Goal: Transaction & Acquisition: Book appointment/travel/reservation

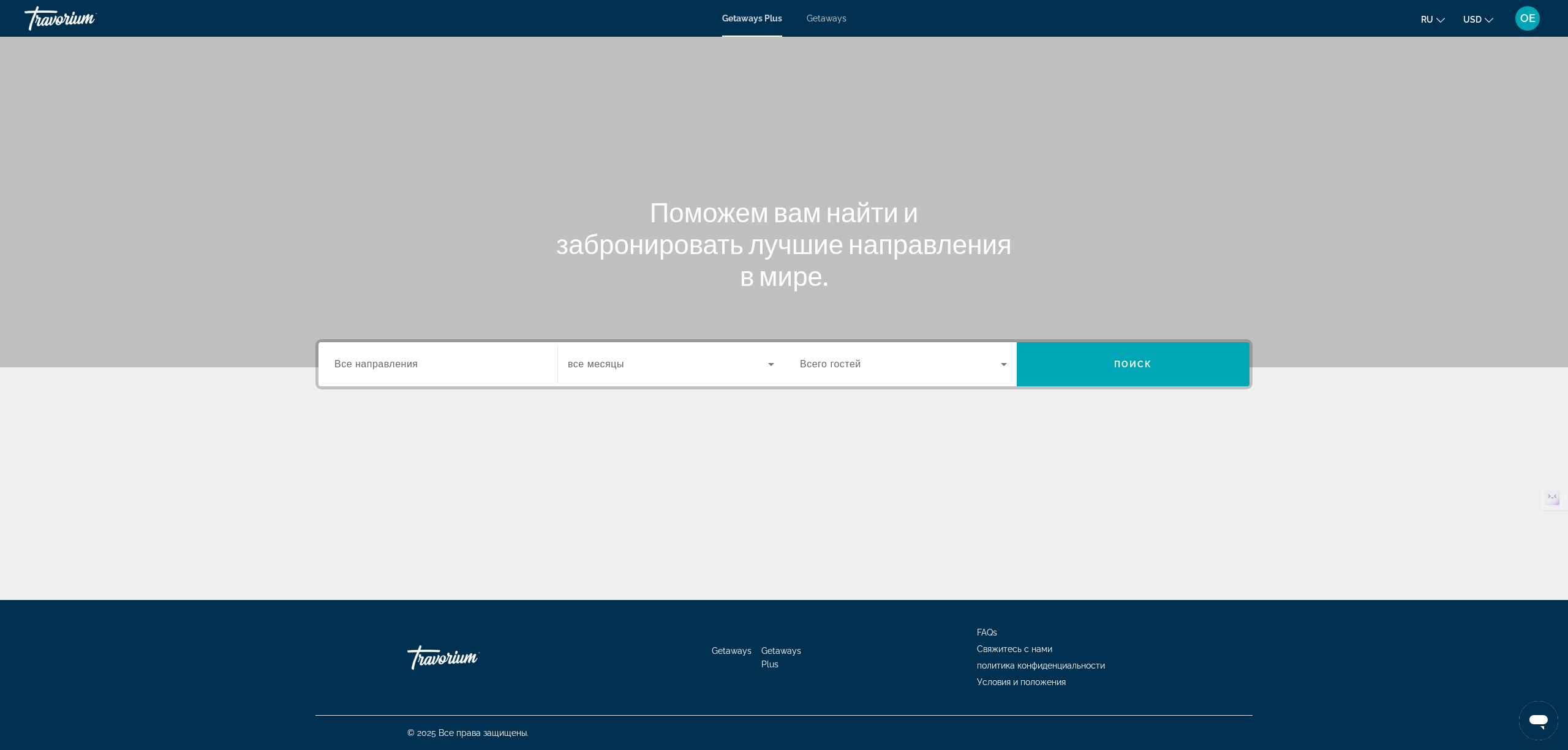
click at [405, 364] on span "Все направления" at bounding box center [376, 364] width 84 height 10
click at [405, 364] on input "Destination Все направления" at bounding box center [438, 364] width 207 height 15
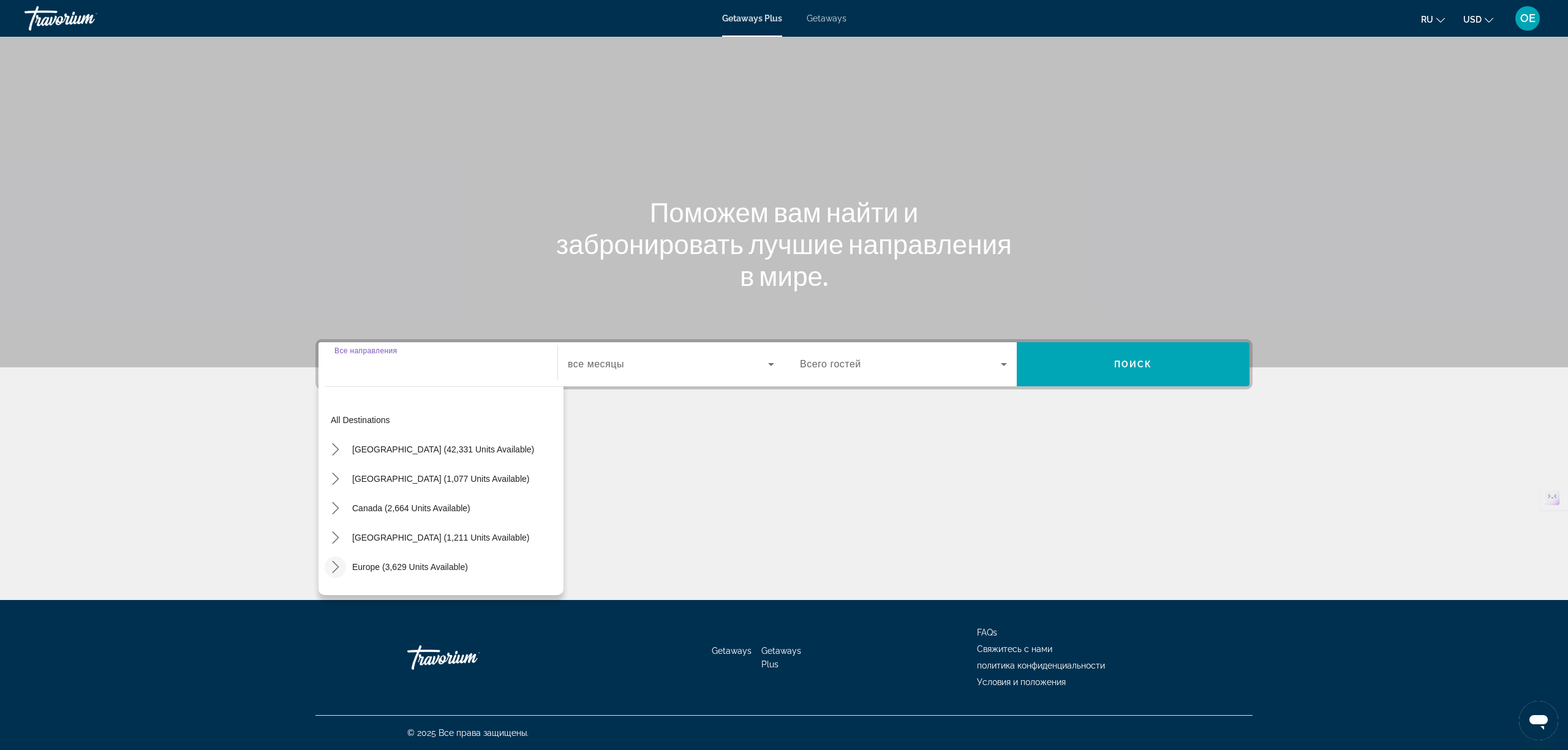
click at [330, 564] on icon "Toggle Europe (3,629 units available) submenu" at bounding box center [336, 567] width 12 height 12
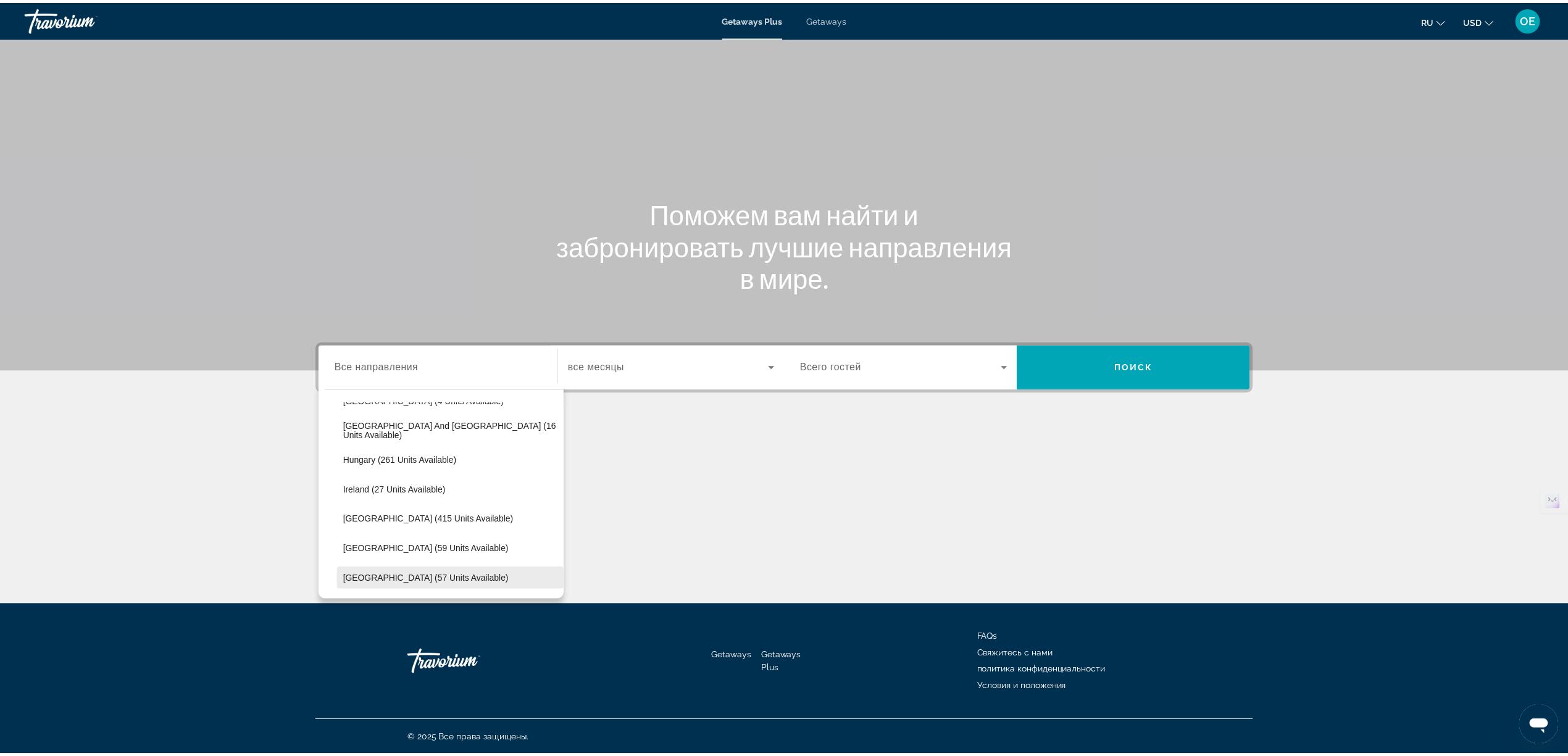
scroll to position [319, 0]
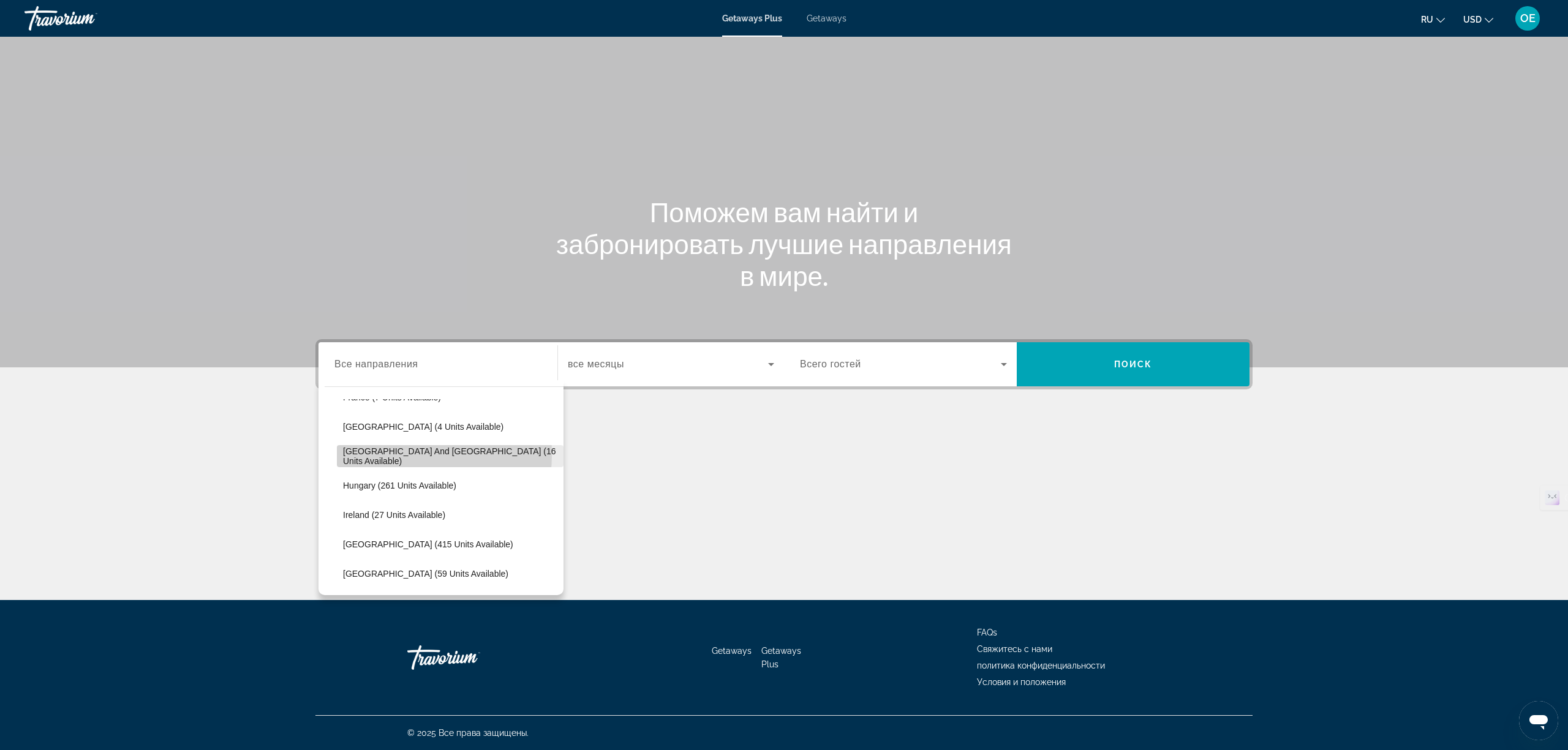
click at [349, 453] on span "[GEOGRAPHIC_DATA] and [GEOGRAPHIC_DATA] (16 units available)" at bounding box center [450, 456] width 214 height 19
type input "**********"
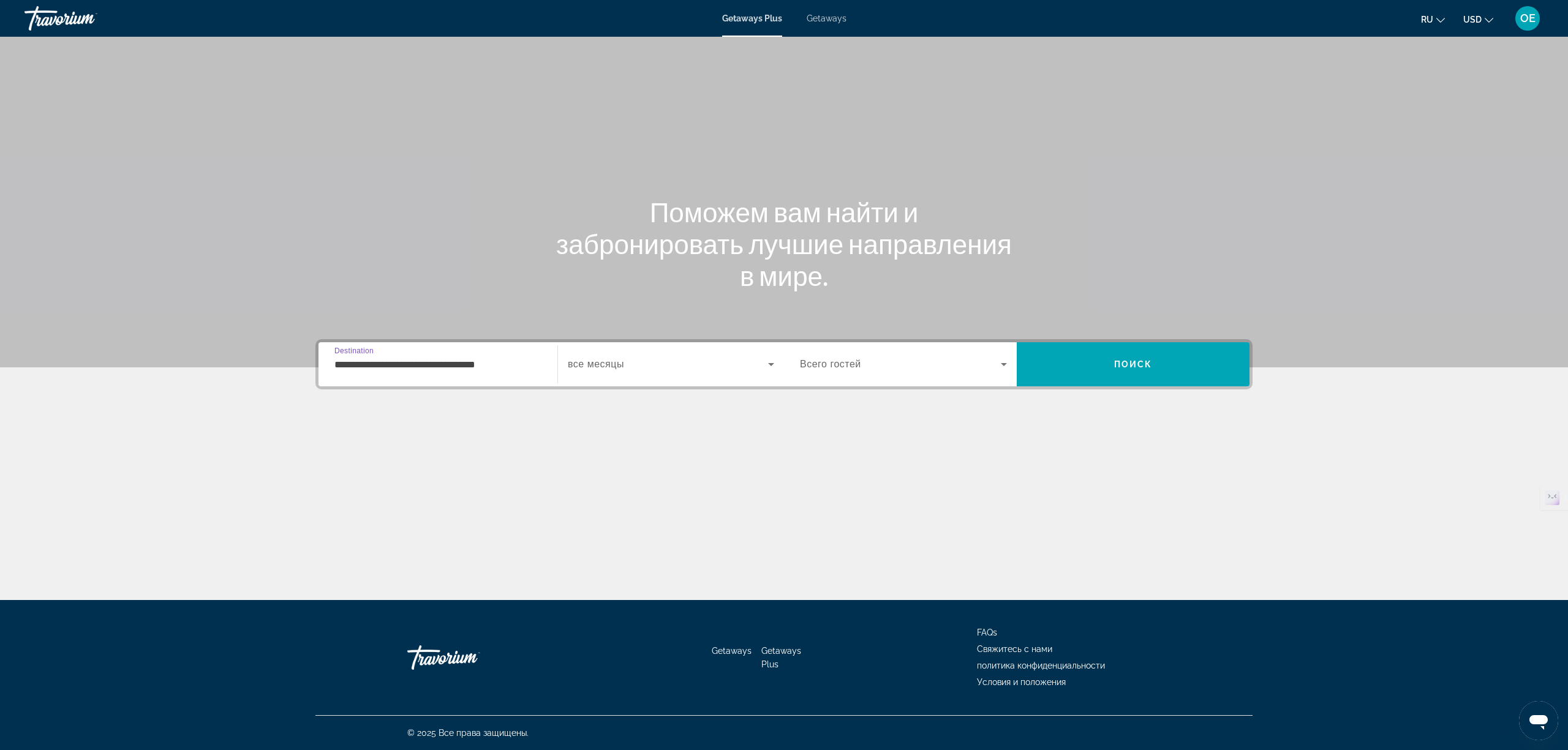
click at [611, 361] on span "все месяцы" at bounding box center [596, 364] width 56 height 10
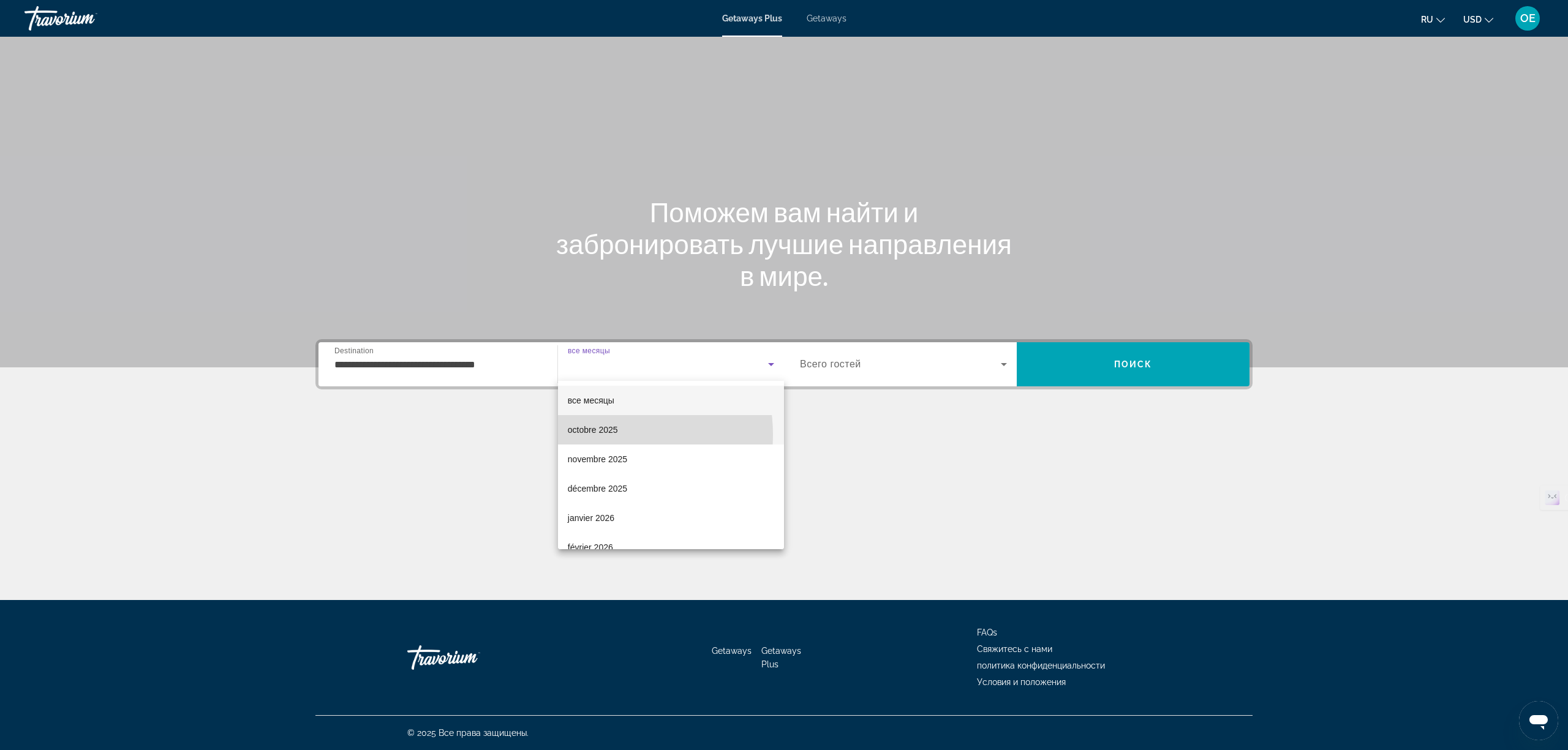
click at [599, 435] on span "octobre 2025" at bounding box center [593, 429] width 50 height 15
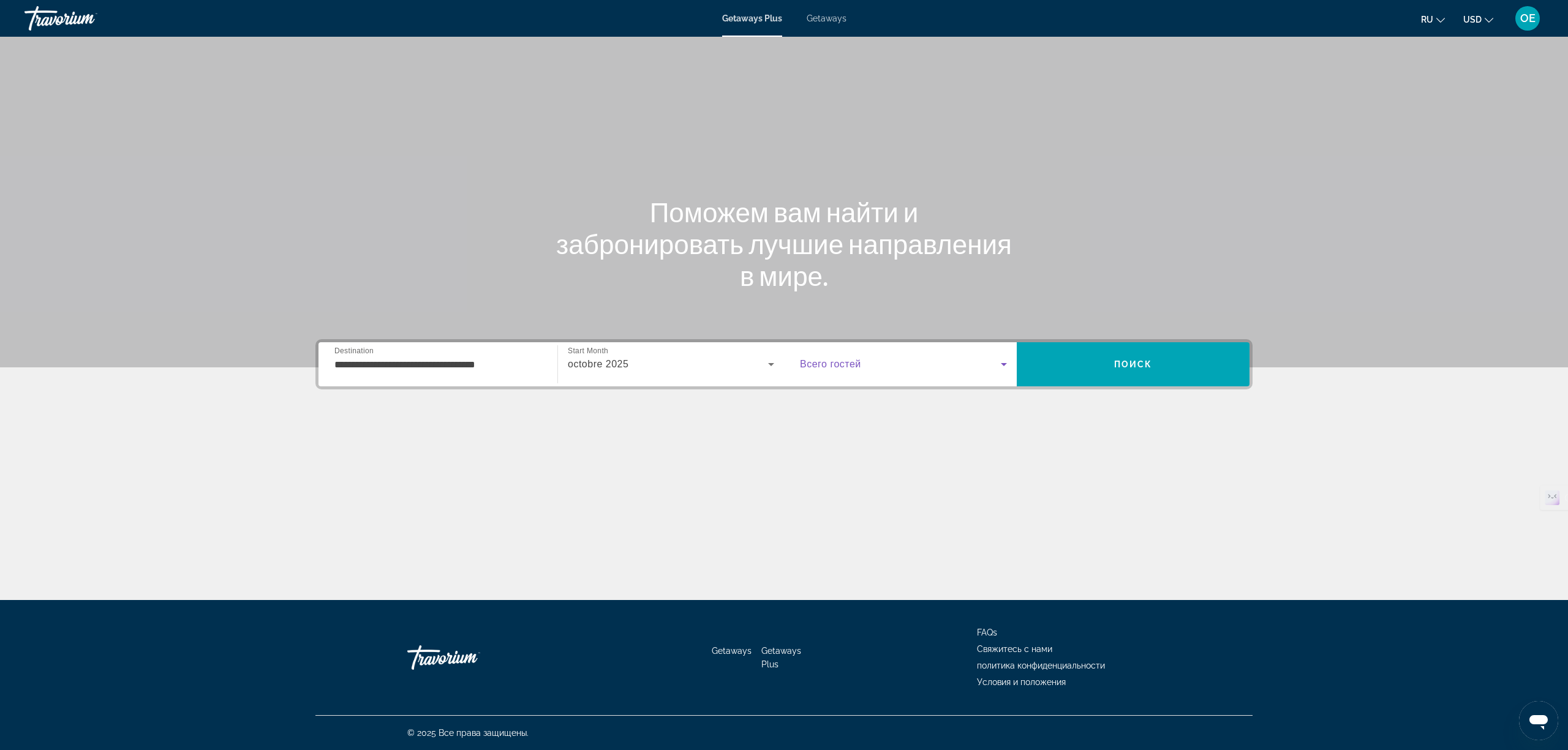
click at [992, 368] on span "Search widget" at bounding box center [901, 364] width 201 height 15
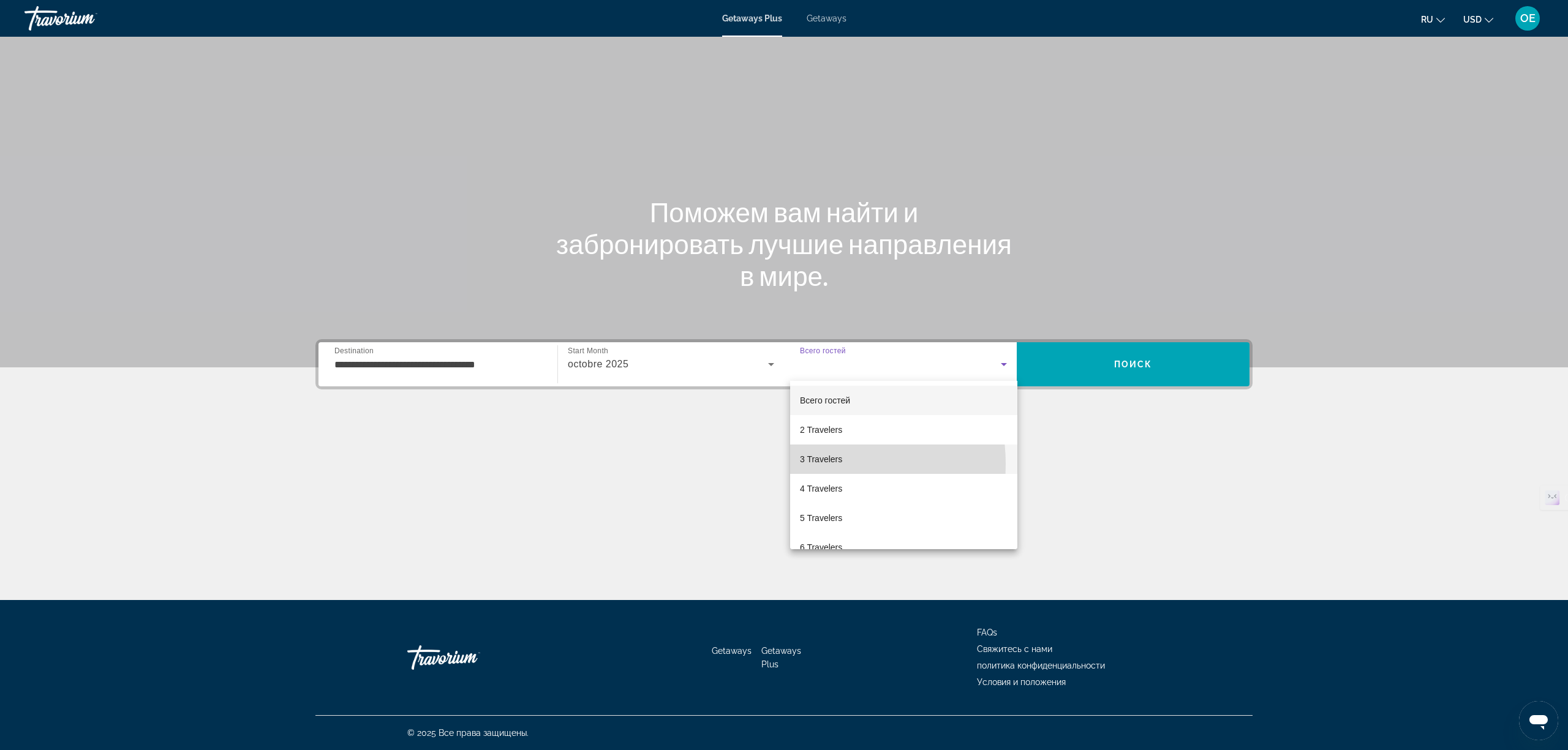
click at [814, 464] on span "3 Travelers" at bounding box center [821, 459] width 42 height 15
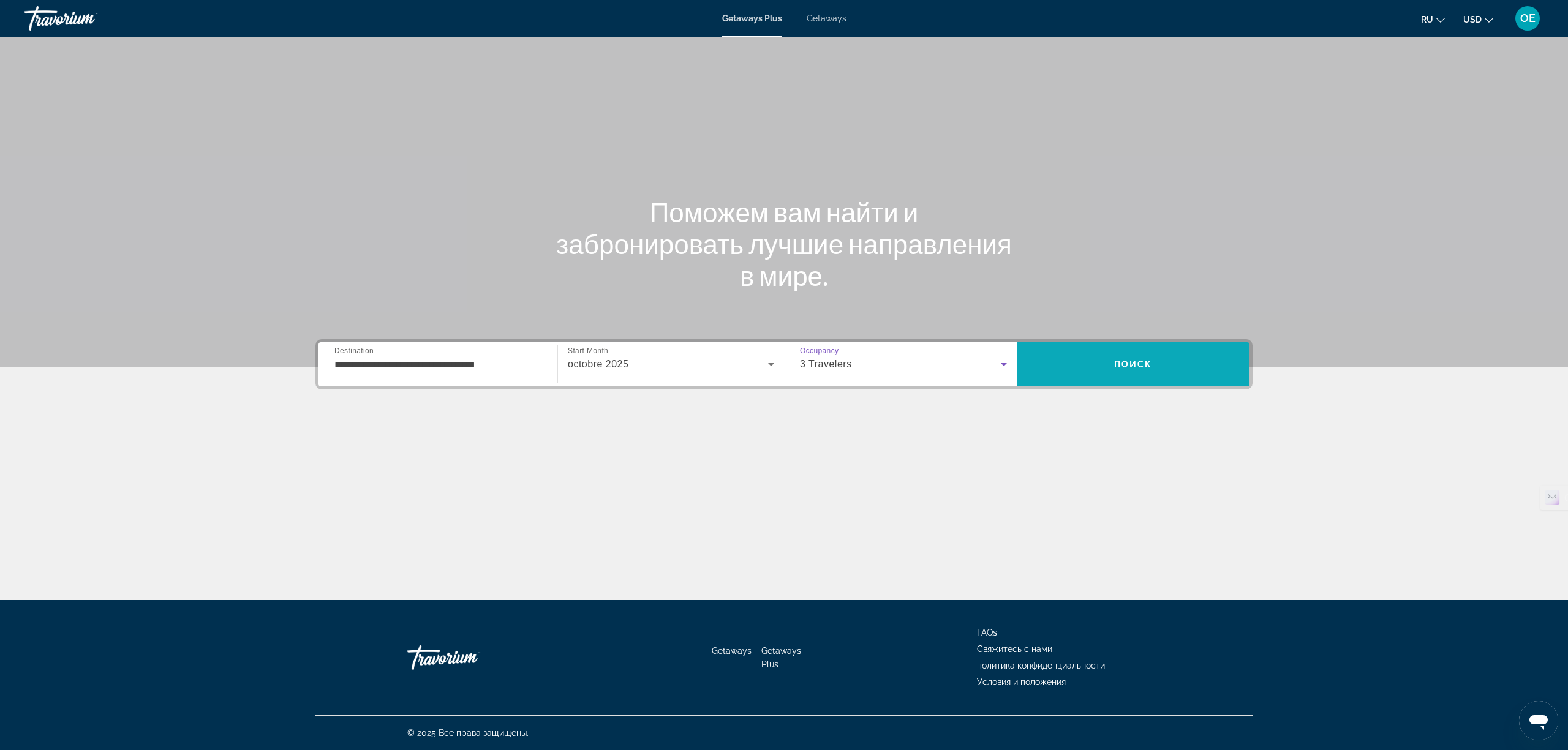
click at [1137, 362] on span "Поиск" at bounding box center [1134, 364] width 39 height 10
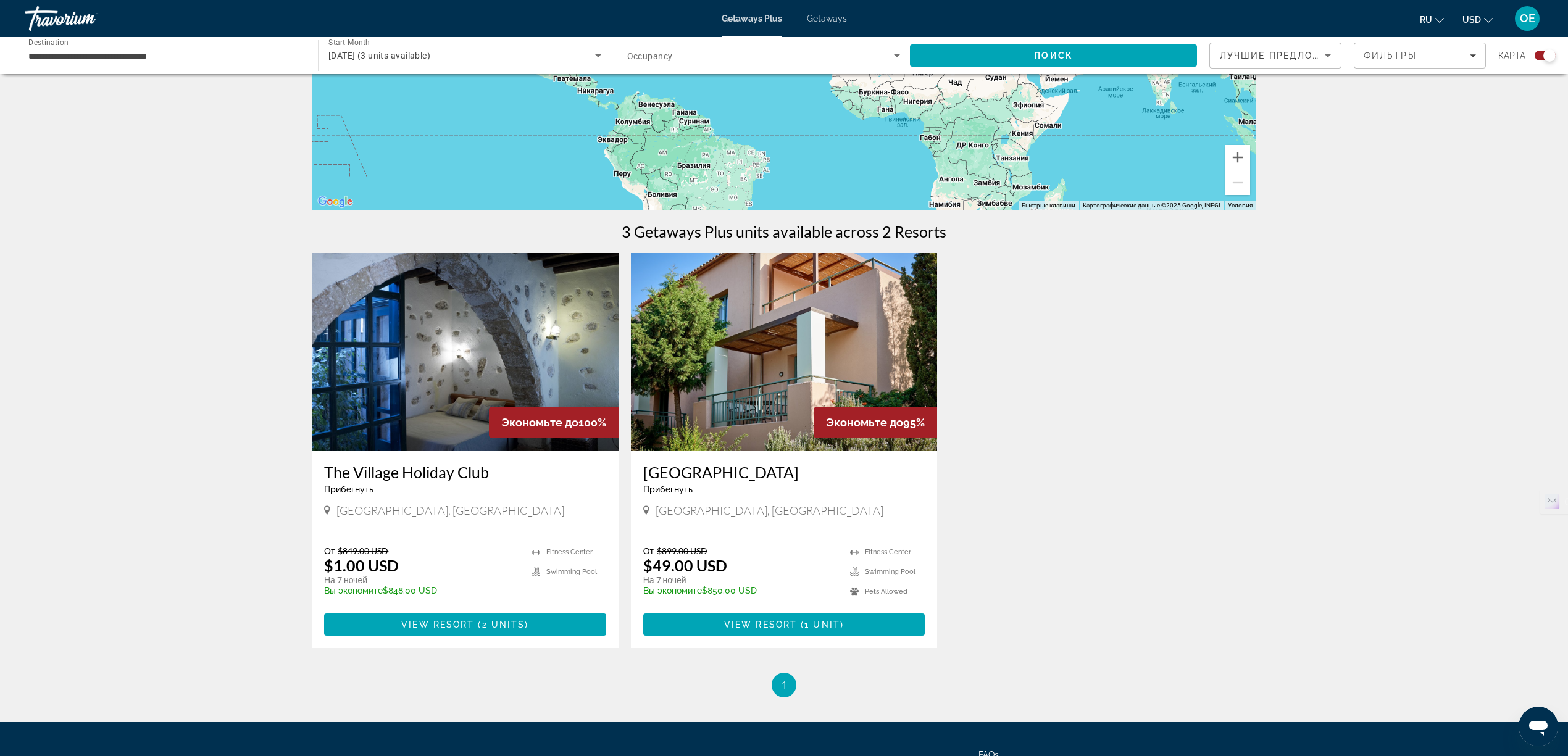
scroll to position [329, 0]
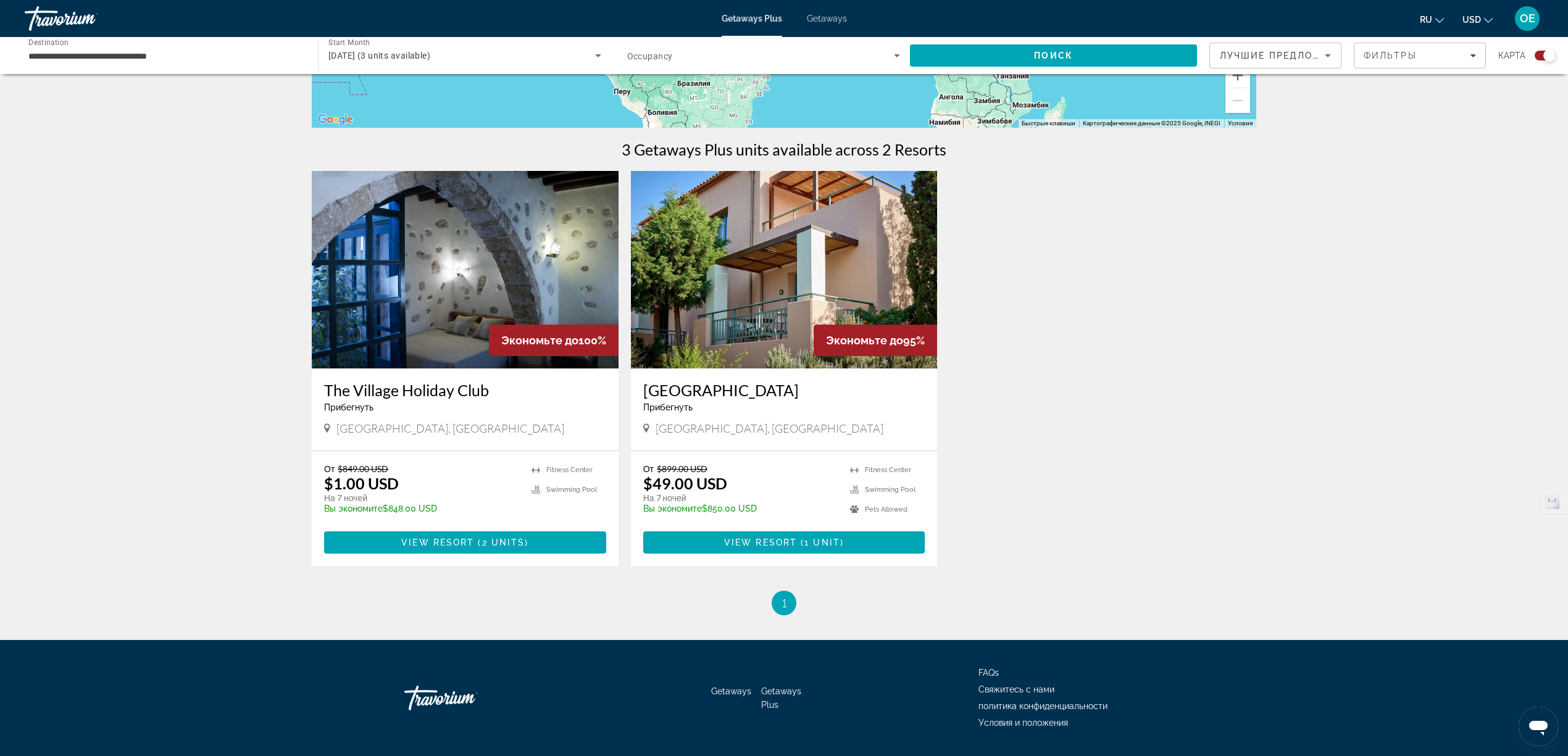
click at [440, 263] on img "Main content" at bounding box center [465, 270] width 307 height 198
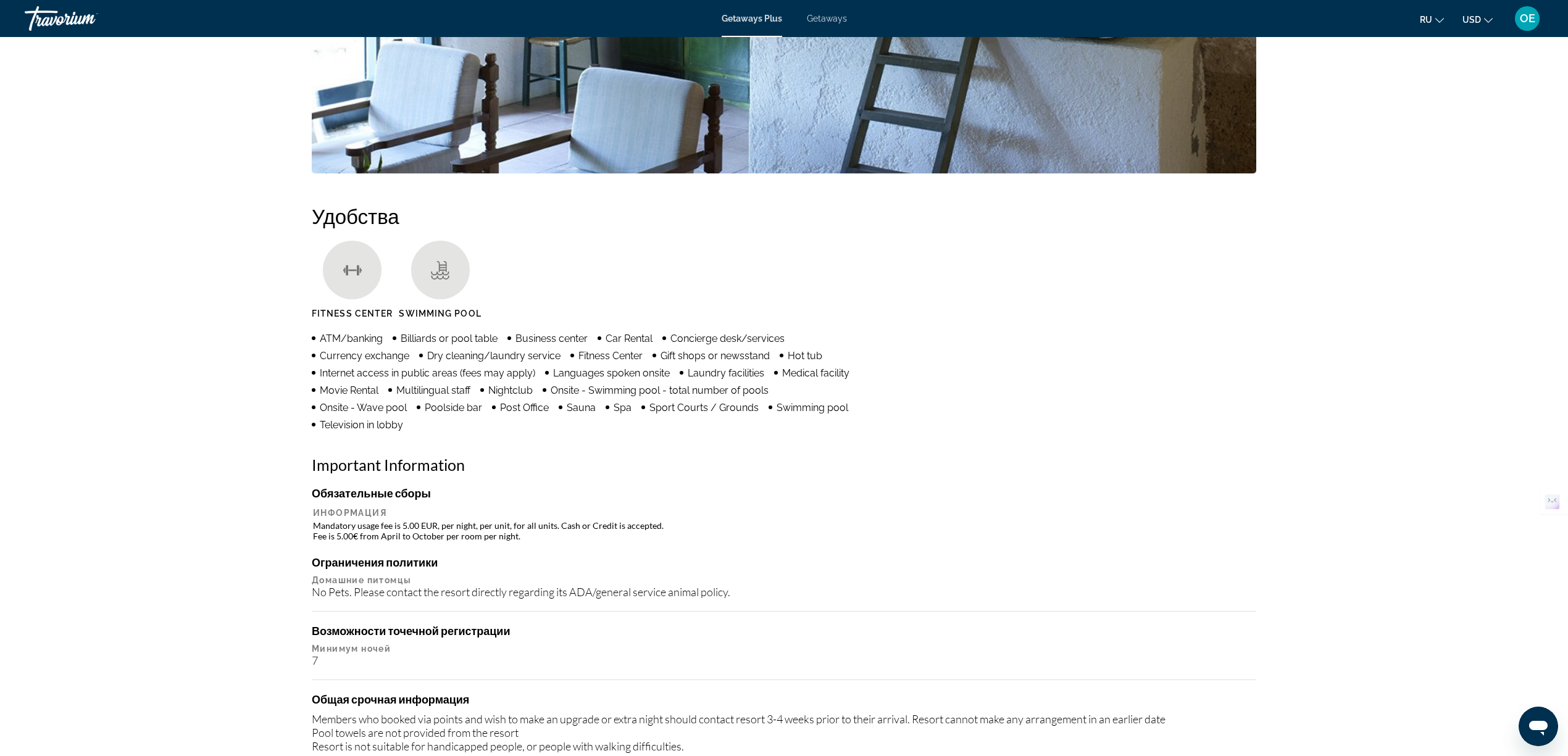
scroll to position [823, 0]
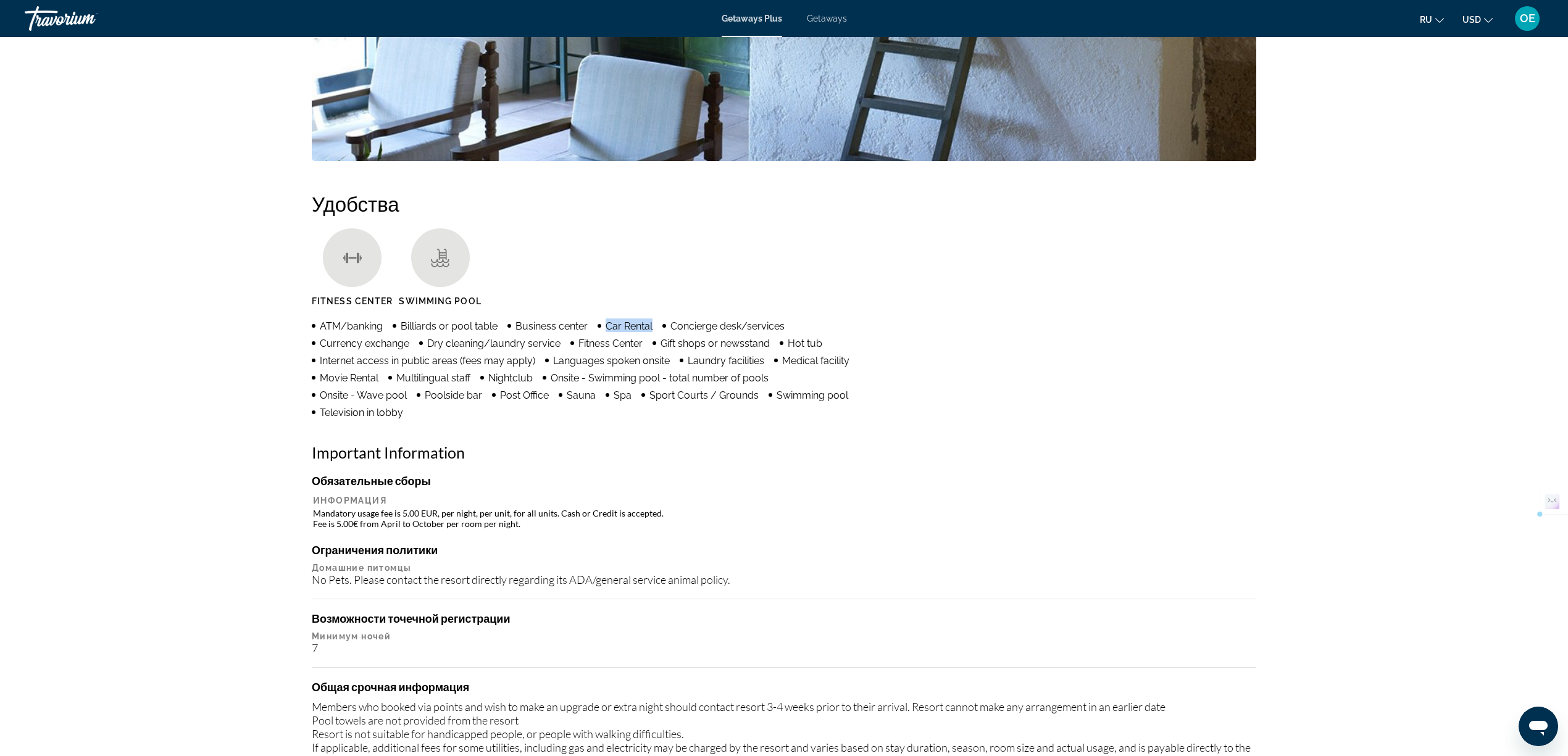
drag, startPoint x: 603, startPoint y: 323, endPoint x: 667, endPoint y: 324, distance: 64.0
click at [667, 324] on ul "ATM/banking Billiards or pool table Business center Car Rental Concierge desk/s…" at bounding box center [595, 368] width 567 height 100
click at [978, 272] on ul "Fitness Center Swimming Pool" at bounding box center [784, 272] width 945 height 87
drag, startPoint x: 486, startPoint y: 378, endPoint x: 537, endPoint y: 379, distance: 51.0
click at [537, 379] on ul "ATM/banking Billiards or pool table Business center Car Rental Concierge desk/s…" at bounding box center [595, 368] width 567 height 100
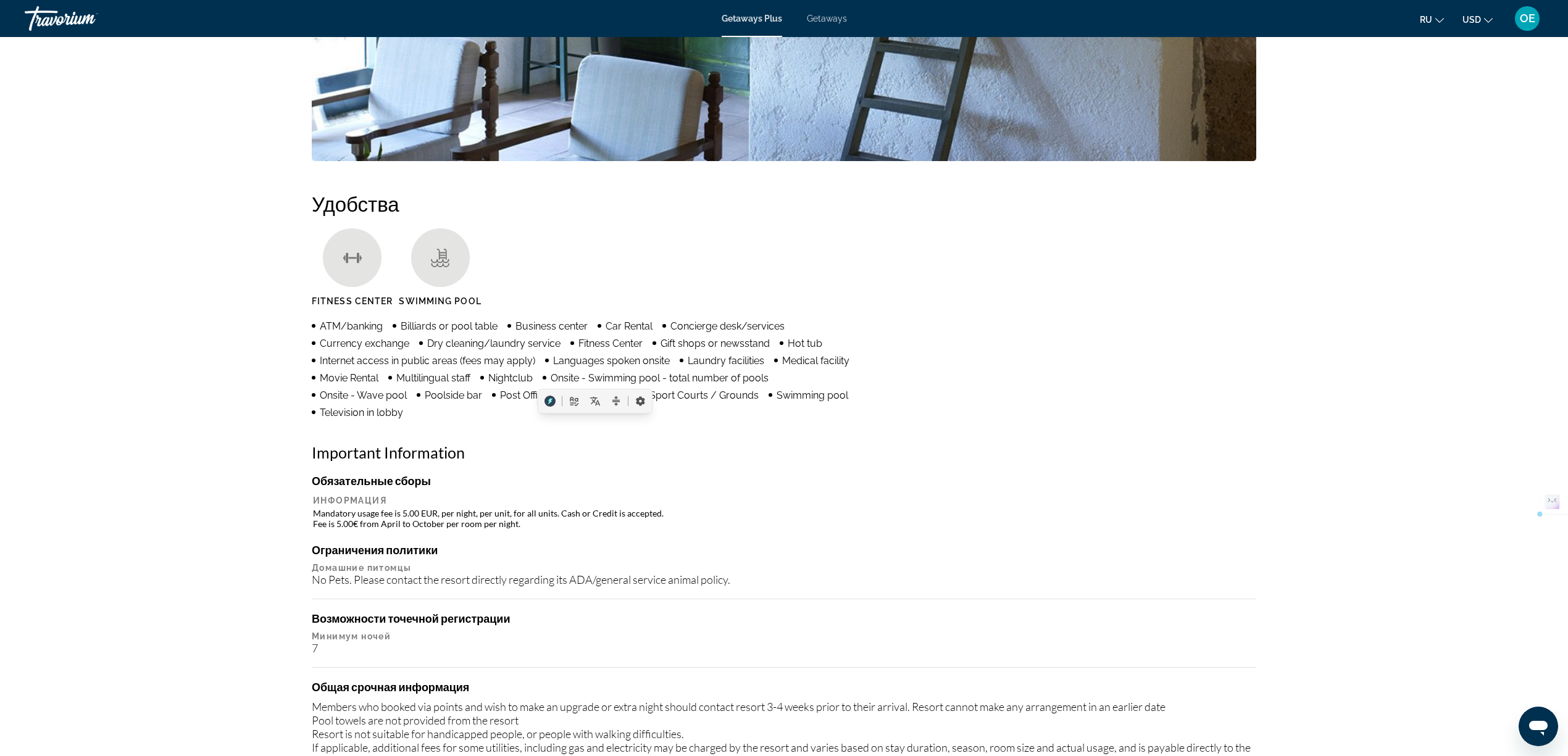
click at [546, 474] on h4 "Обязательные сборы" at bounding box center [784, 480] width 945 height 13
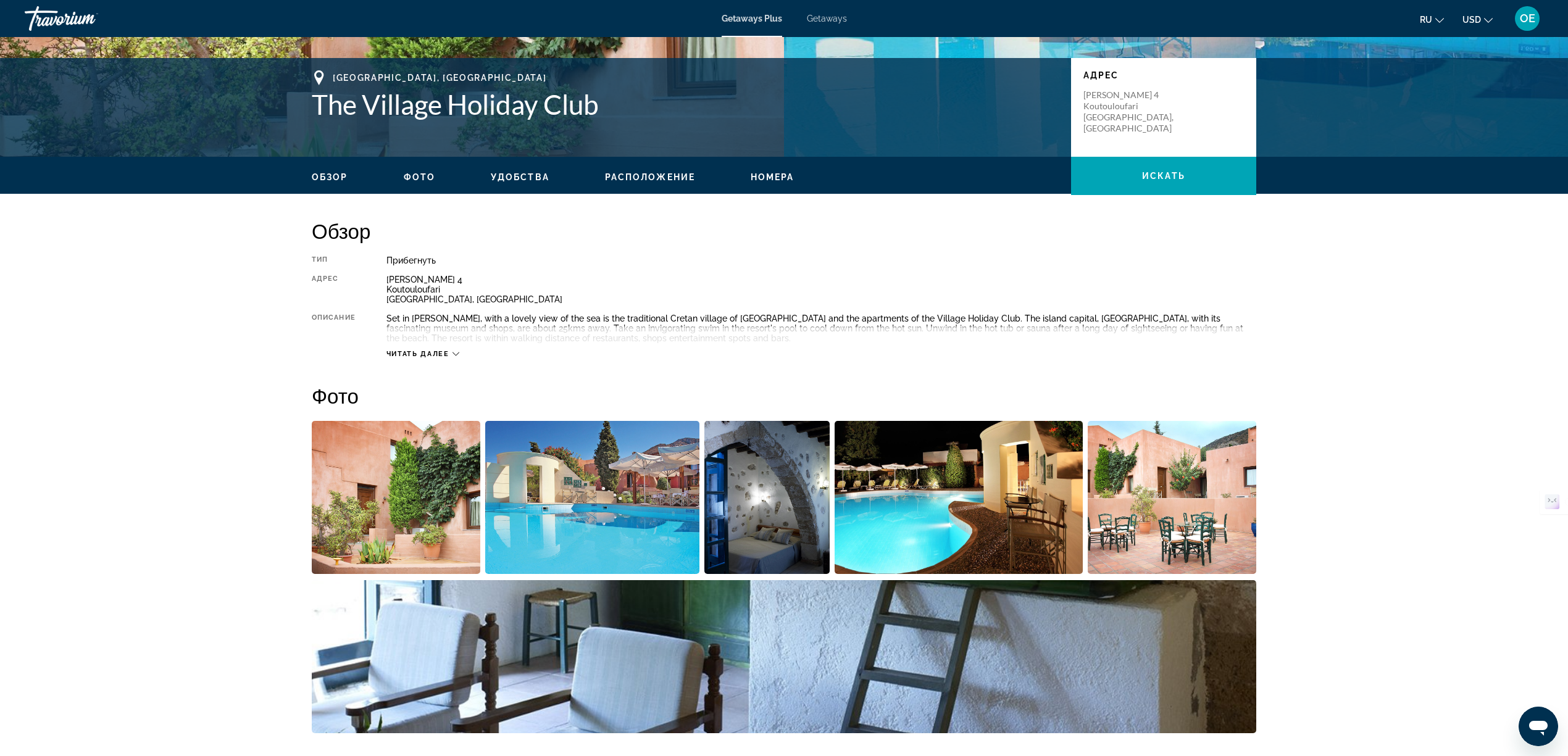
scroll to position [247, 0]
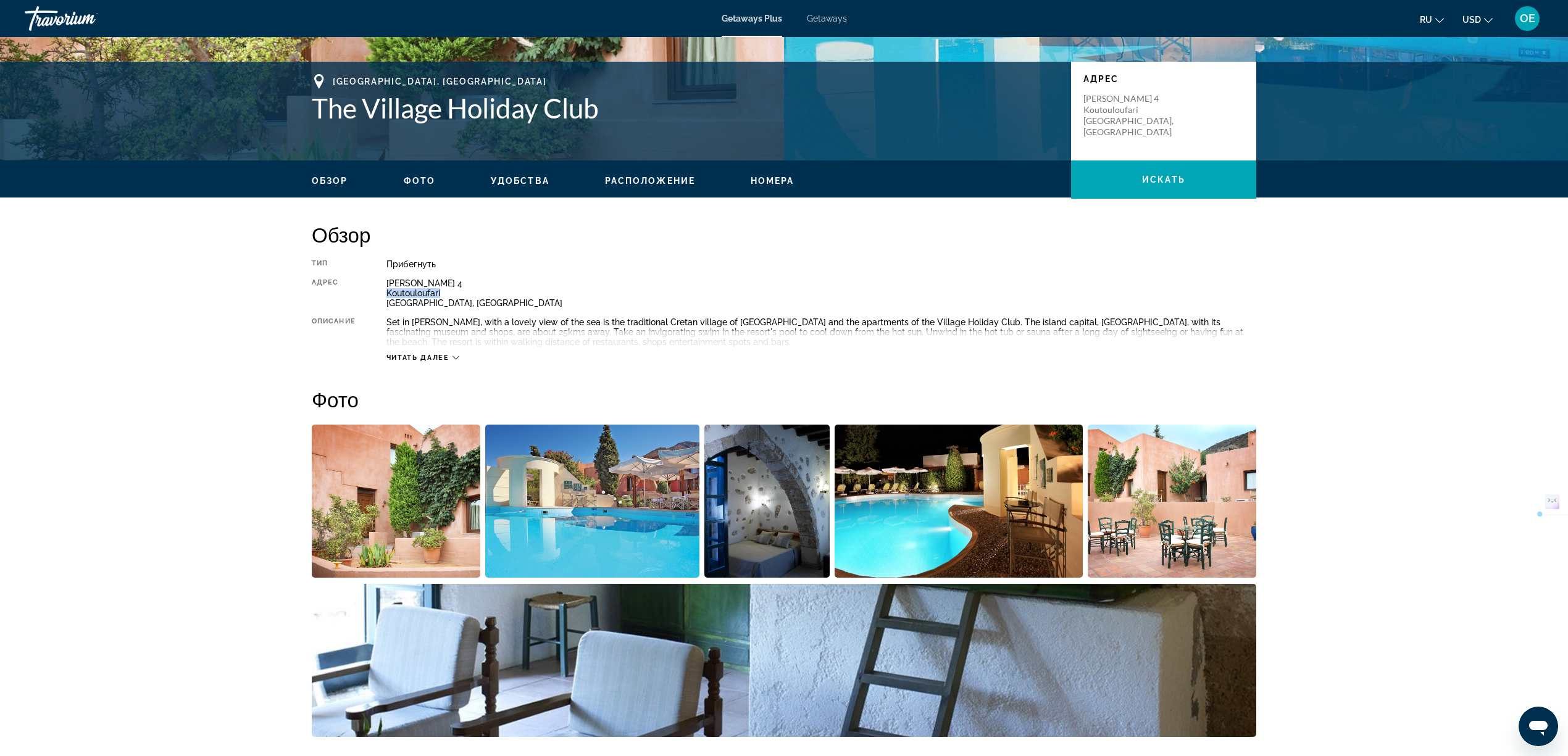
drag, startPoint x: 388, startPoint y: 294, endPoint x: 444, endPoint y: 296, distance: 56.0
click at [444, 296] on div "Alexi Minoti 4 Koutouloufari Crete, Greece" at bounding box center [821, 294] width 870 height 30
drag, startPoint x: 388, startPoint y: 280, endPoint x: 460, endPoint y: 299, distance: 74.5
click at [460, 299] on div "Alexi Minoti 4 Koutouloufari Crete, Greece" at bounding box center [821, 294] width 870 height 30
copy div "Alexi Minoti 4 Koutouloufari Crete, Greece"
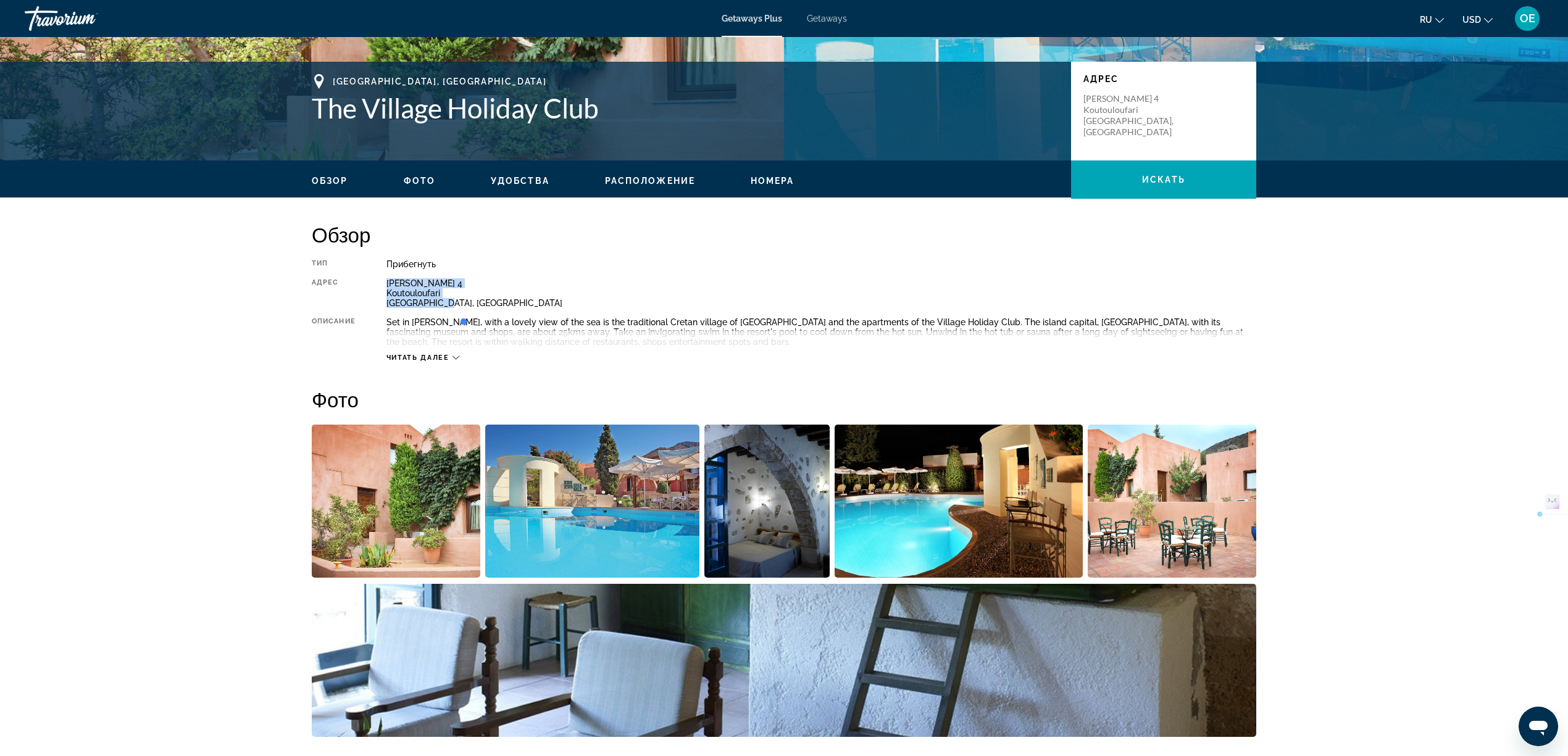
click at [443, 354] on span "Читать далее" at bounding box center [418, 357] width 63 height 8
drag, startPoint x: 778, startPoint y: 176, endPoint x: 806, endPoint y: 248, distance: 77.3
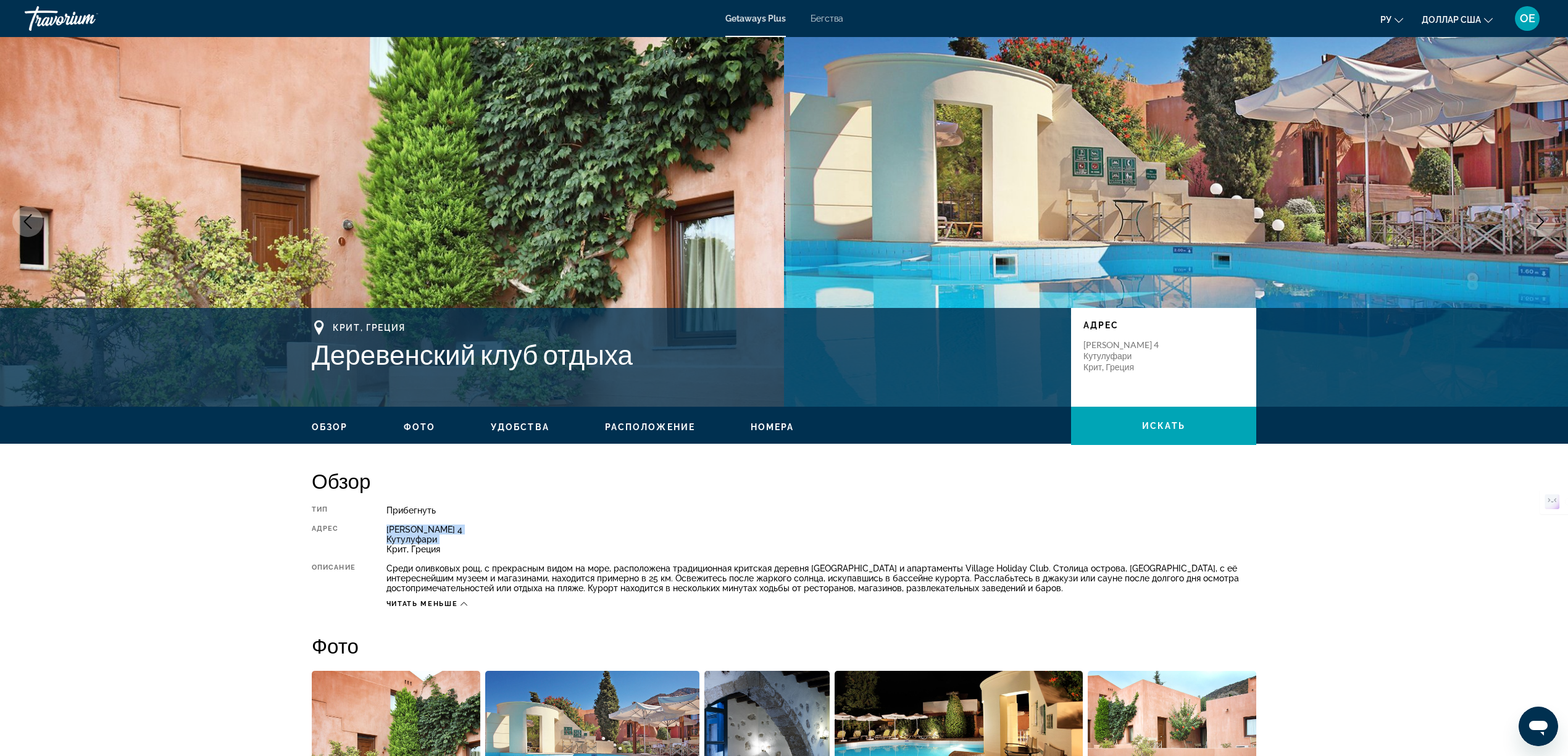
scroll to position [0, 0]
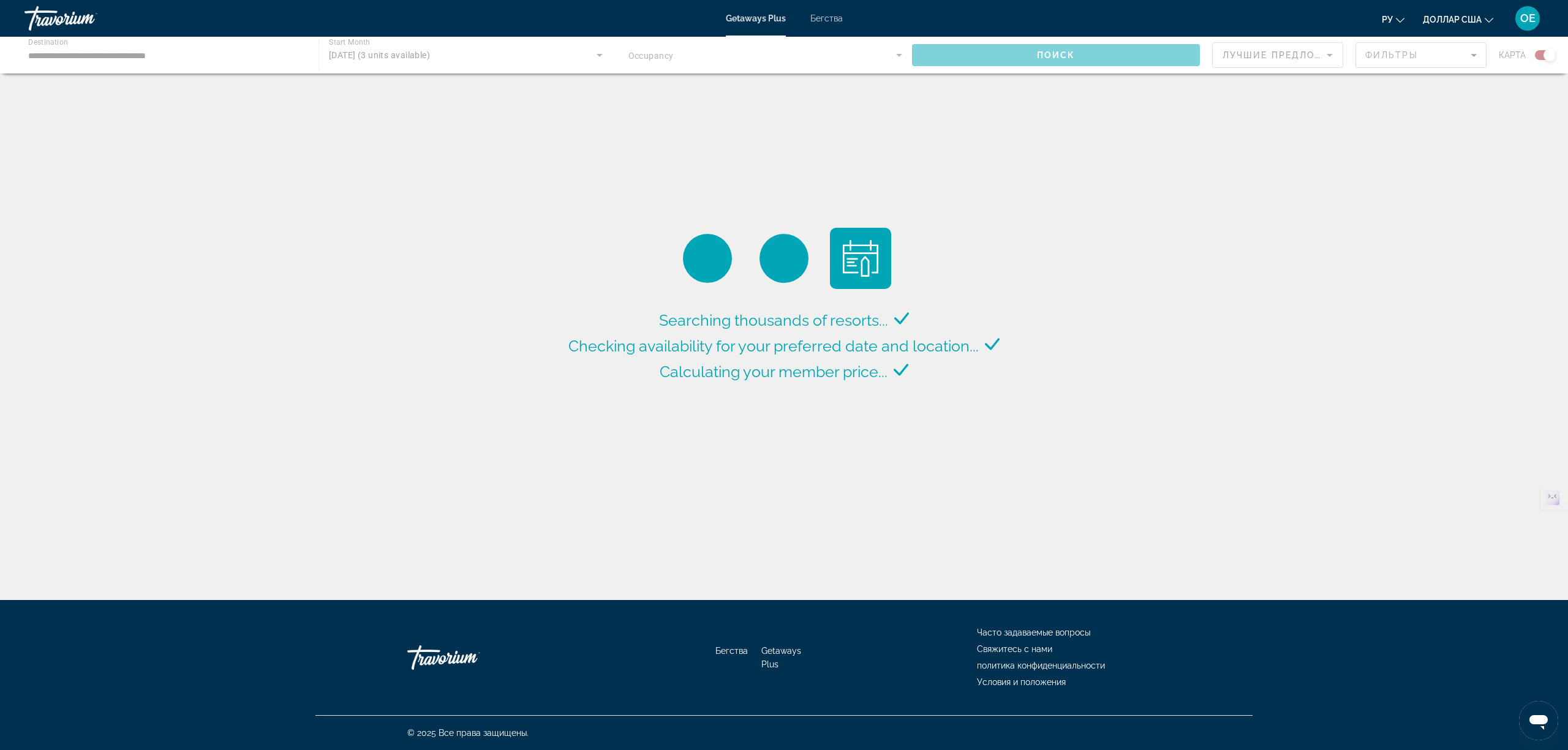
click at [1479, 23] on font "доллар США" at bounding box center [1452, 19] width 58 height 10
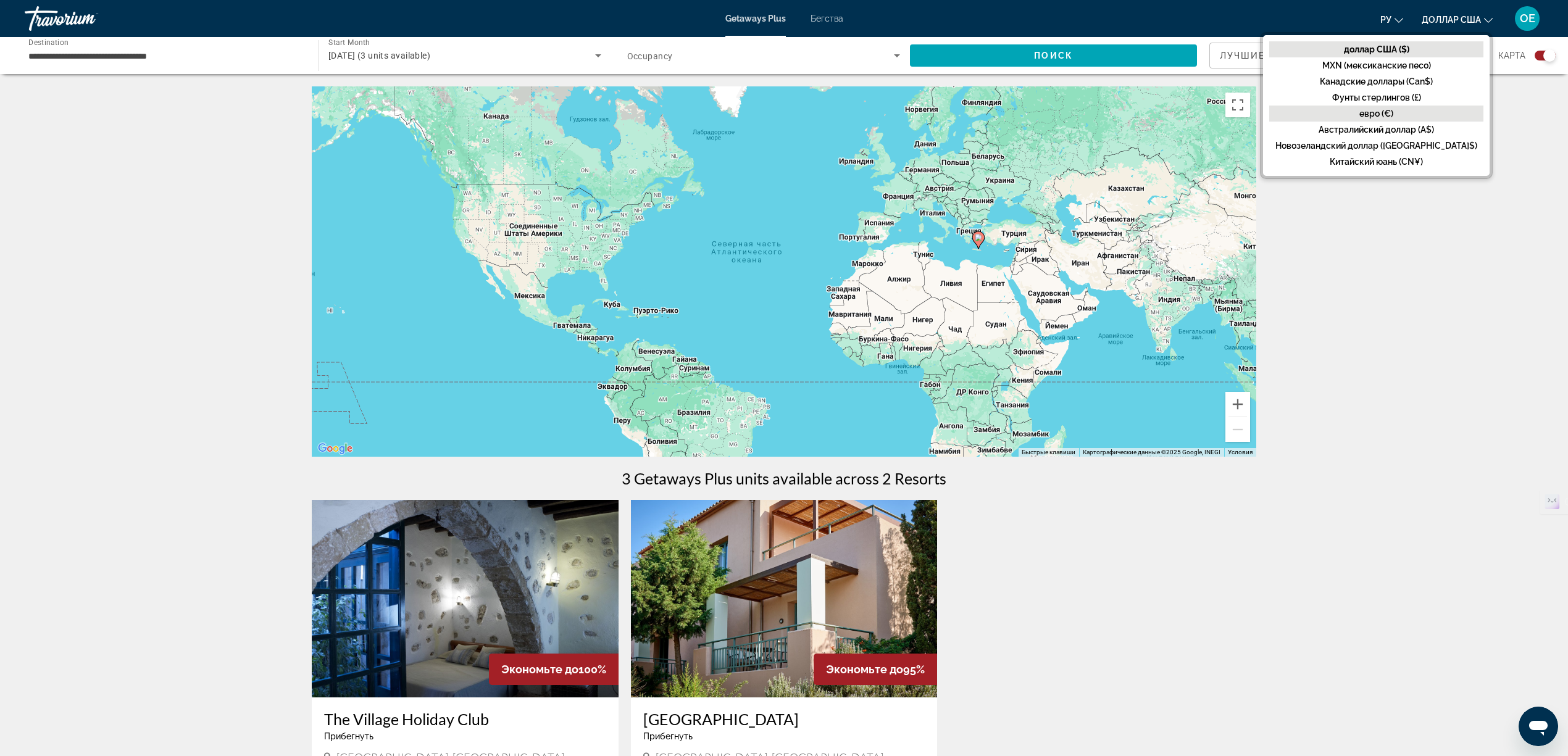
click at [1393, 111] on font "евро (€)" at bounding box center [1376, 113] width 34 height 10
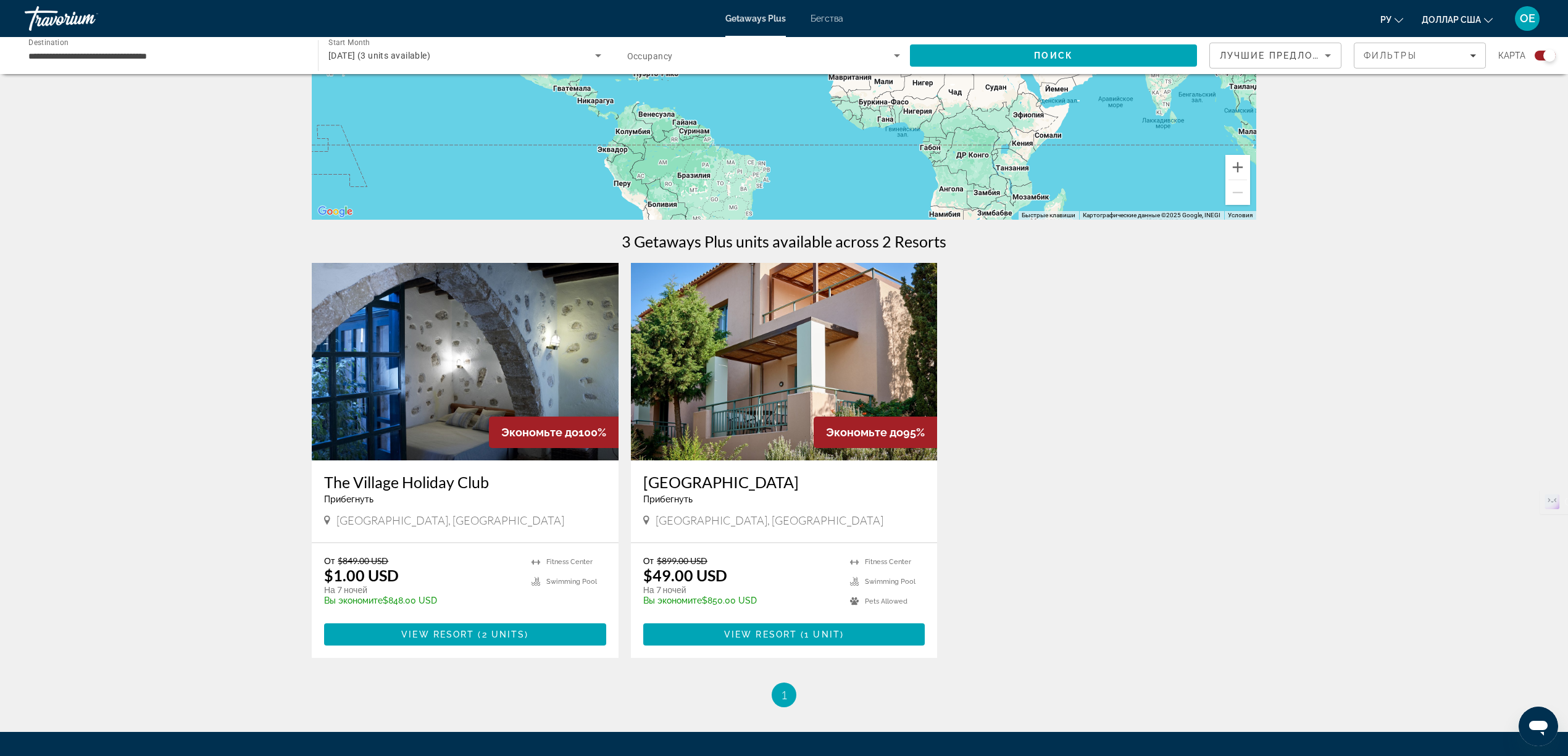
scroll to position [247, 0]
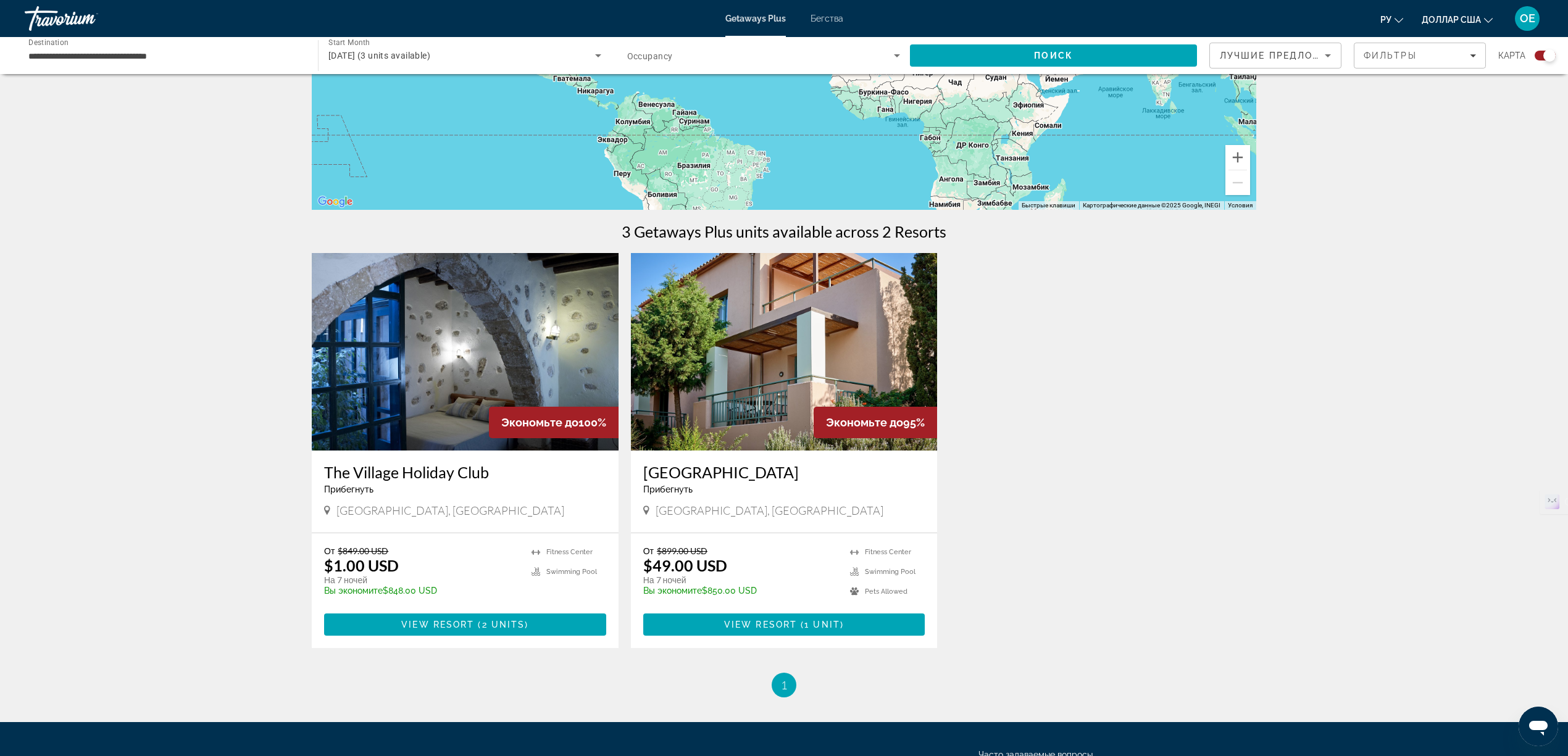
click at [1457, 9] on li "доллар США доллар США ($) MXN (мексиканские песо) Канадские доллары (Can$) Фунт…" at bounding box center [1457, 18] width 71 height 20
click at [1457, 13] on button "доллар США доллар США ($) MXN (мексиканские песо) Канадские доллары (Can$) Фунт…" at bounding box center [1457, 19] width 71 height 18
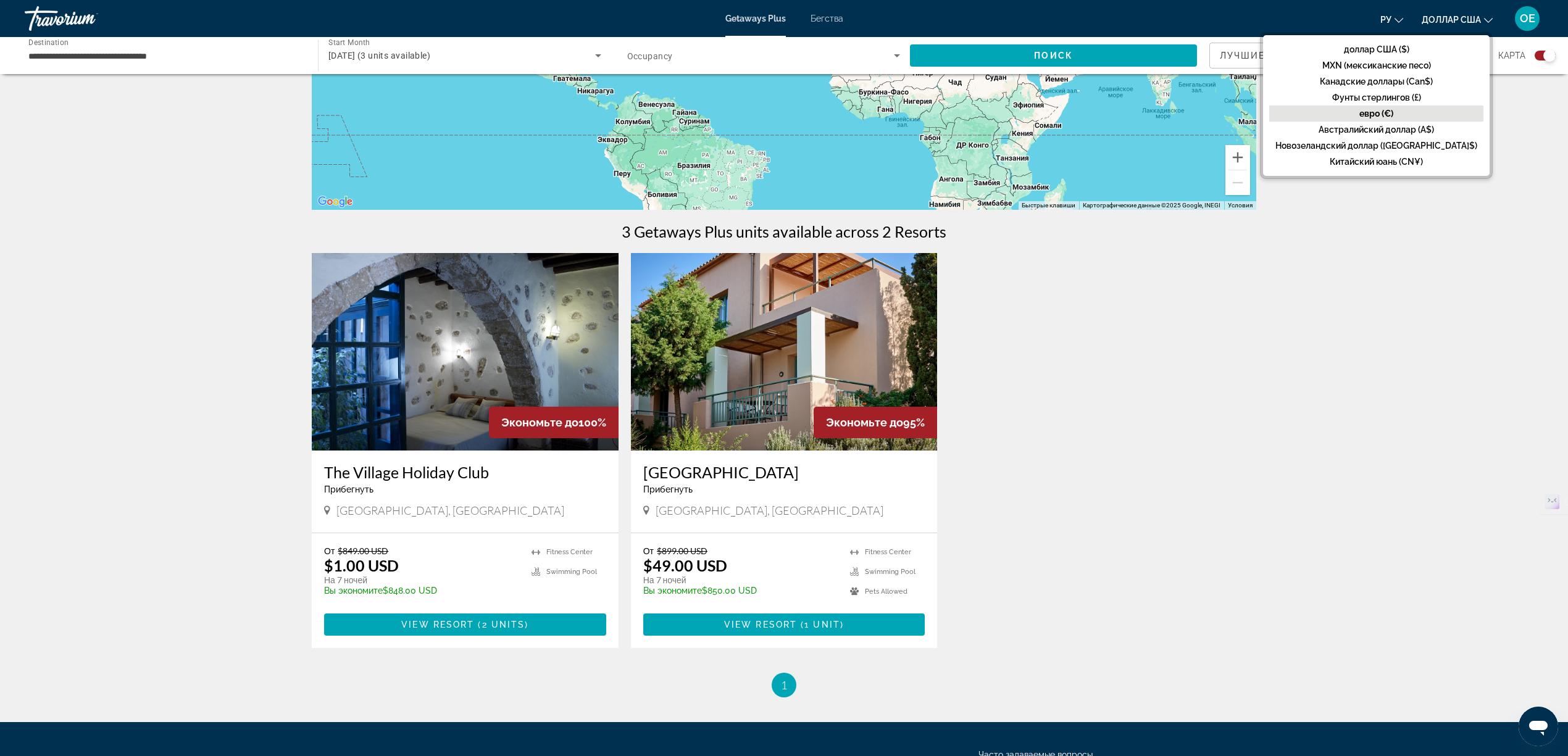
click at [1393, 115] on font "евро (€)" at bounding box center [1376, 113] width 34 height 10
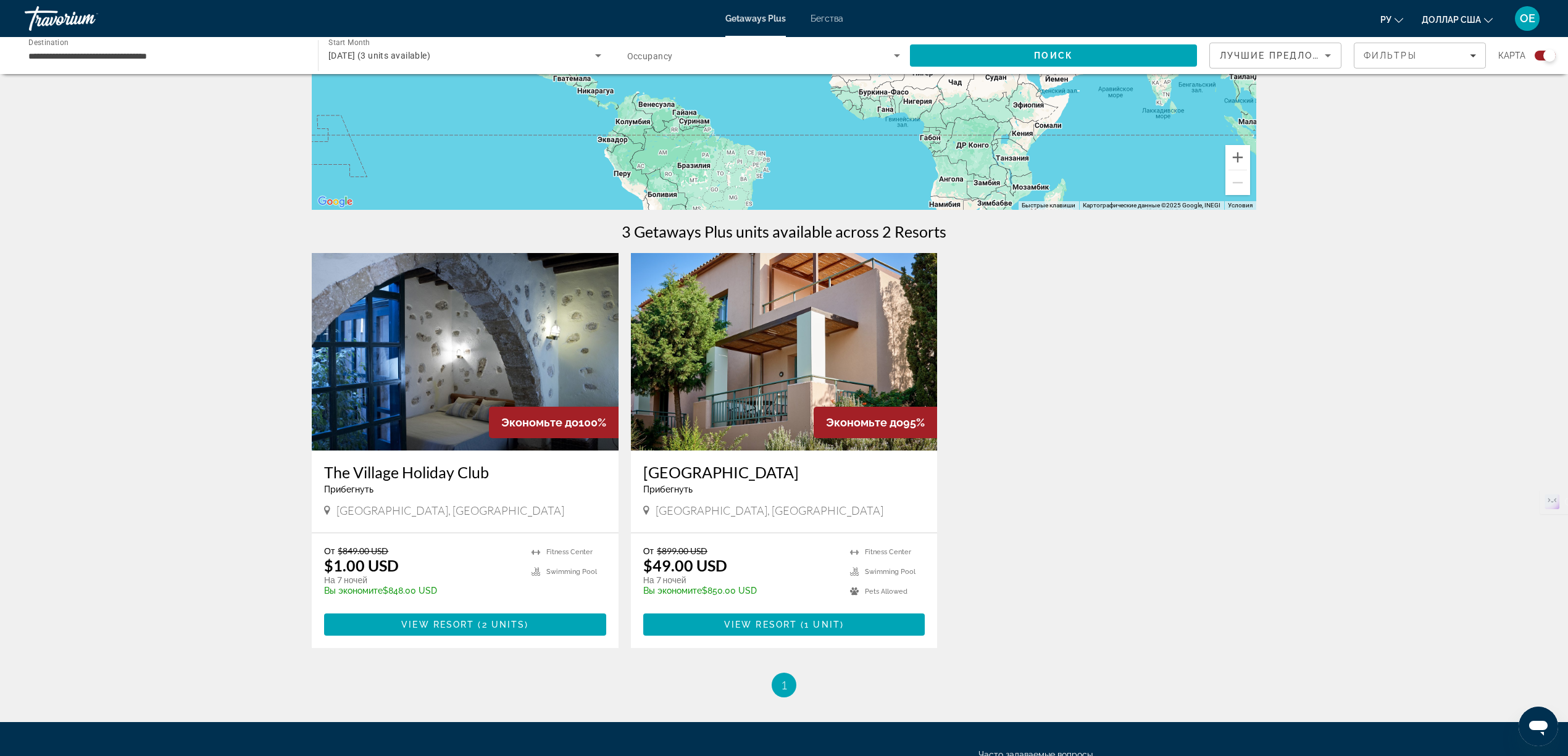
click at [1422, 110] on div "← Переместить влево → Переместить вправо ↑ Переместить вверх ↓ Переместить вниз…" at bounding box center [784, 268] width 1568 height 858
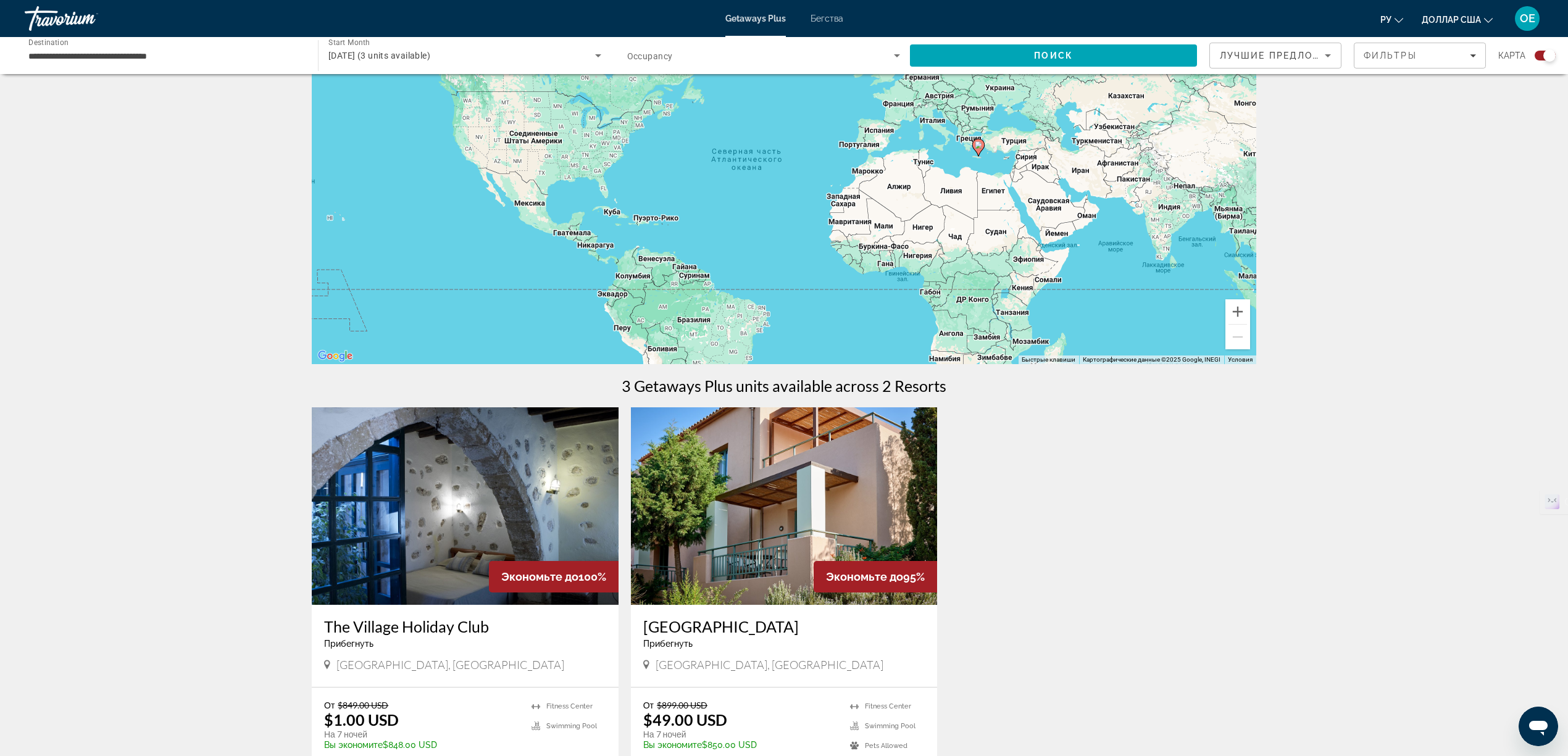
scroll to position [82, 0]
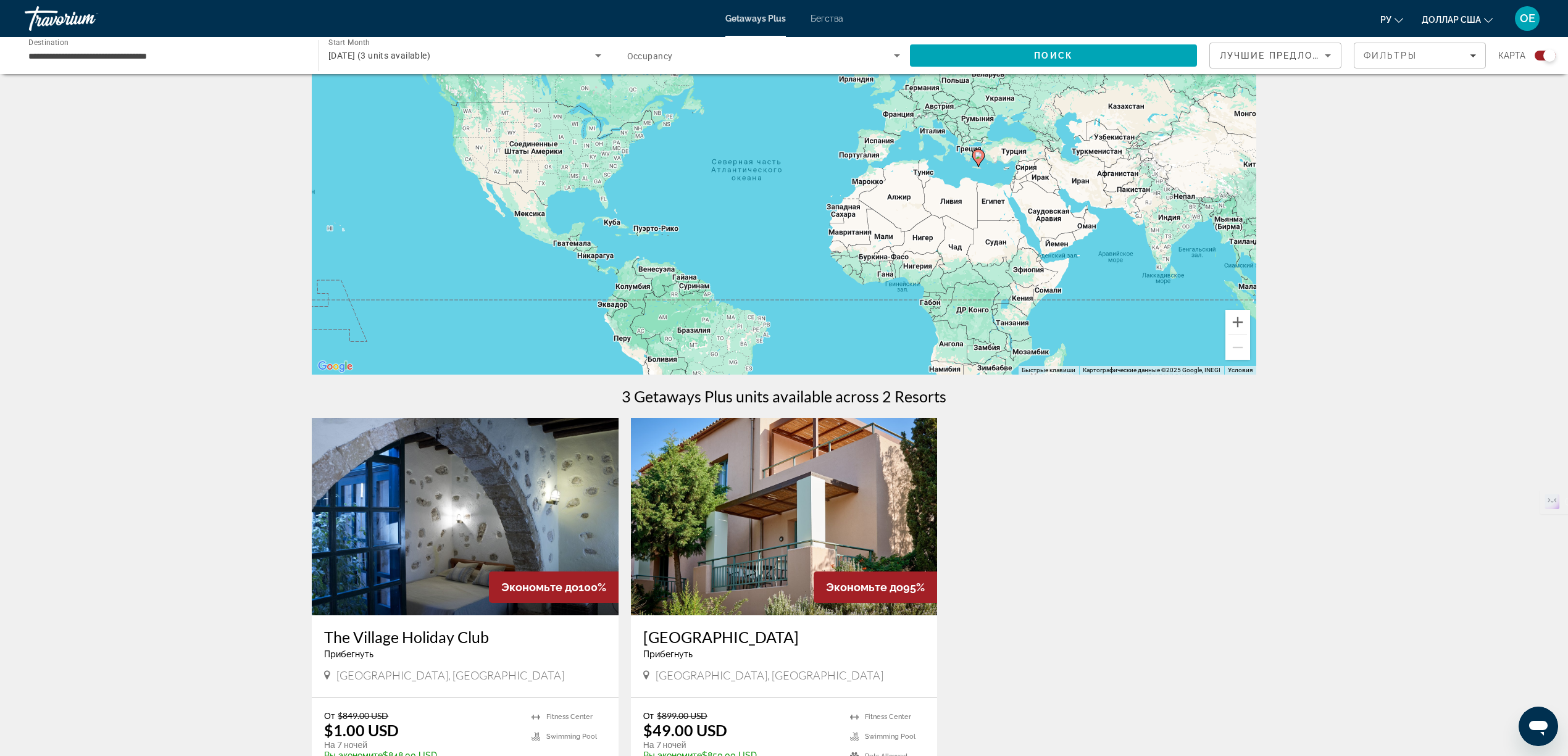
click at [838, 512] on img "Основное содержание" at bounding box center [784, 517] width 307 height 198
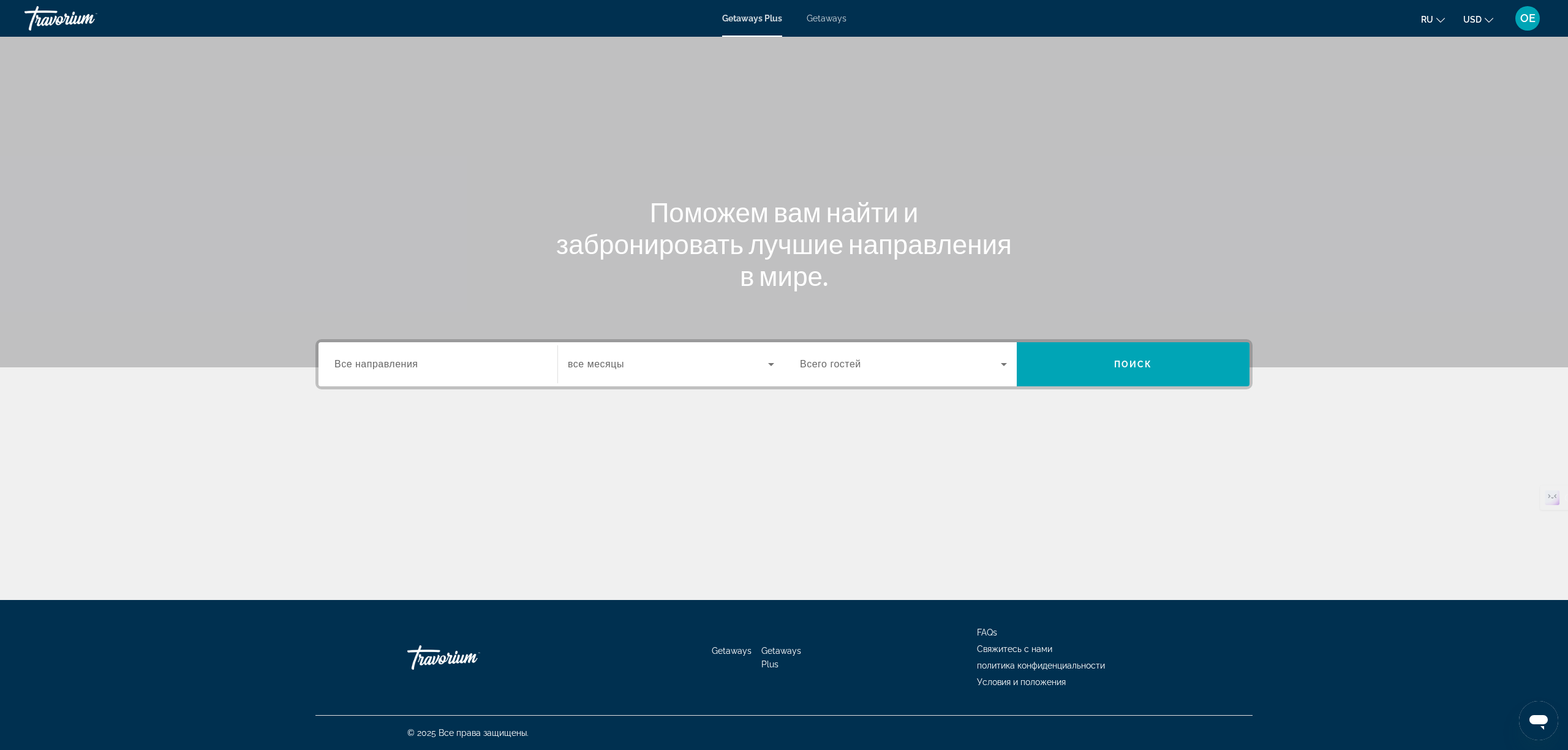
click at [412, 375] on div "Search widget" at bounding box center [438, 364] width 207 height 35
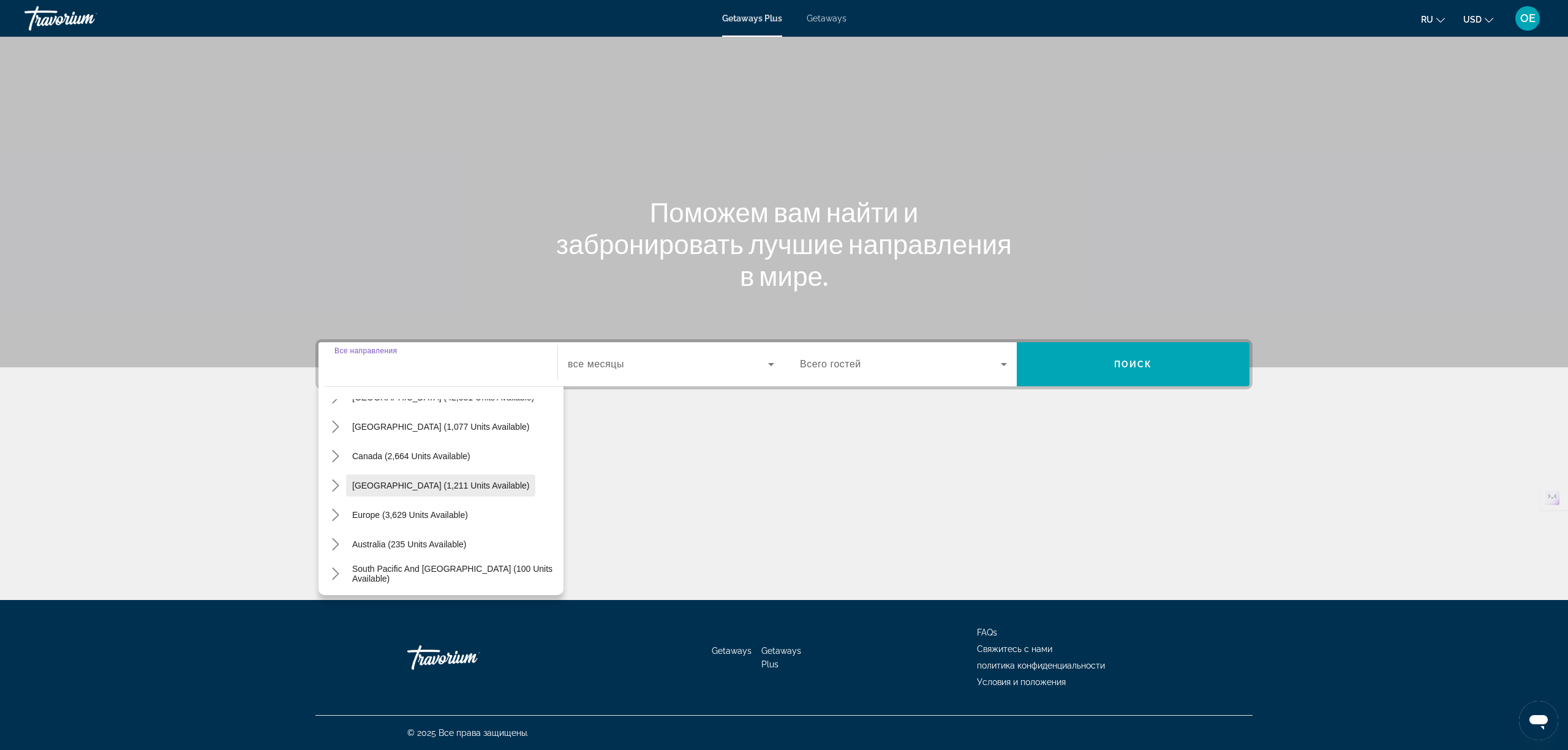
scroll to position [82, 0]
click at [330, 486] on icon "Toggle Europe (3,629 units available) submenu" at bounding box center [336, 485] width 12 height 12
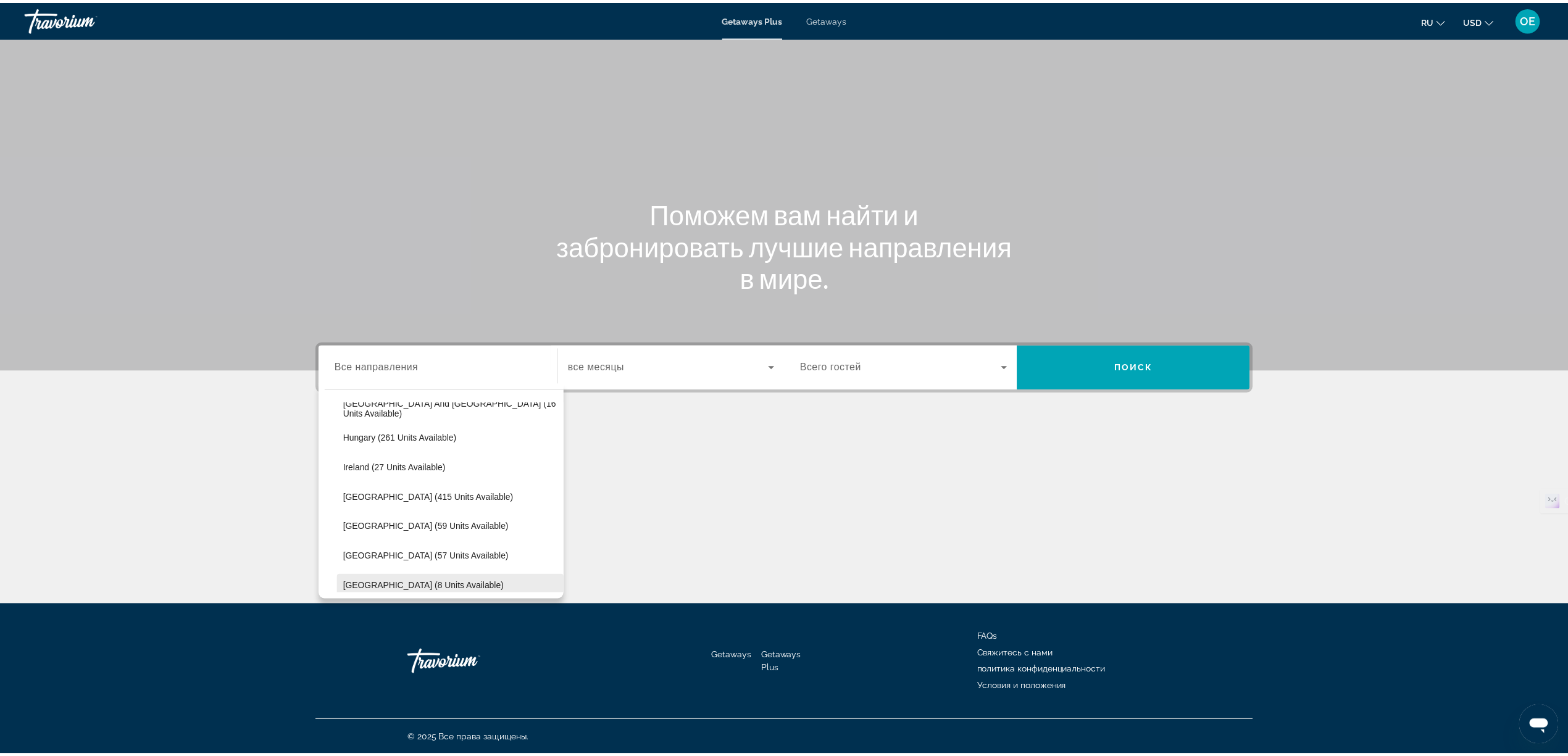
scroll to position [319, 0]
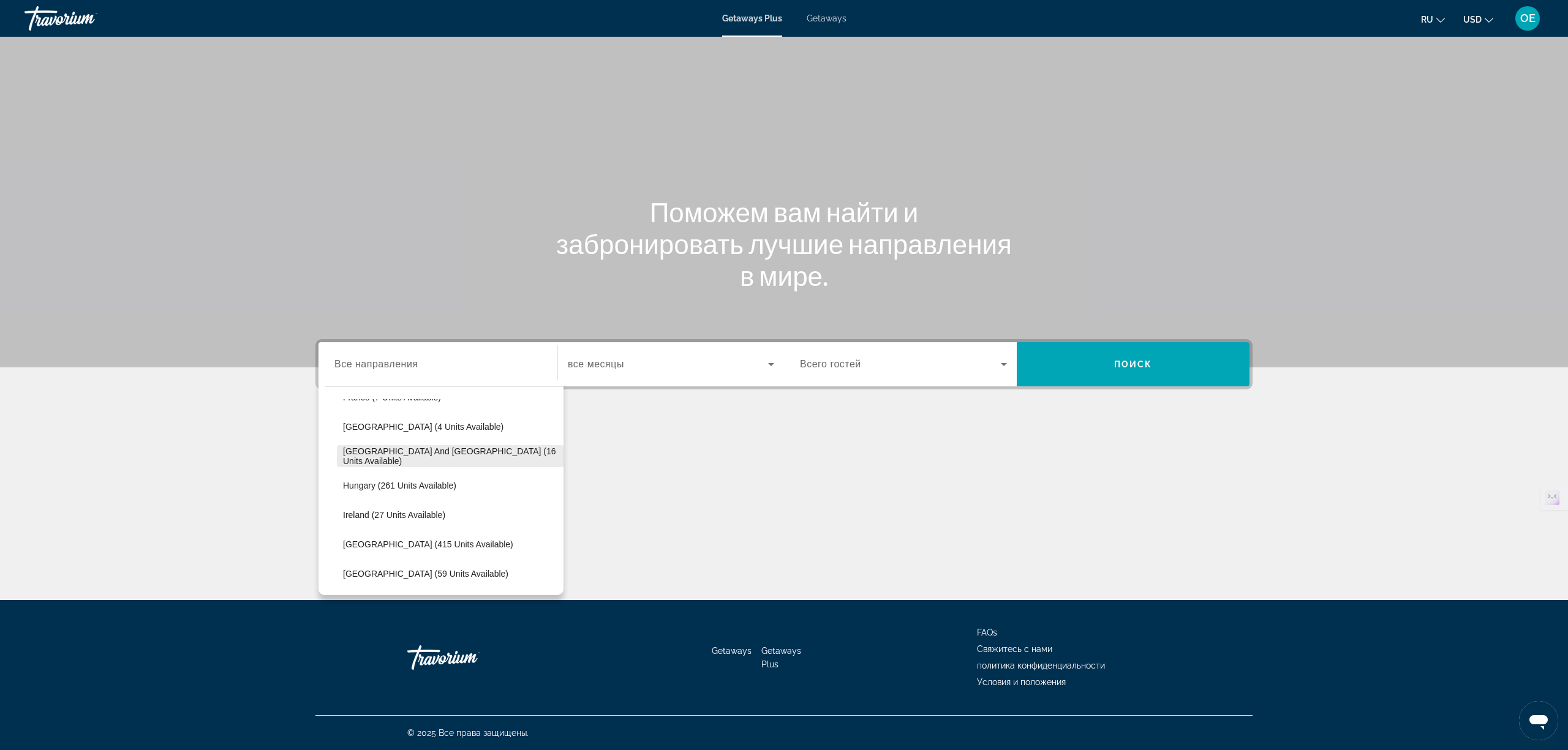
click at [394, 458] on span "Greece and Cyprus (16 units available)" at bounding box center [450, 456] width 214 height 19
type input "**********"
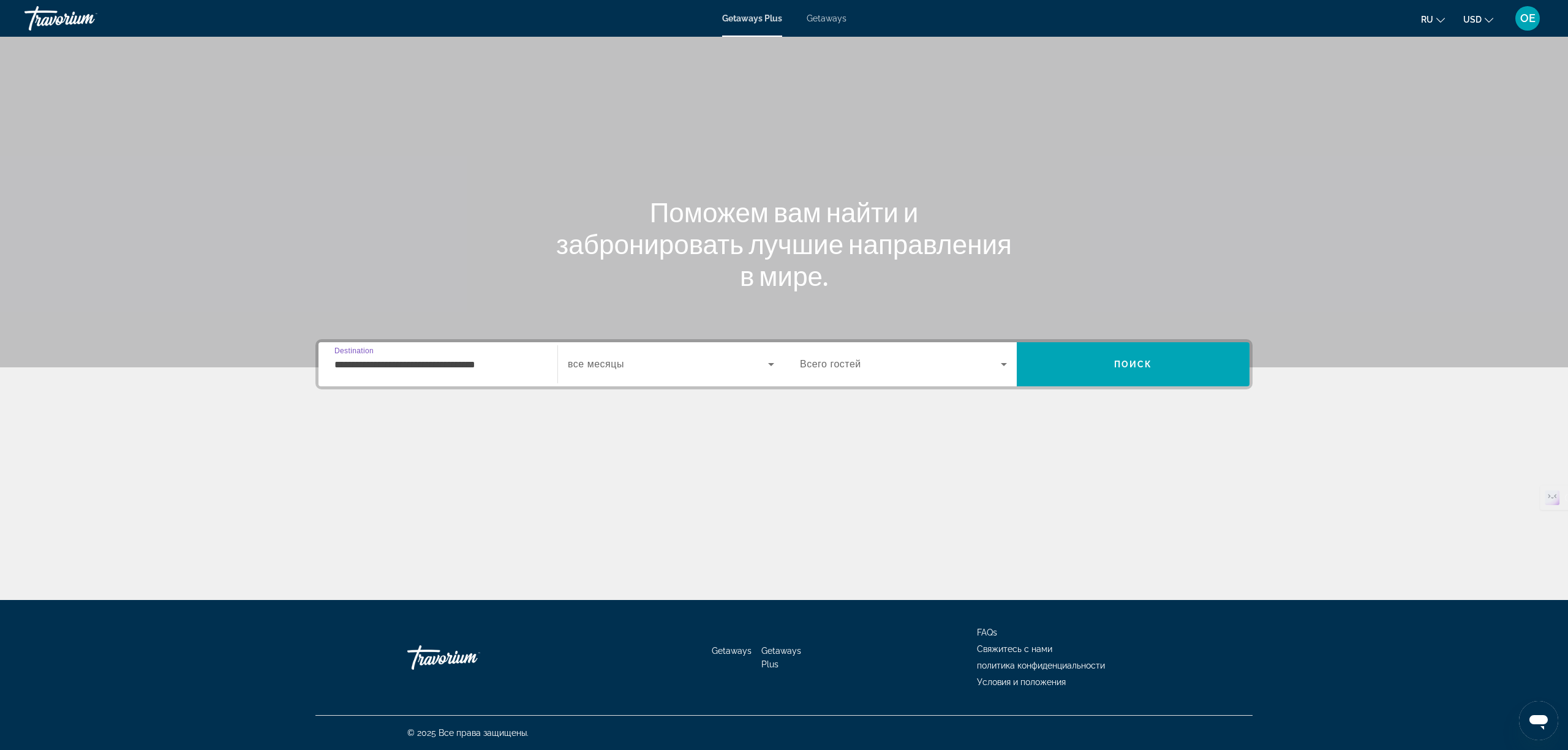
click at [685, 368] on span "Search widget" at bounding box center [668, 364] width 200 height 15
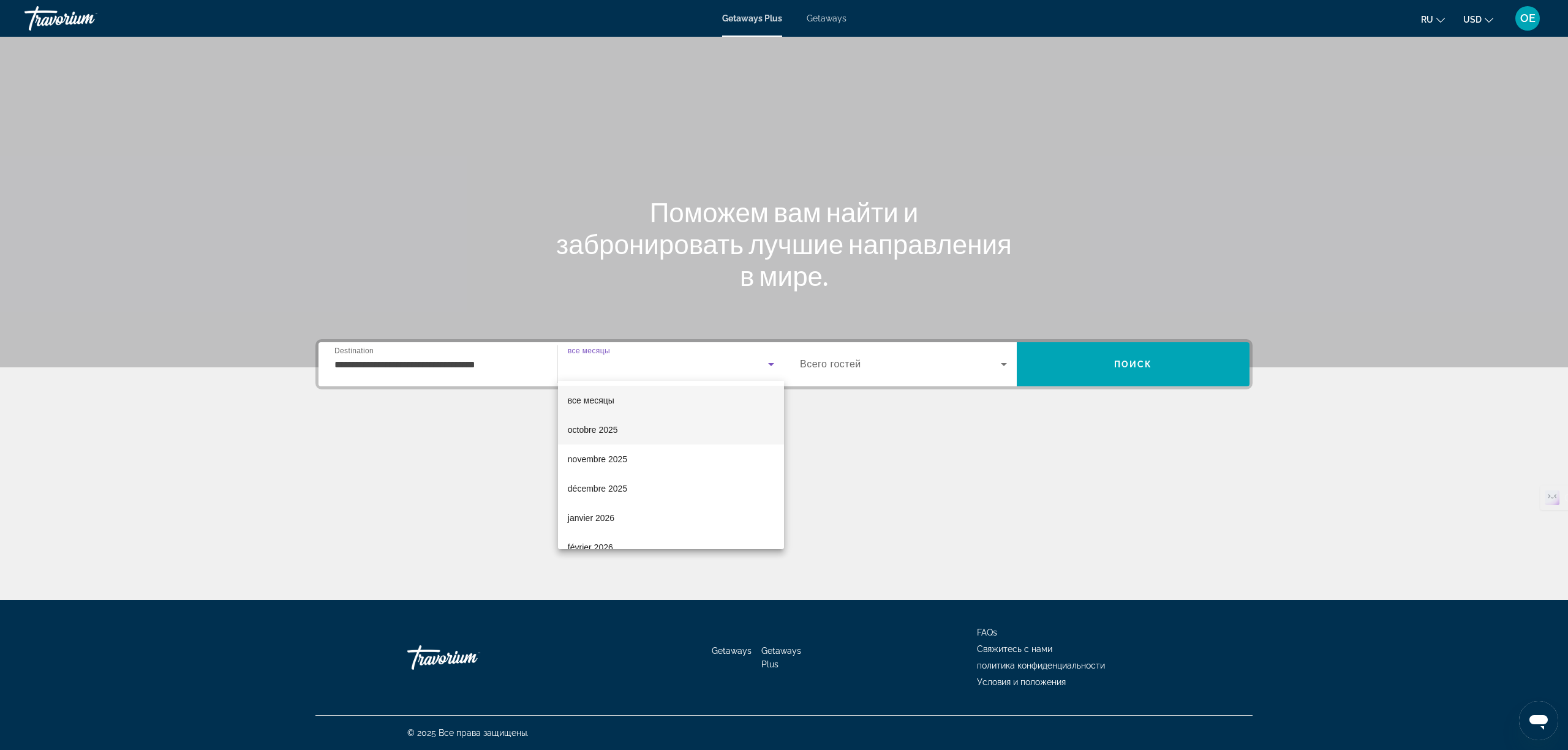
click at [637, 421] on mat-option "octobre 2025" at bounding box center [671, 430] width 226 height 30
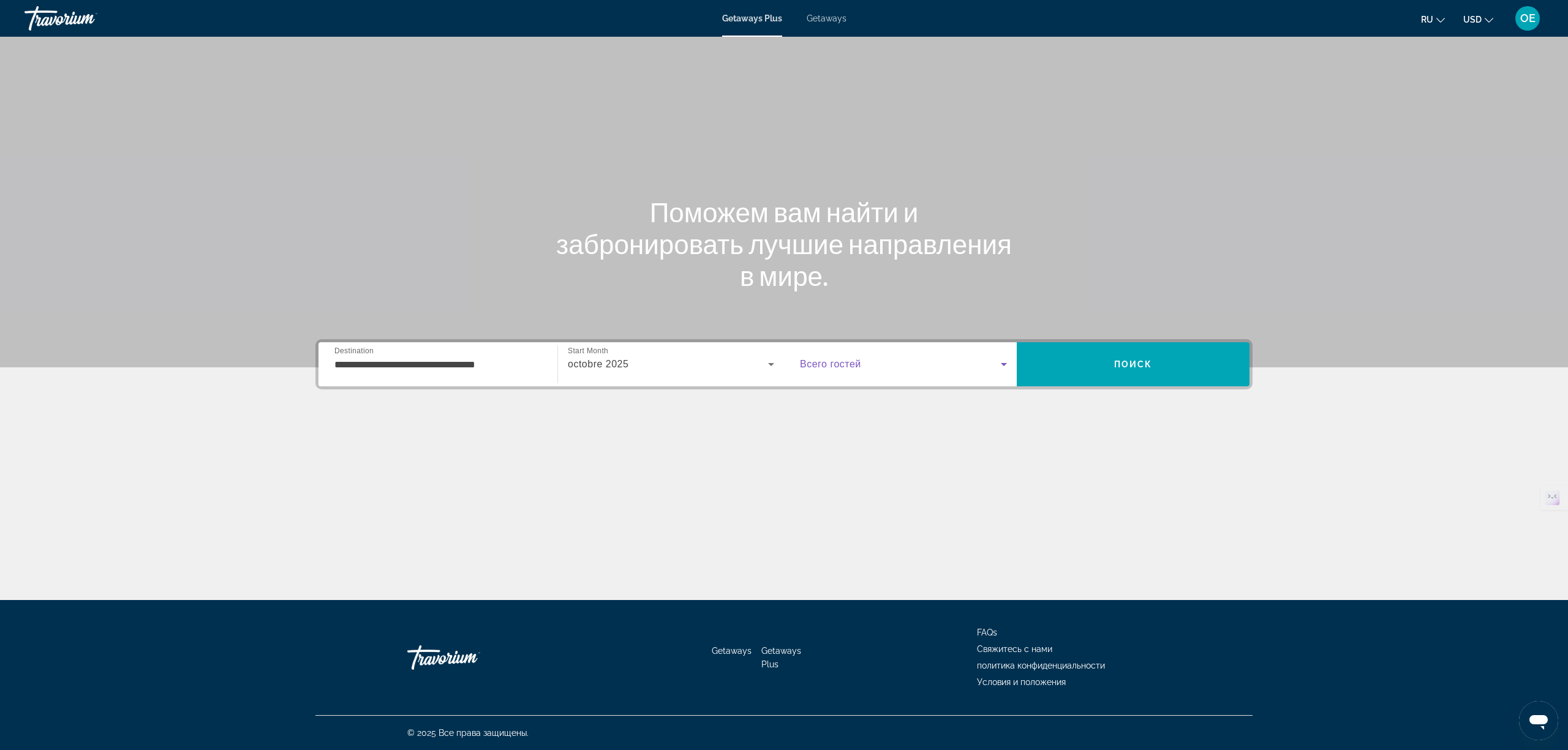
click at [968, 363] on span "Search widget" at bounding box center [901, 364] width 201 height 15
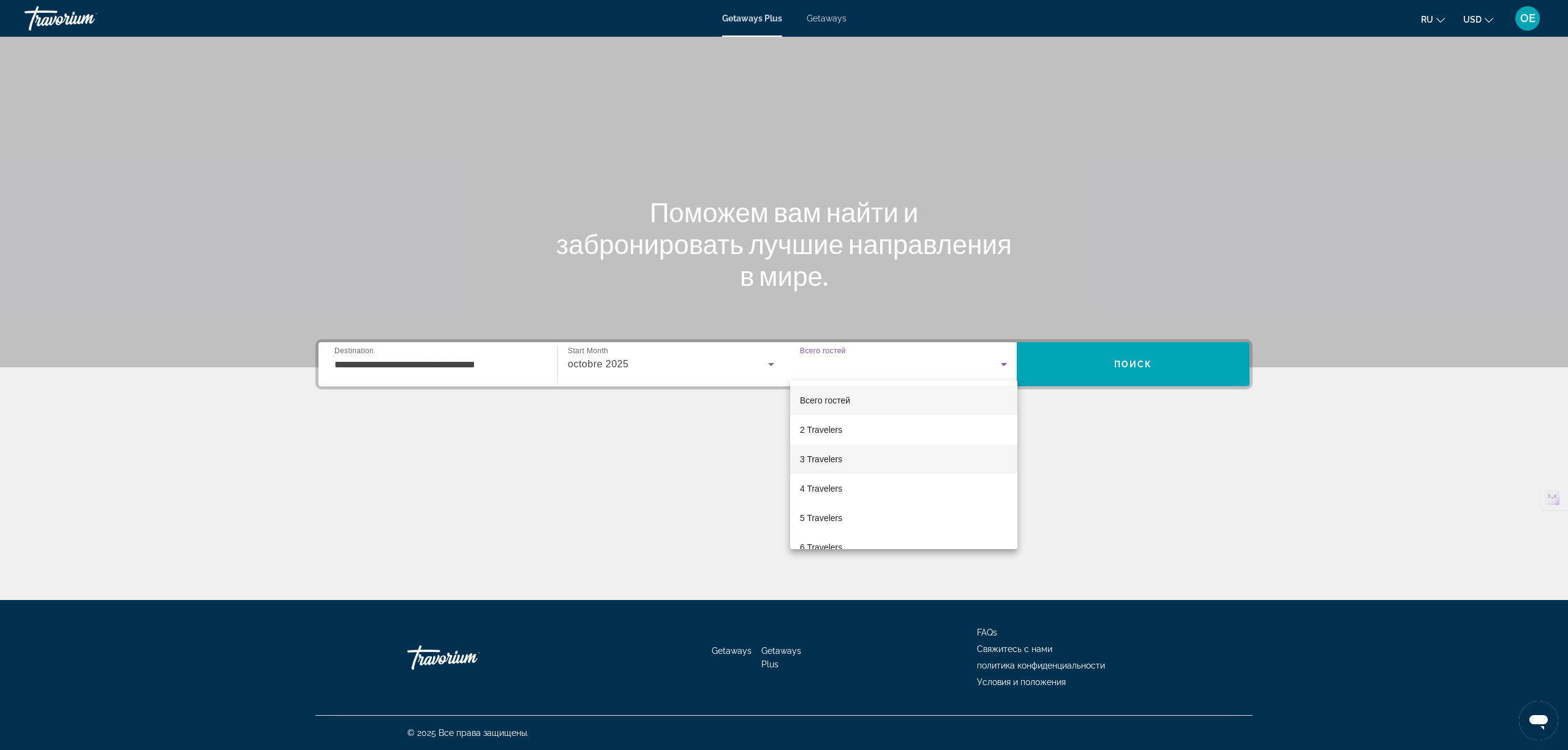
click at [910, 456] on mat-option "3 Travelers" at bounding box center [904, 460] width 228 height 30
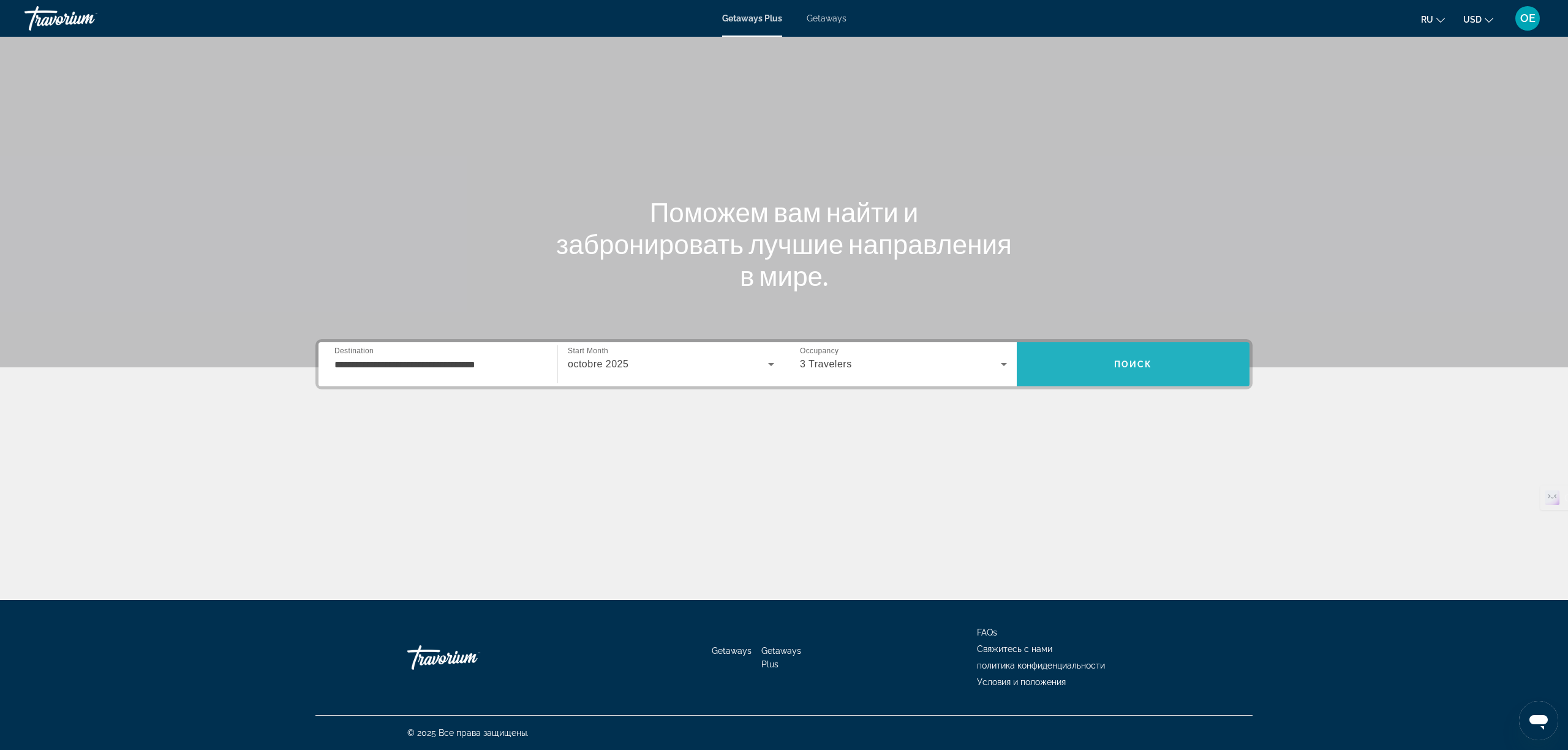
click at [1125, 354] on span "Search" at bounding box center [1133, 364] width 233 height 30
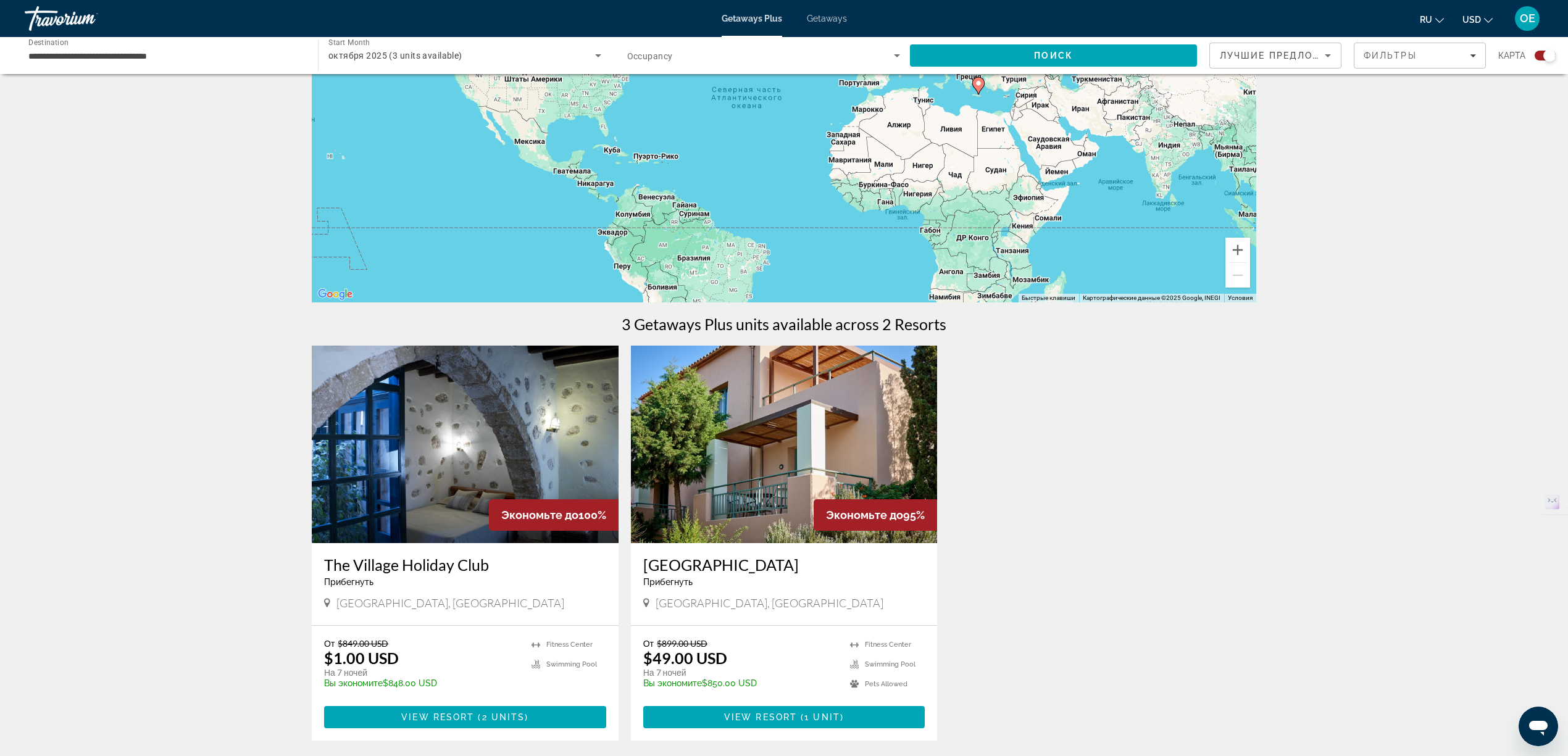
scroll to position [164, 0]
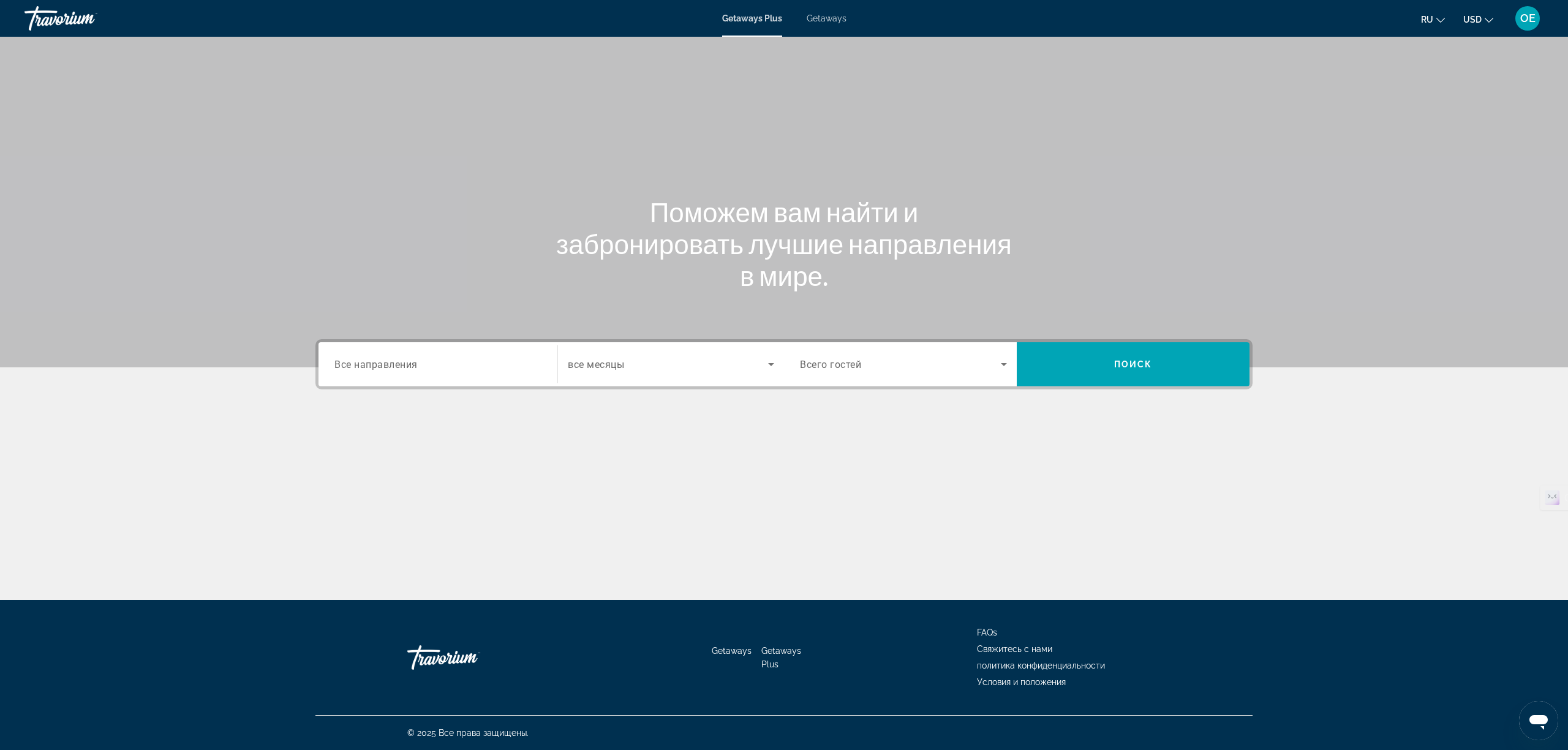
click at [827, 2] on mat-toolbar "Getaways Plus Getaways ru English Español Français Italiano Português русский U…" at bounding box center [784, 18] width 1568 height 37
click at [827, 22] on span "Getaways" at bounding box center [826, 18] width 40 height 10
click at [415, 363] on span "Все направления" at bounding box center [376, 364] width 83 height 12
click at [415, 363] on input "Destination Все направления" at bounding box center [438, 364] width 207 height 15
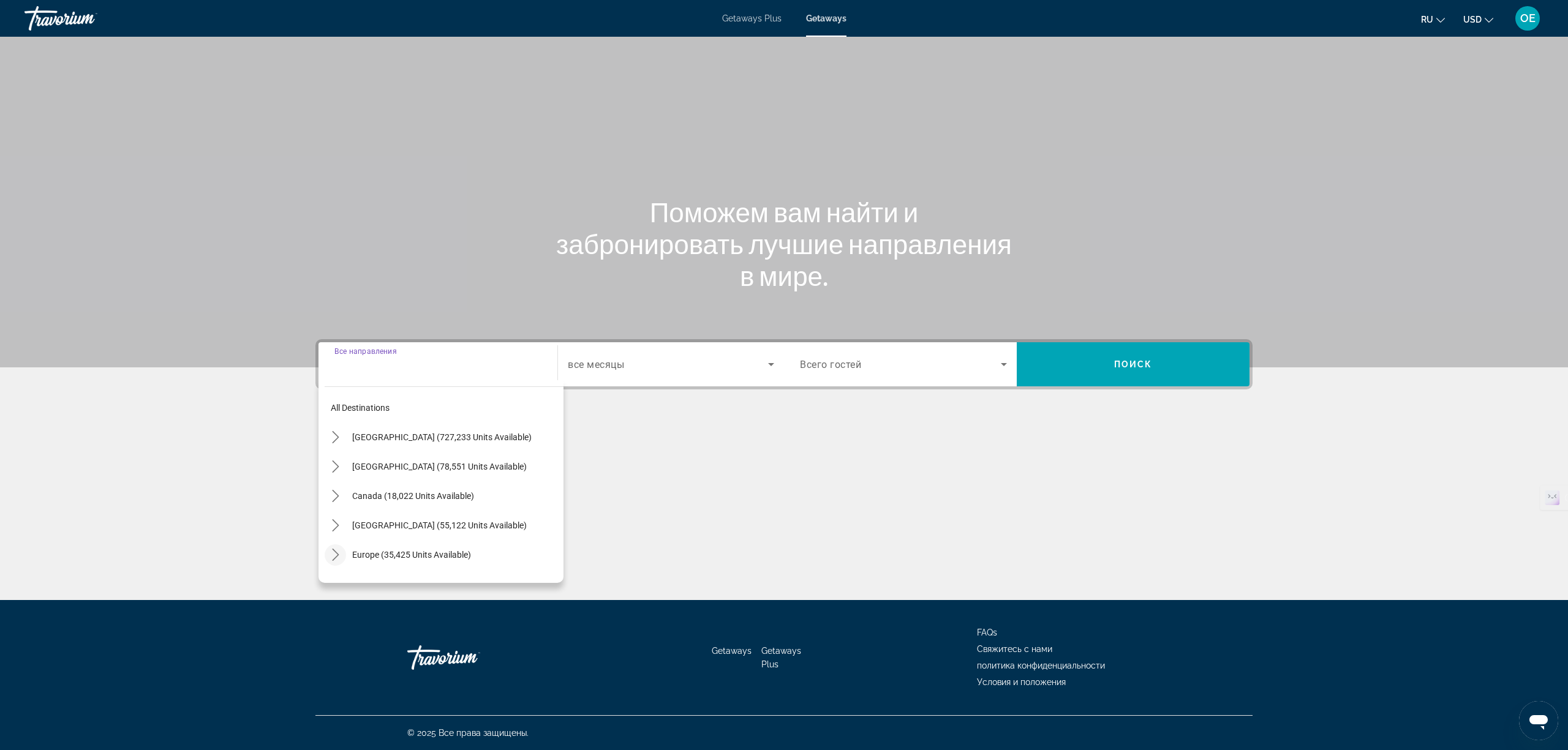
click at [334, 554] on icon "Toggle Europe (35,425 units available) submenu" at bounding box center [336, 555] width 12 height 12
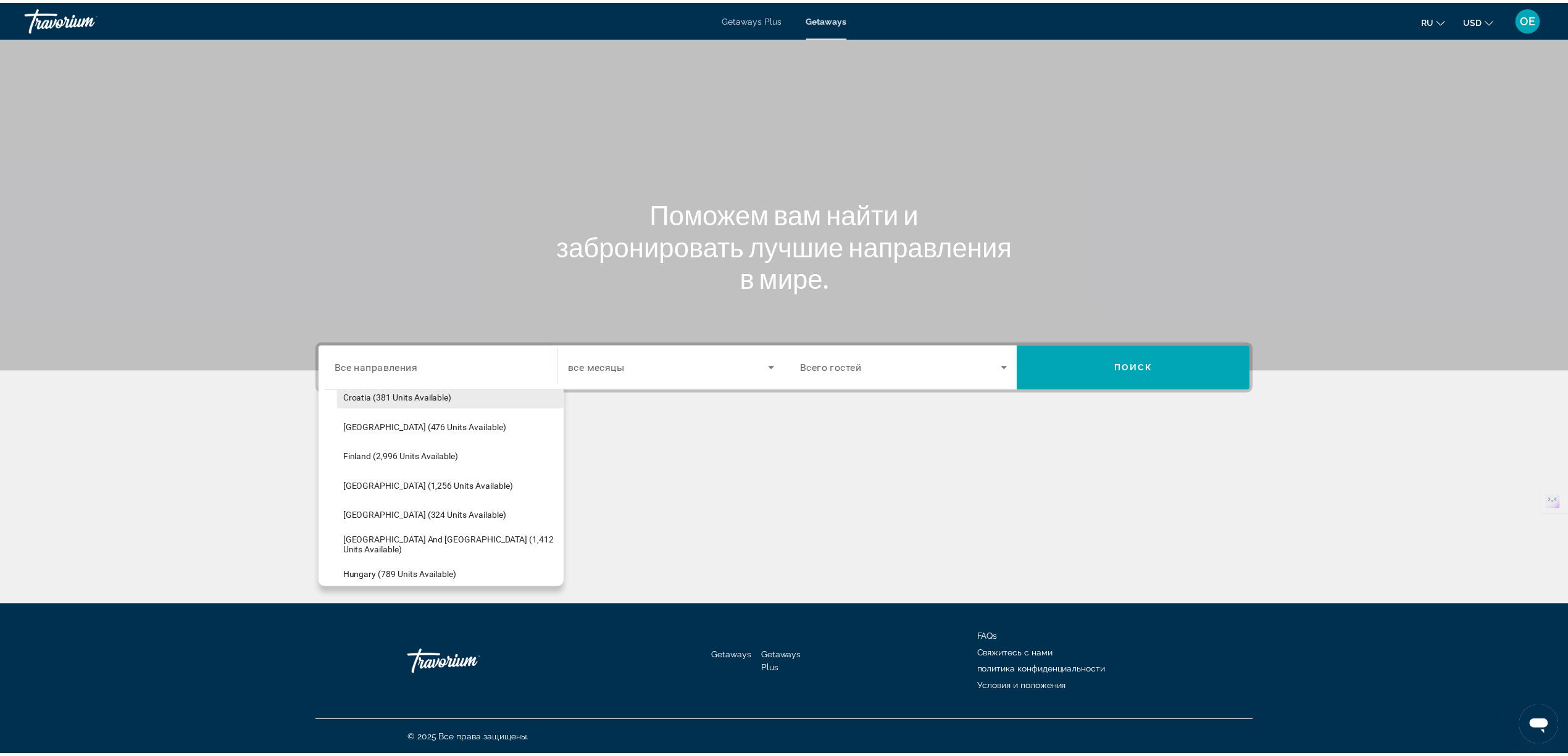
scroll to position [319, 0]
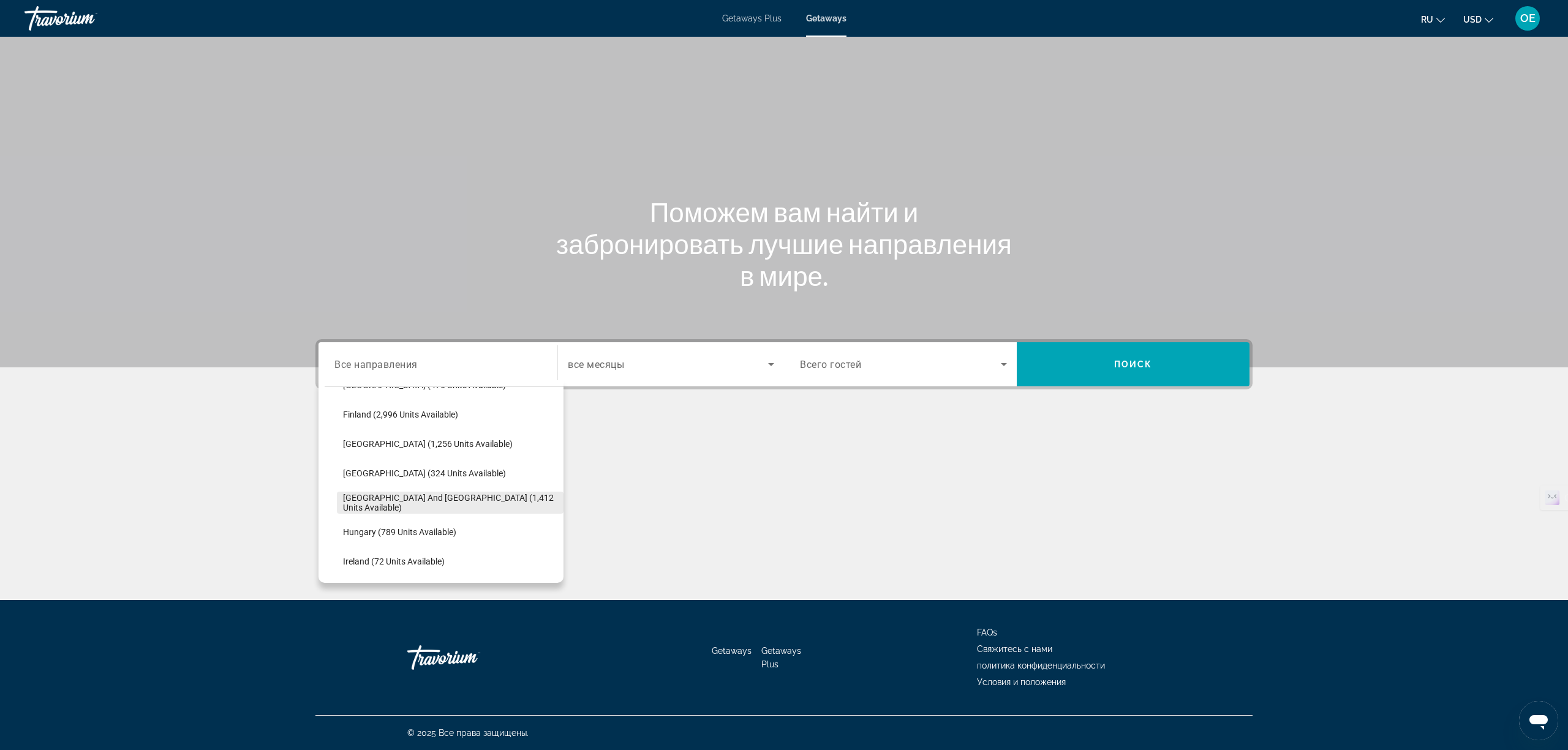
click at [400, 500] on span "Greece and Cyprus (1,412 units available)" at bounding box center [450, 502] width 214 height 19
type input "**********"
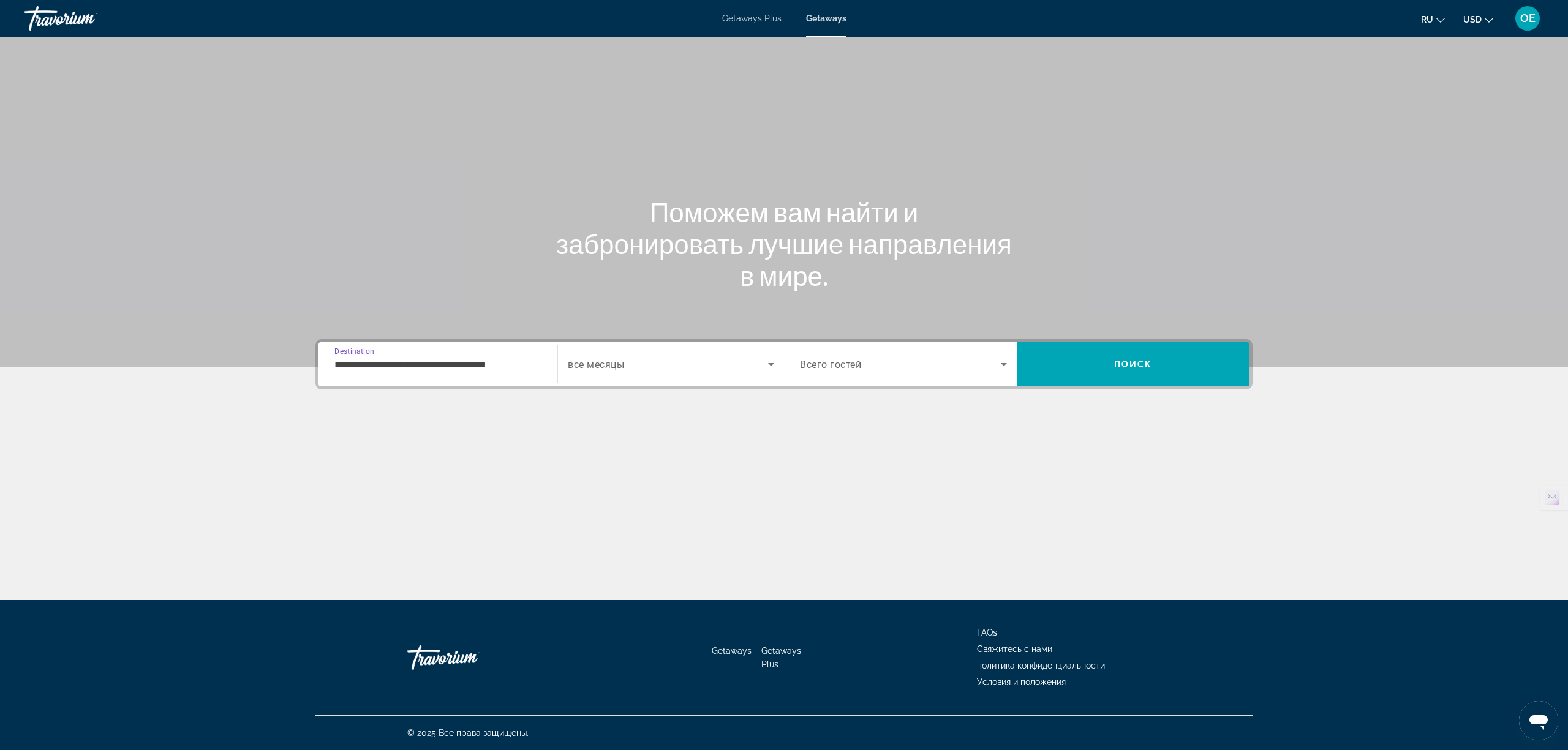
click at [611, 361] on span "все месяцы" at bounding box center [596, 364] width 56 height 12
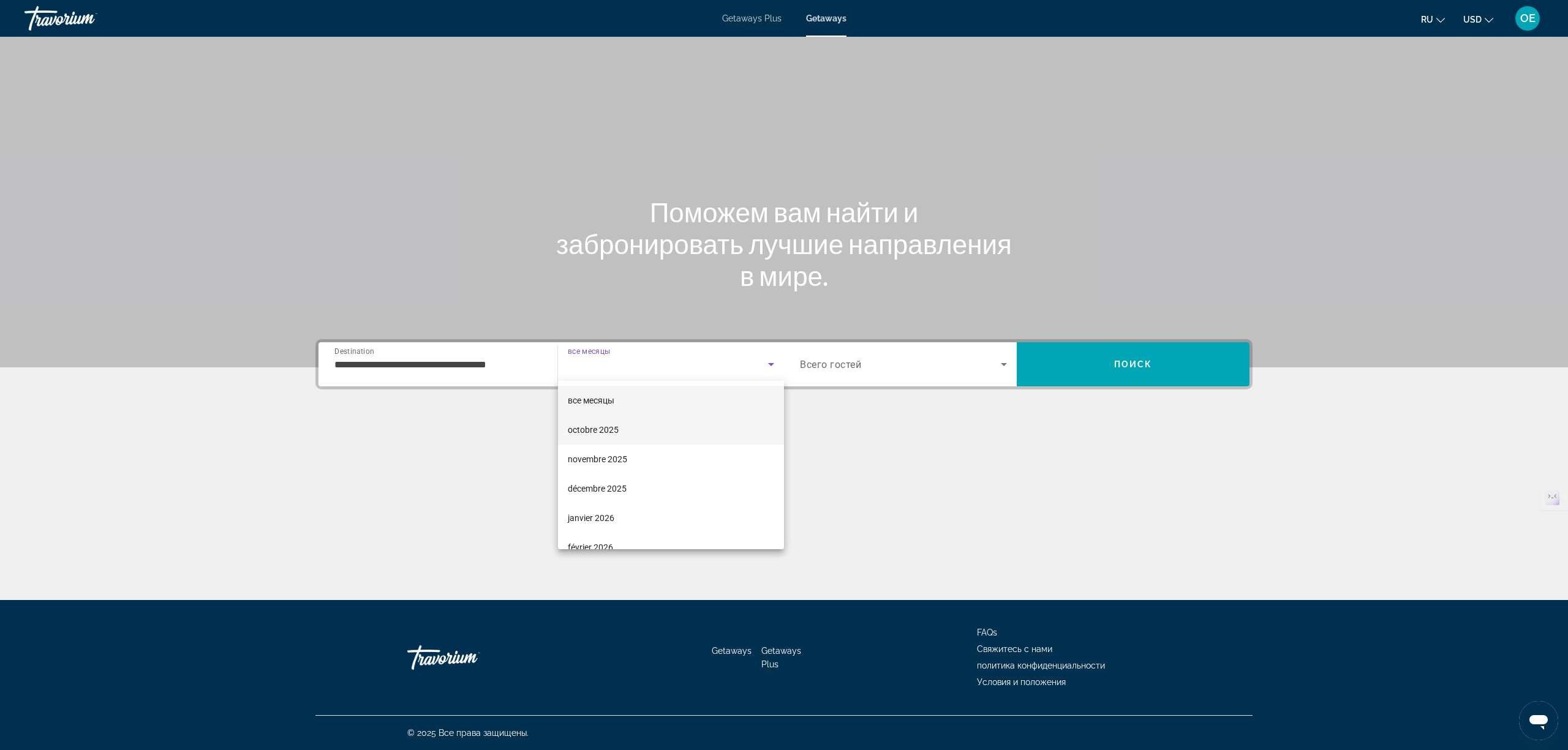
click at [611, 428] on span "octobre 2025" at bounding box center [593, 429] width 51 height 15
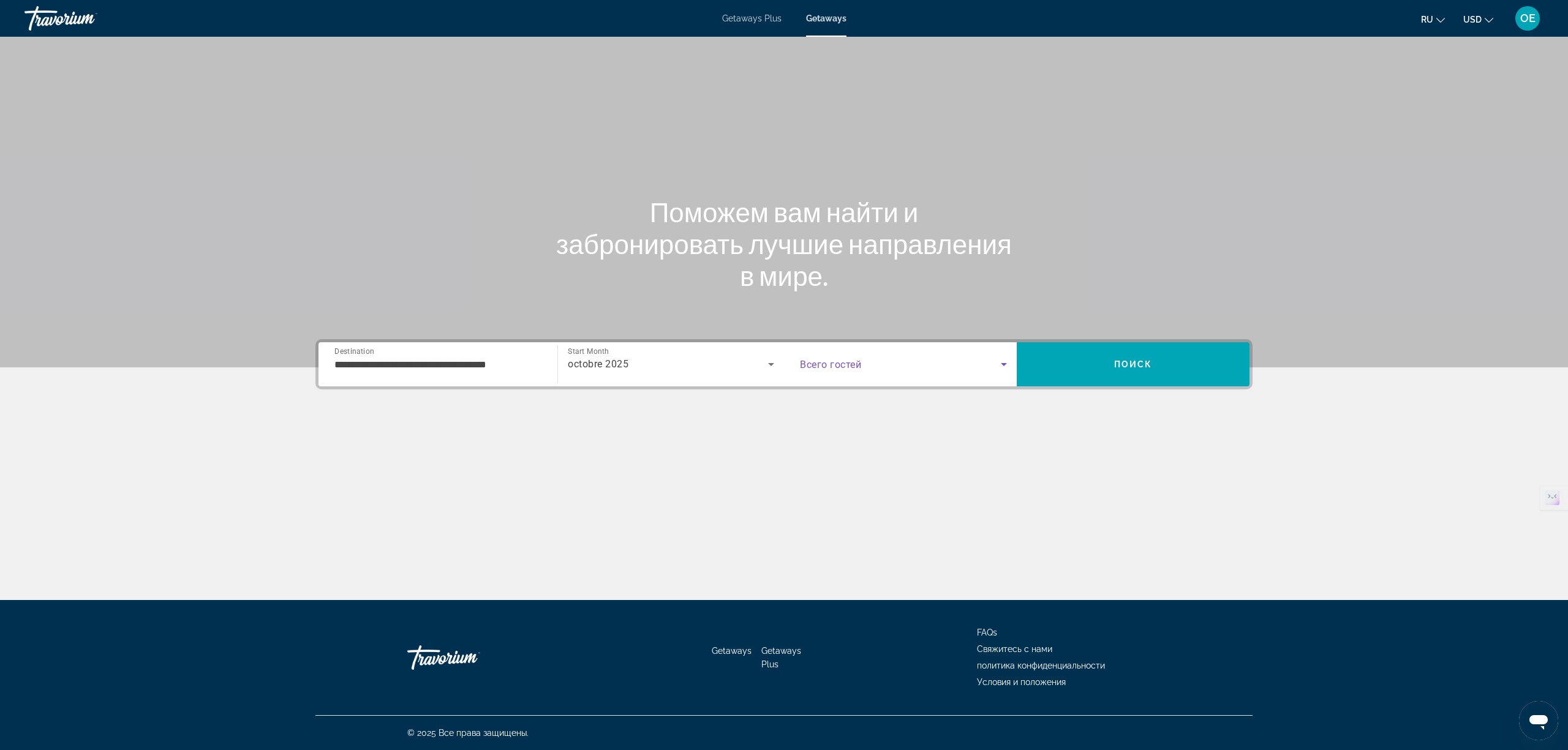
click at [890, 366] on span "Search widget" at bounding box center [901, 364] width 201 height 15
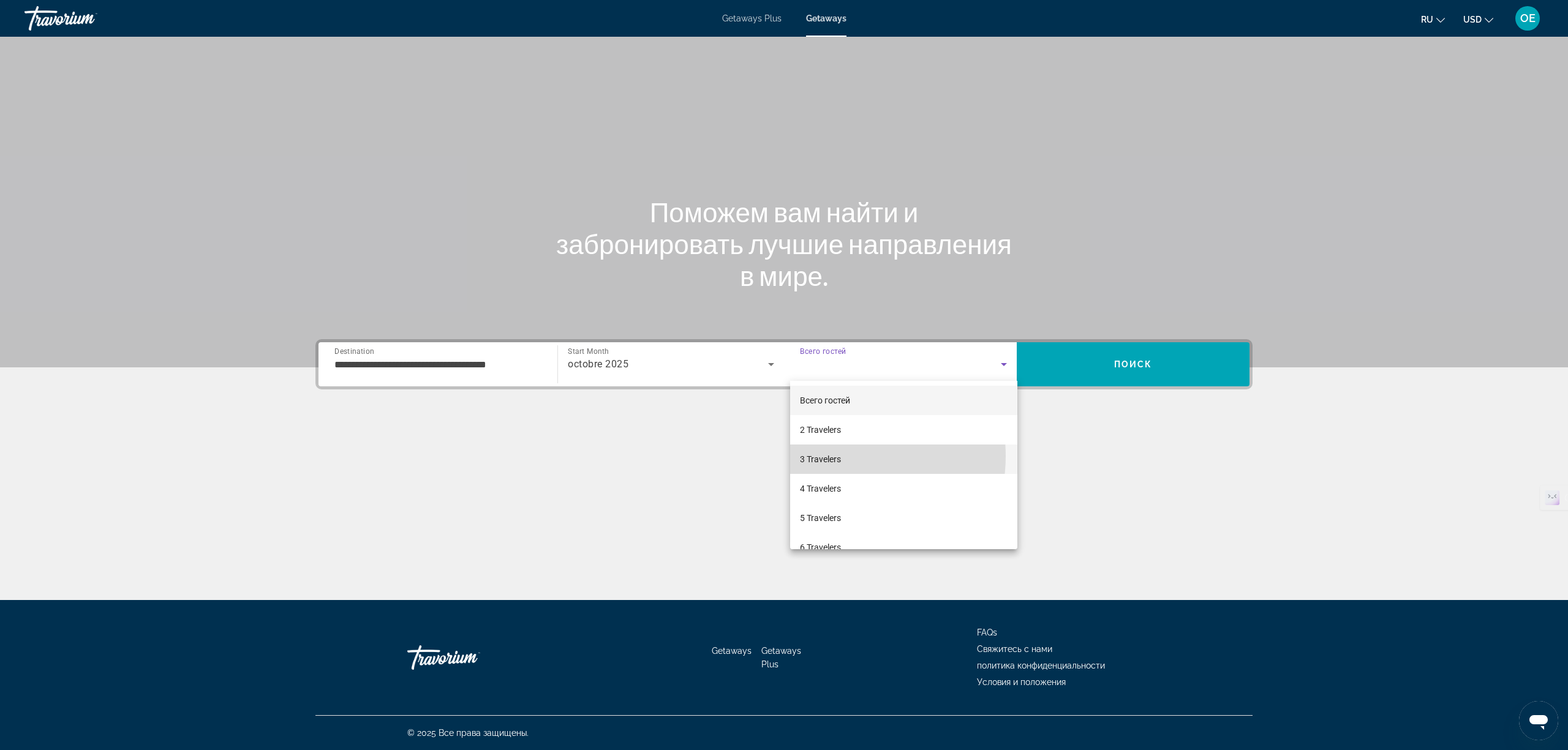
click at [840, 456] on span "3 Travelers" at bounding box center [821, 459] width 41 height 15
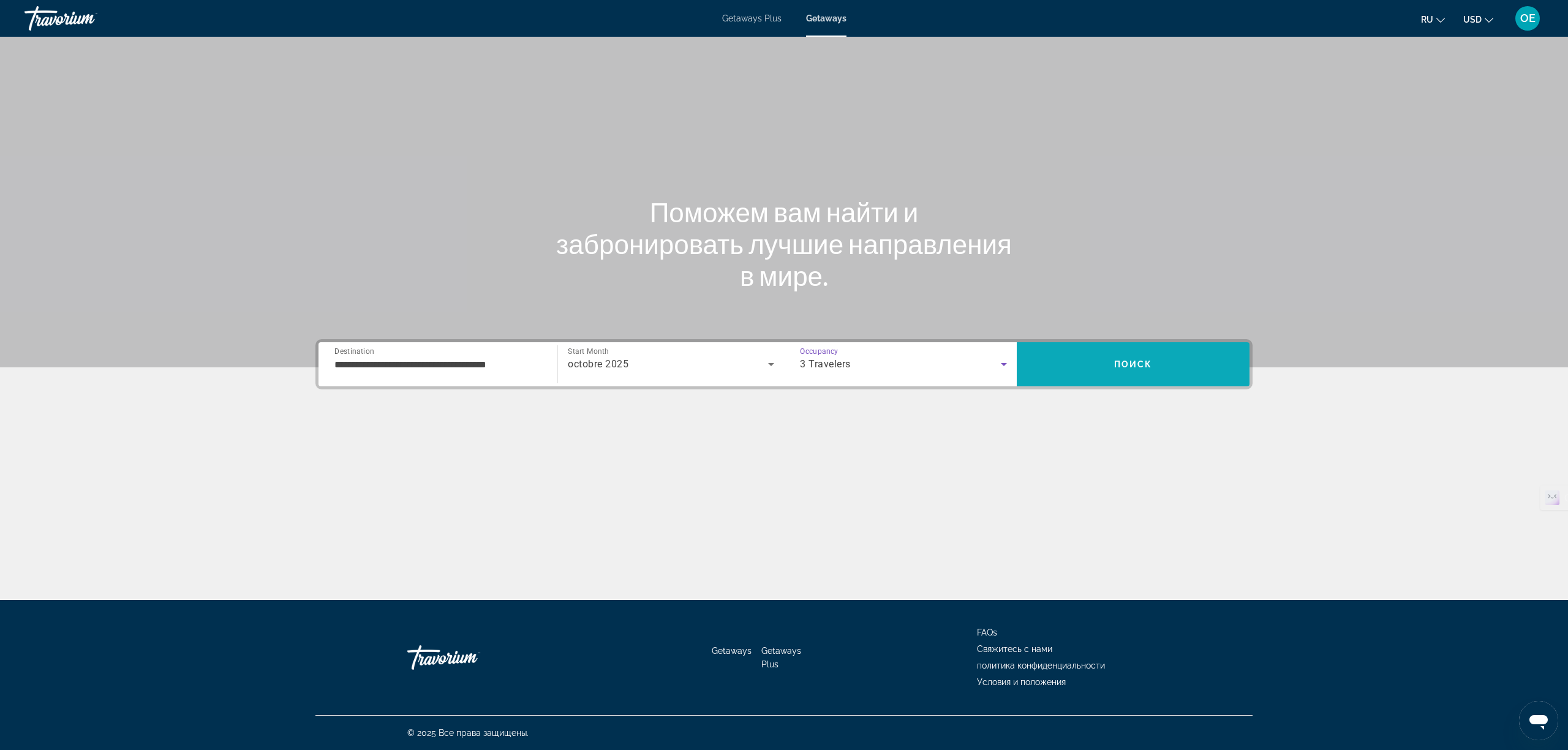
click at [1075, 379] on span "Search" at bounding box center [1133, 364] width 233 height 44
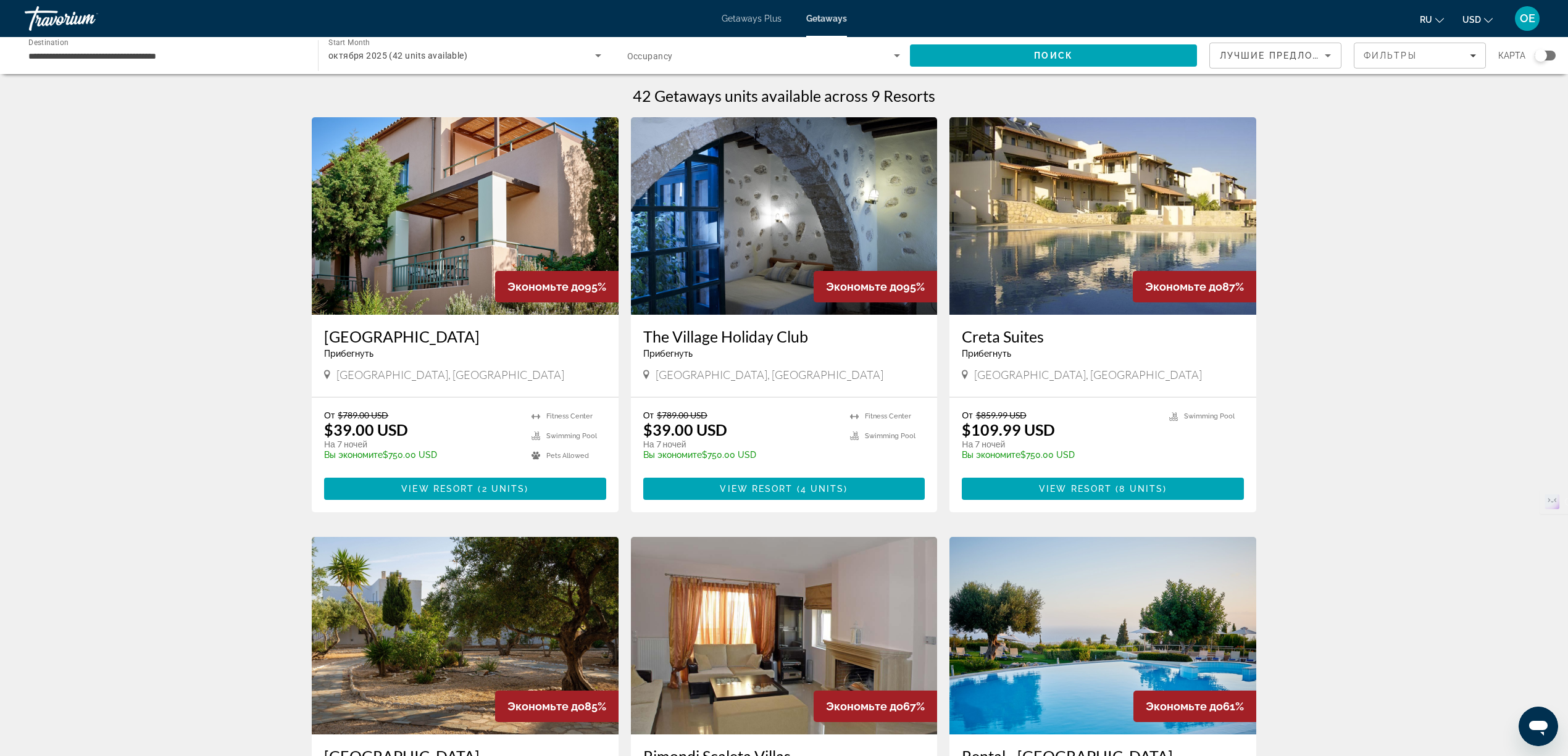
click at [747, 18] on span "Getaways Plus" at bounding box center [751, 18] width 60 height 10
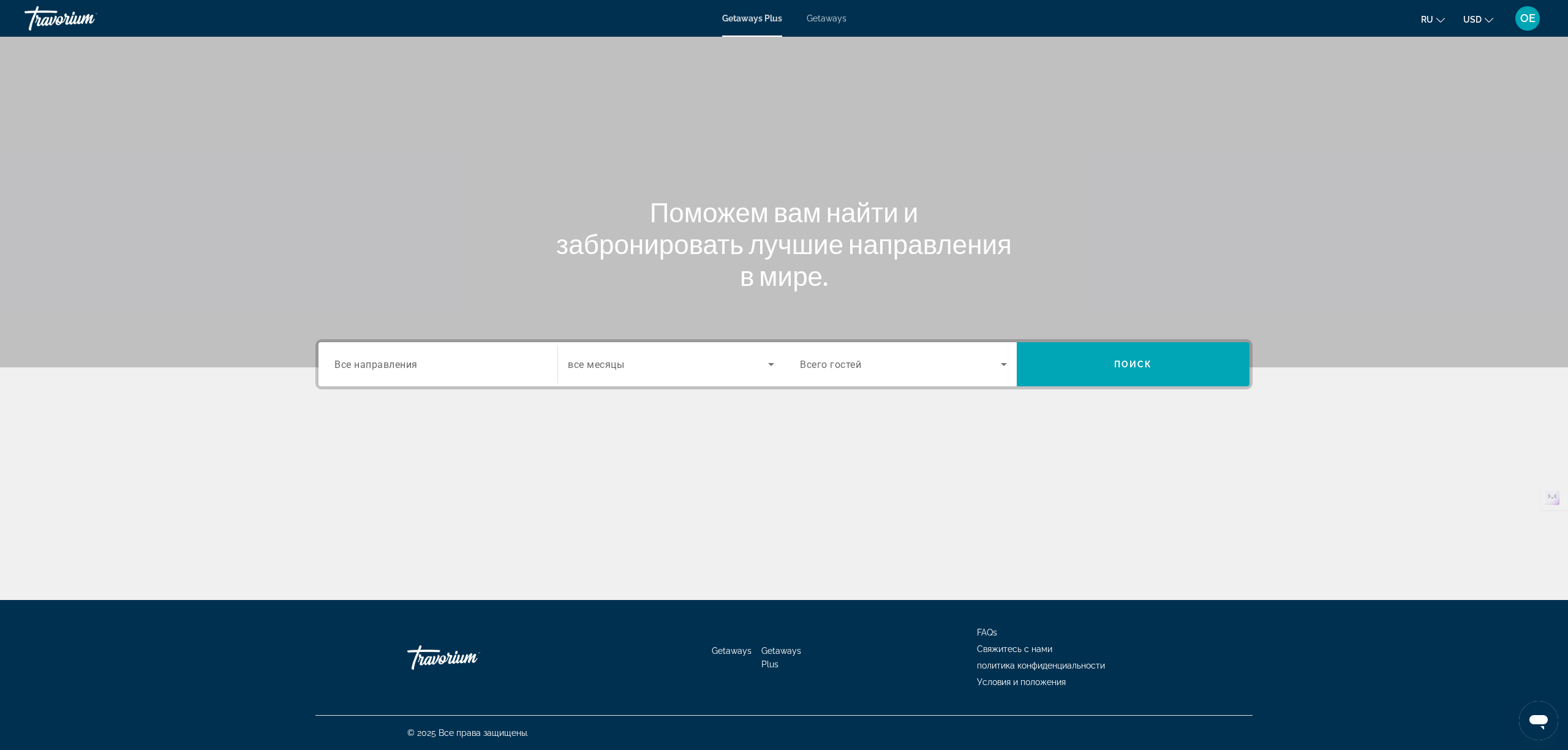
click at [411, 359] on span "Все направления" at bounding box center [376, 364] width 83 height 12
click at [411, 359] on input "Destination Все направления" at bounding box center [438, 364] width 207 height 15
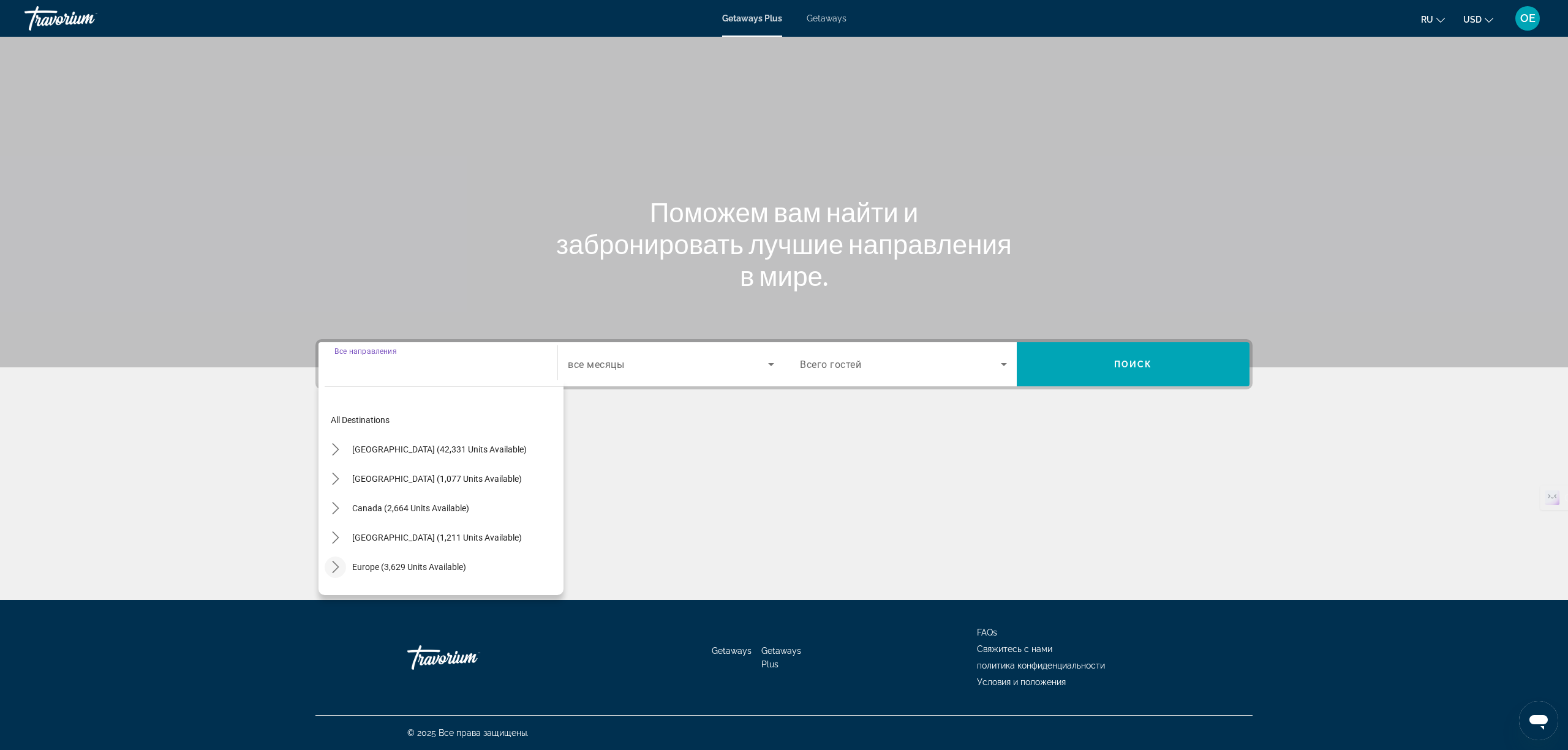
click at [330, 565] on icon "Toggle Europe (3,629 units available) submenu" at bounding box center [336, 567] width 12 height 12
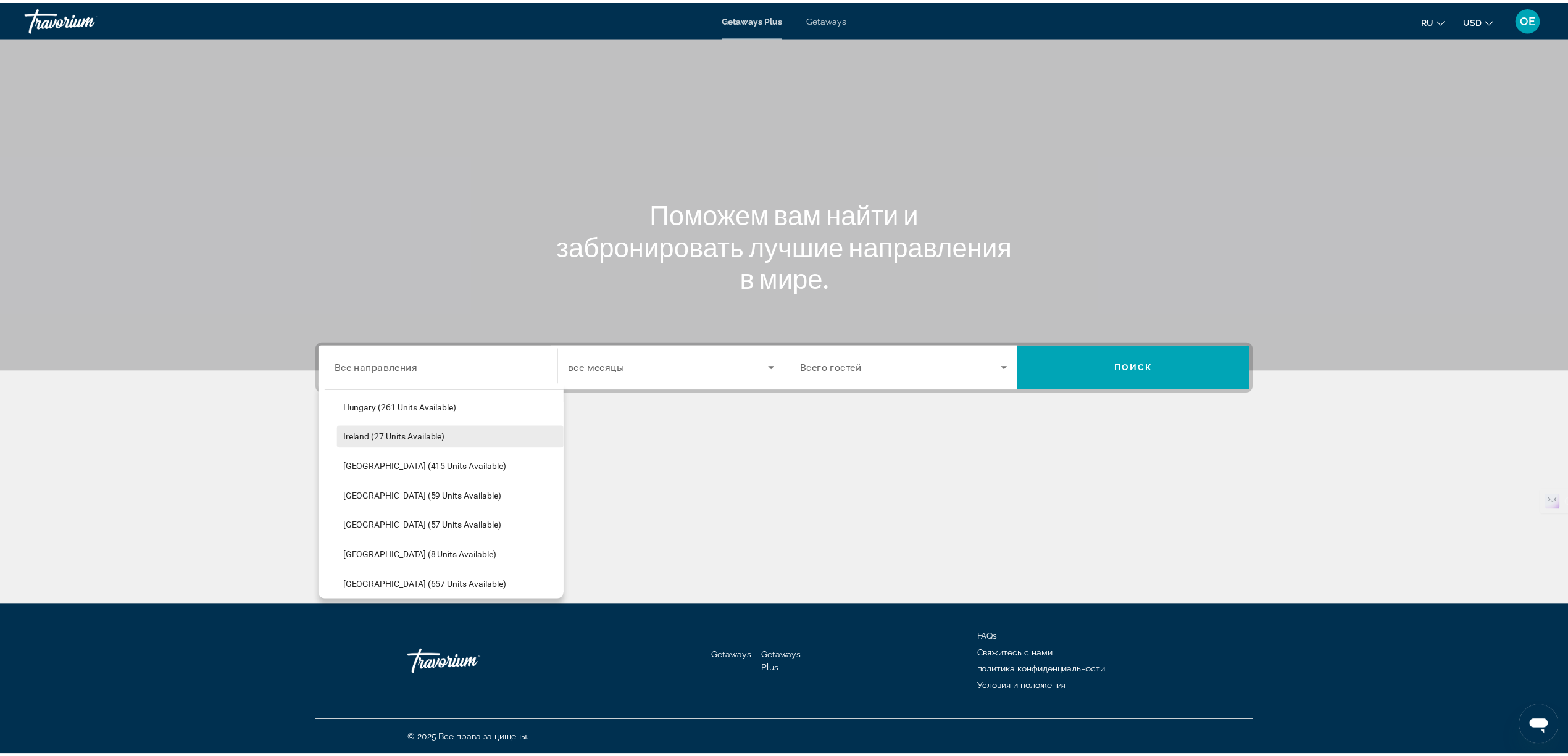
scroll to position [484, 0]
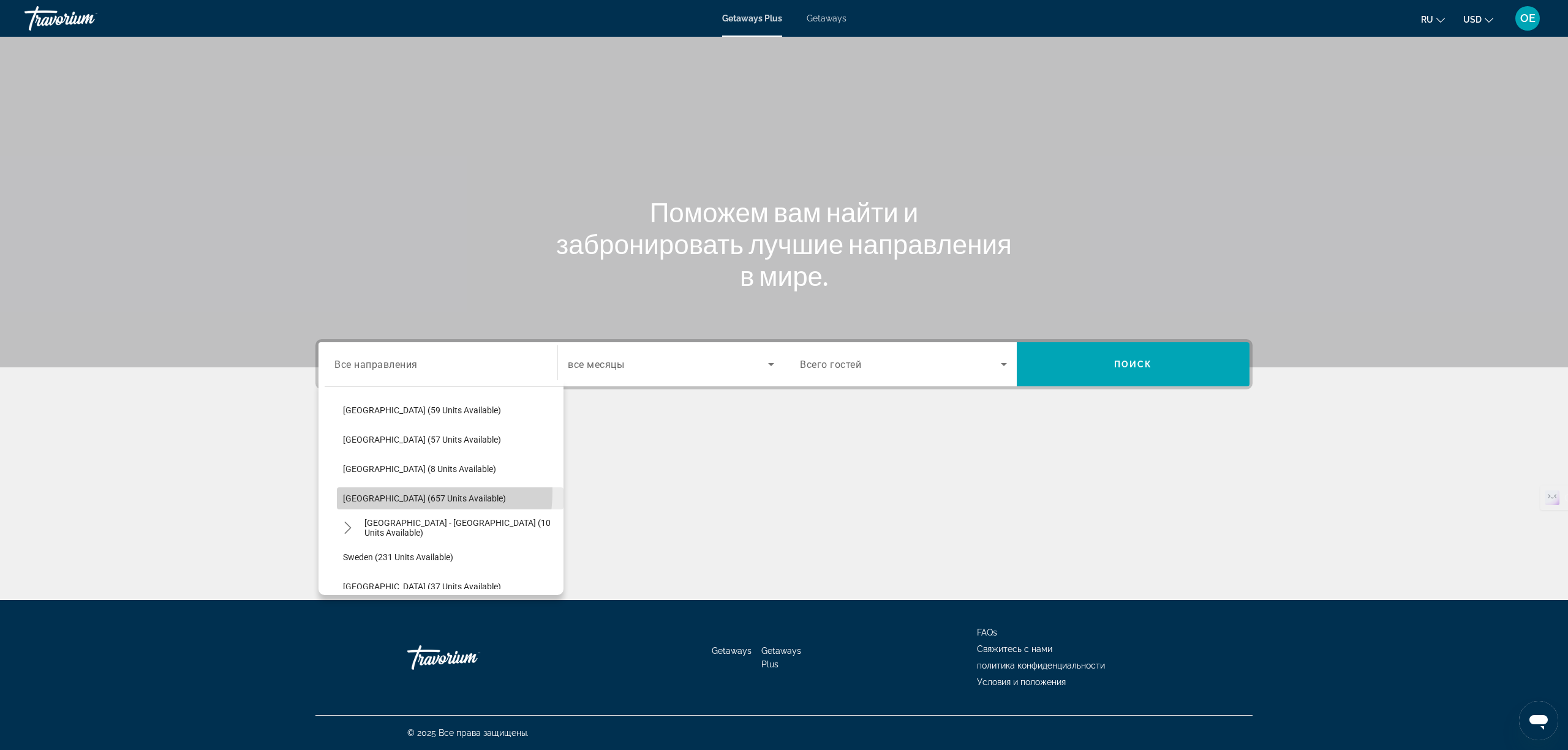
click at [387, 491] on span "Select destination: Spain (657 units available)" at bounding box center [450, 498] width 227 height 30
type input "**********"
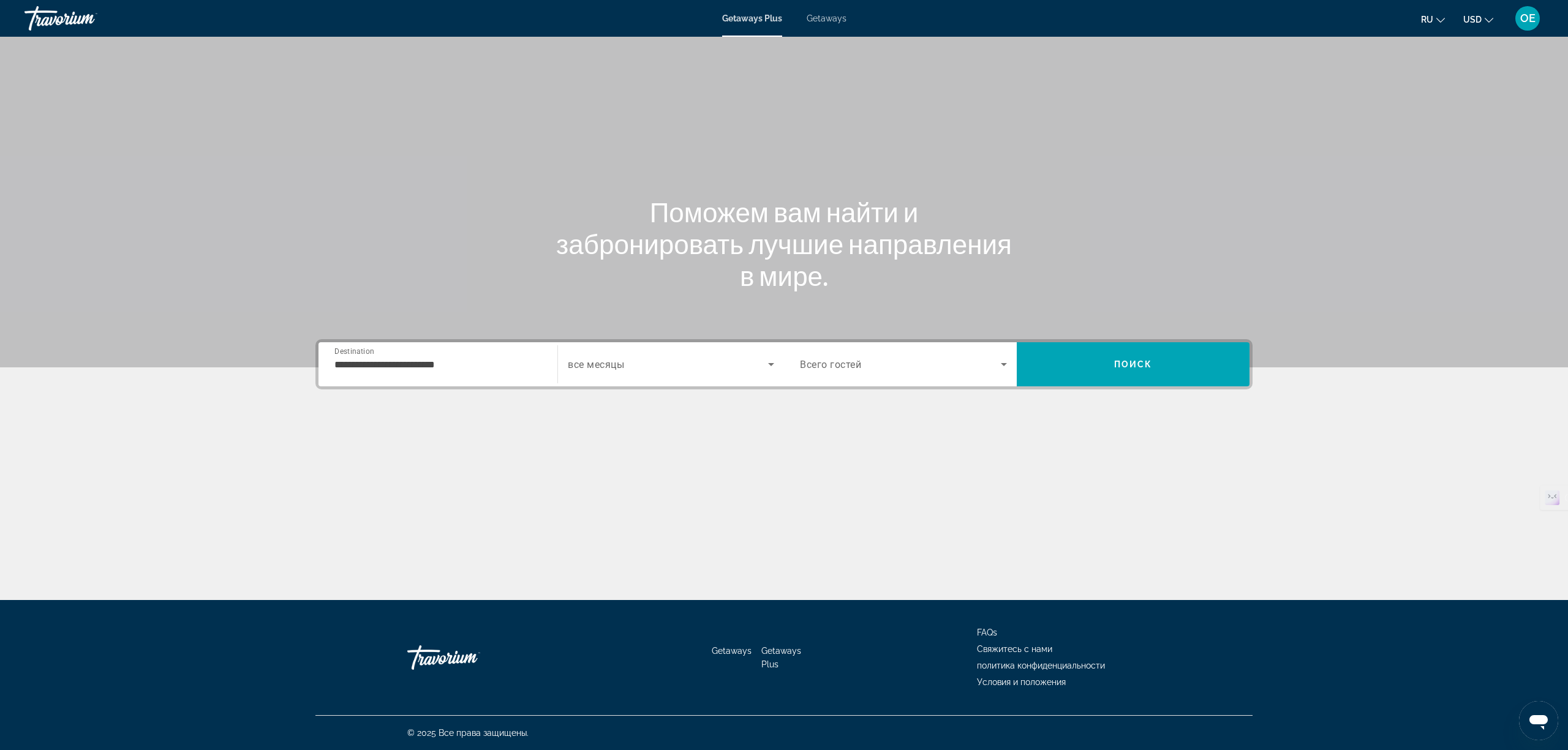
click at [609, 364] on span "все месяцы" at bounding box center [596, 364] width 56 height 12
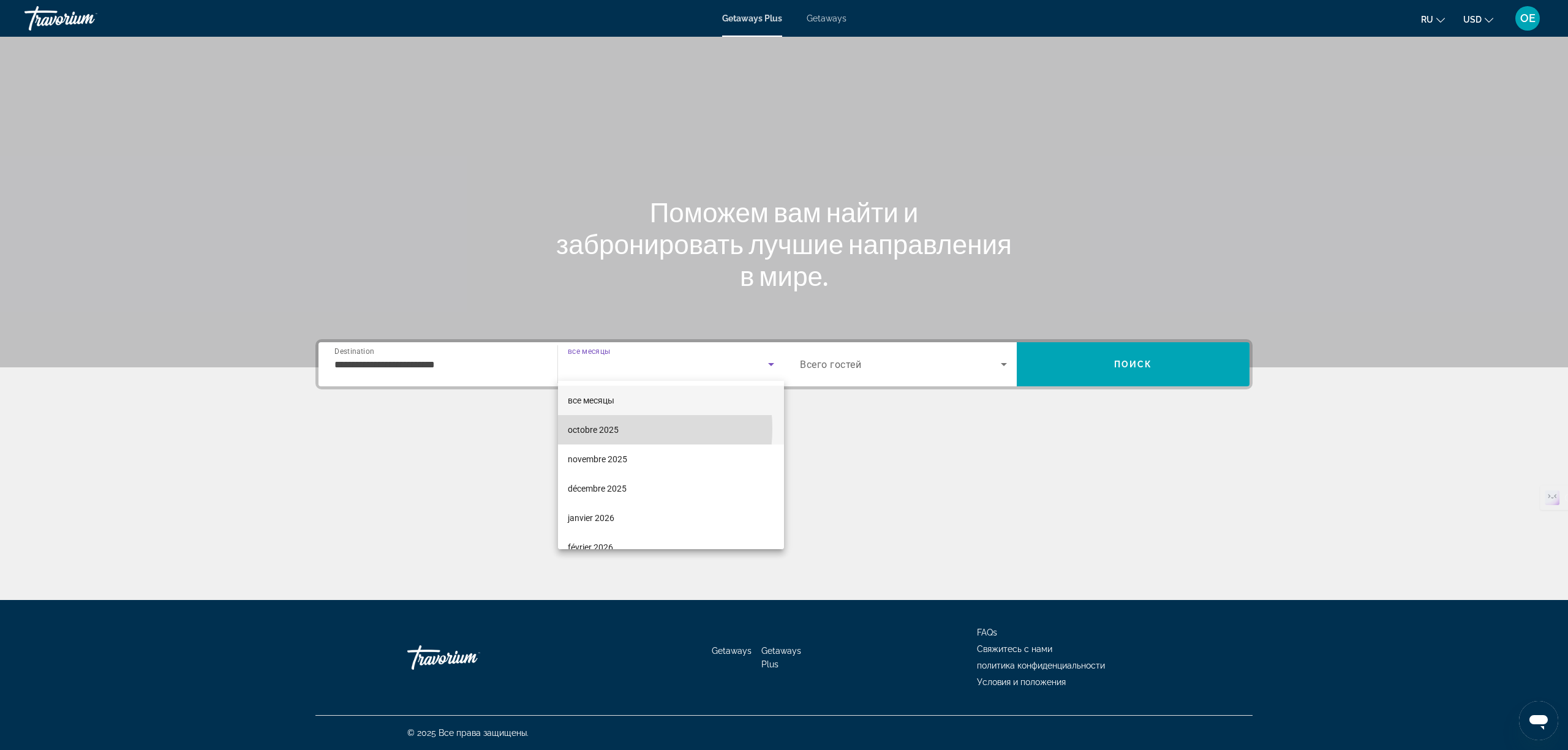
click at [602, 428] on span "octobre 2025" at bounding box center [593, 429] width 51 height 15
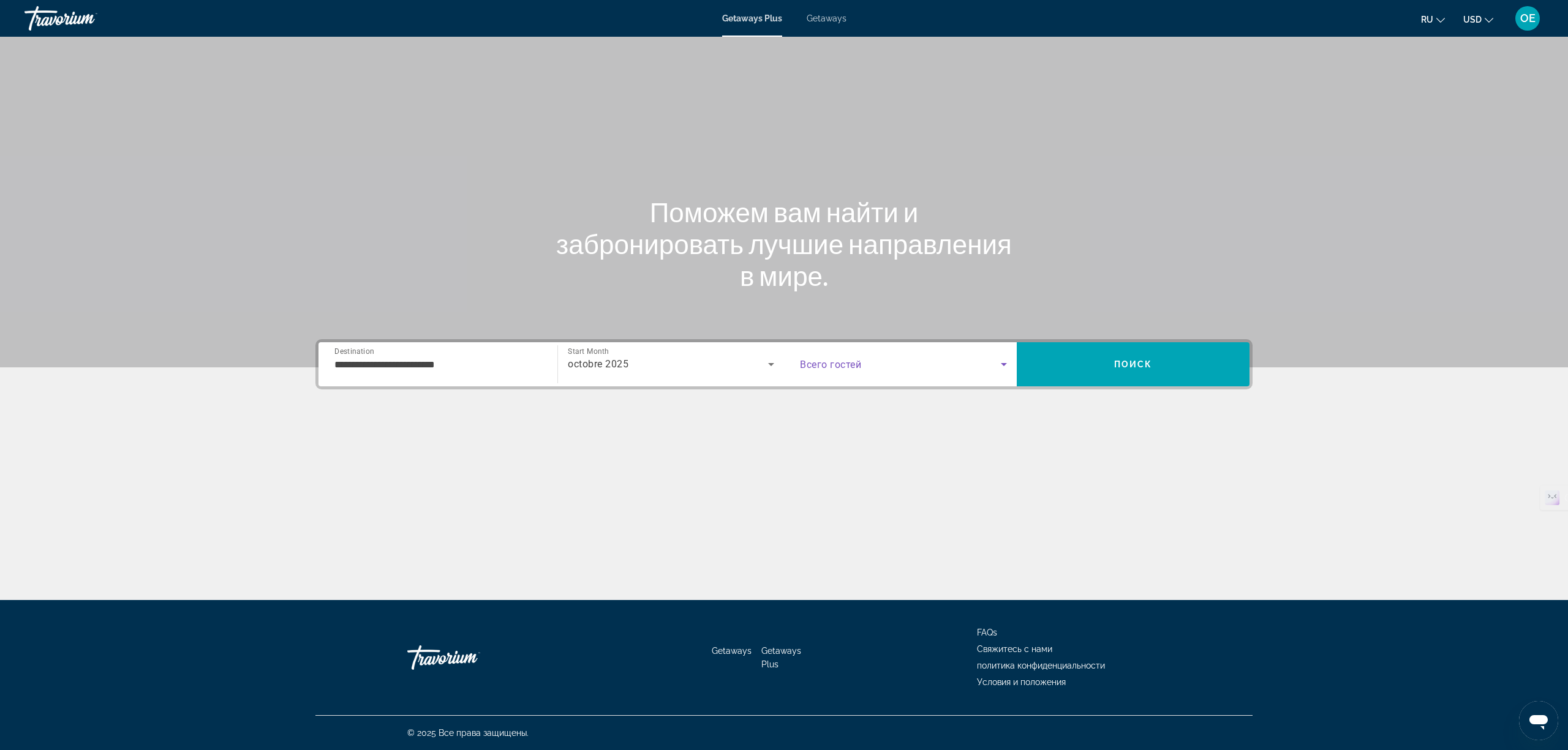
click at [900, 368] on span "Search widget" at bounding box center [901, 364] width 201 height 15
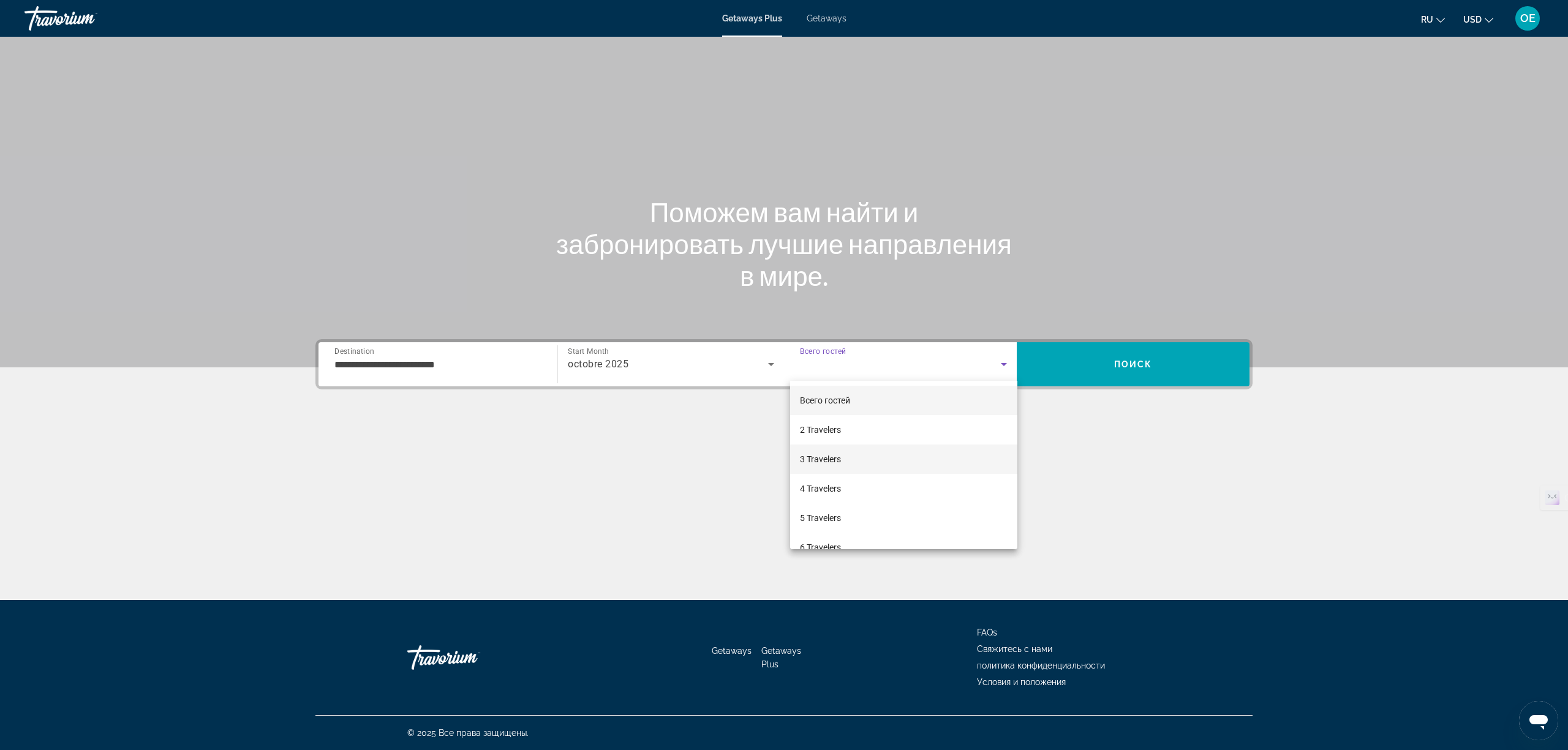
click at [854, 458] on mat-option "3 Travelers" at bounding box center [904, 460] width 228 height 30
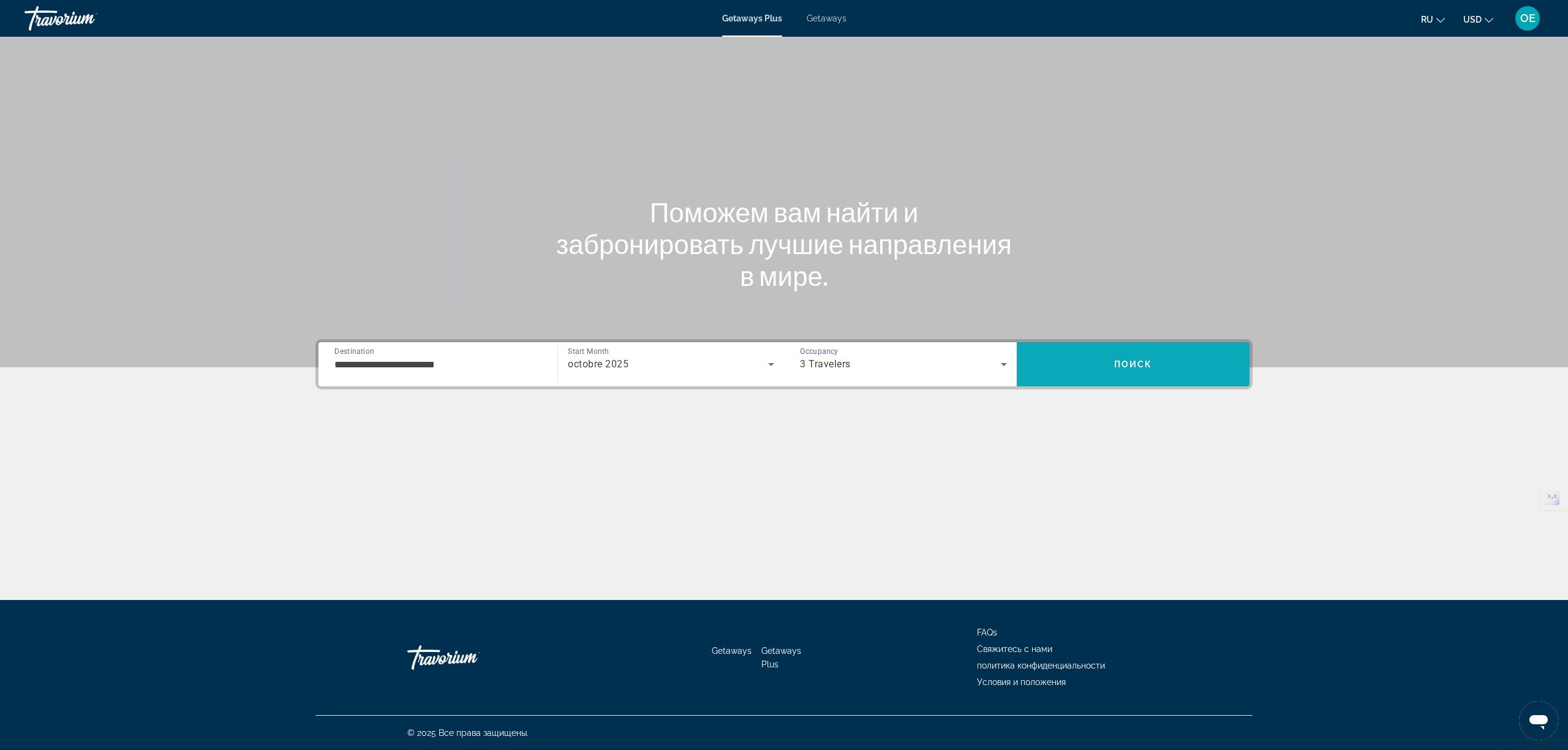
click at [1066, 360] on span "Search" at bounding box center [1133, 364] width 233 height 30
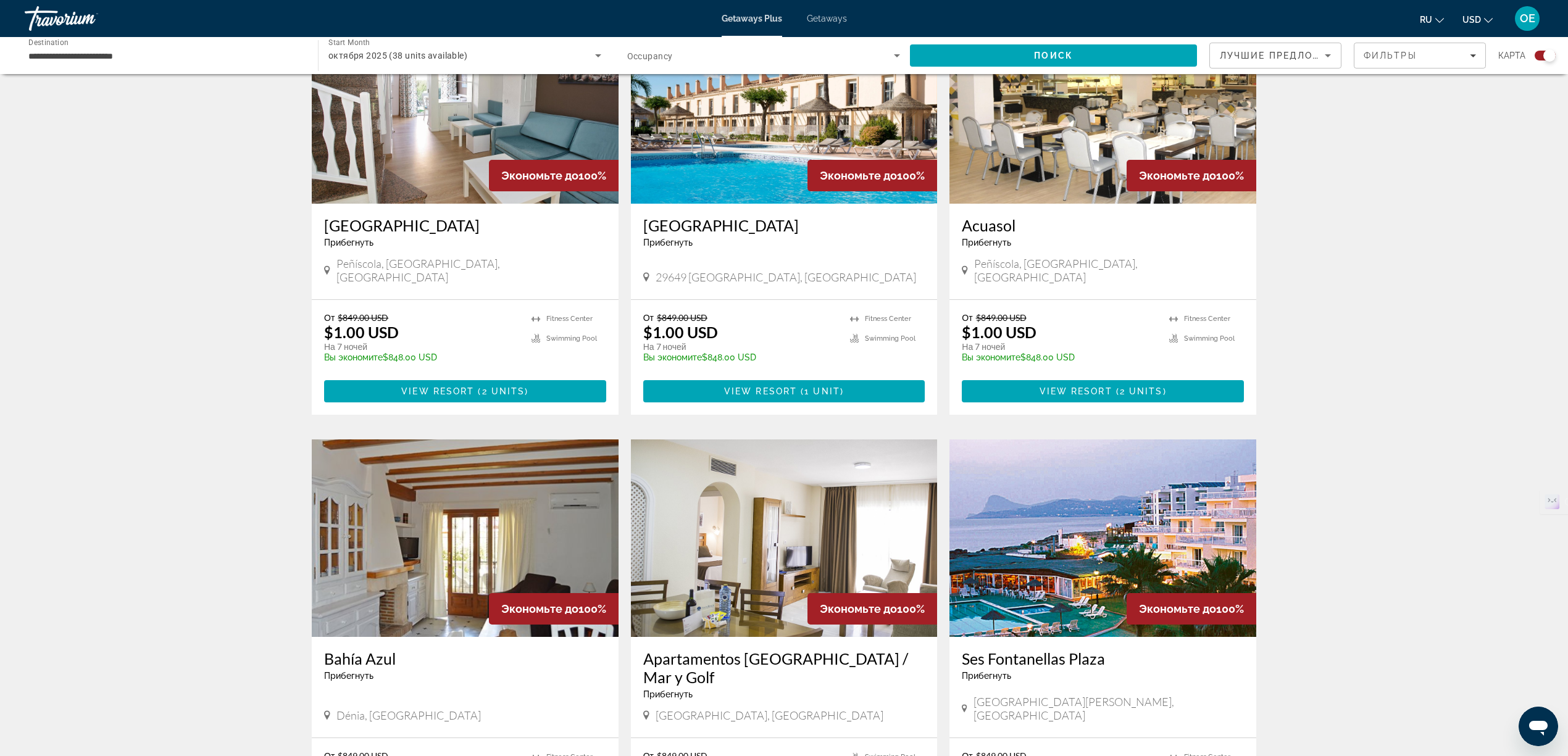
scroll to position [411, 0]
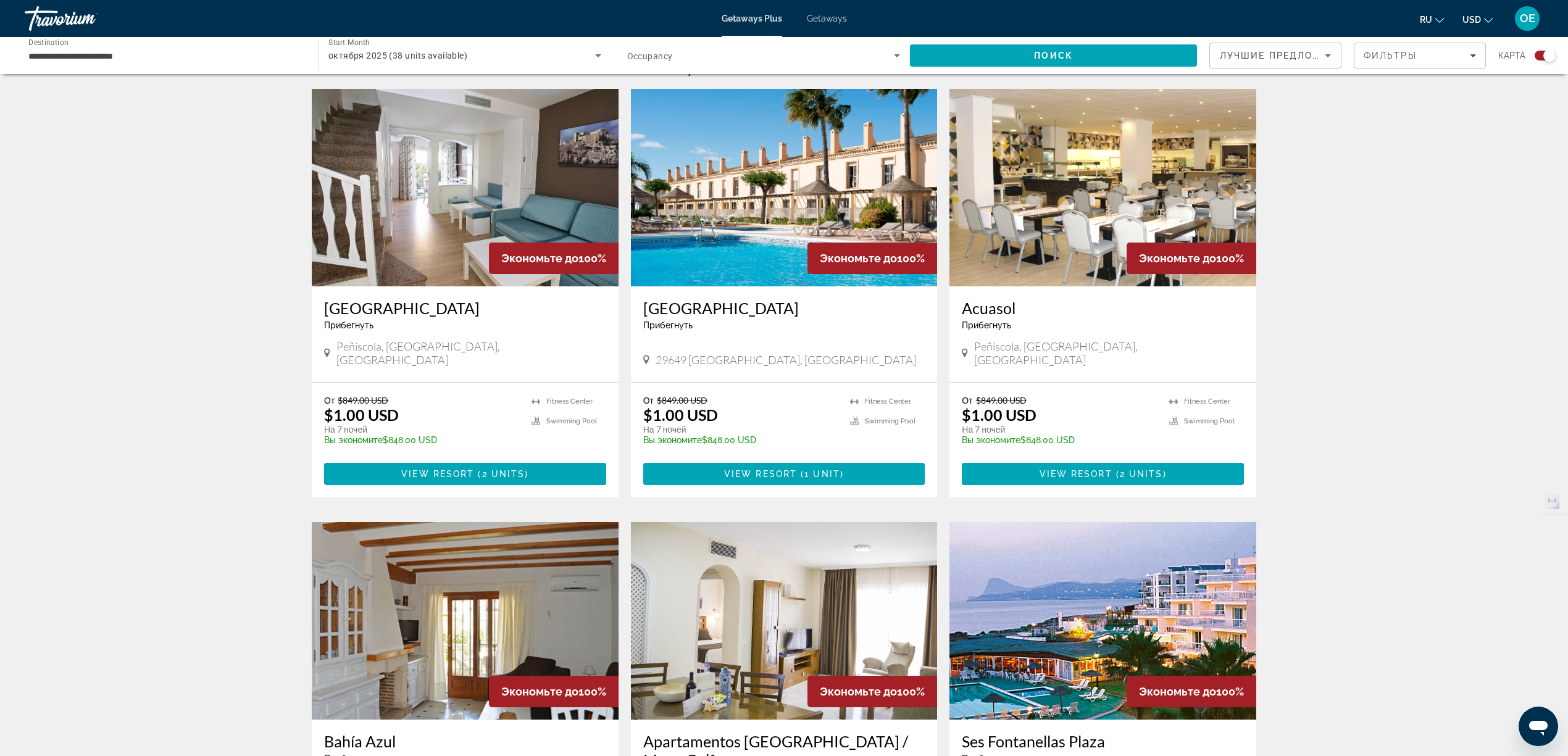
click at [764, 198] on img "Main content" at bounding box center [784, 188] width 307 height 198
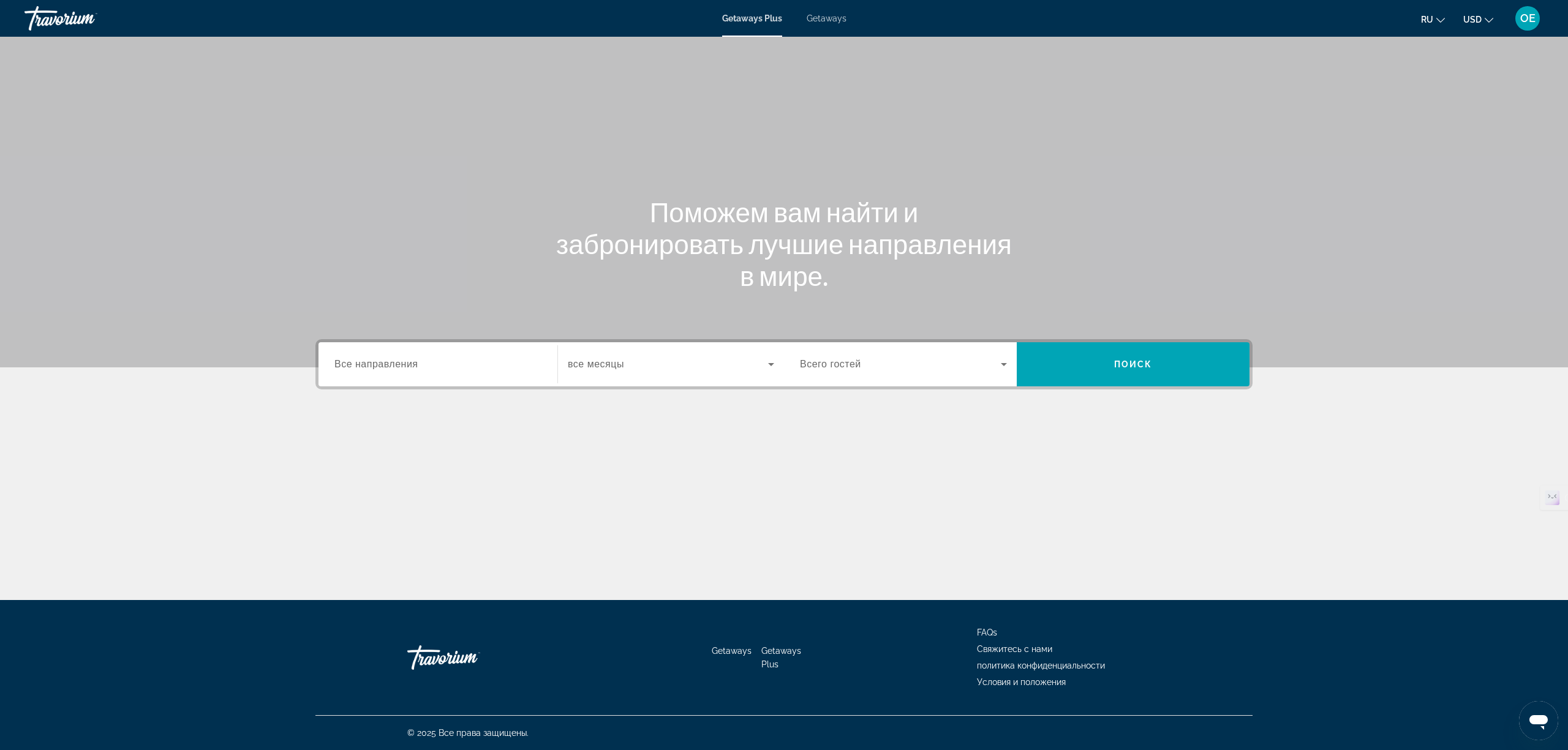
click at [402, 364] on span "Все направления" at bounding box center [376, 364] width 84 height 10
click at [402, 364] on input "Destination Все направления" at bounding box center [438, 364] width 207 height 15
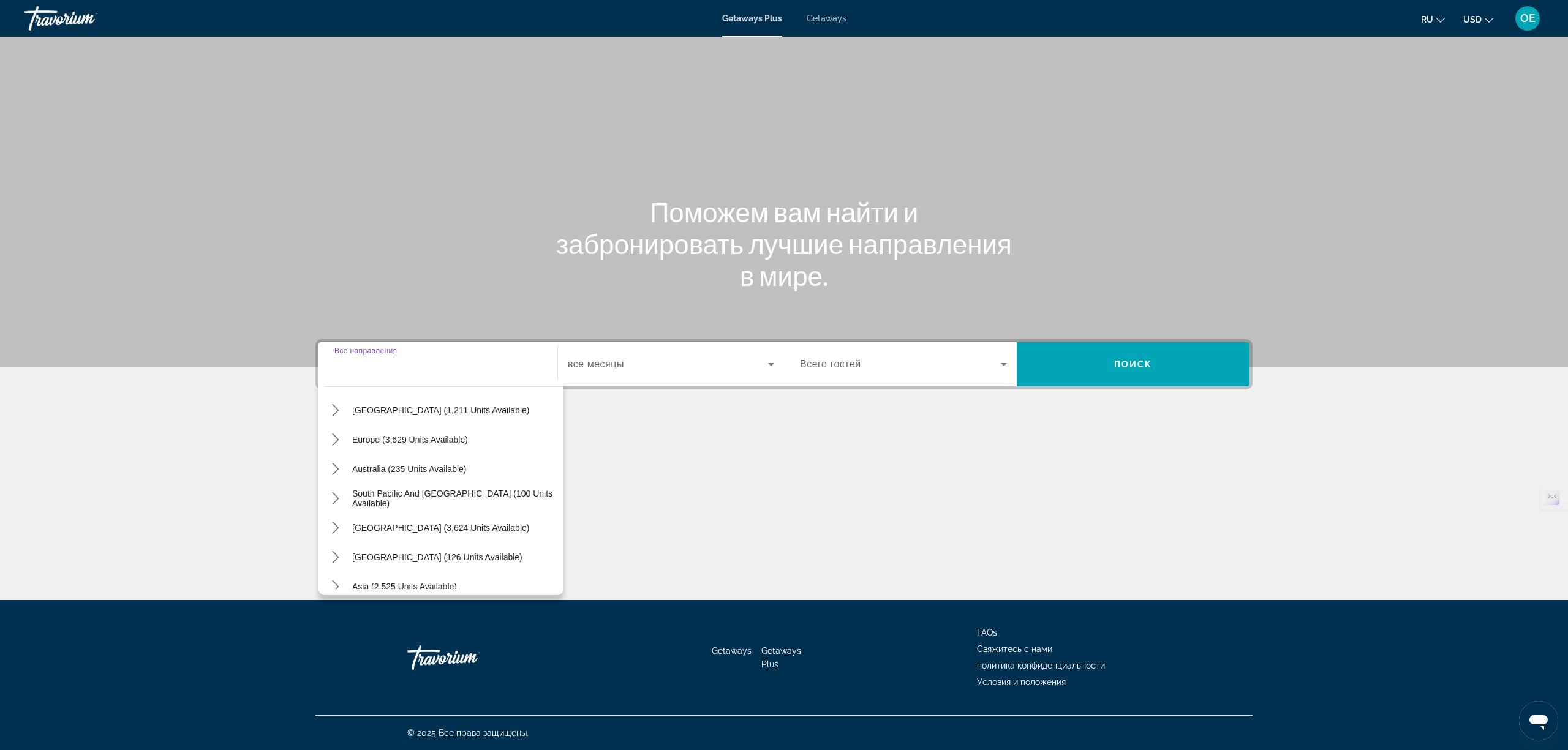
scroll to position [163, 0]
click at [334, 408] on icon "Toggle Europe (3,629 units available) submenu" at bounding box center [336, 404] width 12 height 12
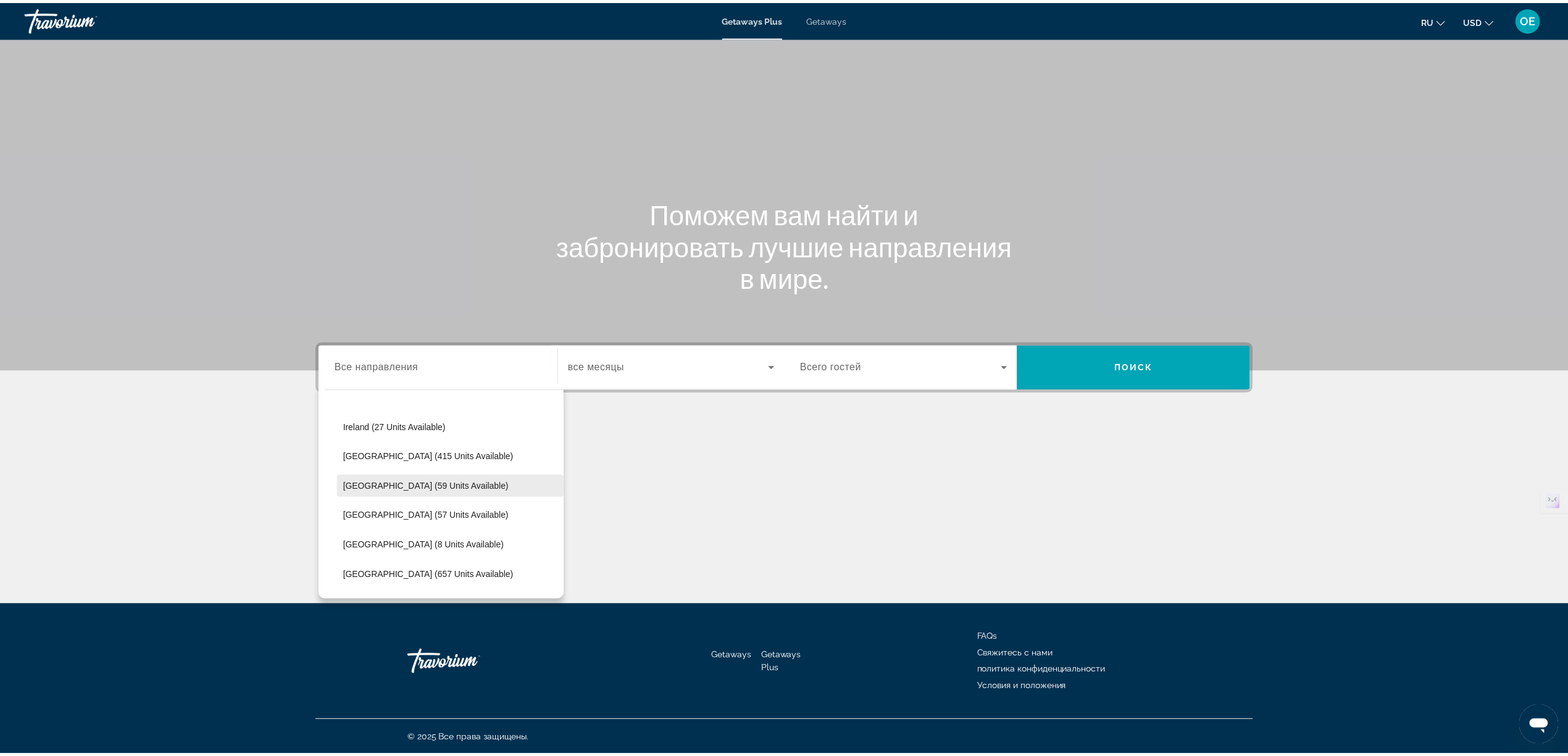
scroll to position [494, 0]
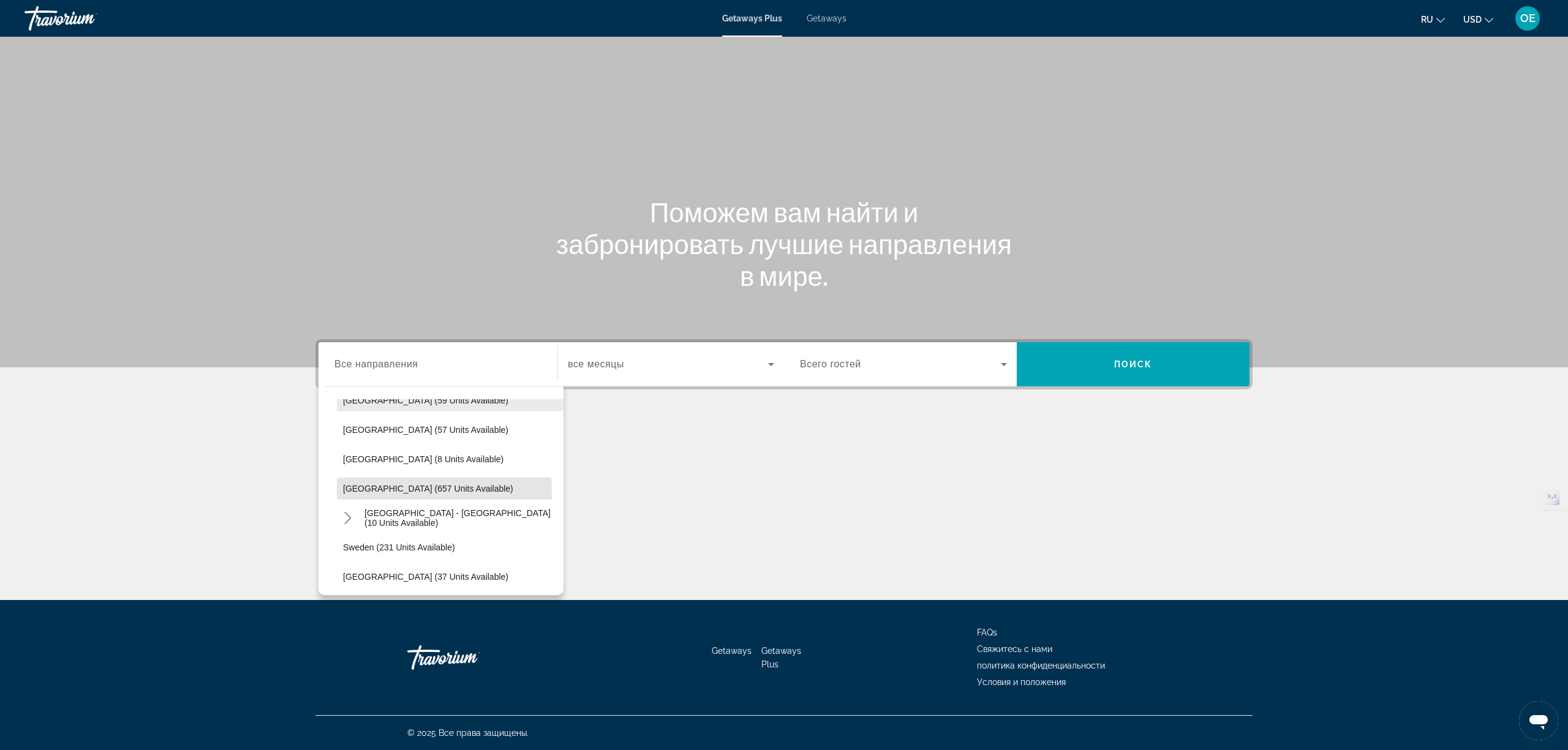
click at [378, 491] on span "[GEOGRAPHIC_DATA] (657 units available)" at bounding box center [428, 488] width 171 height 10
type input "**********"
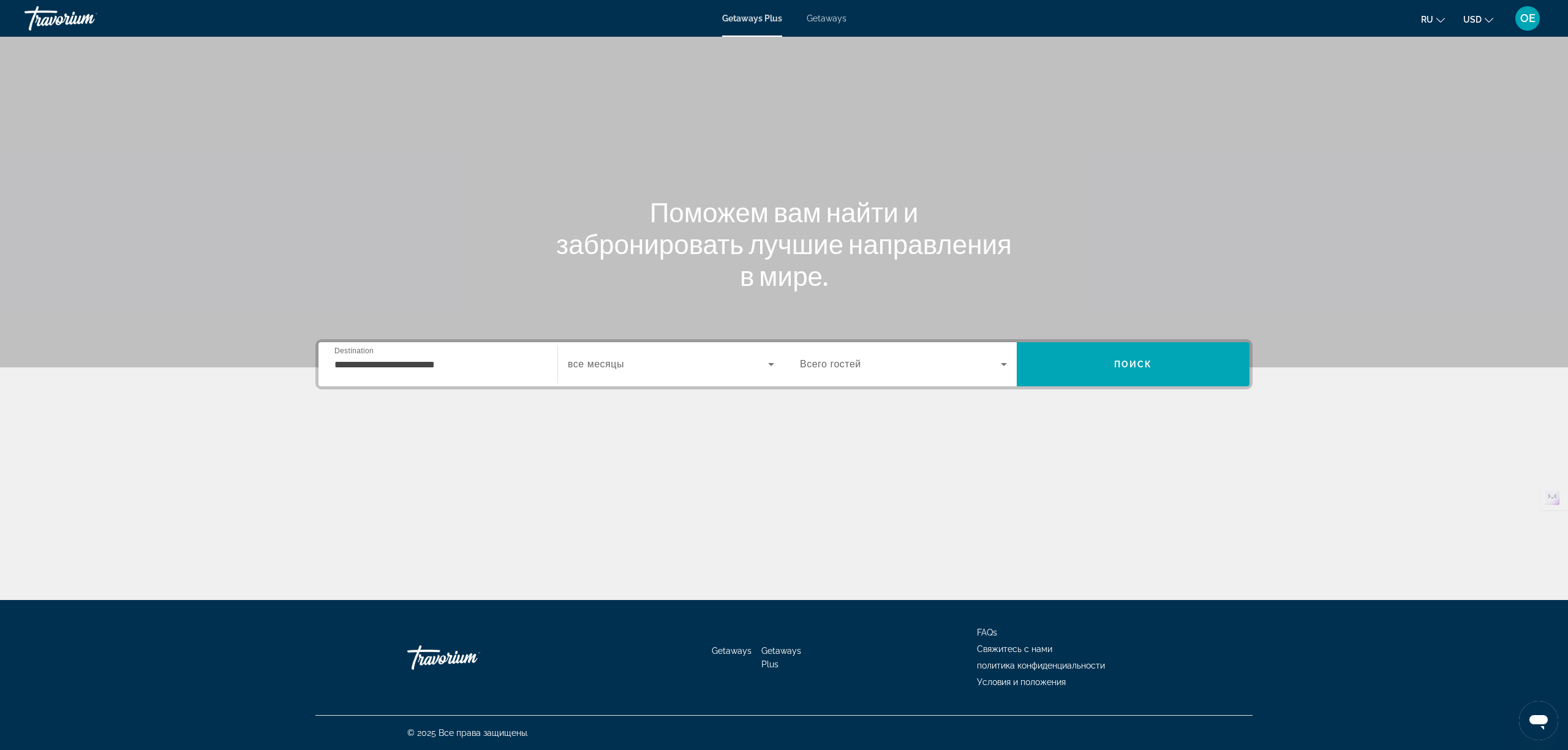
click at [613, 354] on div "Search widget" at bounding box center [671, 364] width 207 height 34
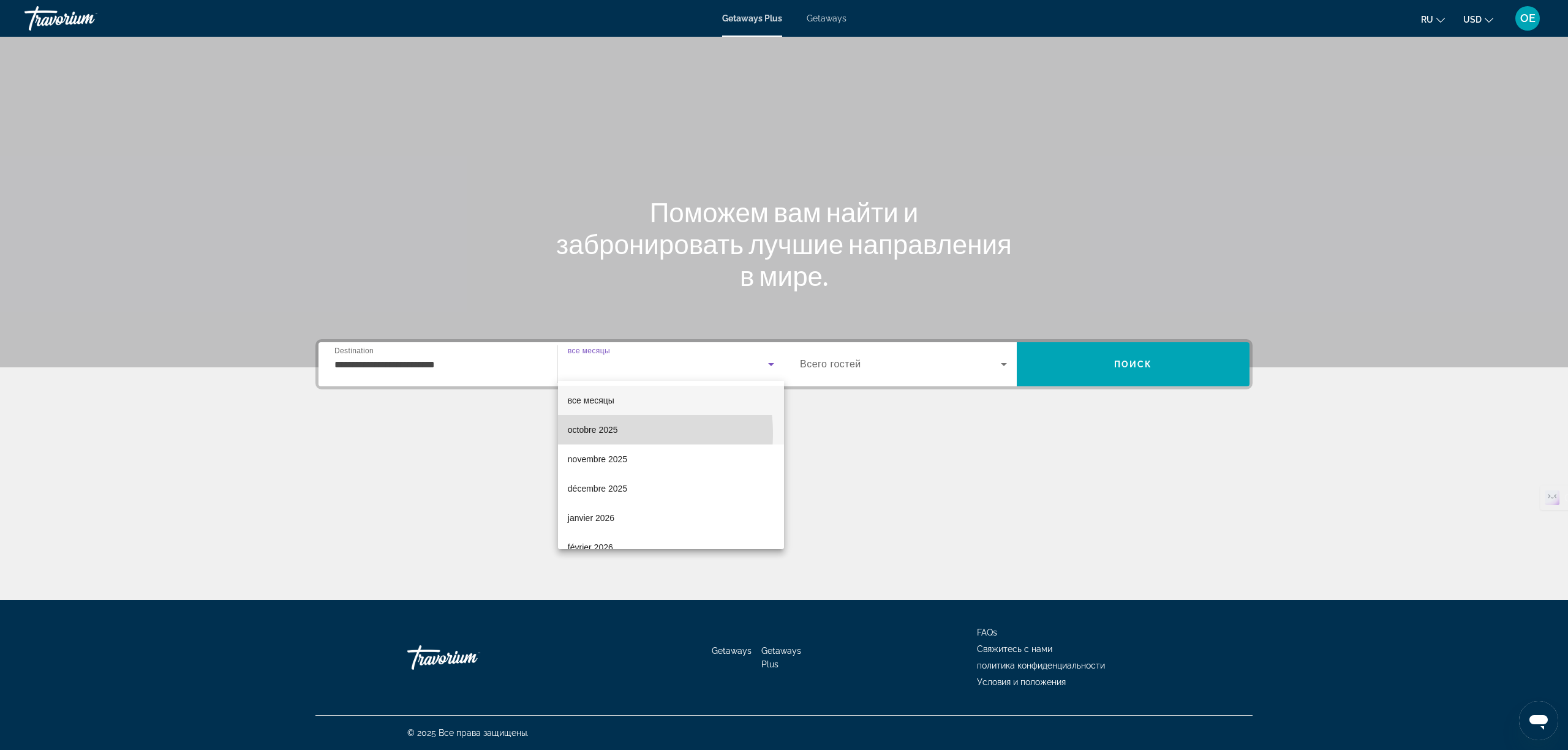
click at [601, 434] on span "octobre 2025" at bounding box center [593, 429] width 50 height 15
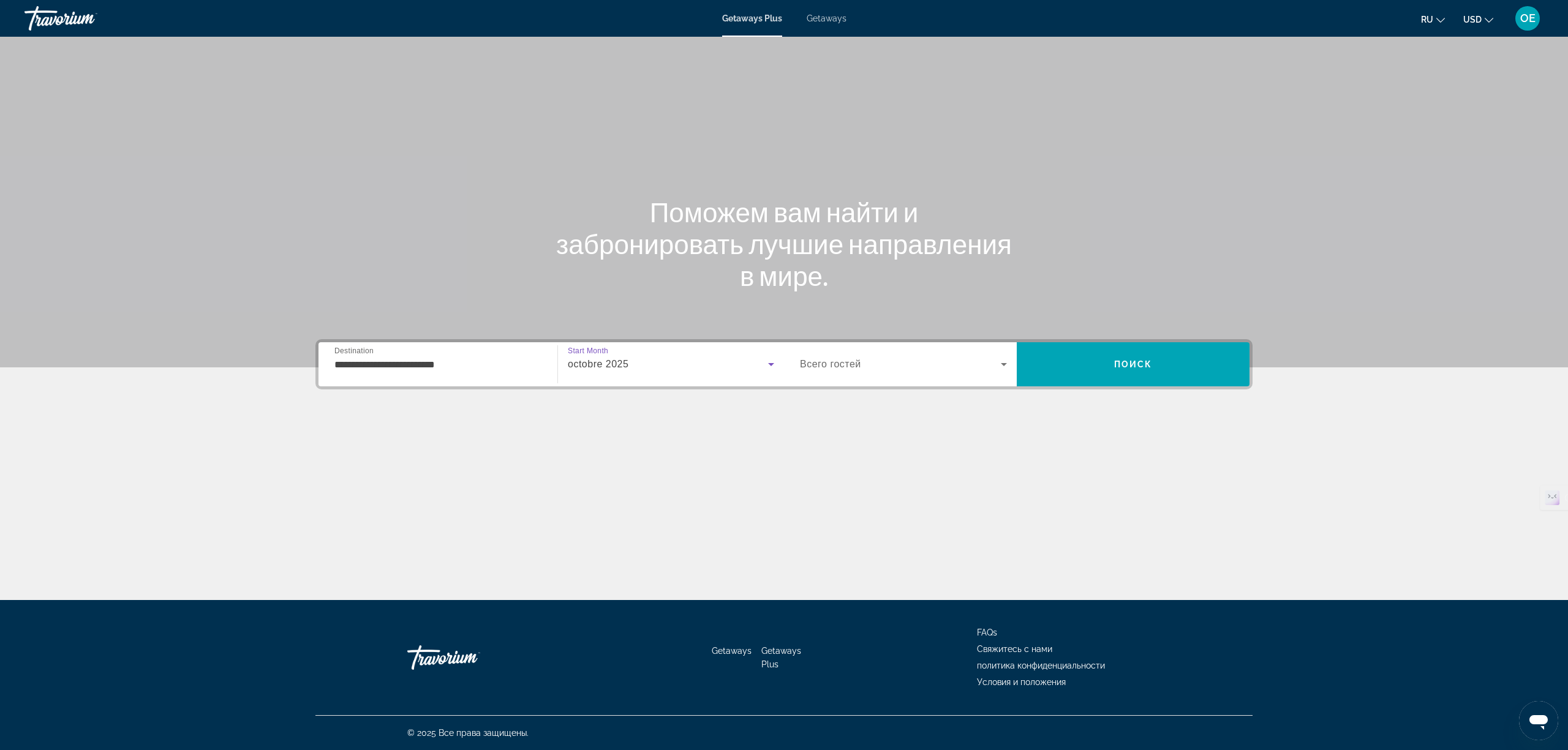
click at [846, 364] on span "Всего гостей" at bounding box center [831, 364] width 62 height 10
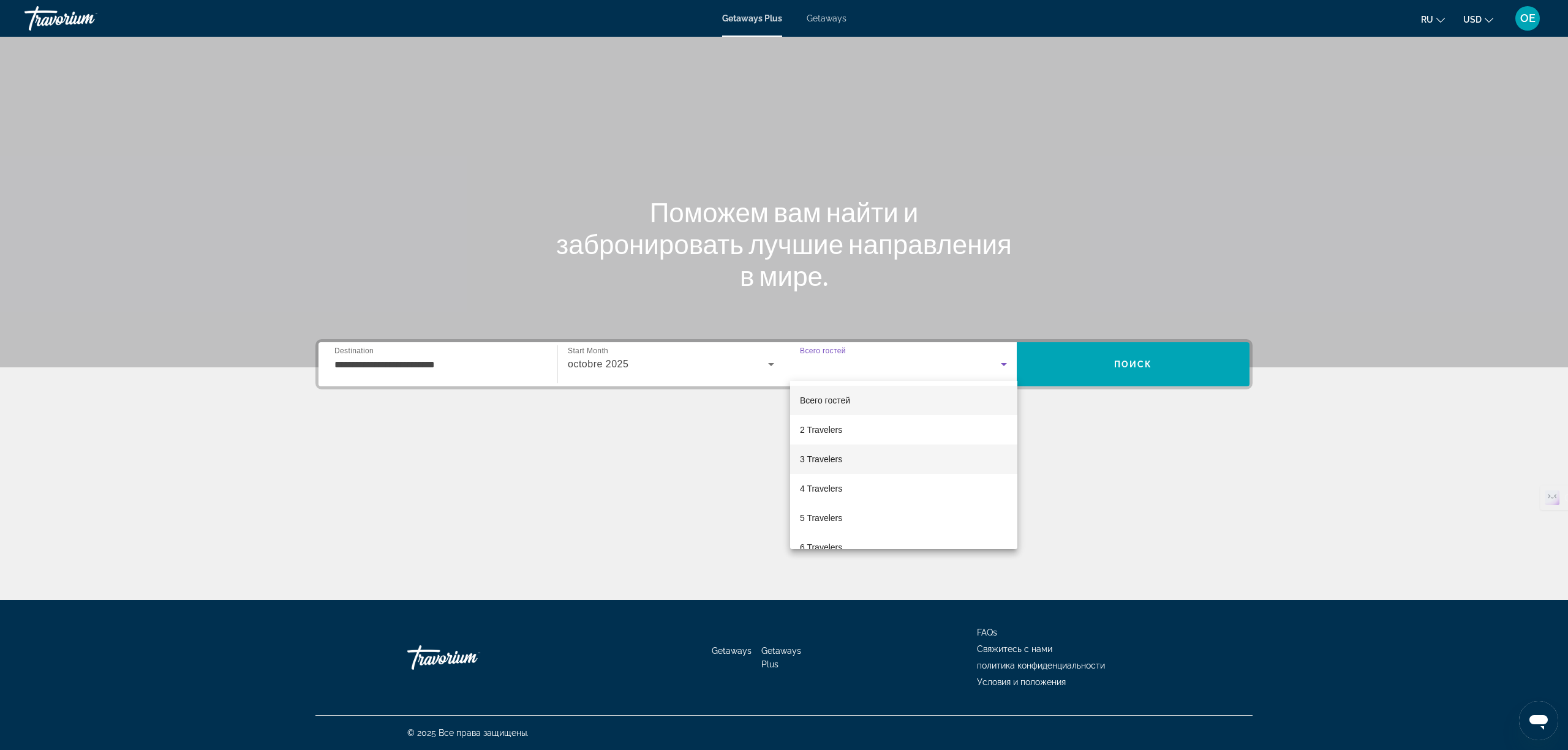
click at [846, 459] on mat-option "3 Travelers" at bounding box center [904, 460] width 228 height 30
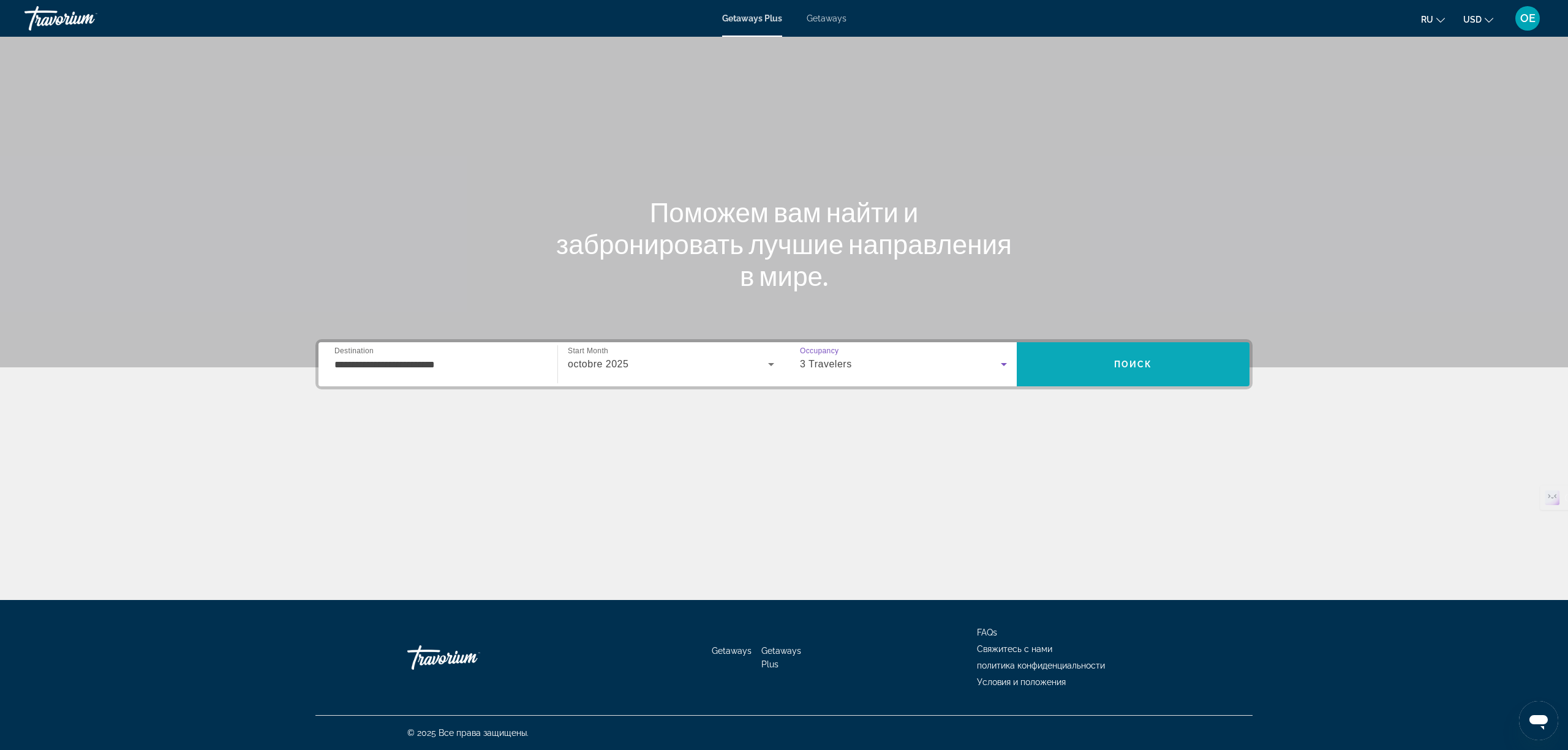
click at [1093, 365] on span "Search" at bounding box center [1133, 364] width 233 height 30
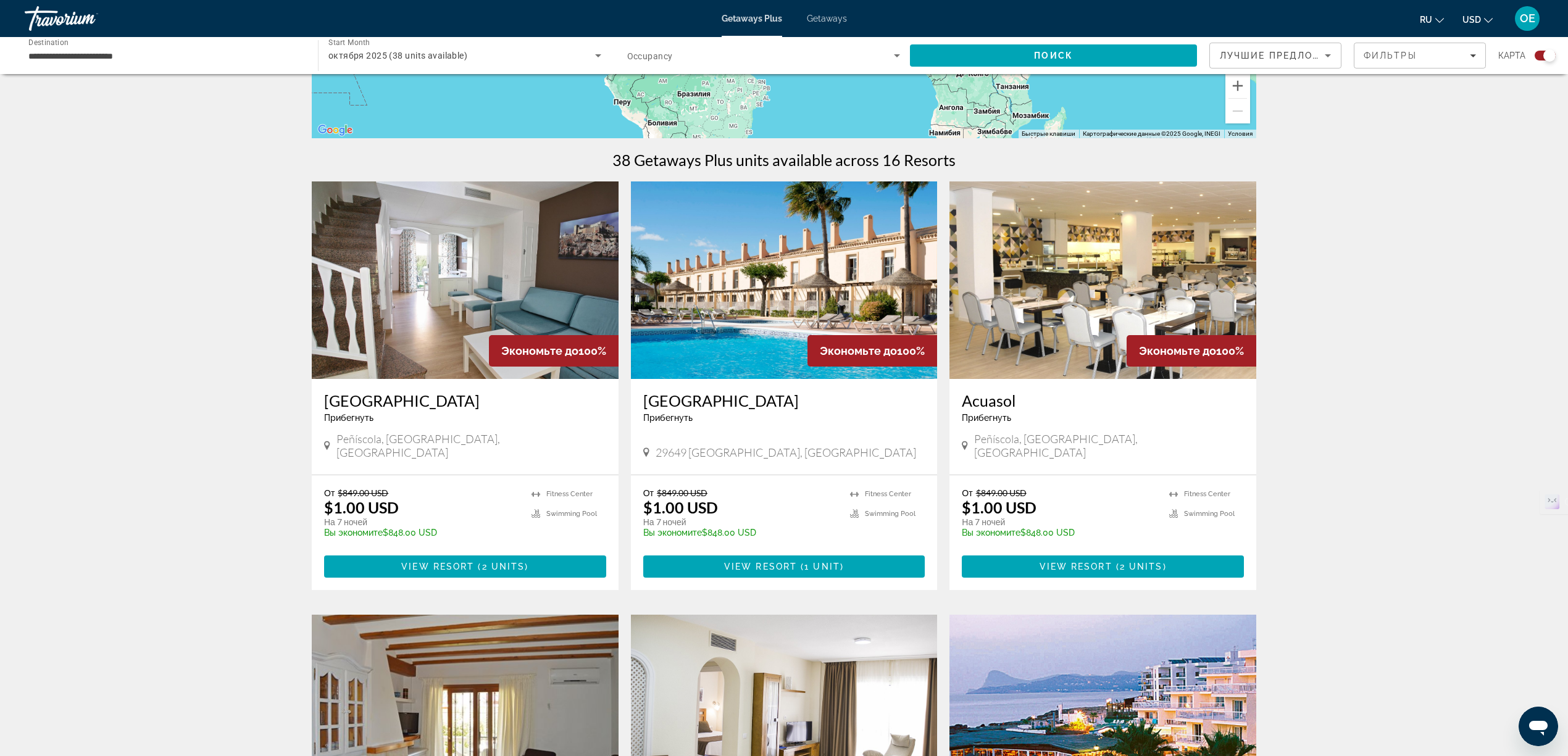
scroll to position [329, 0]
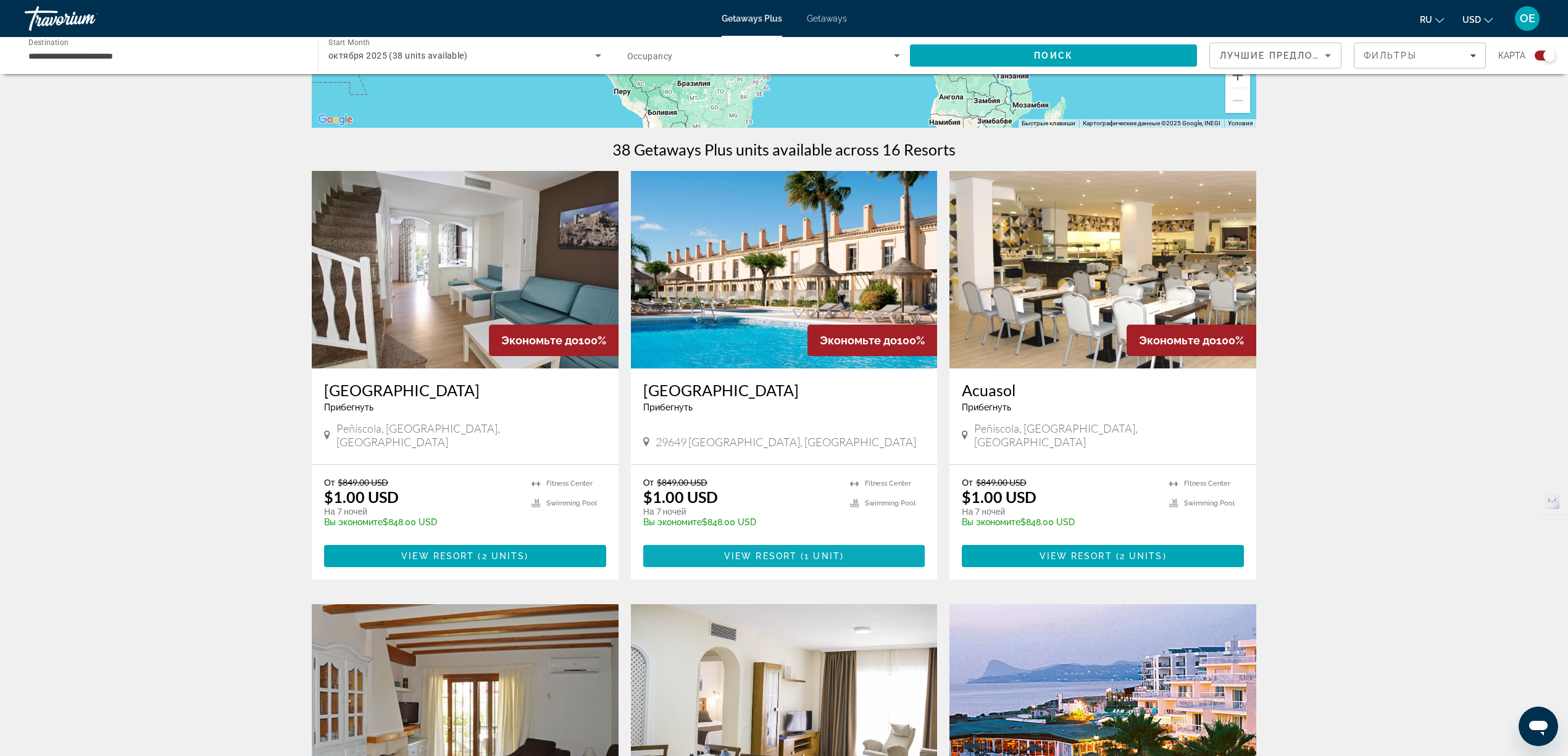
click at [804, 551] on span "1 unit" at bounding box center [822, 556] width 36 height 10
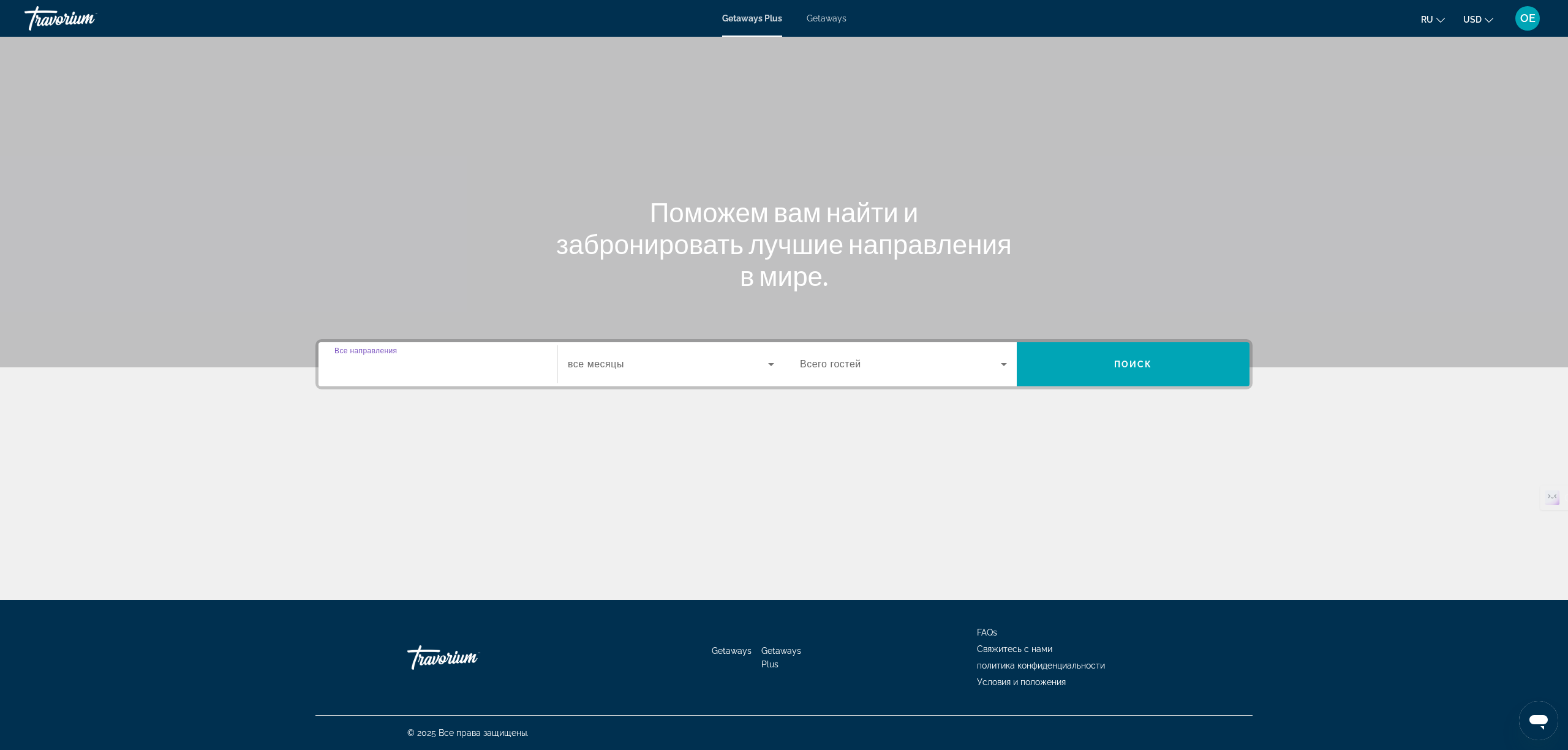
click at [478, 371] on input "Destination Все направления" at bounding box center [438, 364] width 207 height 15
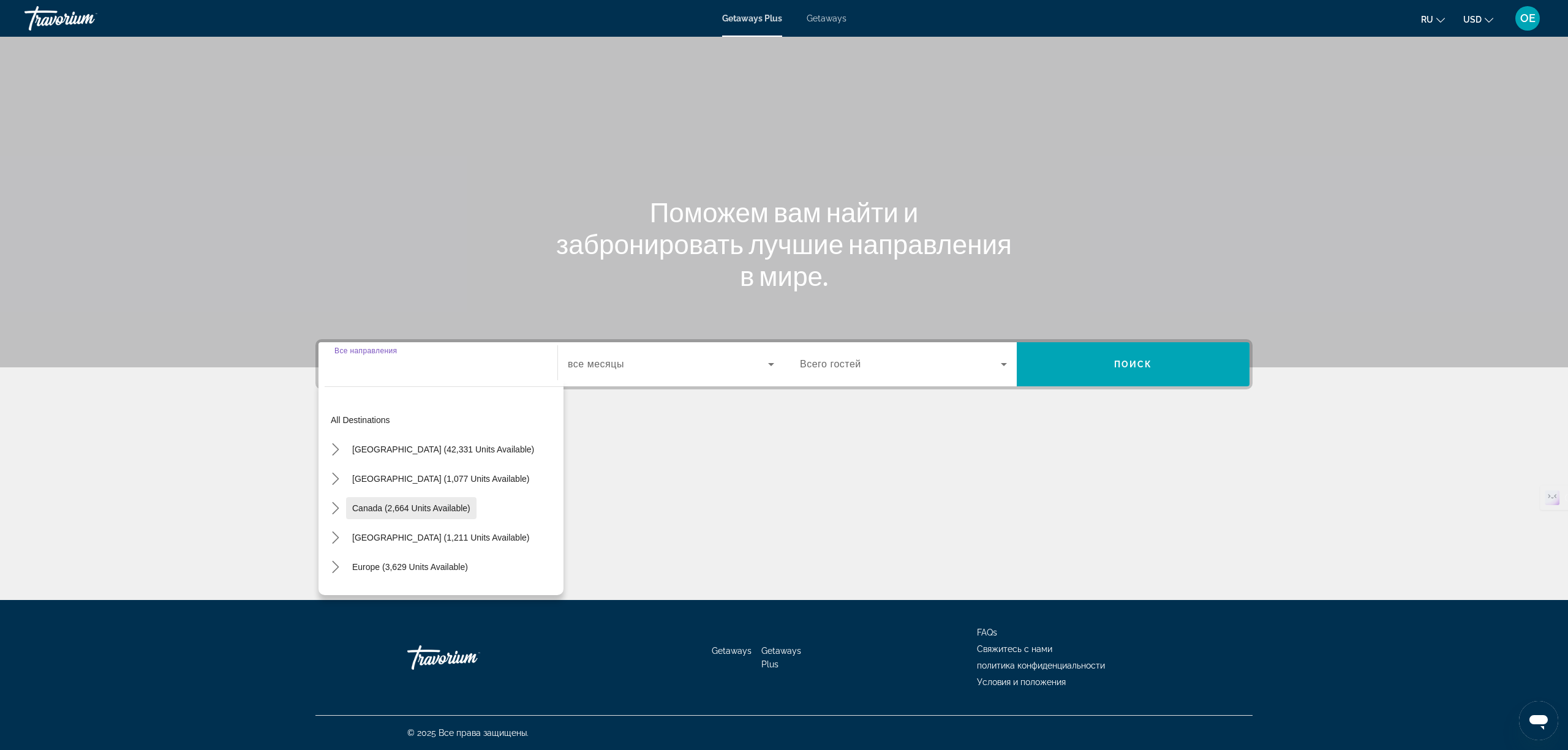
scroll to position [82, 0]
click at [327, 485] on mat-icon "Toggle Europe (3,629 units available) submenu" at bounding box center [336, 486] width 22 height 22
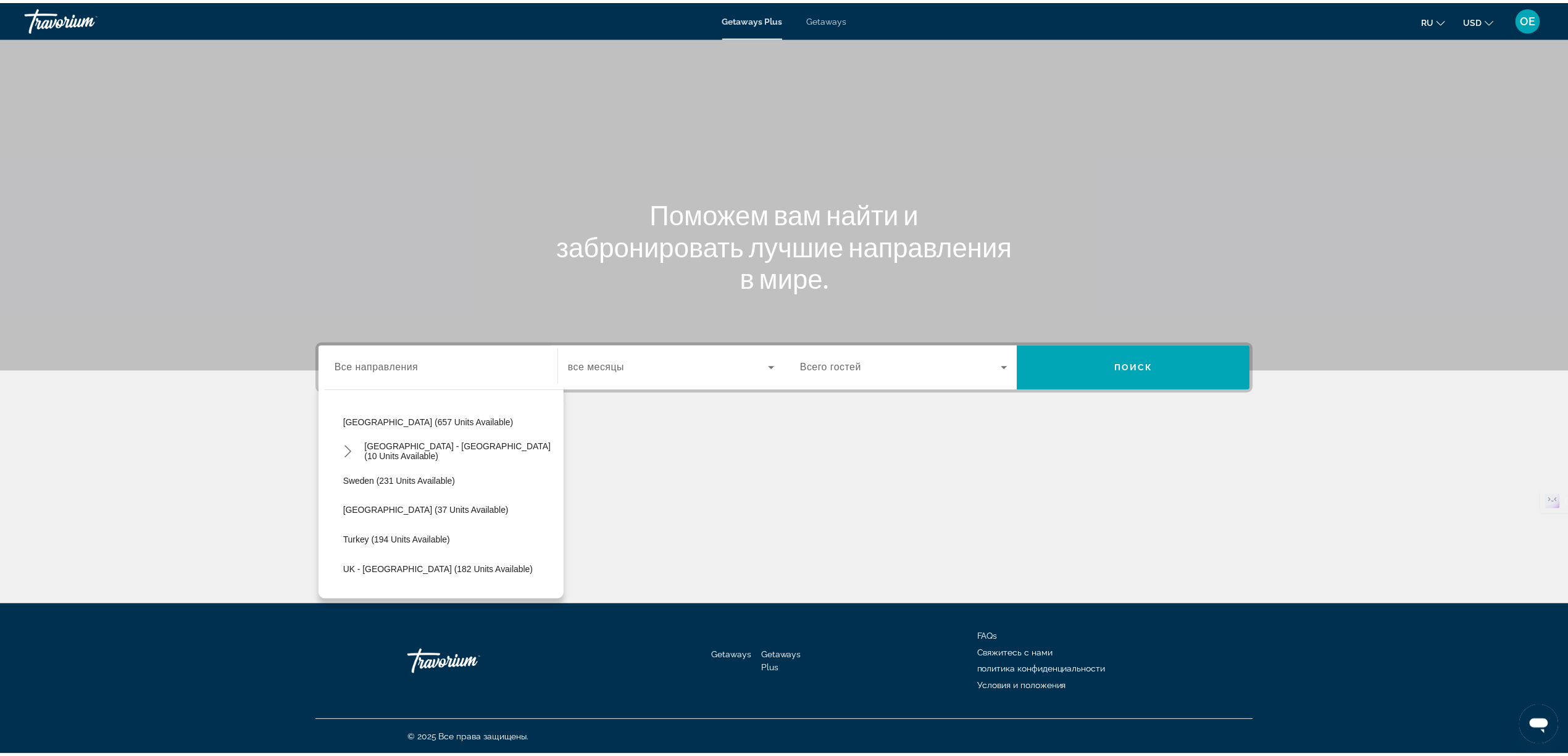
scroll to position [566, 0]
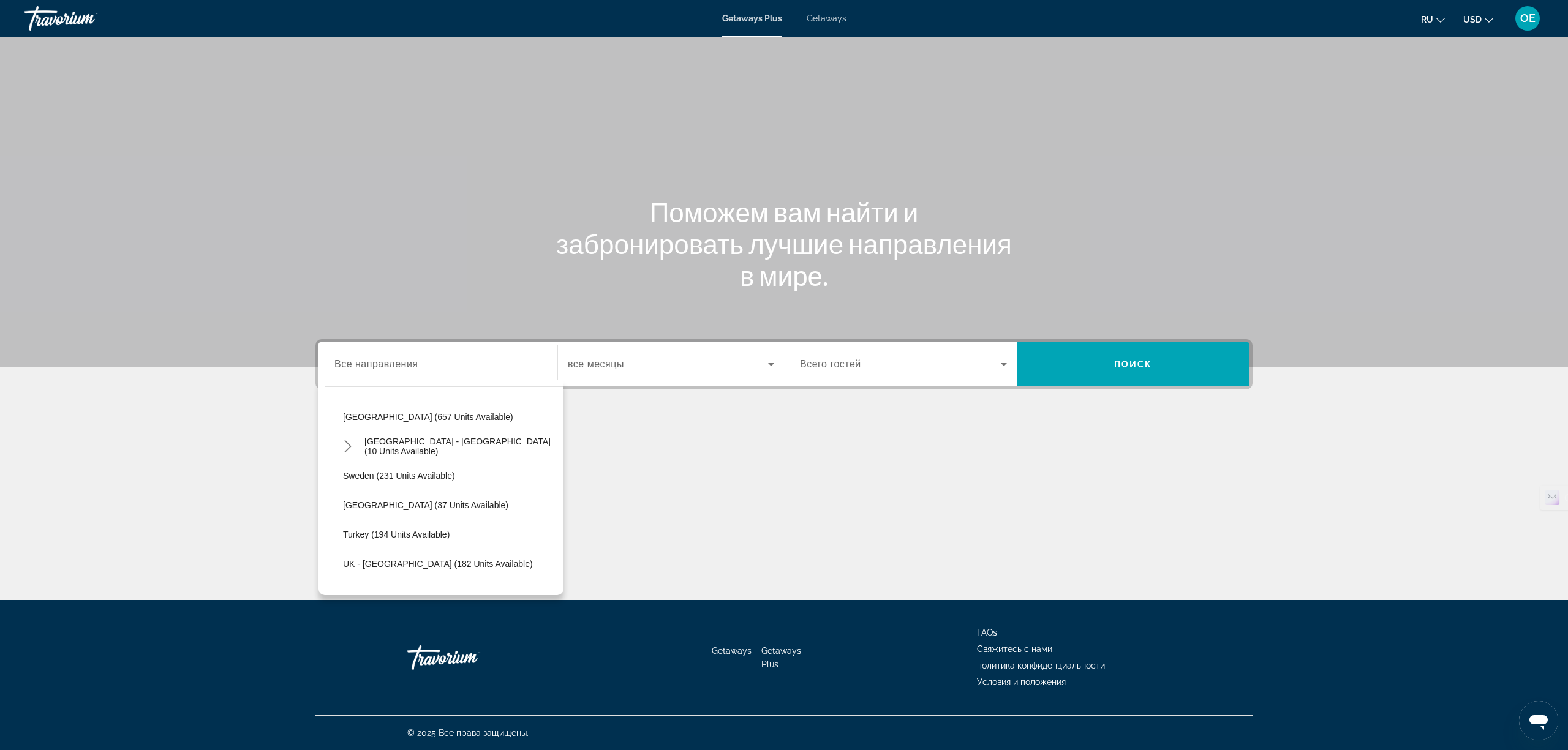
click at [383, 396] on div "All destinations [GEOGRAPHIC_DATA] (42,331 units available) [GEOGRAPHIC_DATA] (…" at bounding box center [441, 488] width 245 height 215
click at [371, 419] on span "[GEOGRAPHIC_DATA] (657 units available)" at bounding box center [428, 417] width 171 height 10
type input "**********"
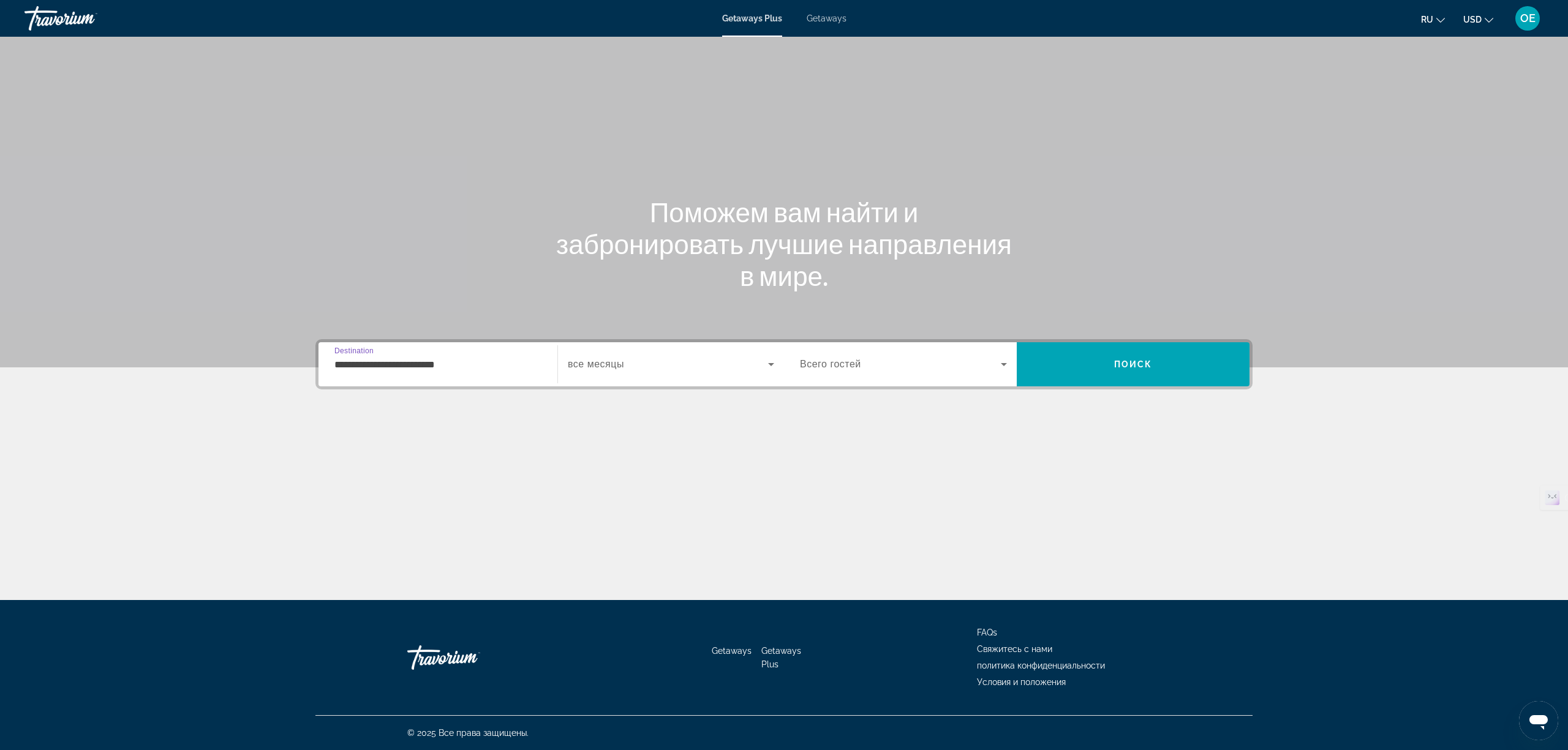
click at [653, 360] on span "Search widget" at bounding box center [668, 364] width 200 height 15
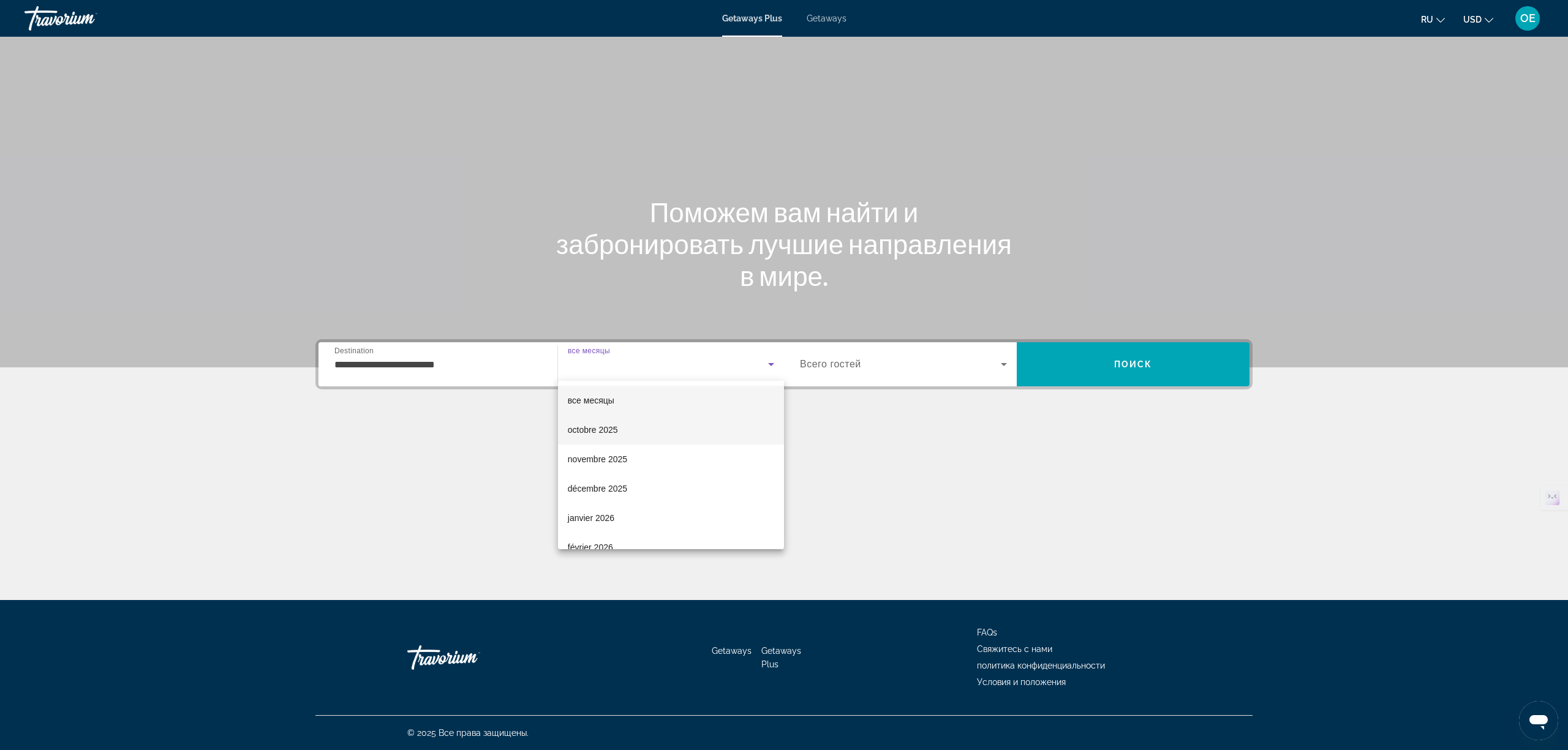
click at [610, 431] on span "octobre 2025" at bounding box center [593, 429] width 50 height 15
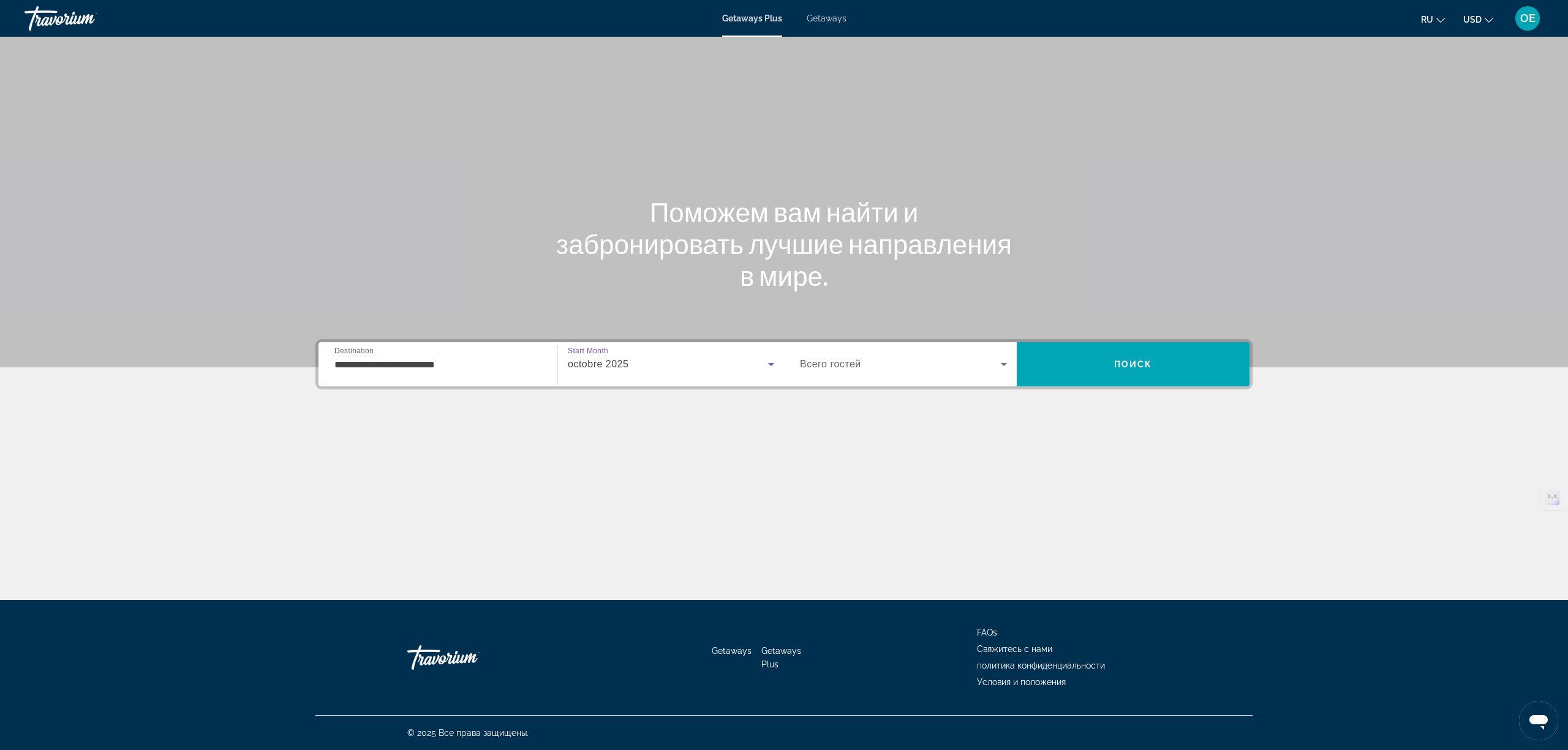
click at [891, 364] on span "Search widget" at bounding box center [901, 364] width 201 height 15
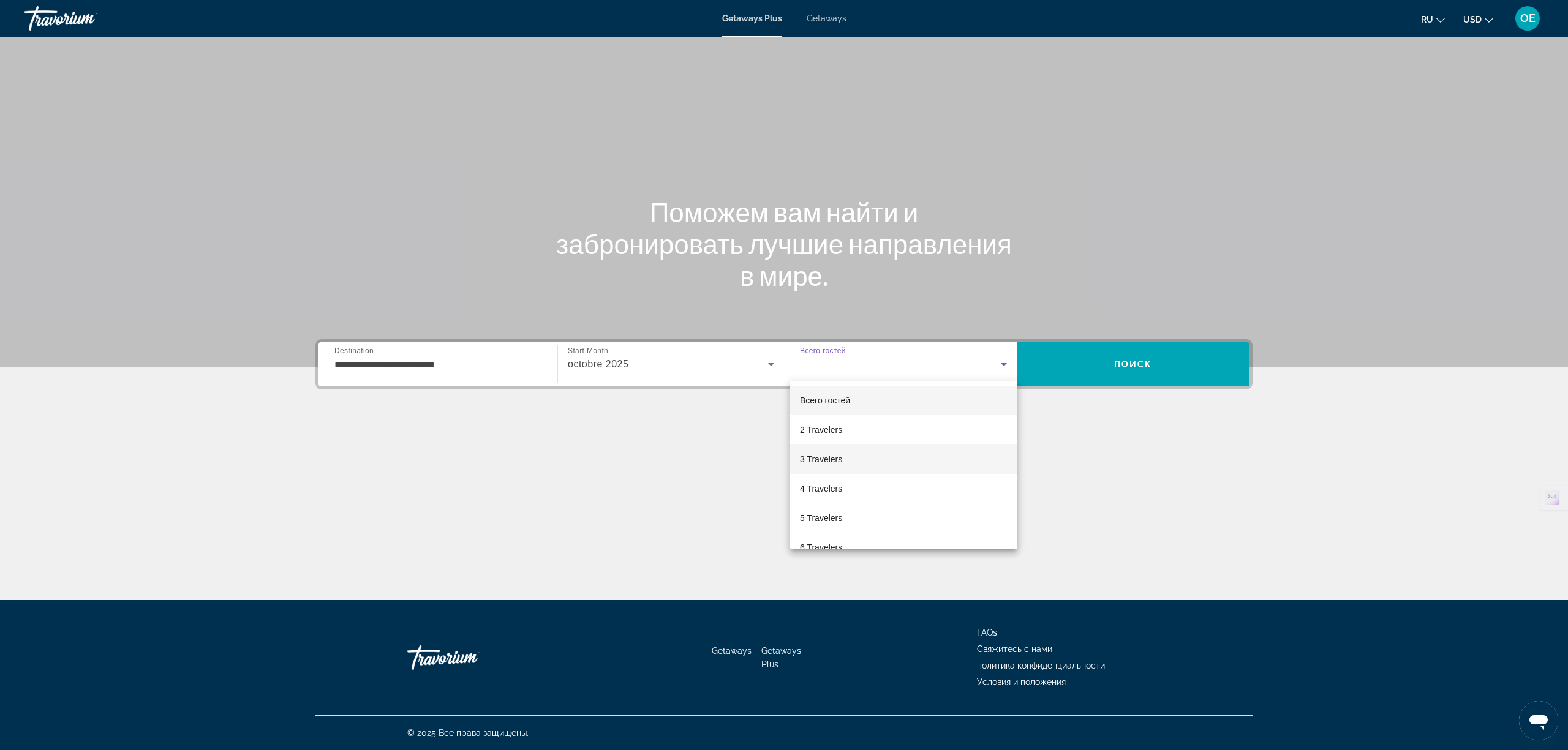
click at [871, 456] on mat-option "3 Travelers" at bounding box center [904, 460] width 228 height 30
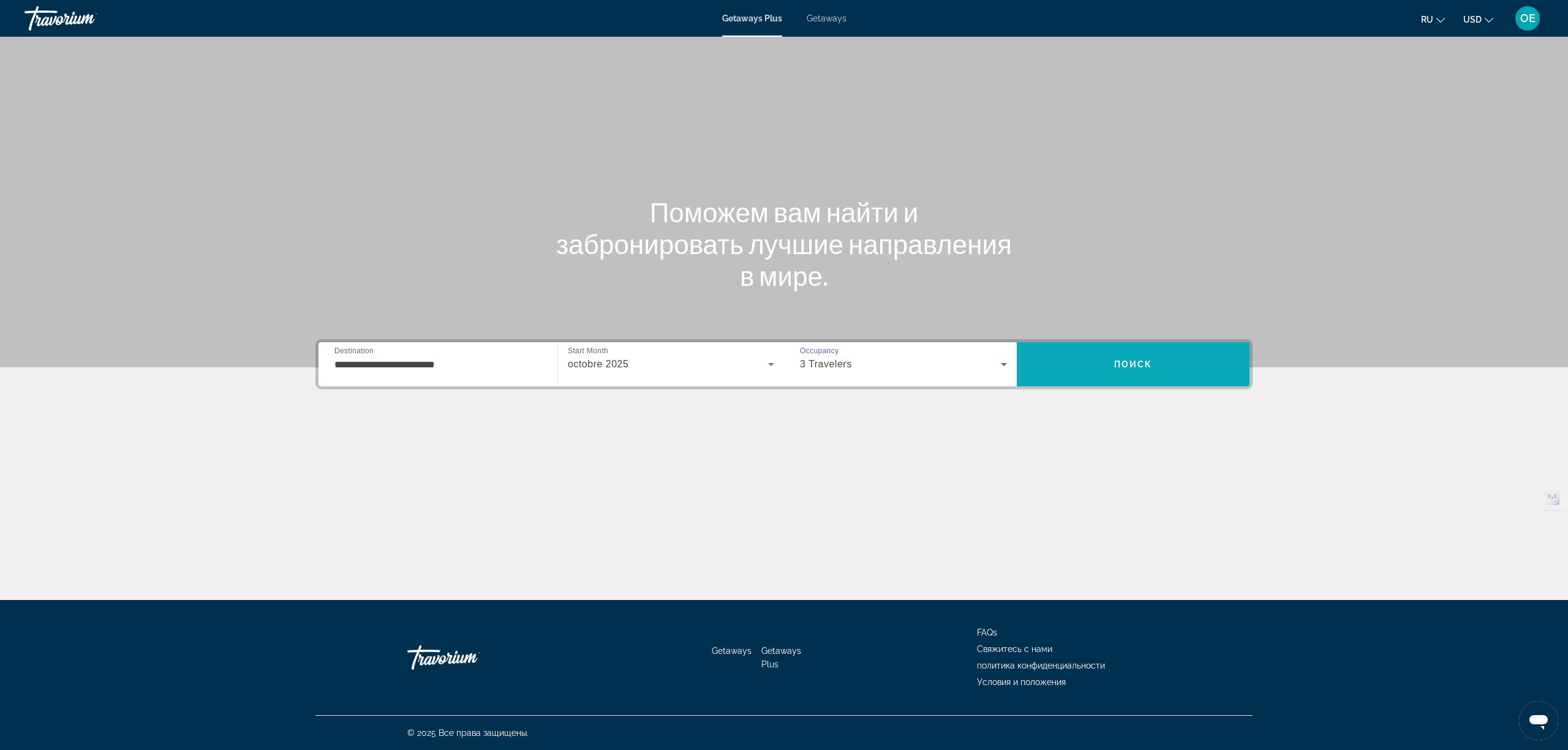
click at [1089, 372] on span "Search" at bounding box center [1133, 364] width 233 height 30
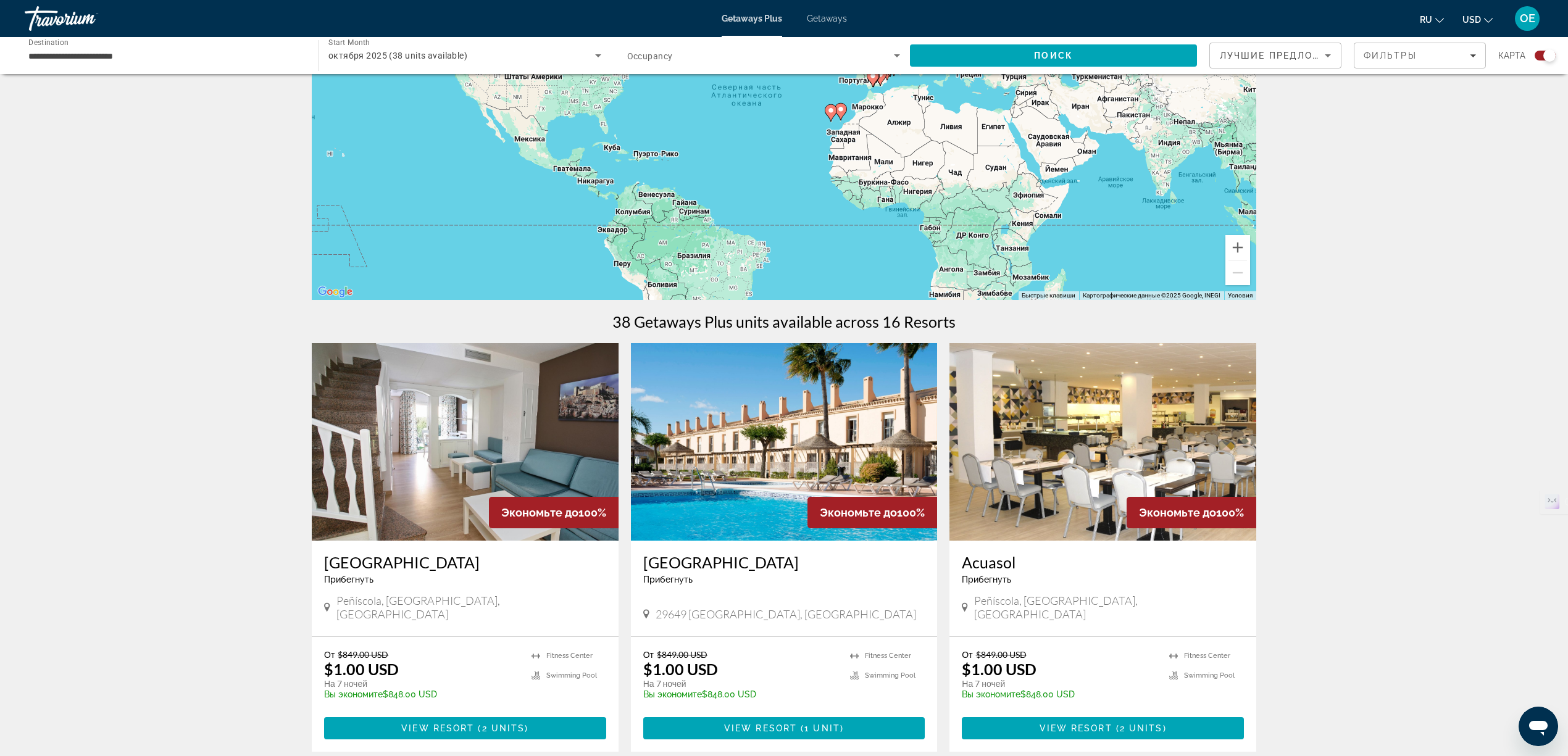
scroll to position [247, 0]
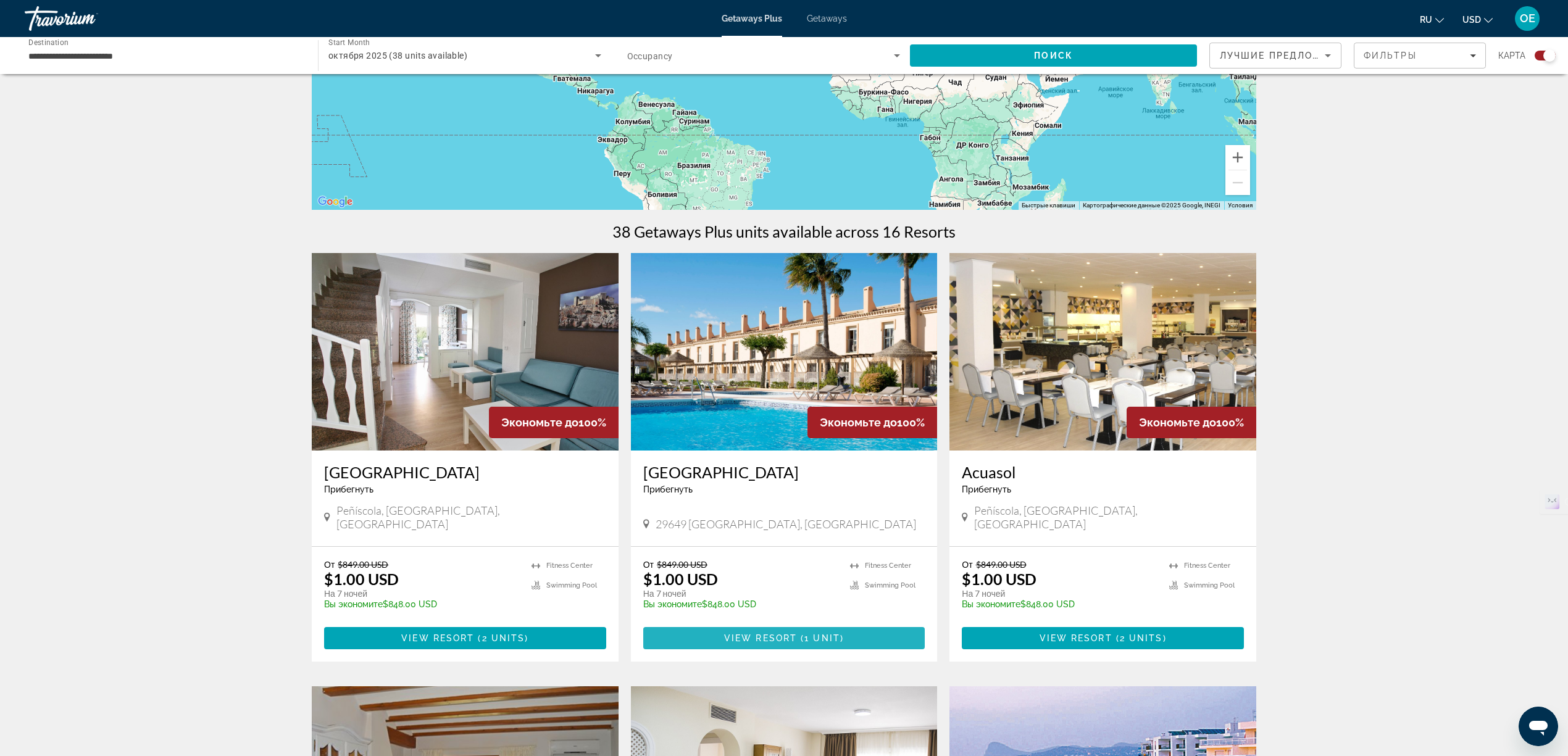
click at [798, 633] on span "Main content" at bounding box center [799, 637] width 4 height 10
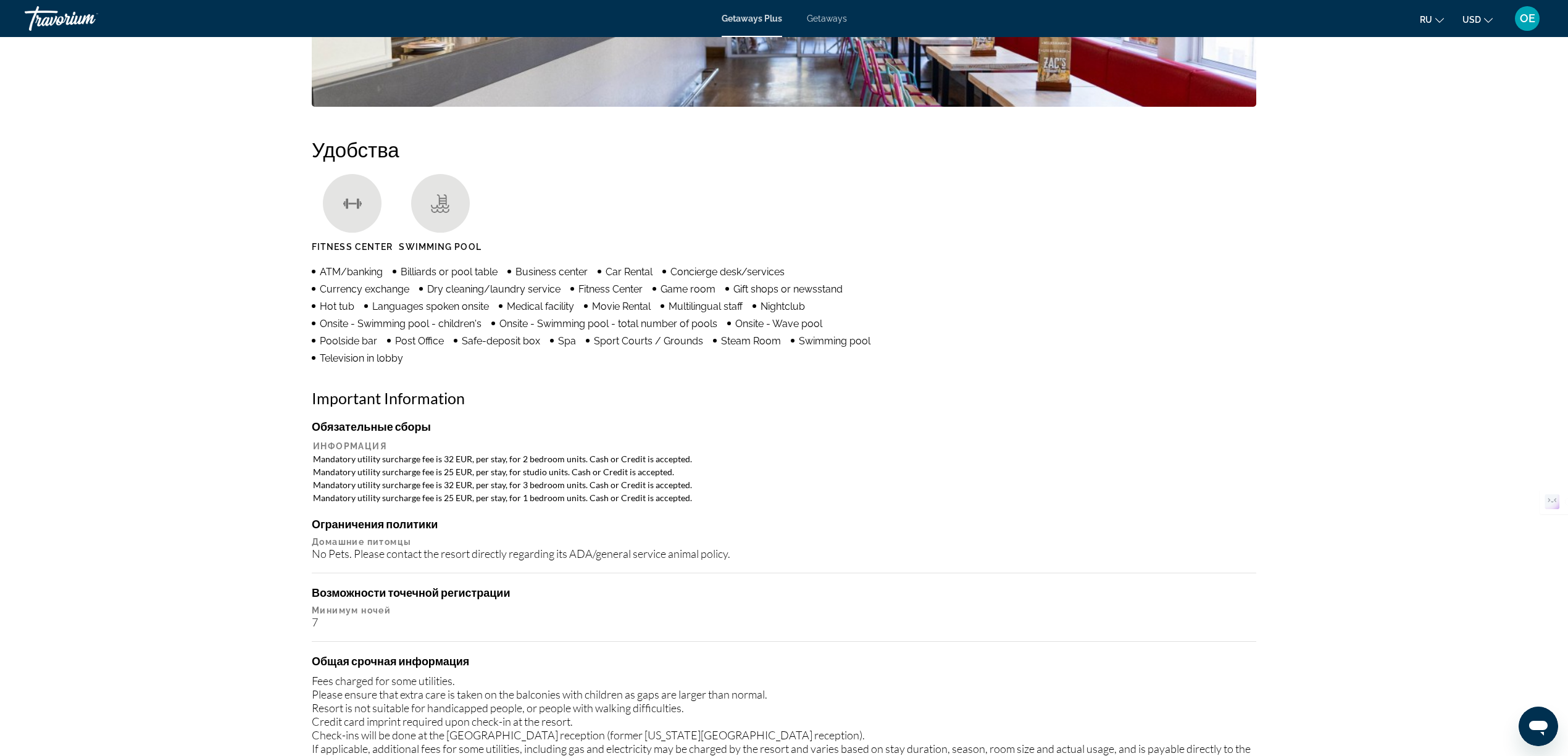
scroll to position [904, 0]
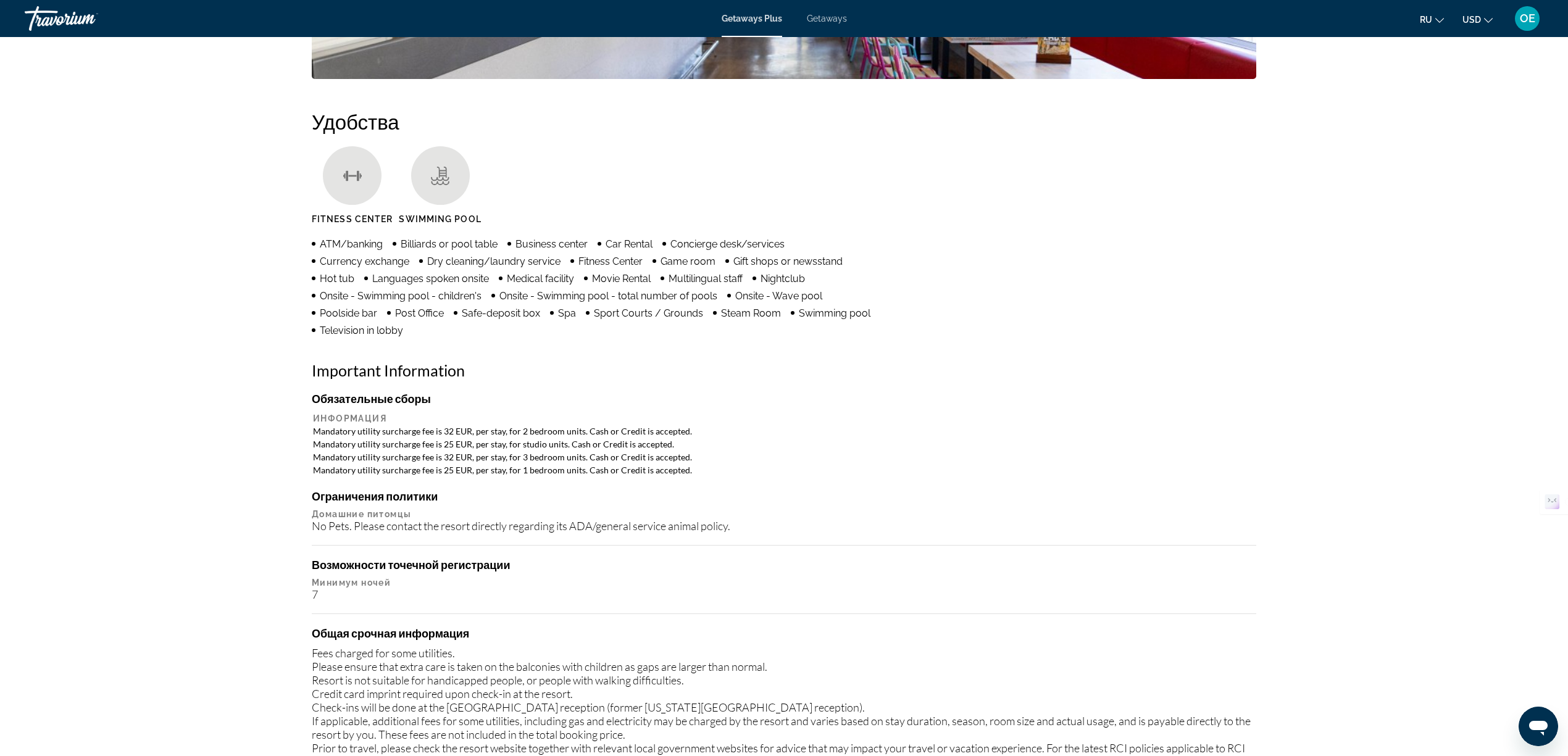
click at [1486, 20] on icon "Change currency" at bounding box center [1488, 20] width 9 height 5
click at [1087, 427] on td "Mandatory utility surcharge fee is 32 EUR, per stay, for 2 bedroom units. Cash …" at bounding box center [784, 431] width 942 height 12
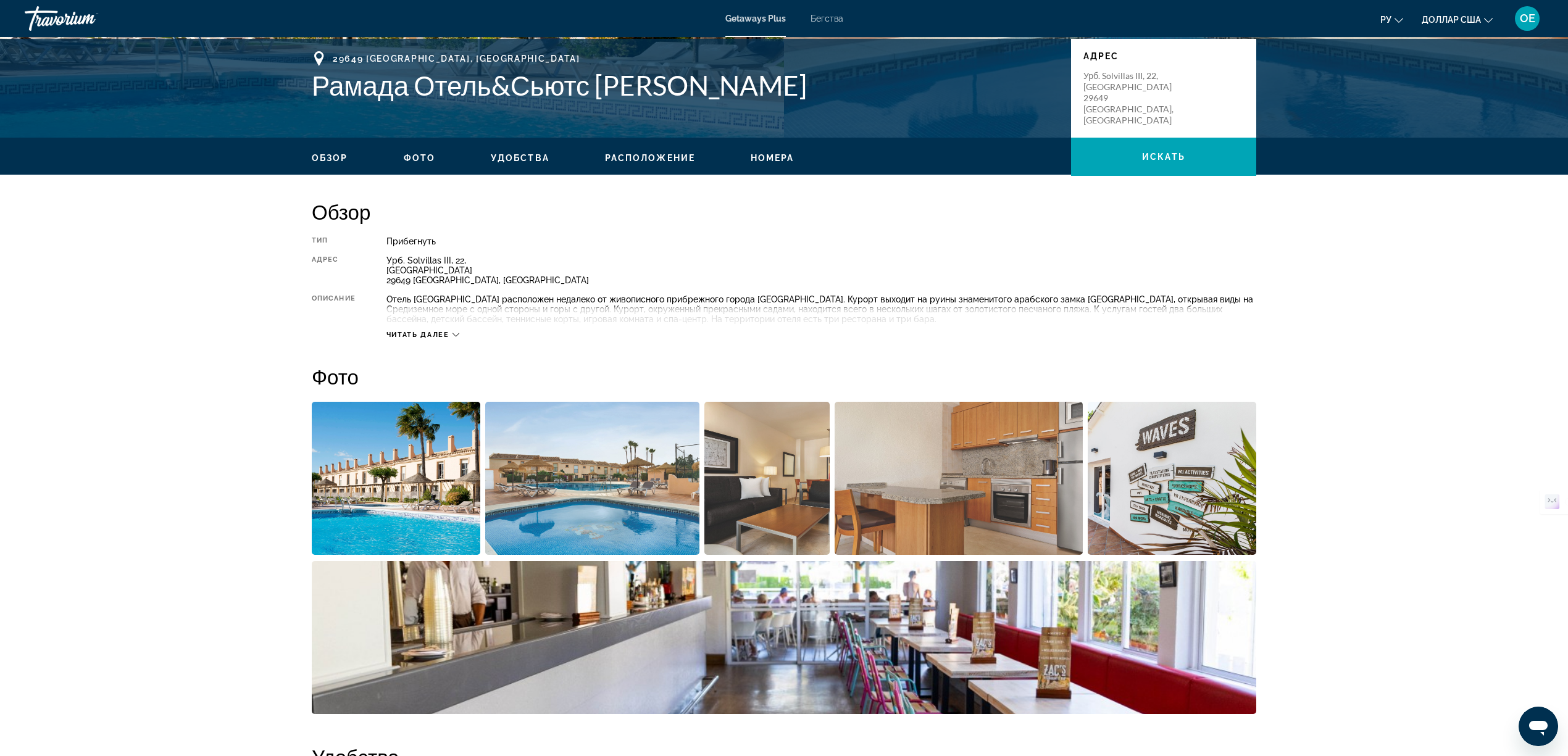
scroll to position [236, 0]
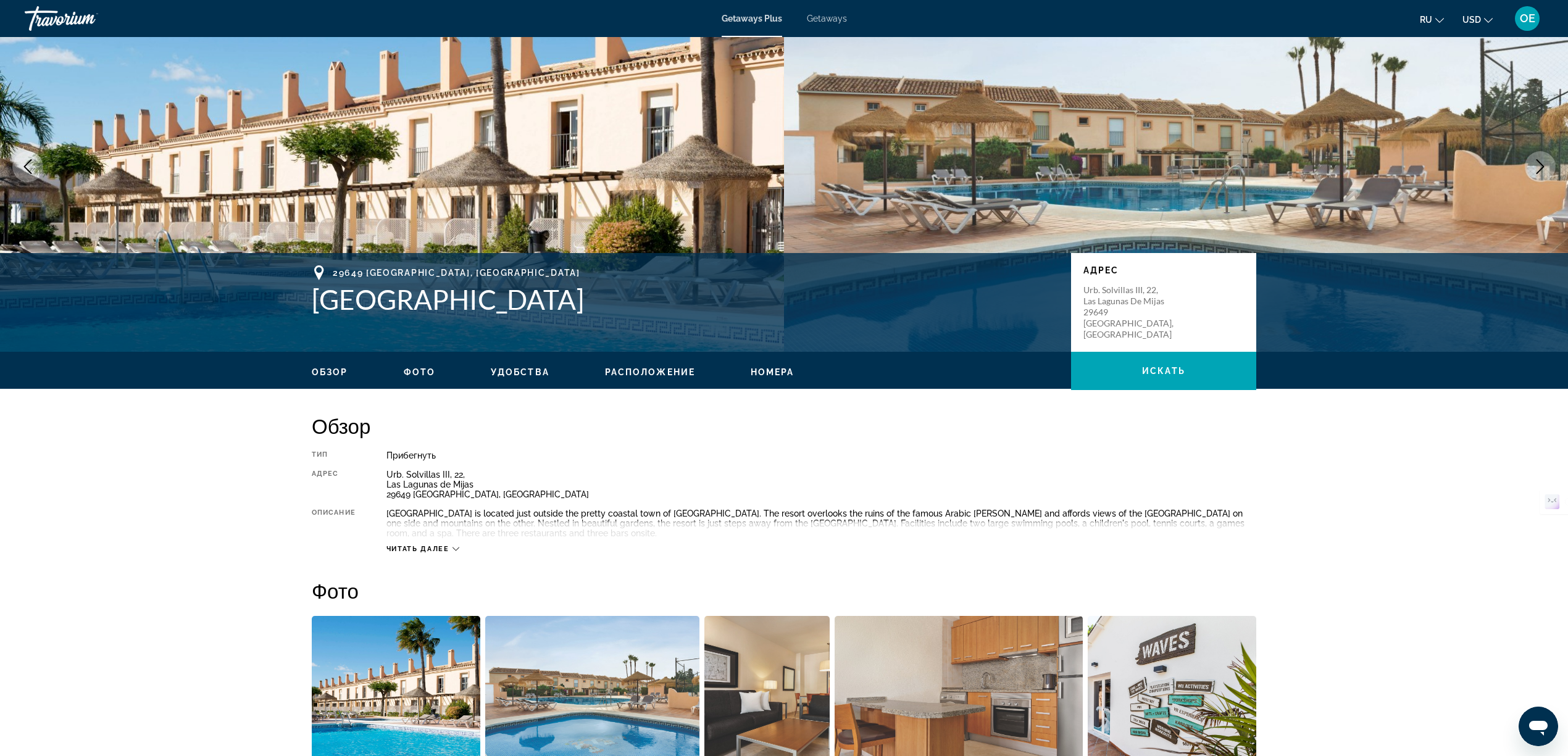
scroll to position [0, 0]
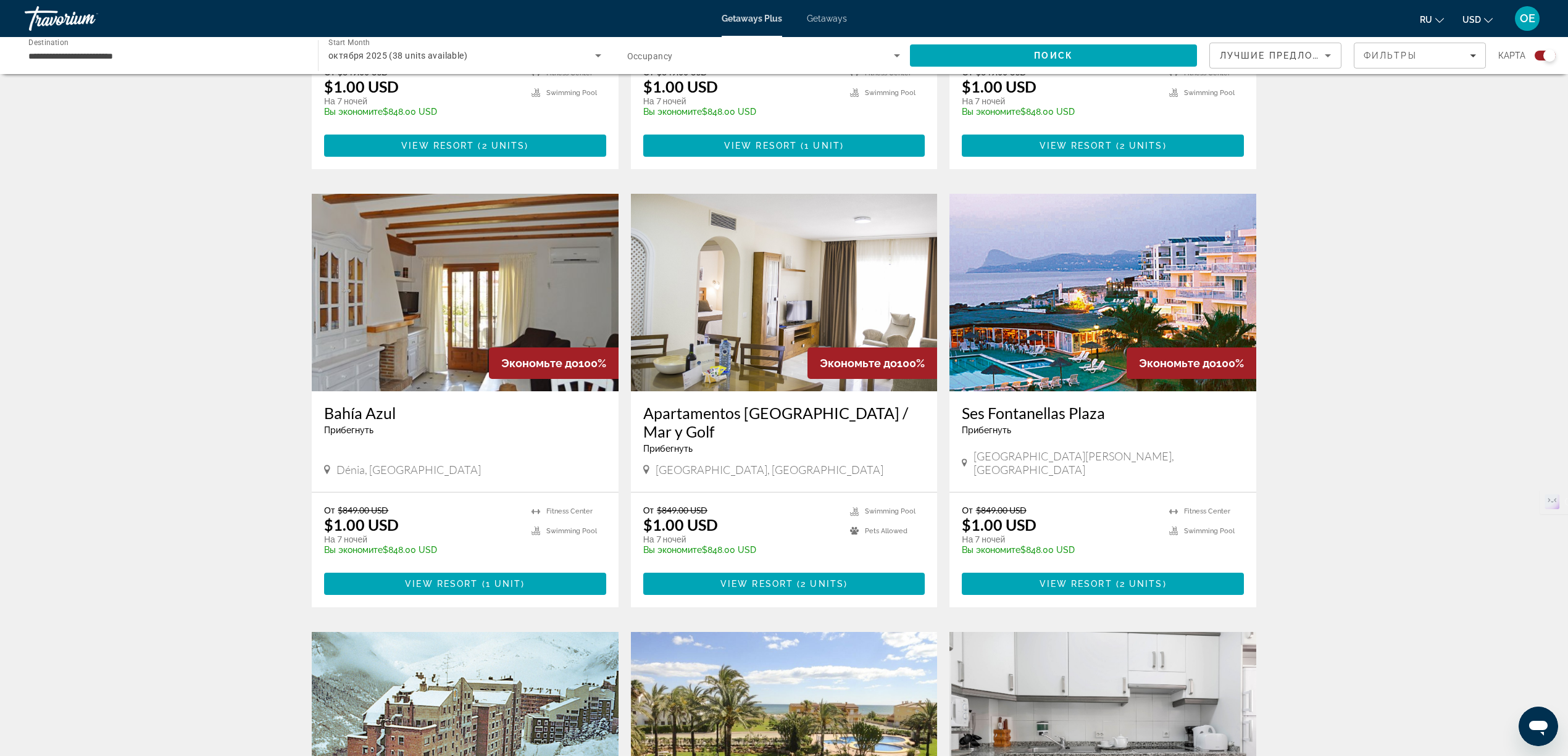
scroll to position [740, 0]
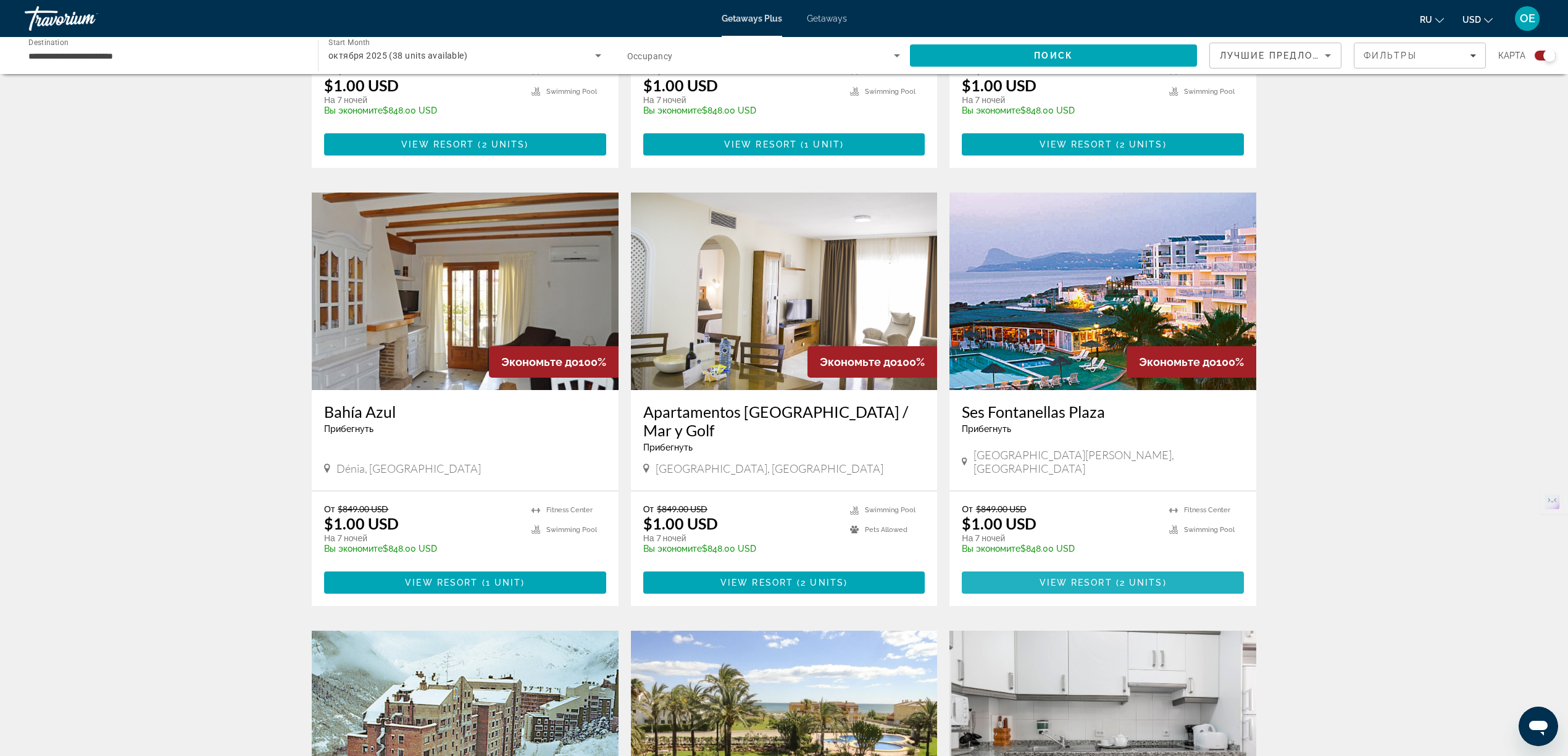
click at [1090, 578] on span "View Resort" at bounding box center [1076, 583] width 73 height 10
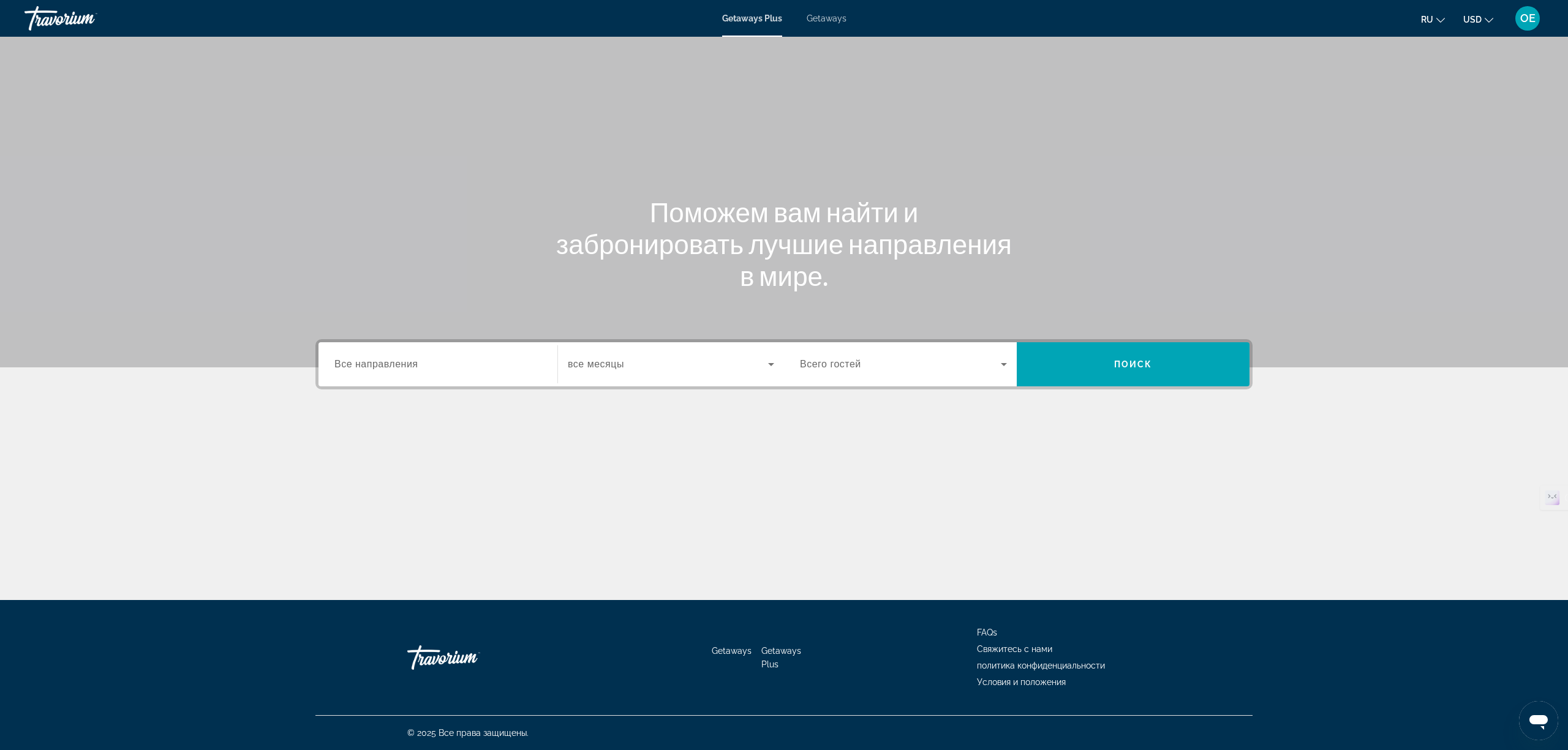
click at [454, 368] on input "Destination Все направления" at bounding box center [438, 364] width 207 height 15
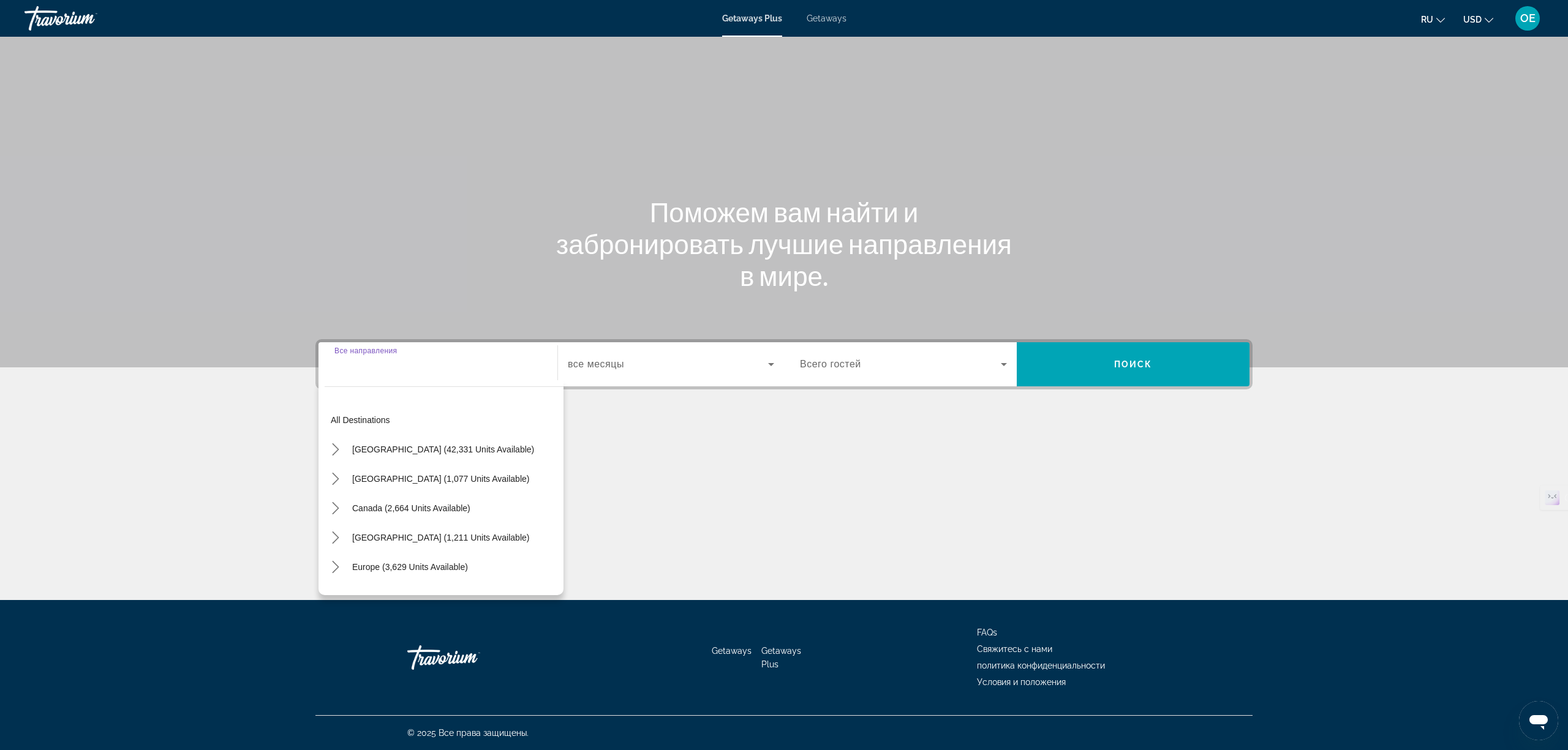
click at [349, 371] on input "Destination Все направления" at bounding box center [438, 364] width 207 height 15
click at [332, 565] on icon "Toggle Europe (3,629 units available) submenu" at bounding box center [336, 567] width 12 height 12
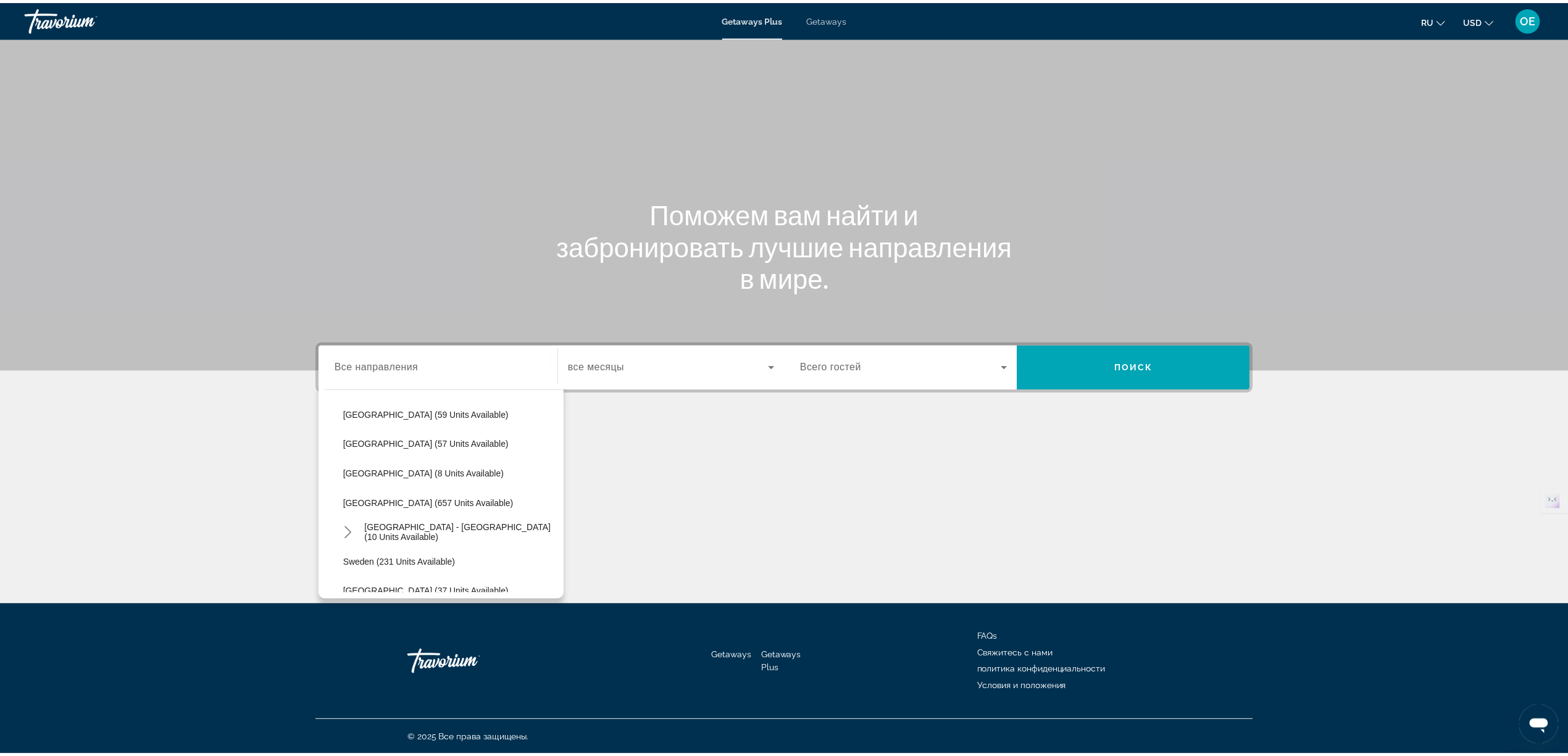
scroll to position [484, 0]
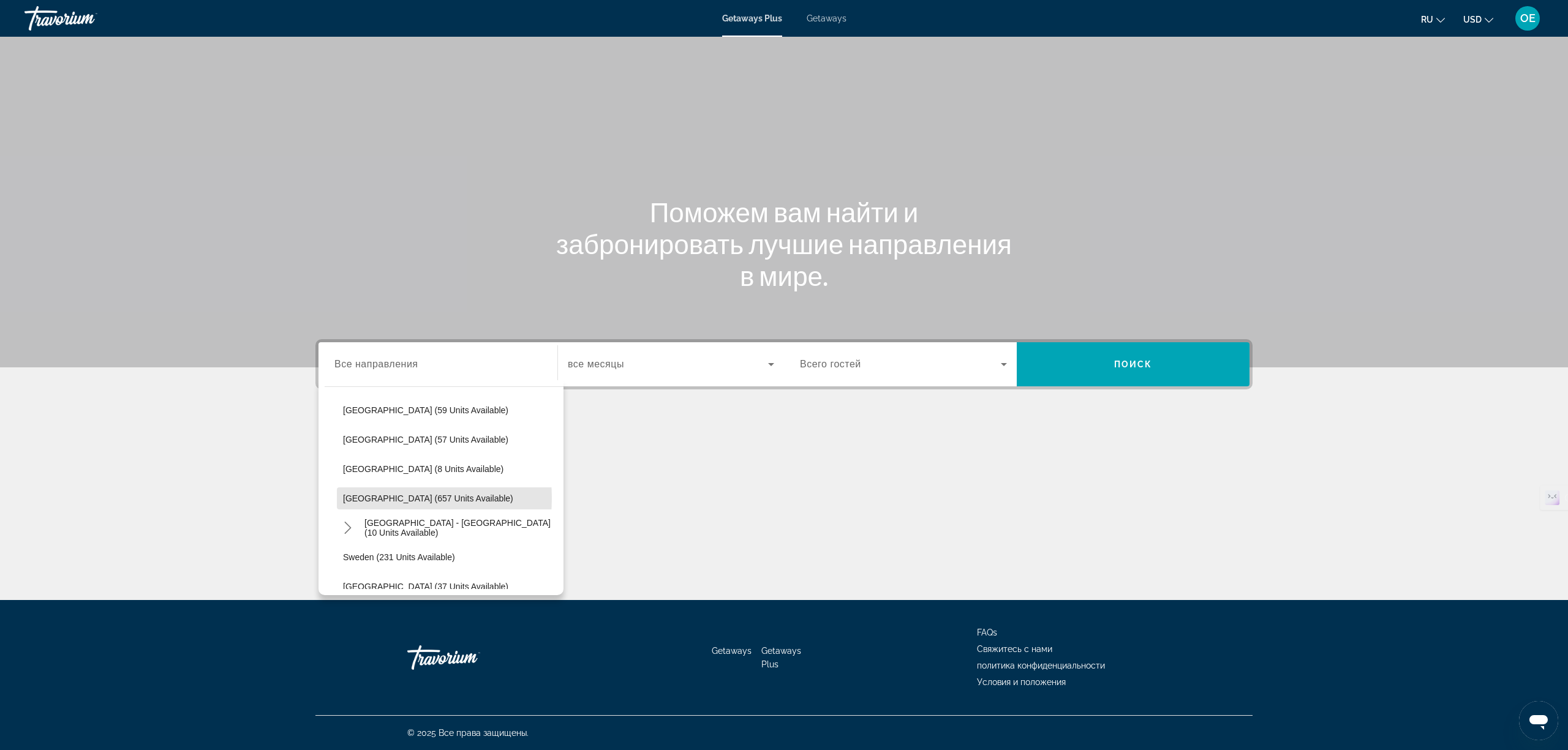
click at [370, 498] on span "Spain (657 units available)" at bounding box center [428, 498] width 171 height 10
type input "**********"
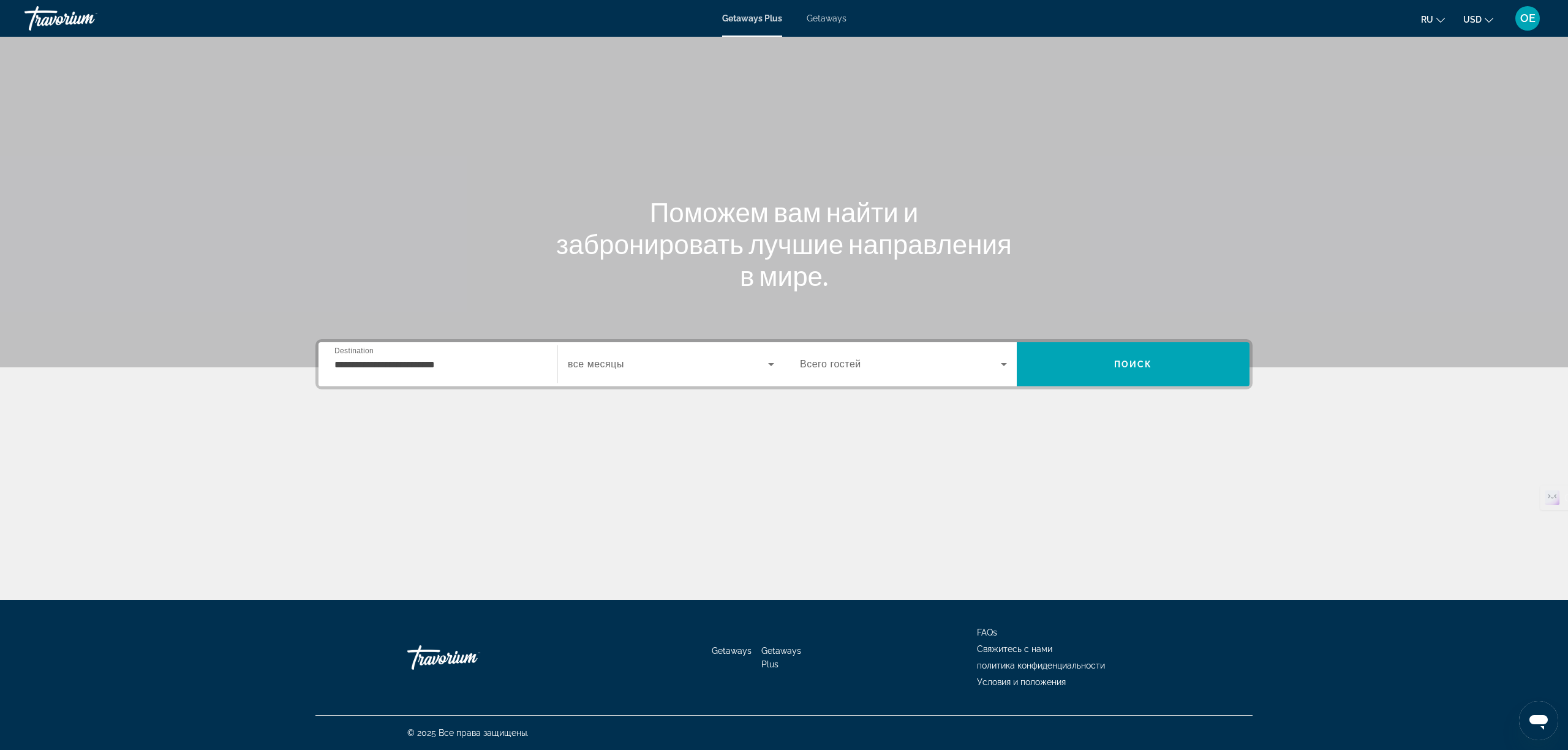
click at [630, 372] on div "Search widget" at bounding box center [671, 364] width 207 height 34
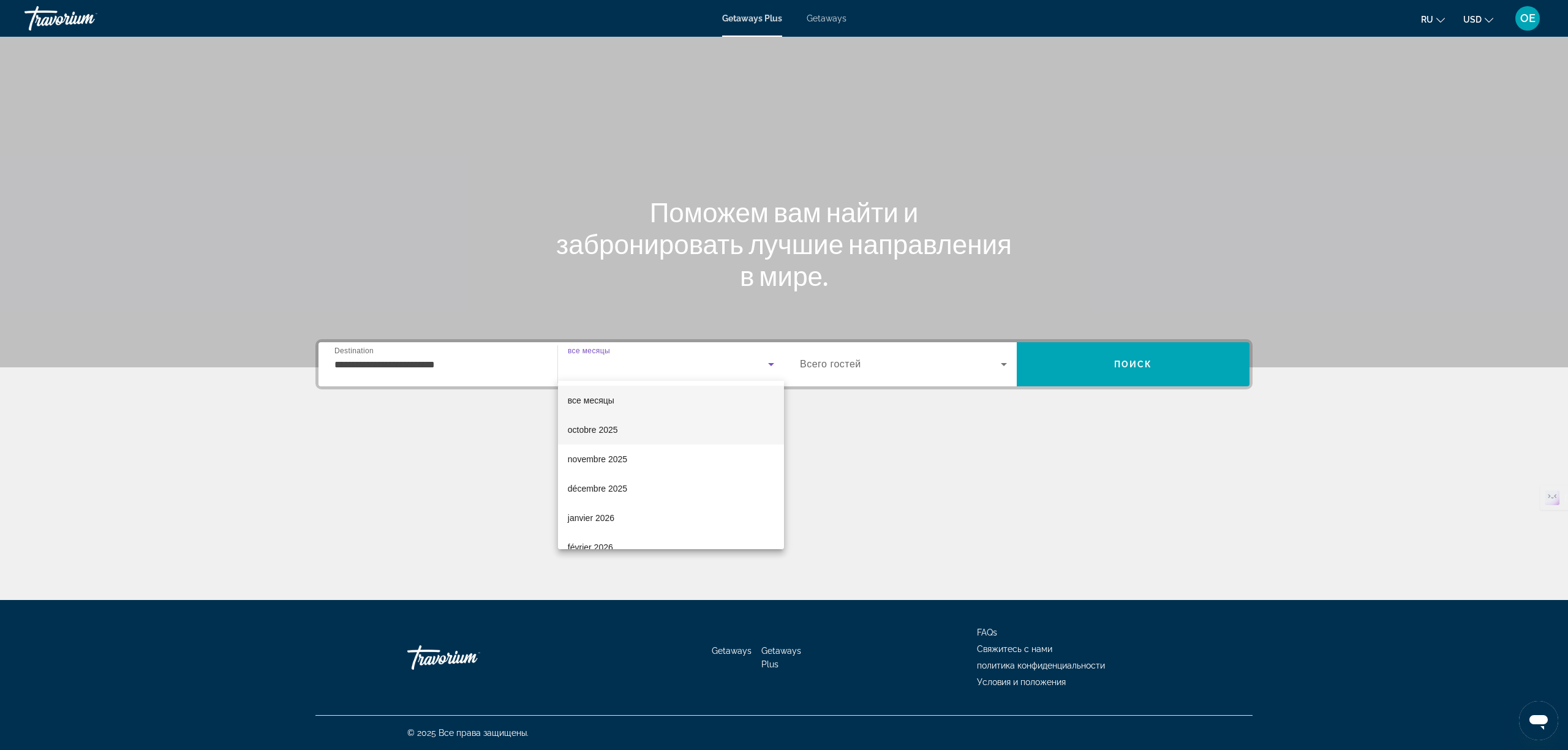
click at [611, 424] on span "octobre 2025" at bounding box center [593, 429] width 50 height 15
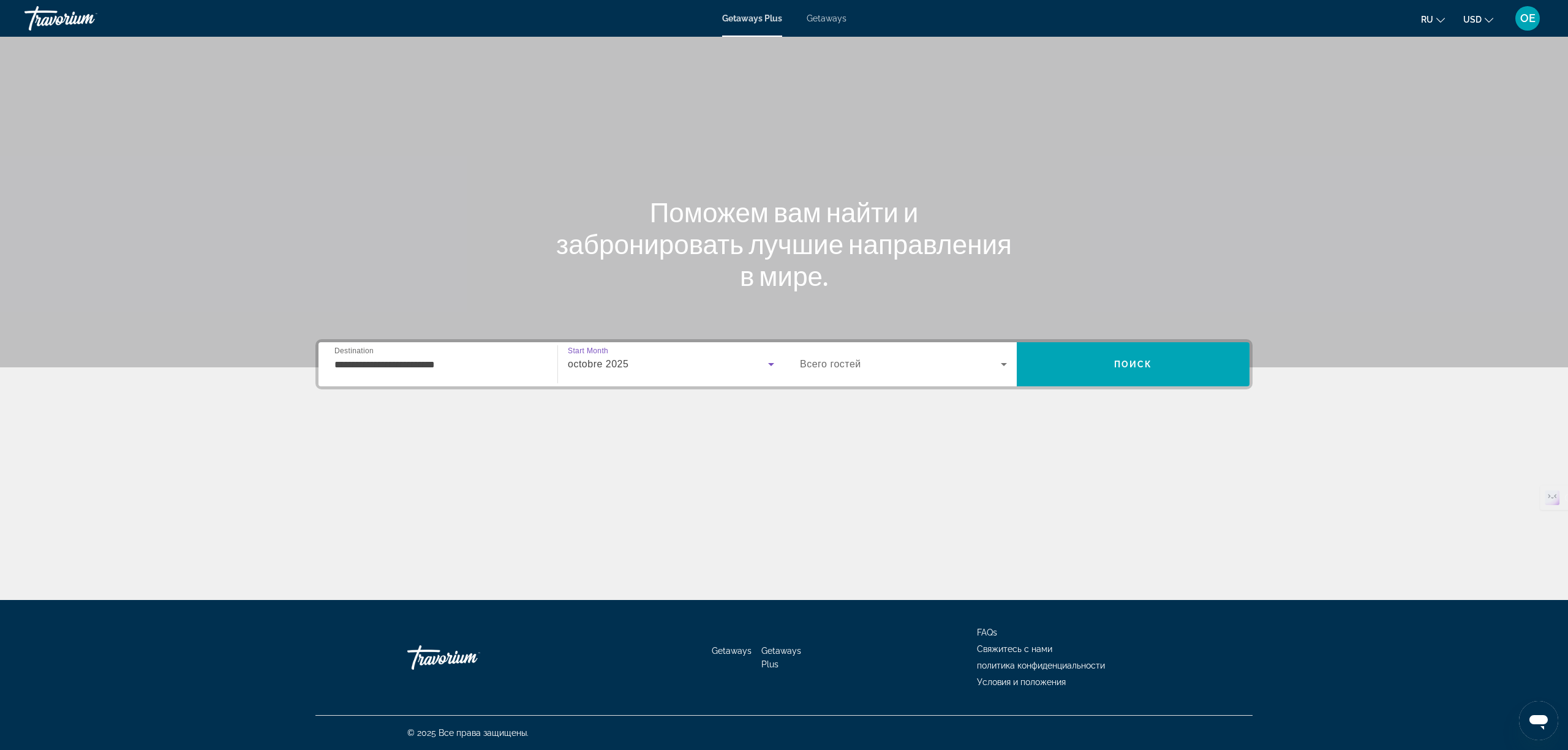
click at [927, 361] on span "Search widget" at bounding box center [901, 364] width 201 height 15
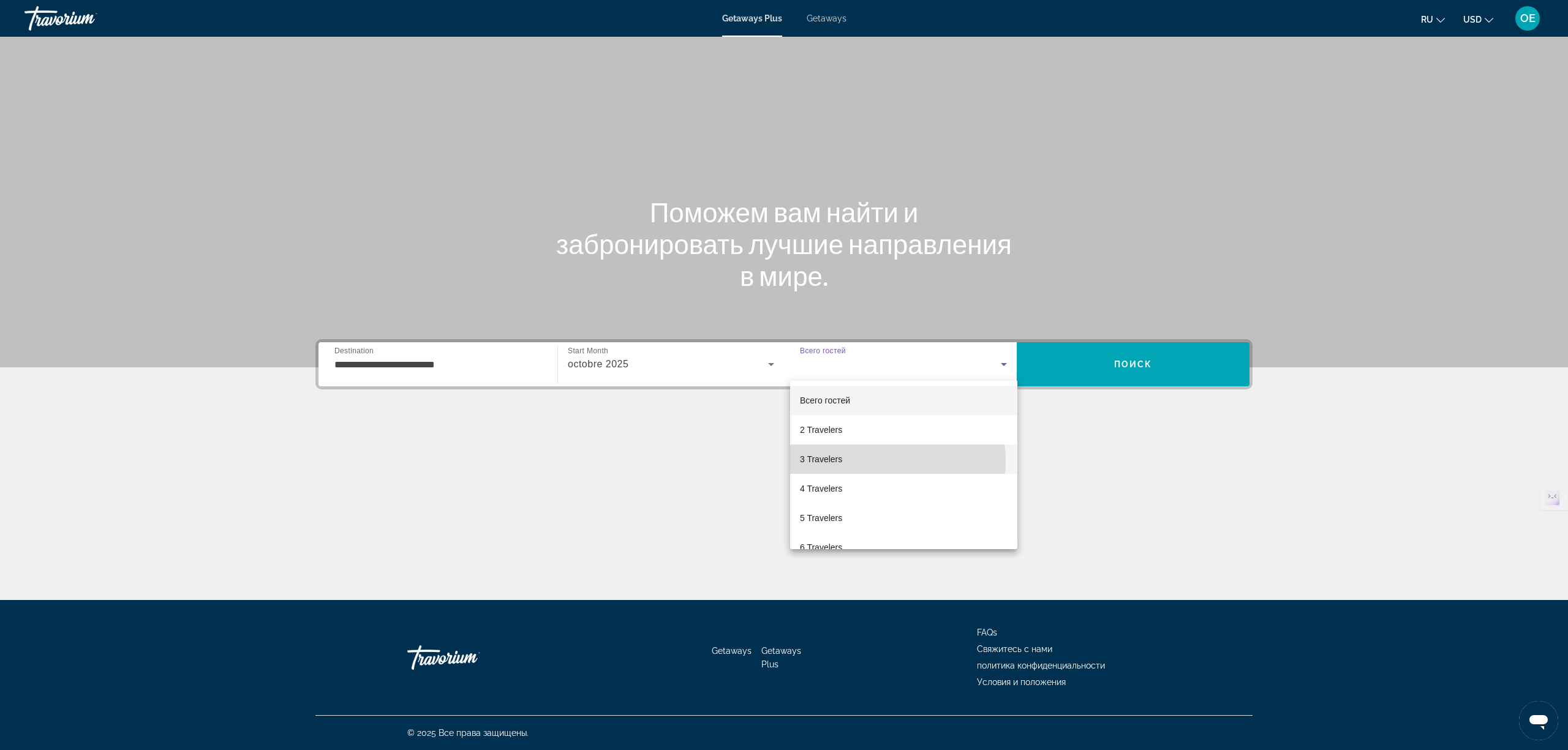
click at [880, 462] on mat-option "3 Travelers" at bounding box center [904, 460] width 228 height 30
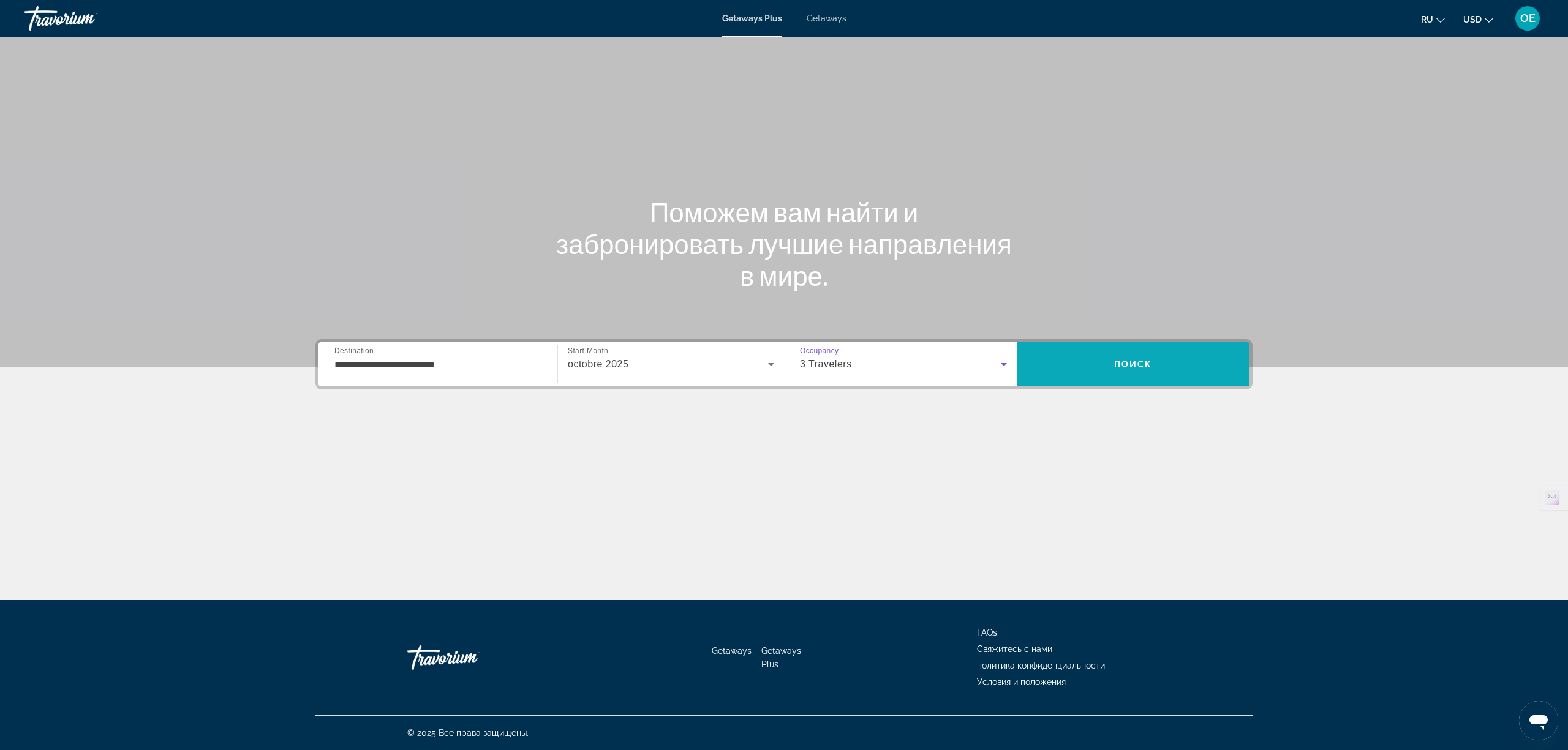
click at [1146, 353] on span "Search" at bounding box center [1133, 364] width 233 height 30
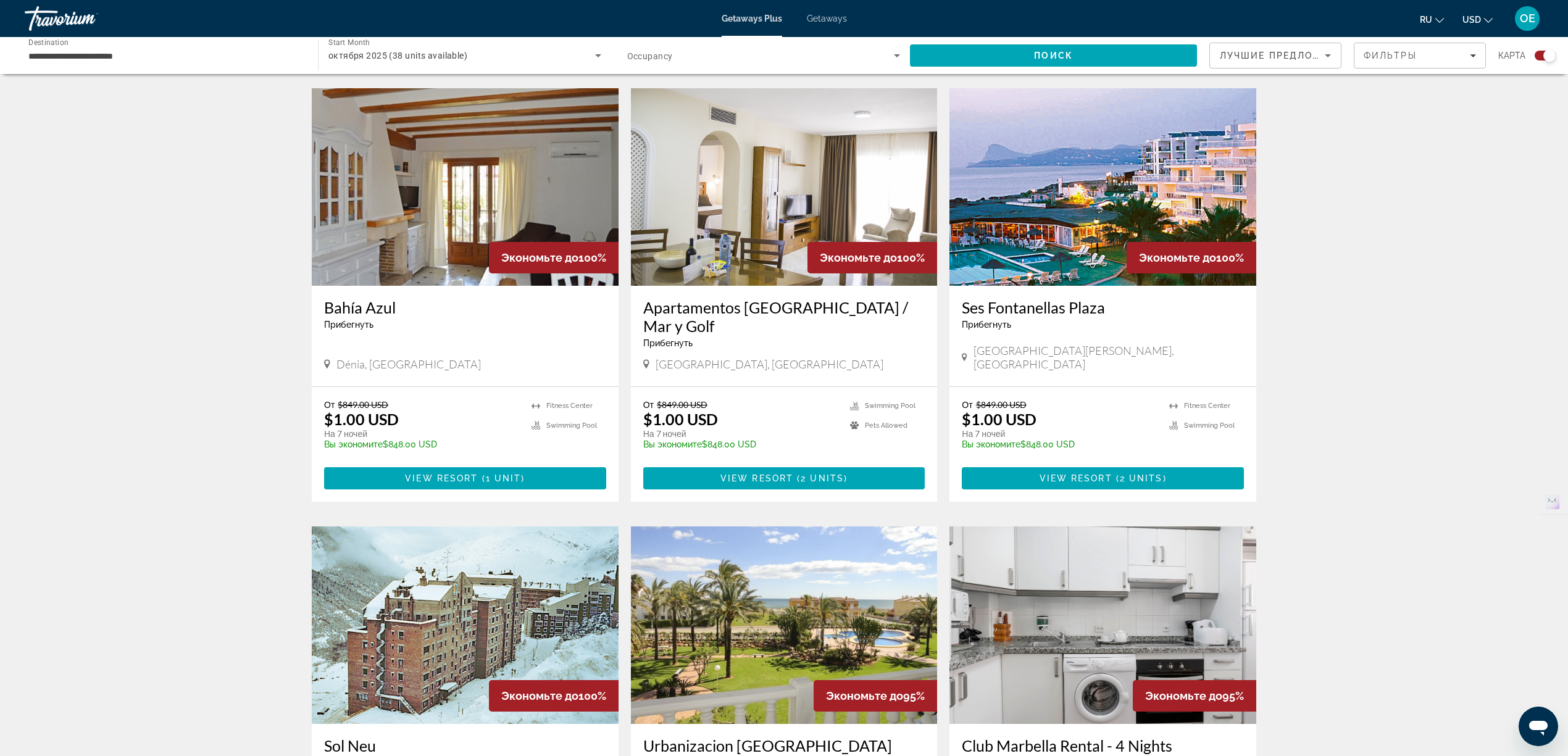
scroll to position [823, 0]
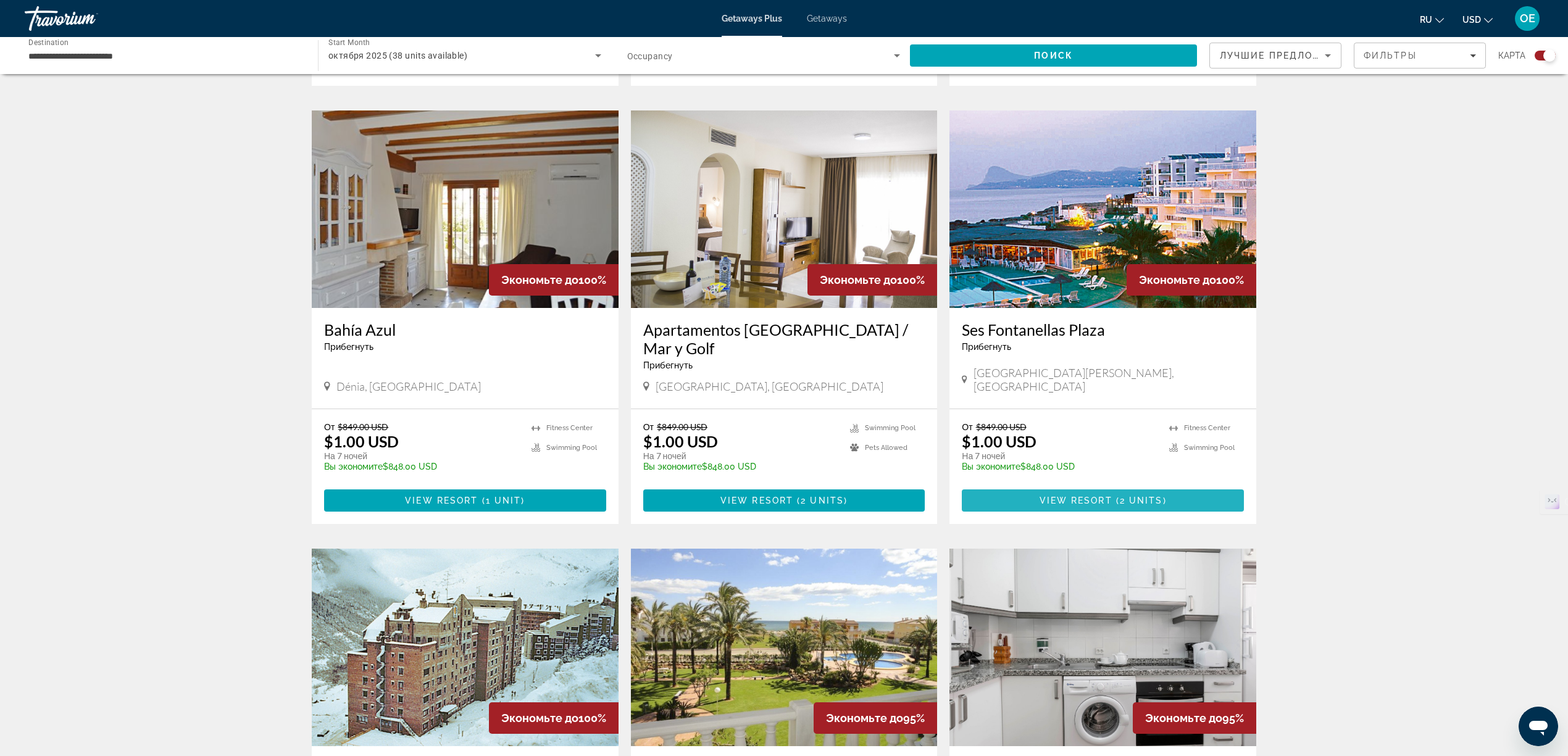
click at [1089, 495] on span "View Resort" at bounding box center [1076, 500] width 73 height 10
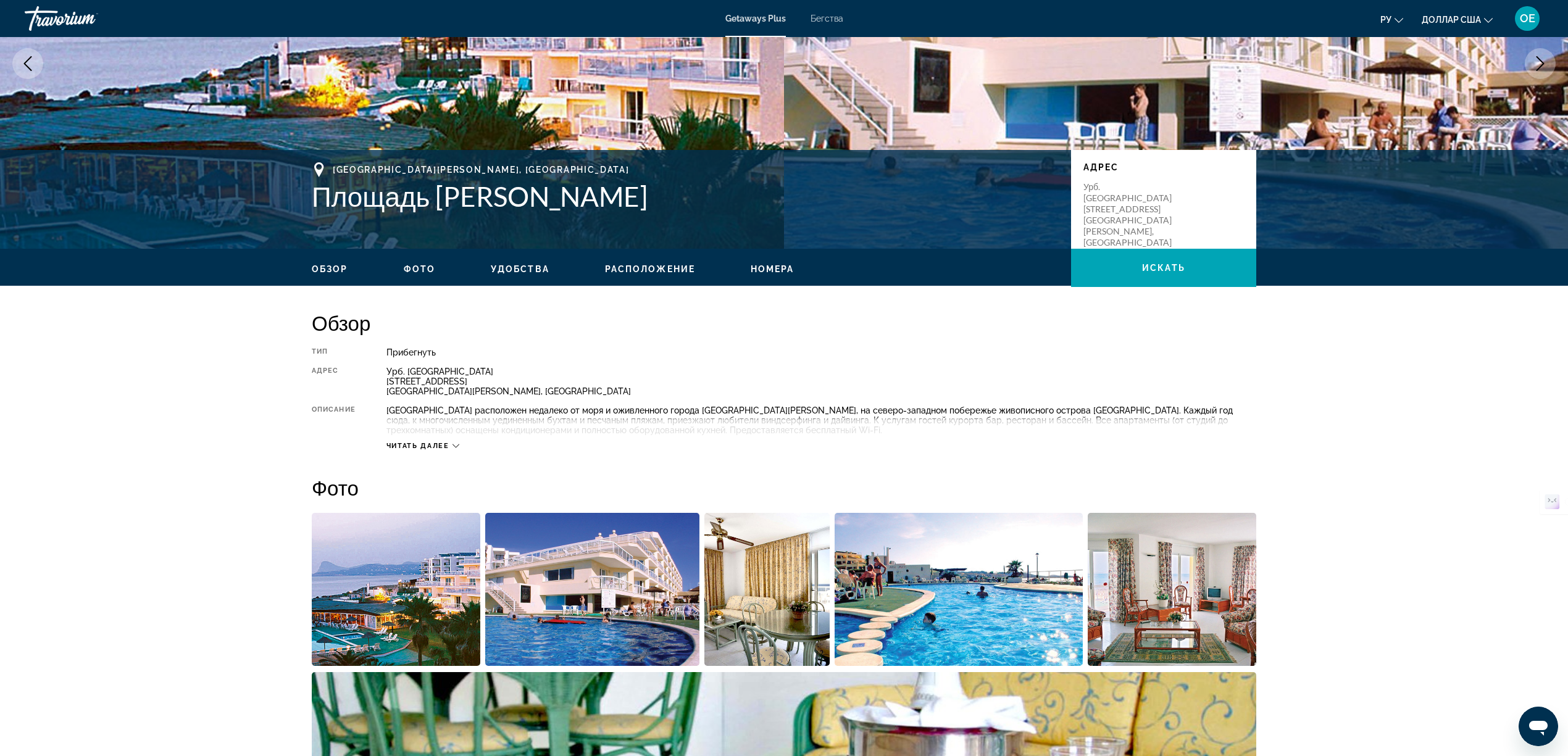
scroll to position [140, 0]
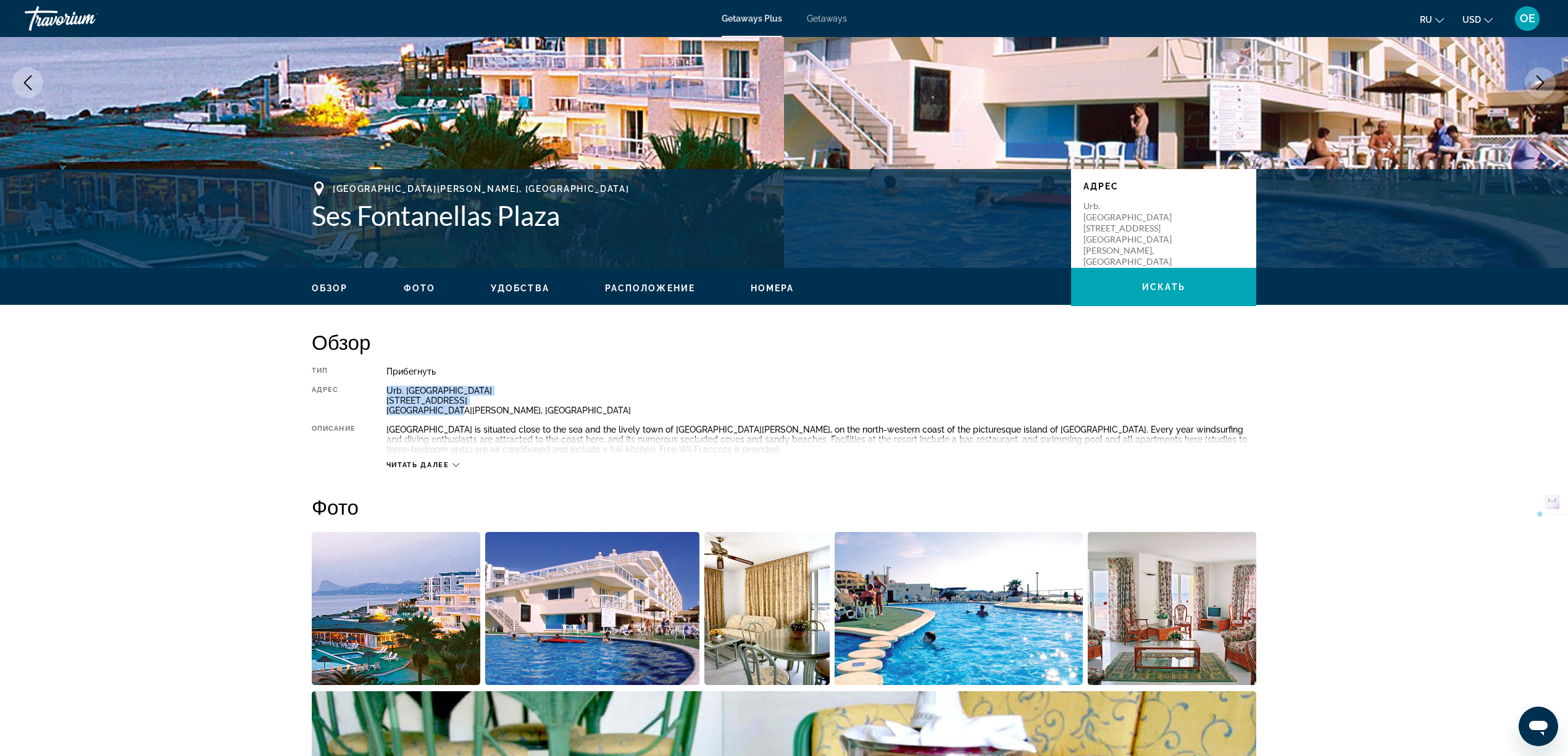
drag, startPoint x: 386, startPoint y: 385, endPoint x: 457, endPoint y: 411, distance: 75.6
click at [457, 411] on div "Urb. Ses Fontanellas Plaza C/Es Caló, 104 San José, Spain" at bounding box center [821, 400] width 870 height 30
copy div "Urb. Ses Fontanellas Plaza C/Es Caló, 104 San José, Spain"
click at [436, 466] on button "Читать далее" at bounding box center [422, 465] width 73 height 9
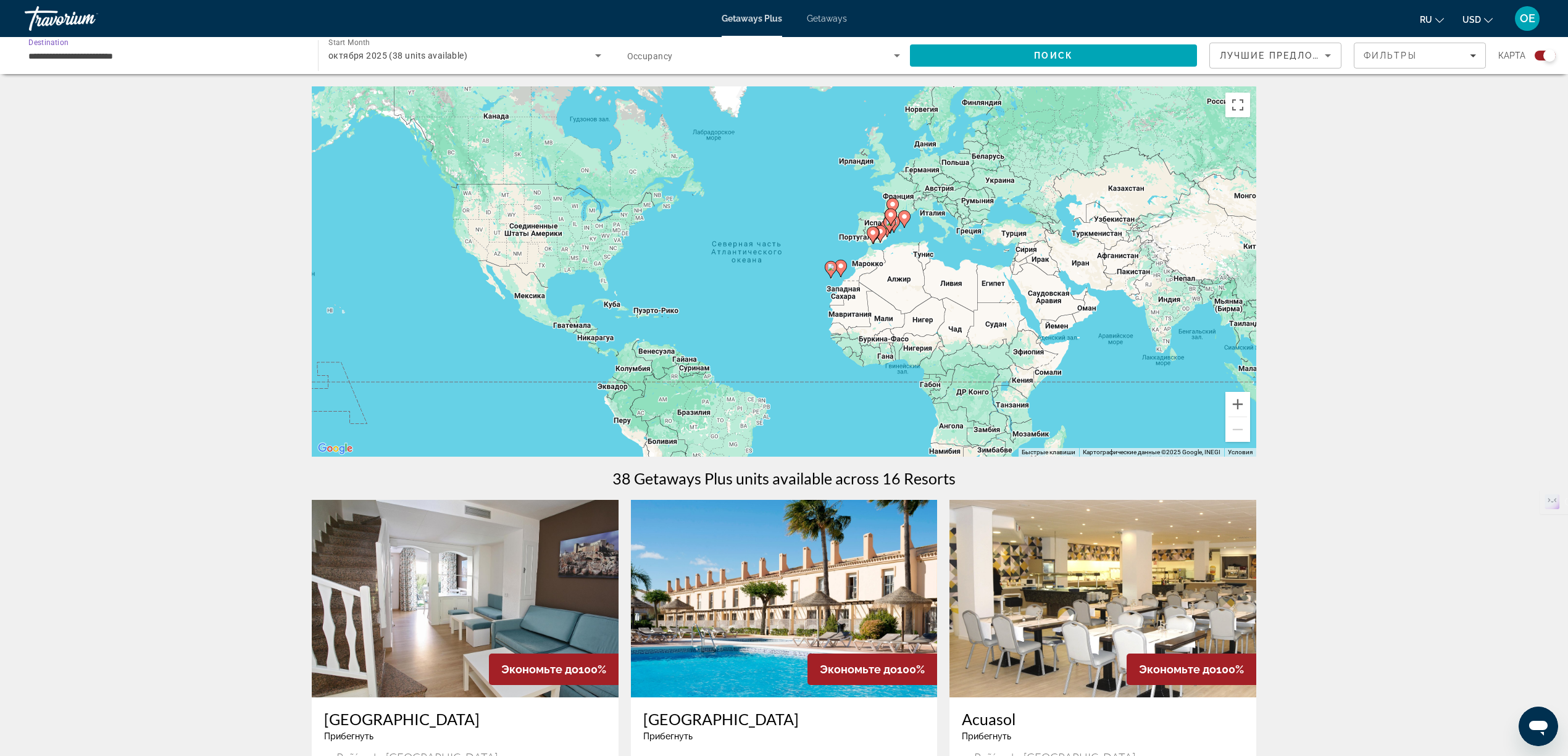
click at [97, 56] on input "**********" at bounding box center [165, 56] width 273 height 15
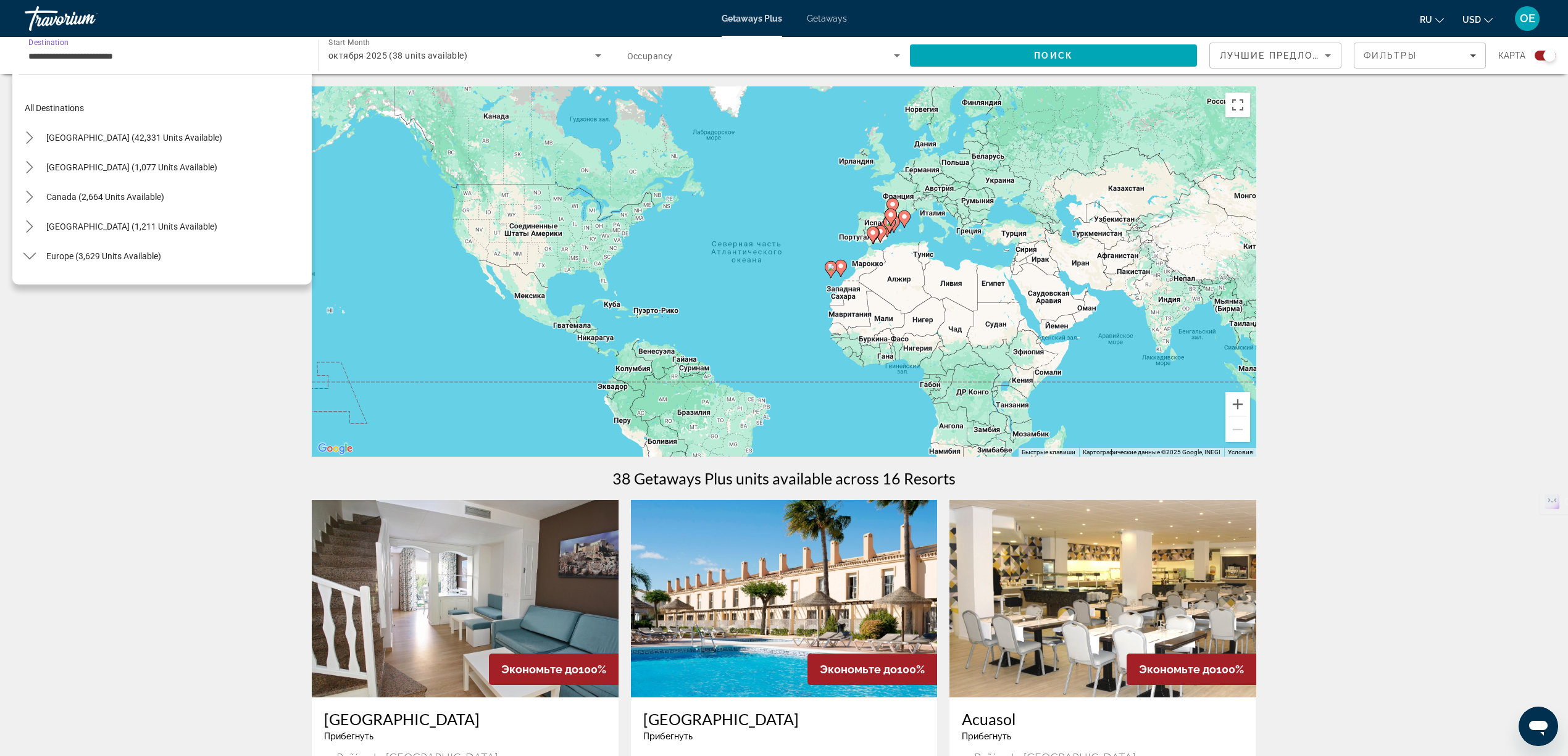
scroll to position [488, 0]
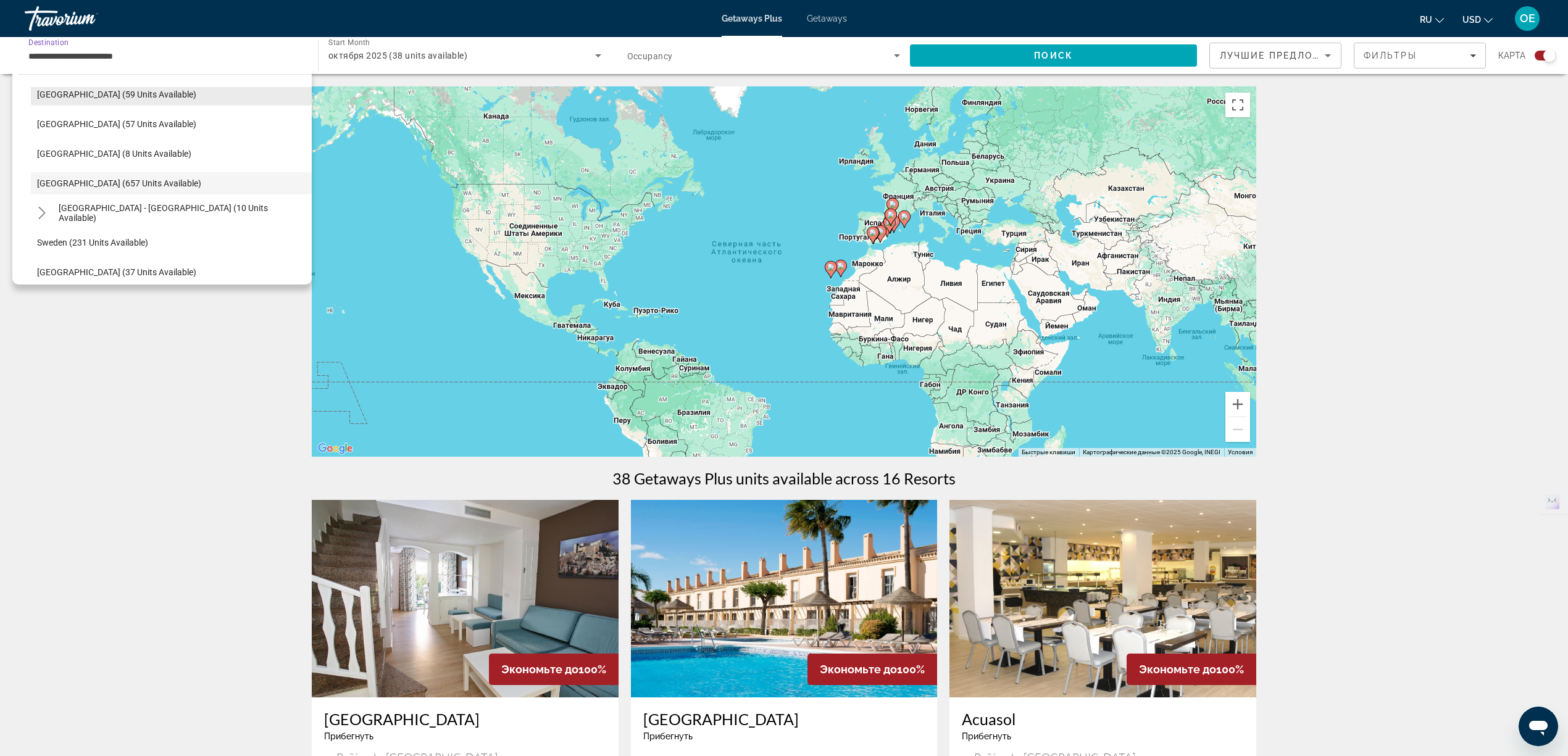
click at [82, 94] on span "Portugal (59 units available)" at bounding box center [116, 94] width 159 height 10
type input "**********"
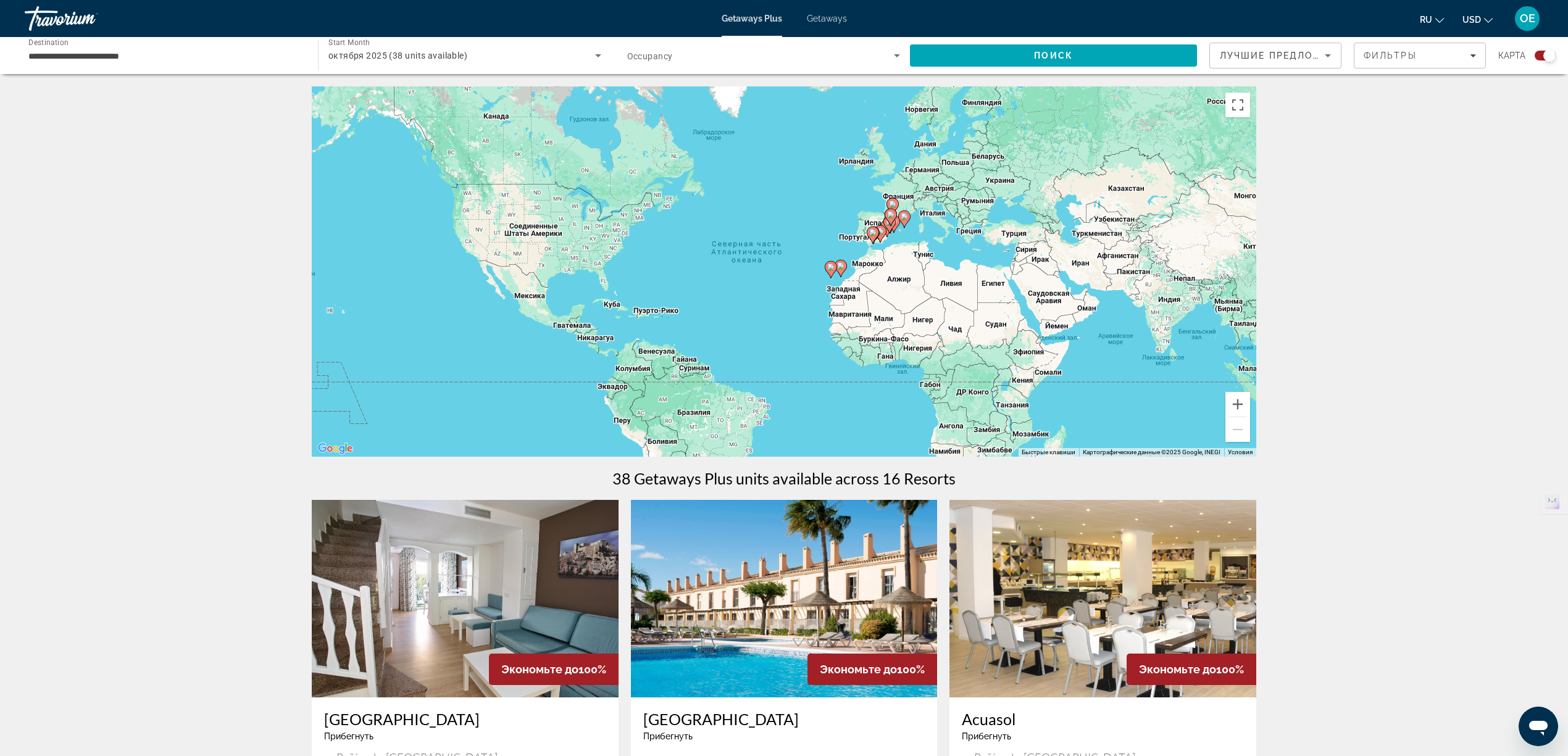
click at [696, 64] on div "Search widget" at bounding box center [764, 56] width 273 height 35
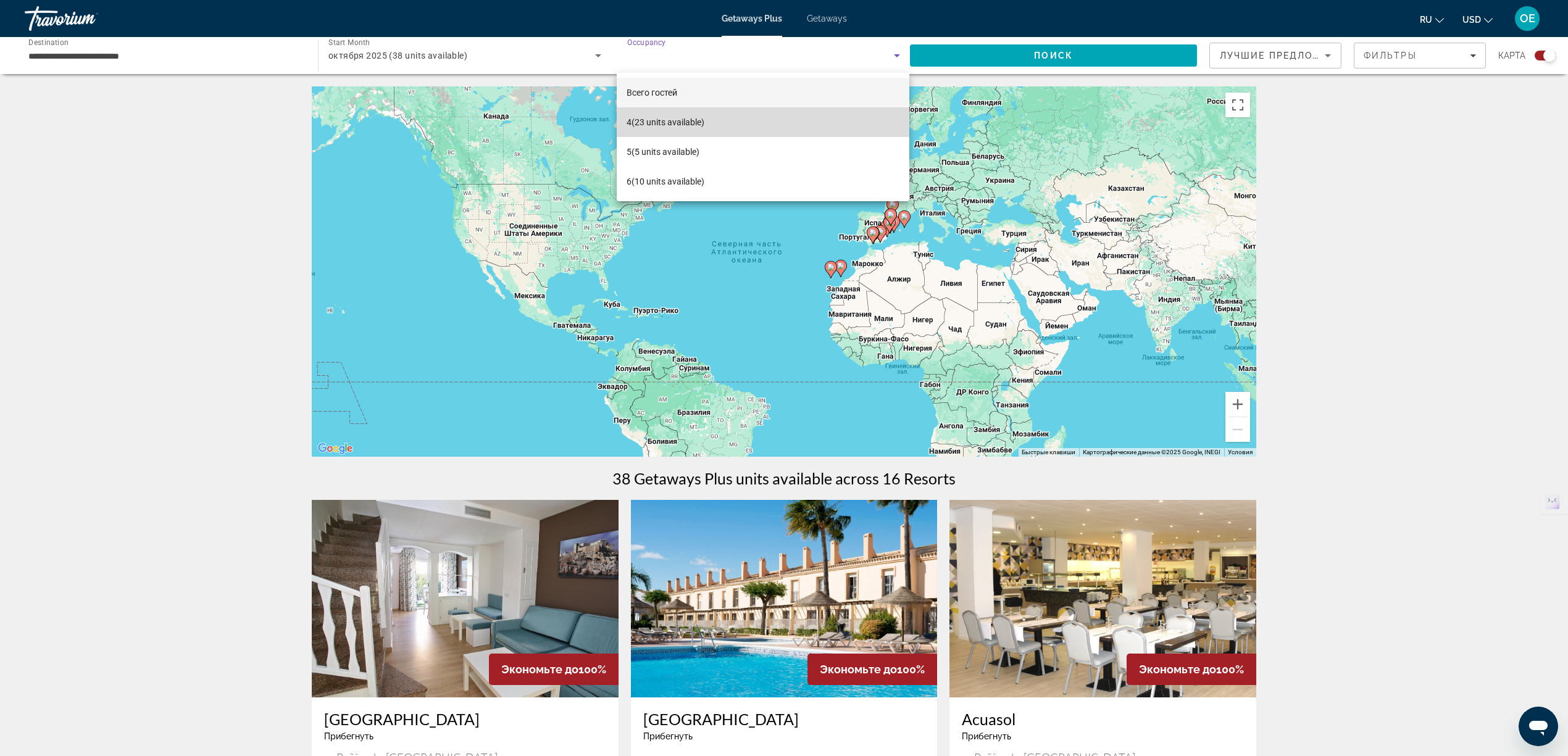
click at [660, 122] on span "4 (23 units available)" at bounding box center [665, 122] width 78 height 15
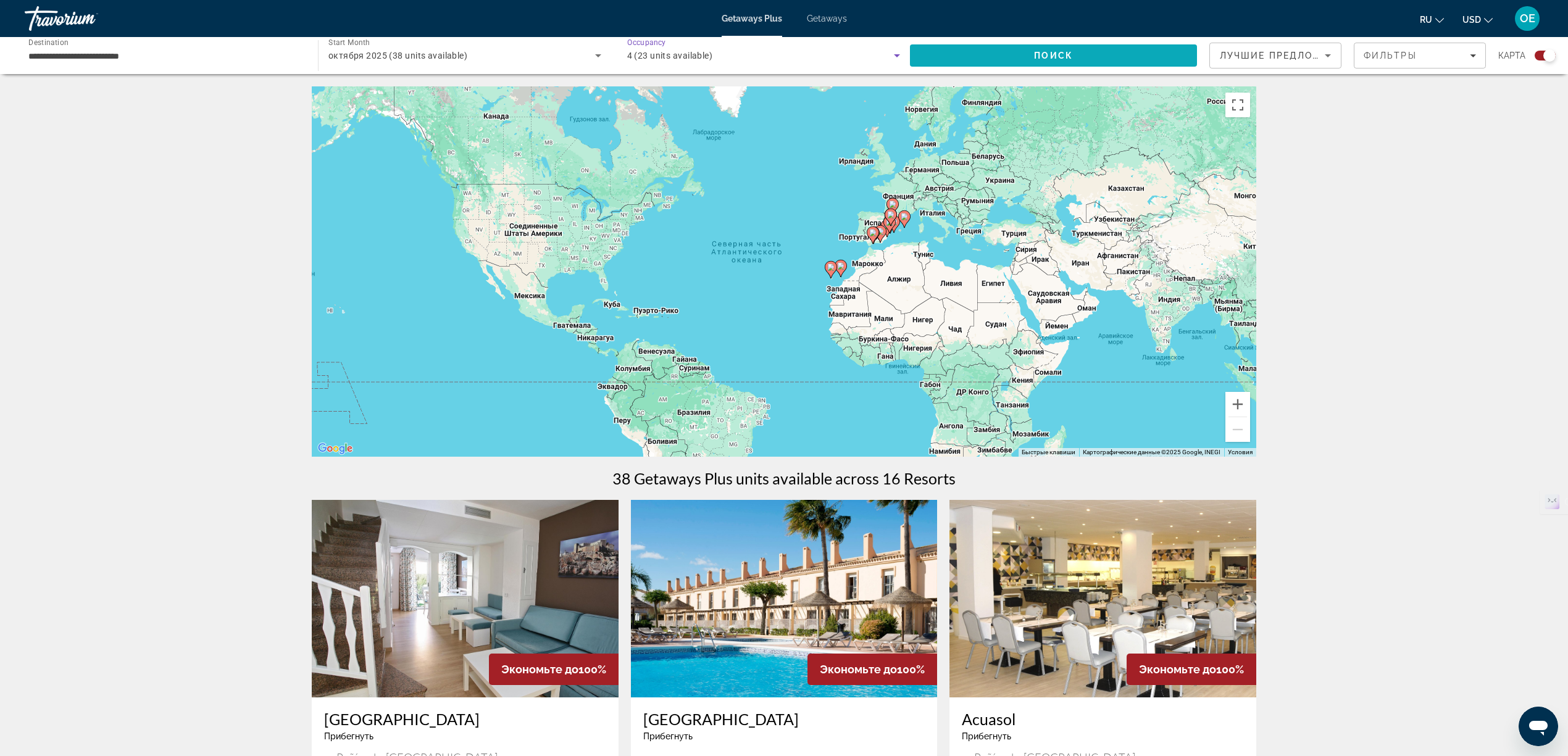
click at [923, 53] on span "Search" at bounding box center [1054, 56] width 287 height 30
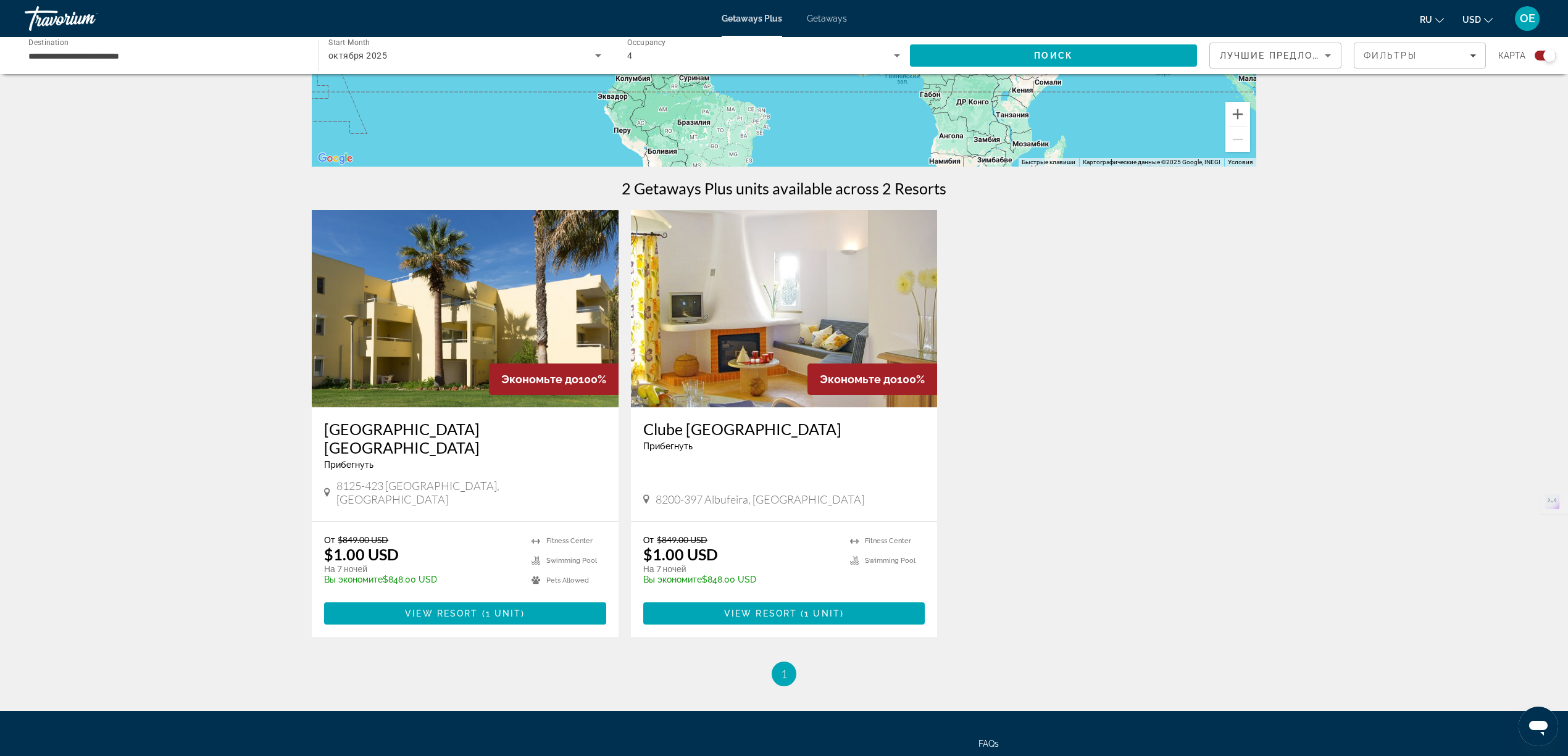
scroll to position [329, 0]
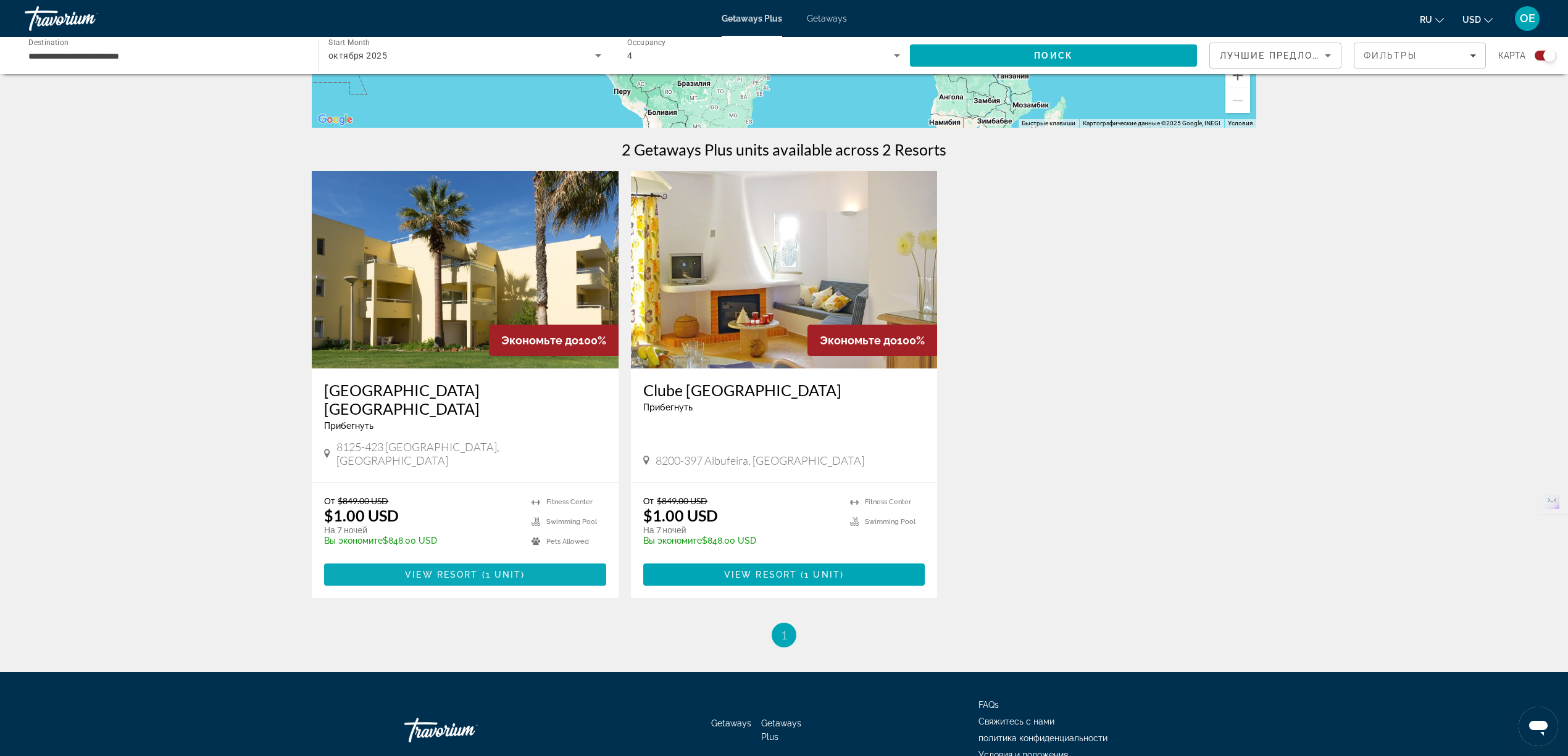
click at [465, 570] on span "View Resort" at bounding box center [441, 575] width 73 height 10
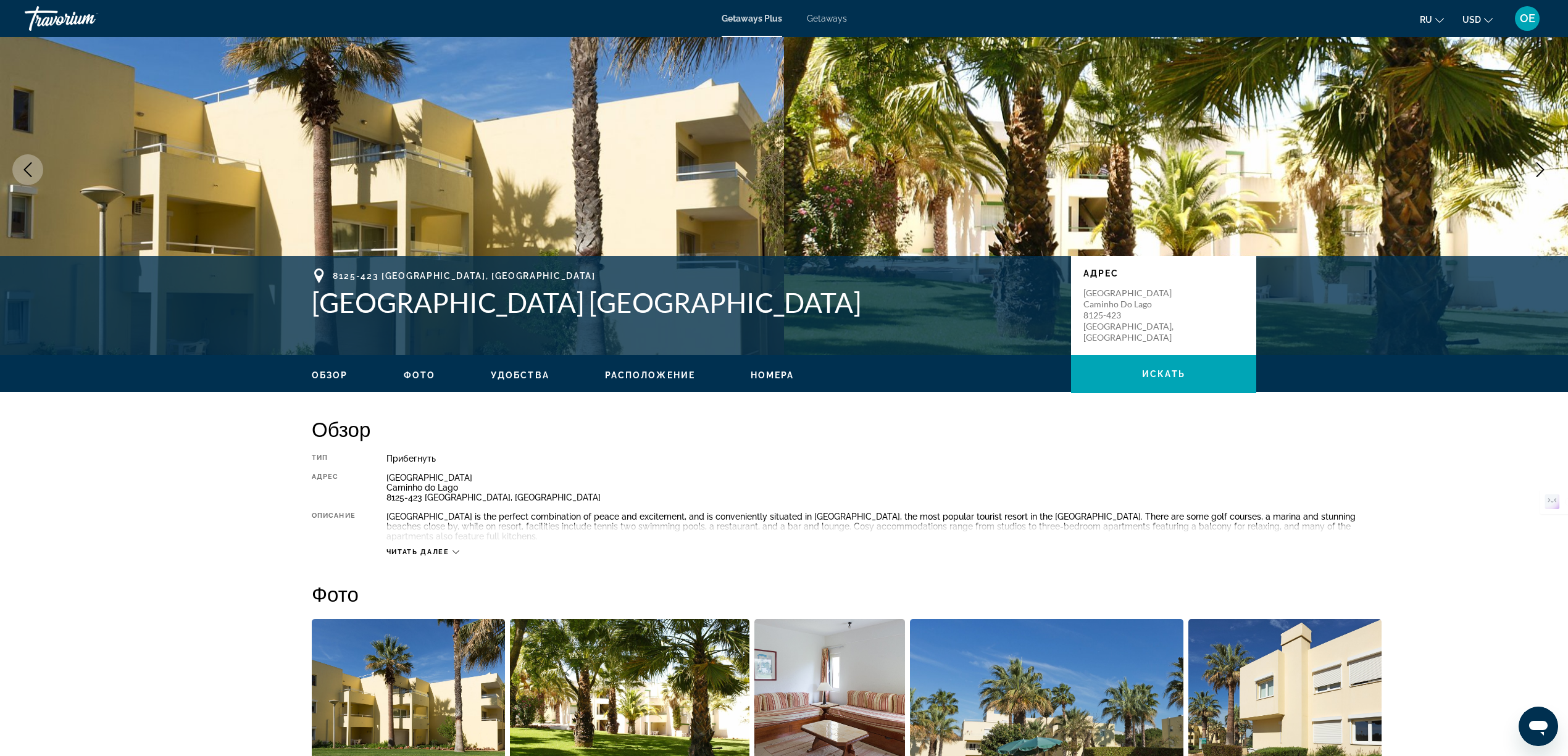
scroll to position [82, 0]
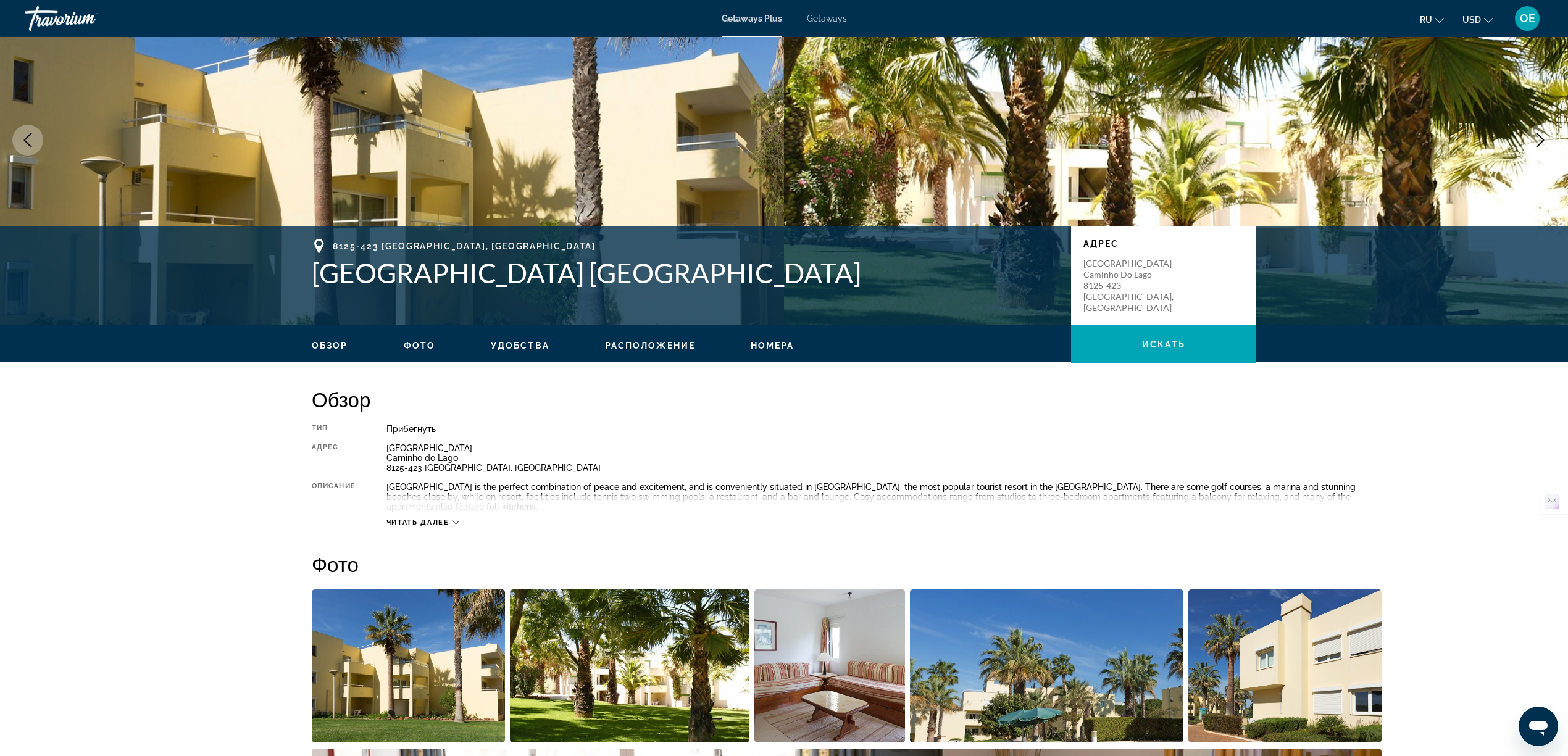
click at [421, 518] on span "Читать далее" at bounding box center [418, 522] width 63 height 8
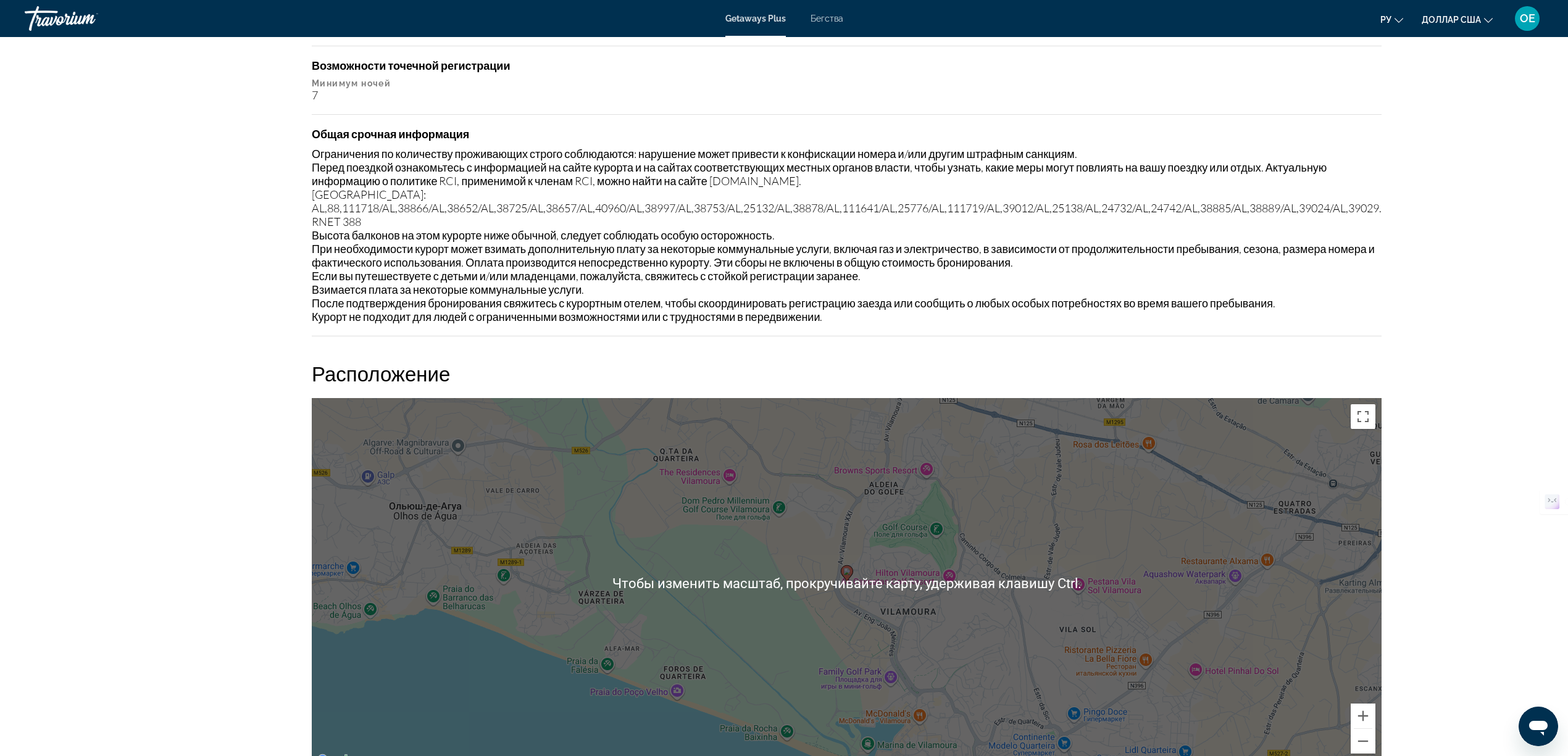
scroll to position [1671, 0]
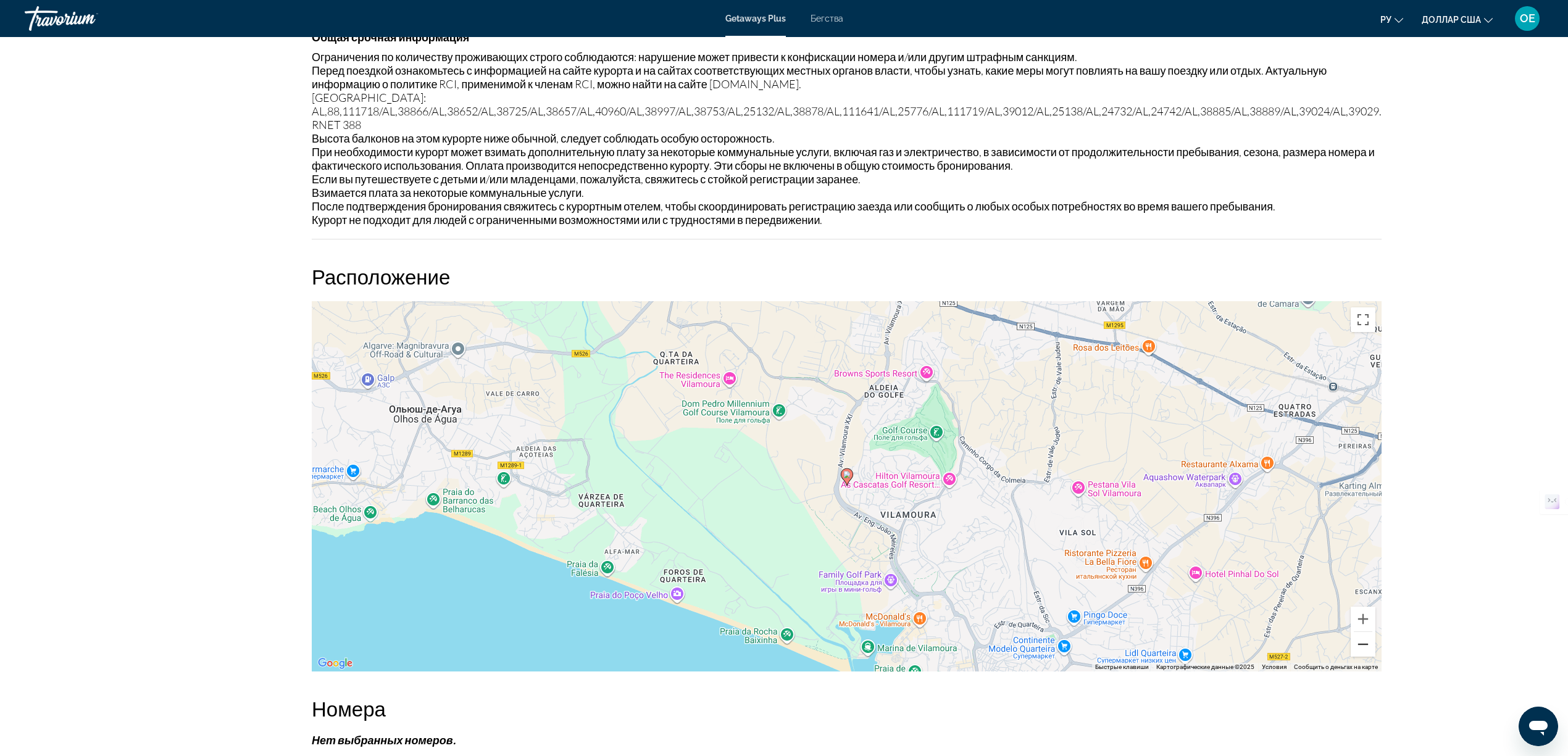
click at [1375, 632] on button "Уменьшить" at bounding box center [1362, 644] width 24 height 24
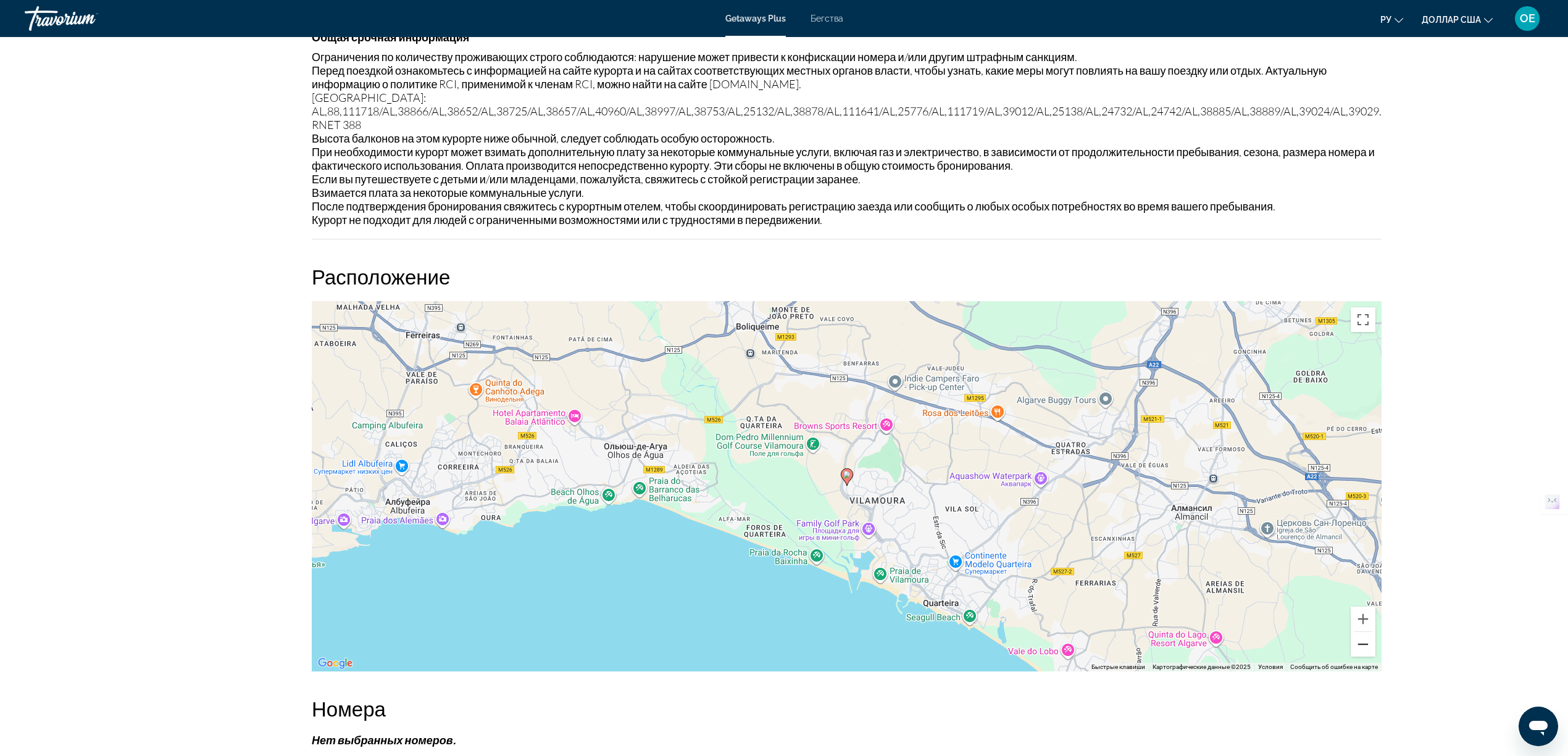
click at [1375, 632] on button "Уменьшить" at bounding box center [1362, 644] width 24 height 24
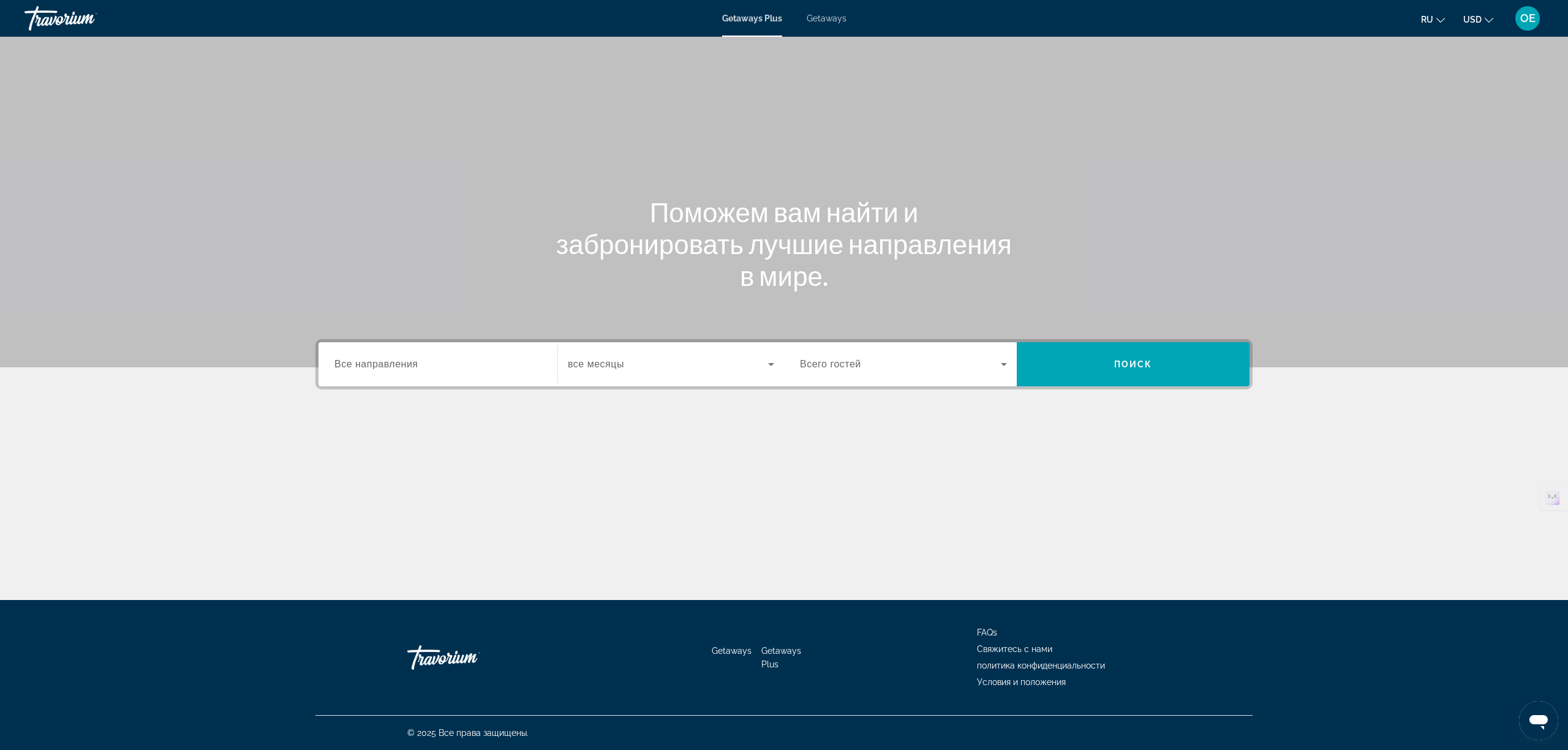
click at [667, 354] on div "Search widget" at bounding box center [671, 364] width 207 height 34
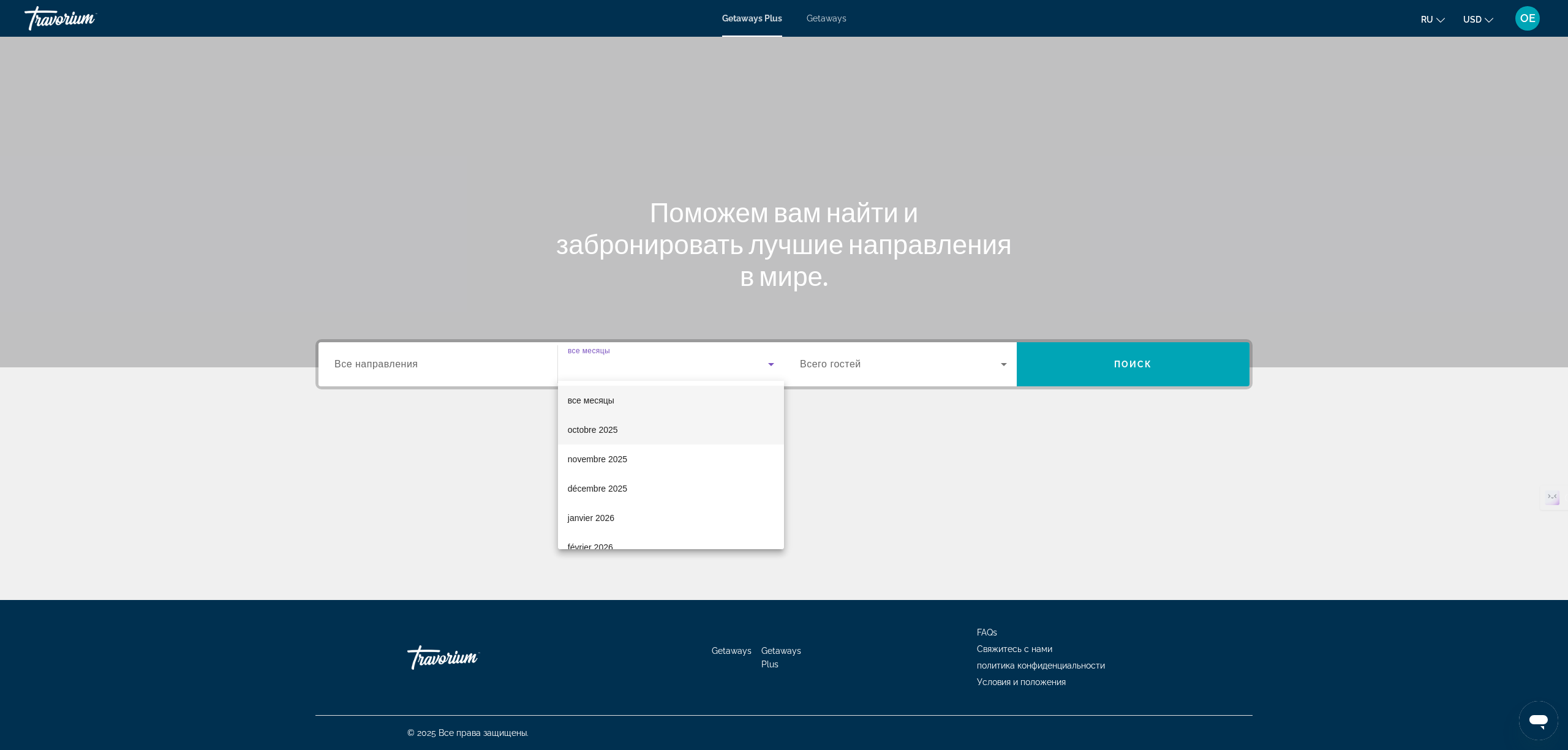
click at [626, 430] on mat-option "octobre 2025" at bounding box center [671, 430] width 226 height 30
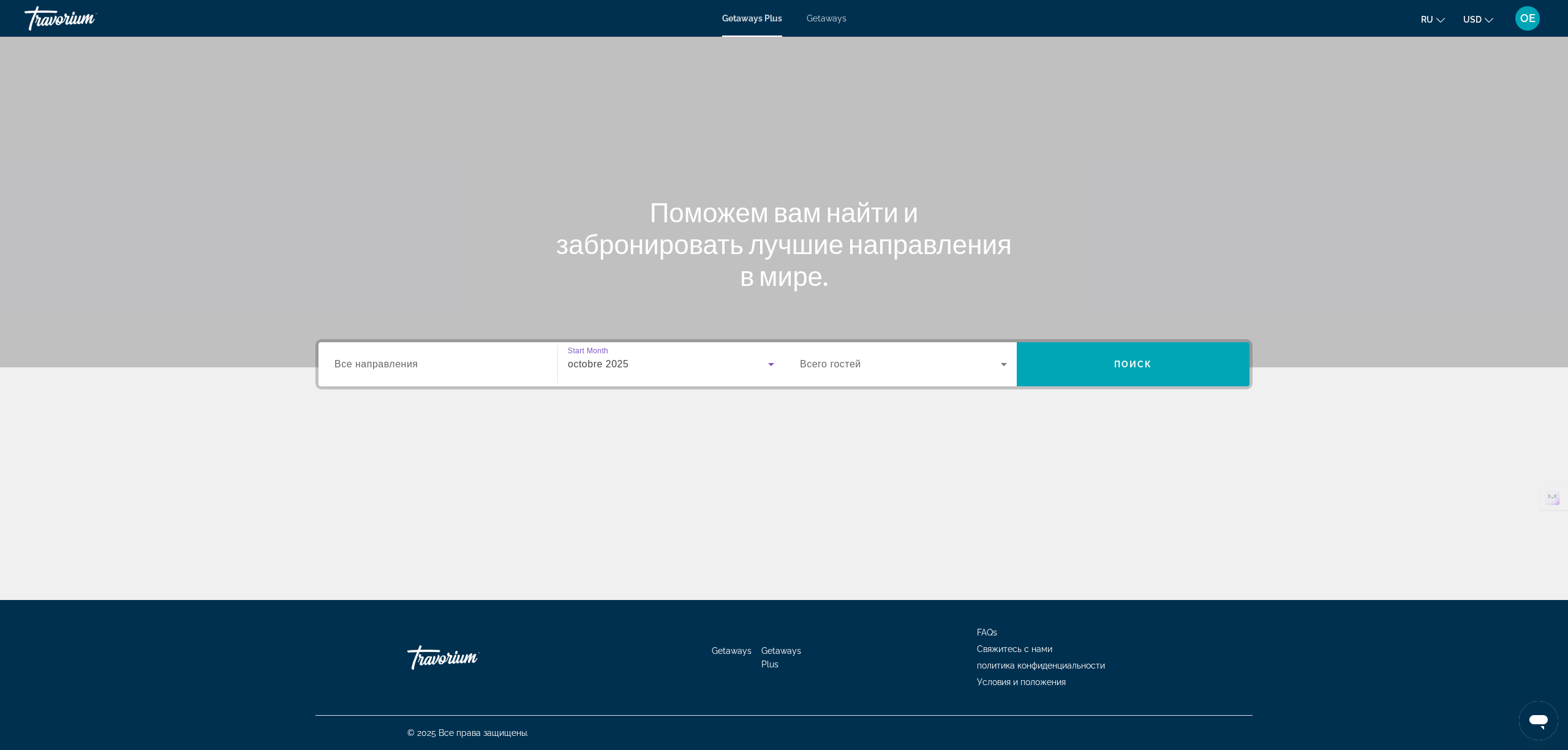
click at [868, 350] on div "Search widget" at bounding box center [904, 364] width 207 height 34
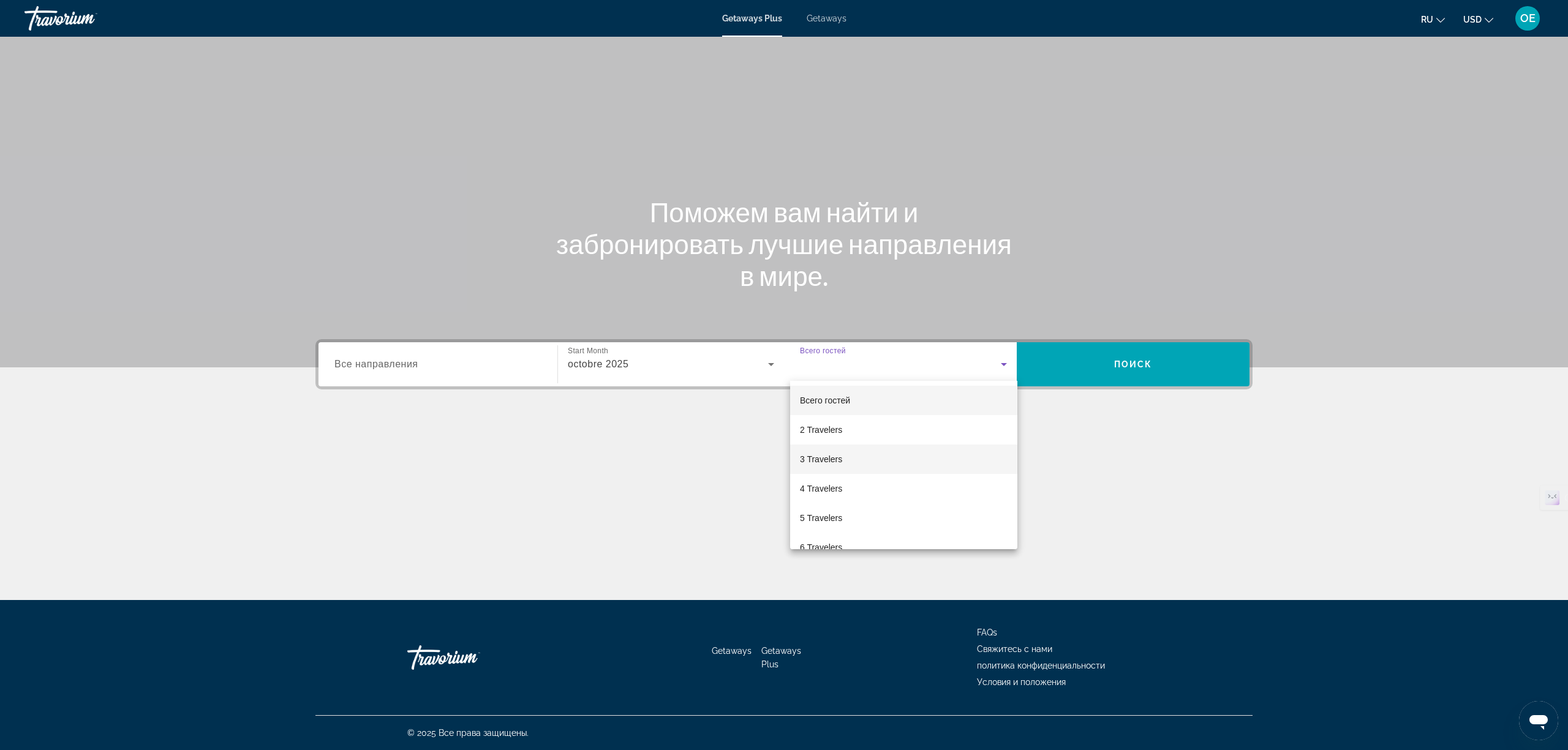
click at [821, 456] on span "3 Travelers" at bounding box center [821, 459] width 42 height 15
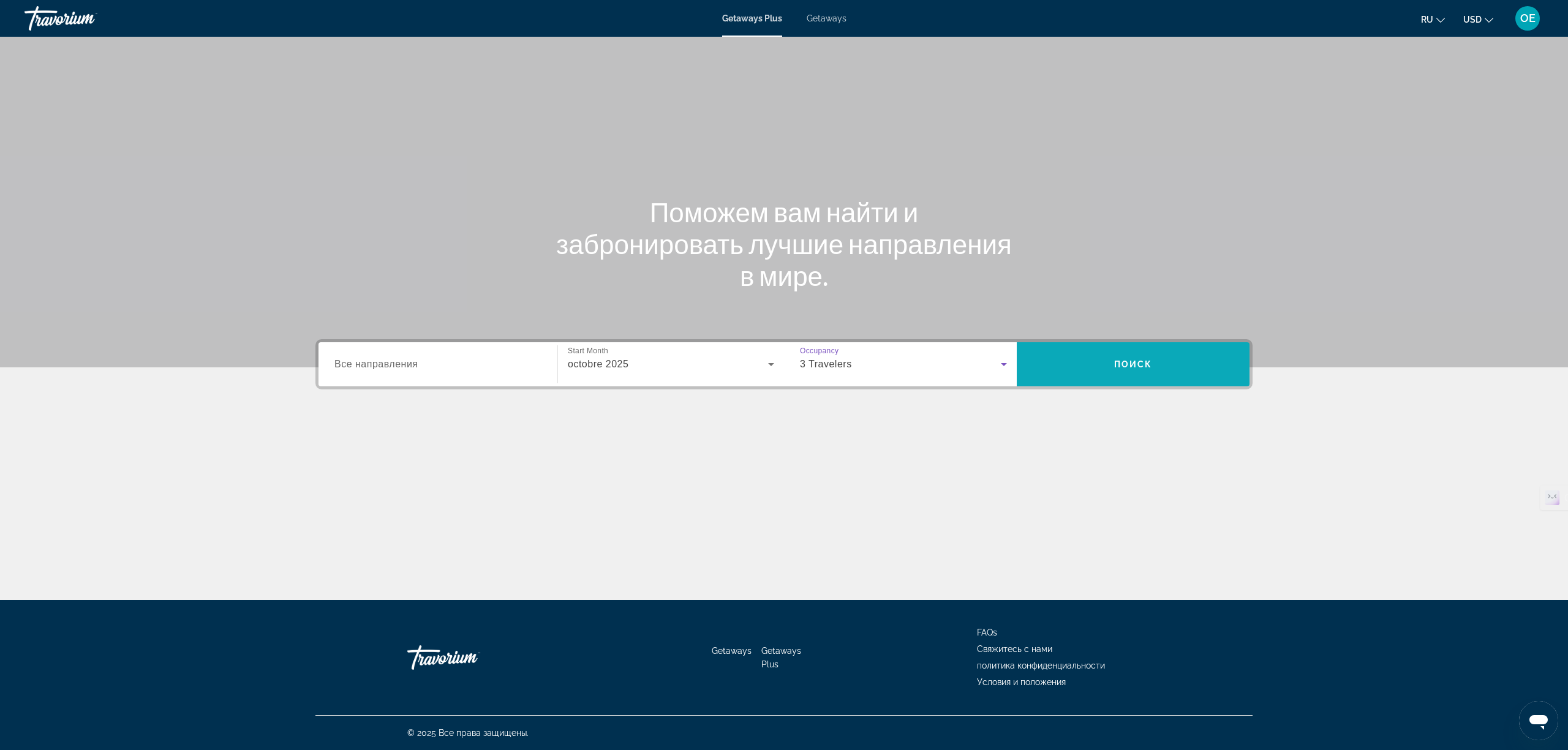
click at [1098, 368] on span "Search" at bounding box center [1133, 364] width 233 height 30
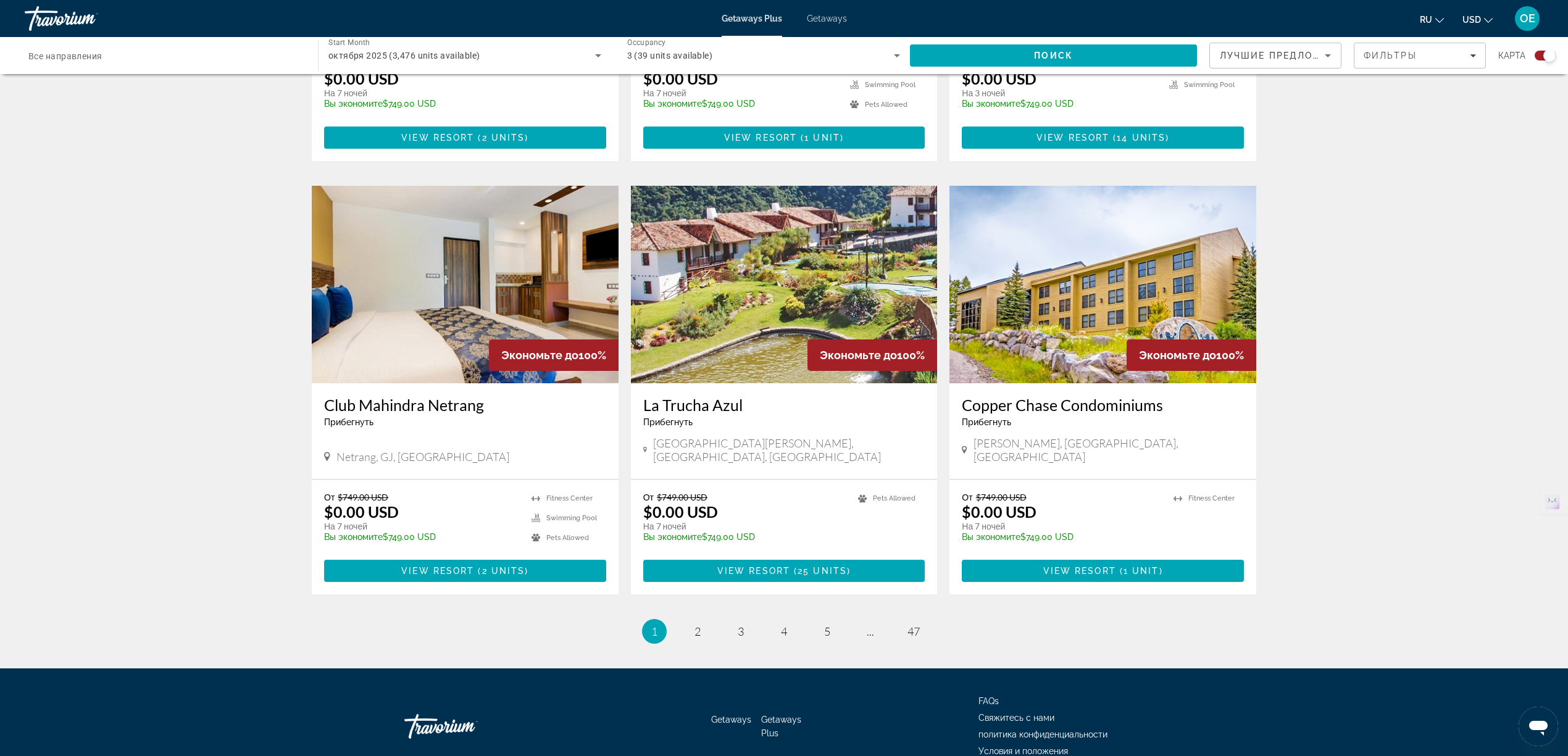
scroll to position [1642, 0]
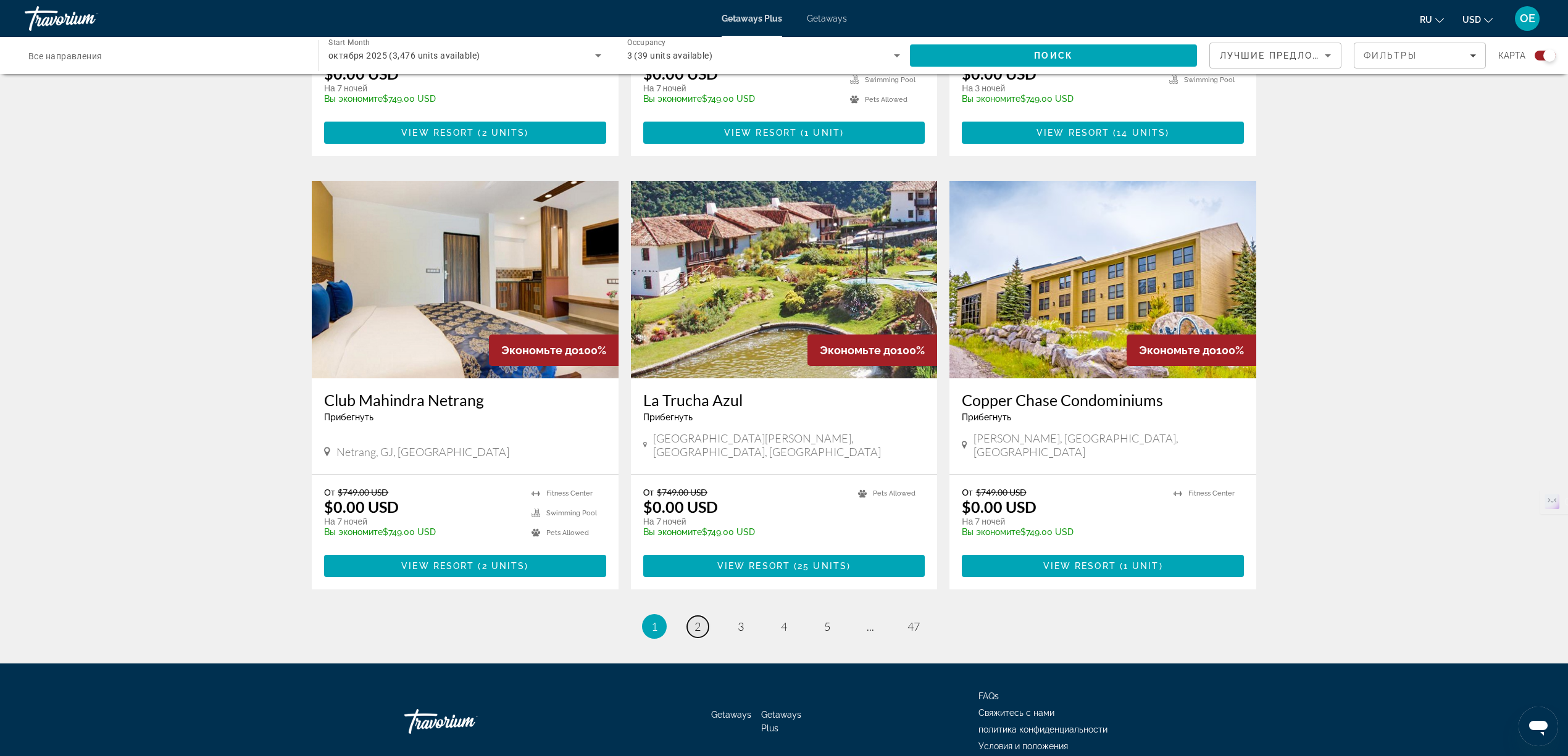
click at [691, 615] on link "page 2" at bounding box center [698, 626] width 22 height 22
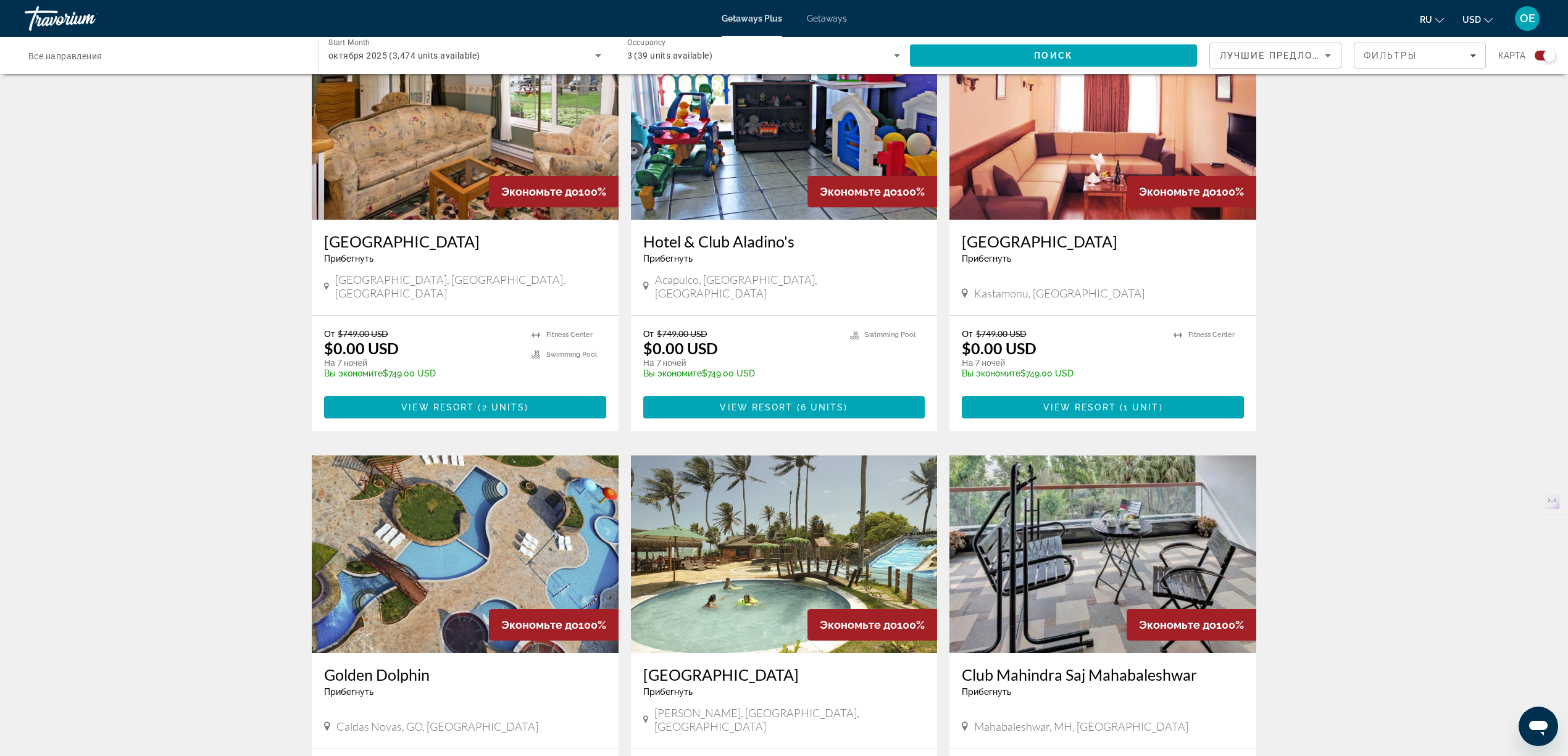
scroll to position [1317, 0]
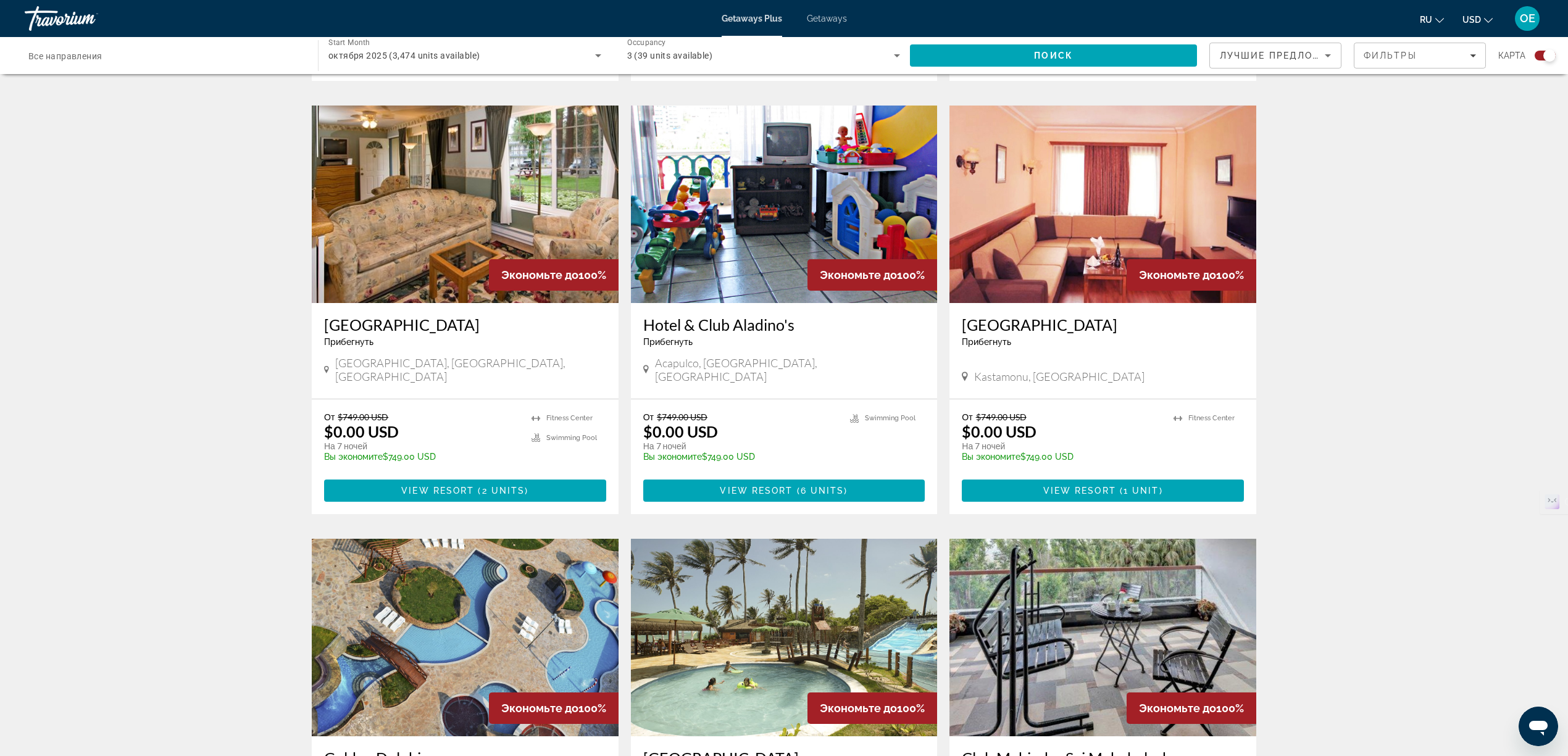
drag, startPoint x: 1092, startPoint y: 431, endPoint x: 1349, endPoint y: 285, distance: 295.6
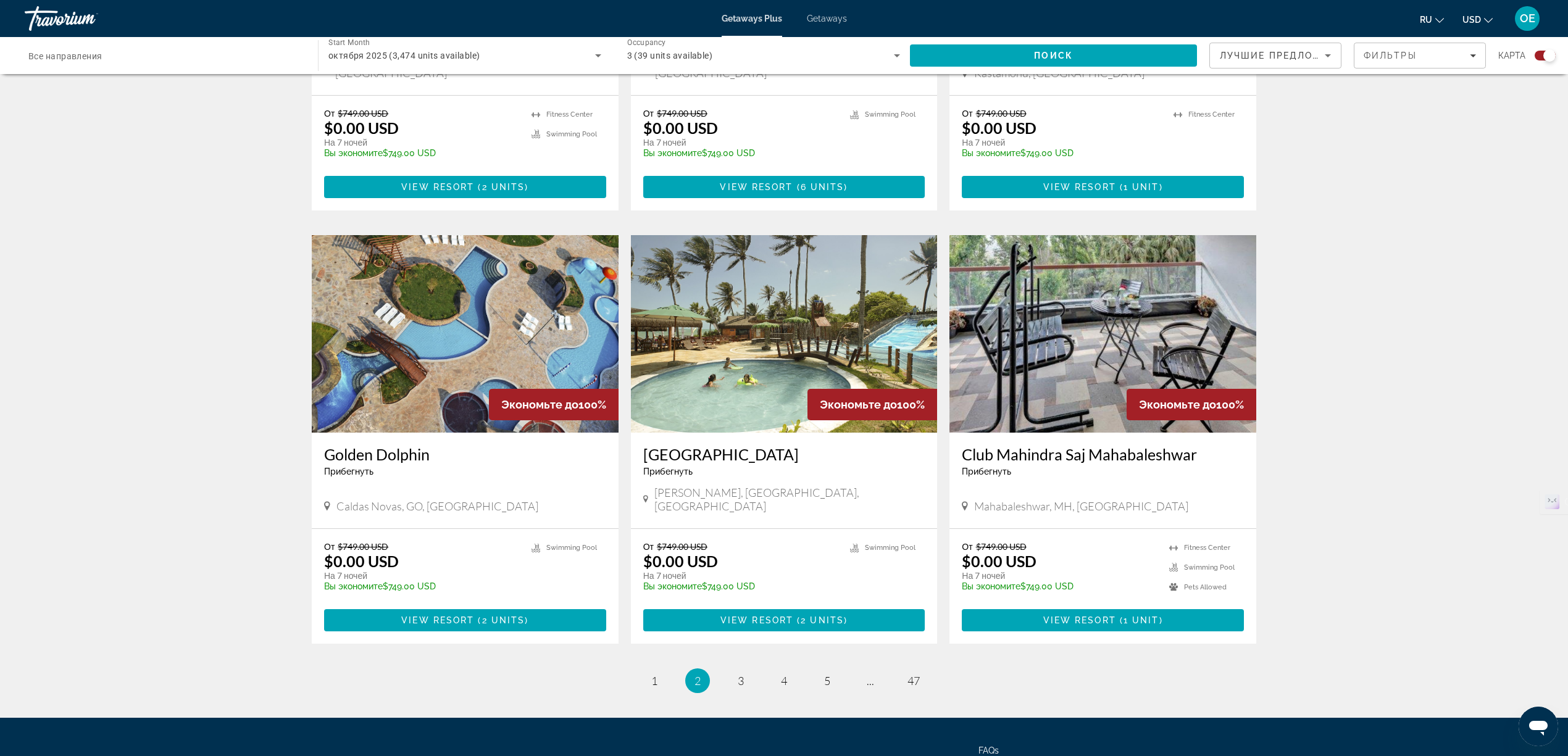
scroll to position [1645, 0]
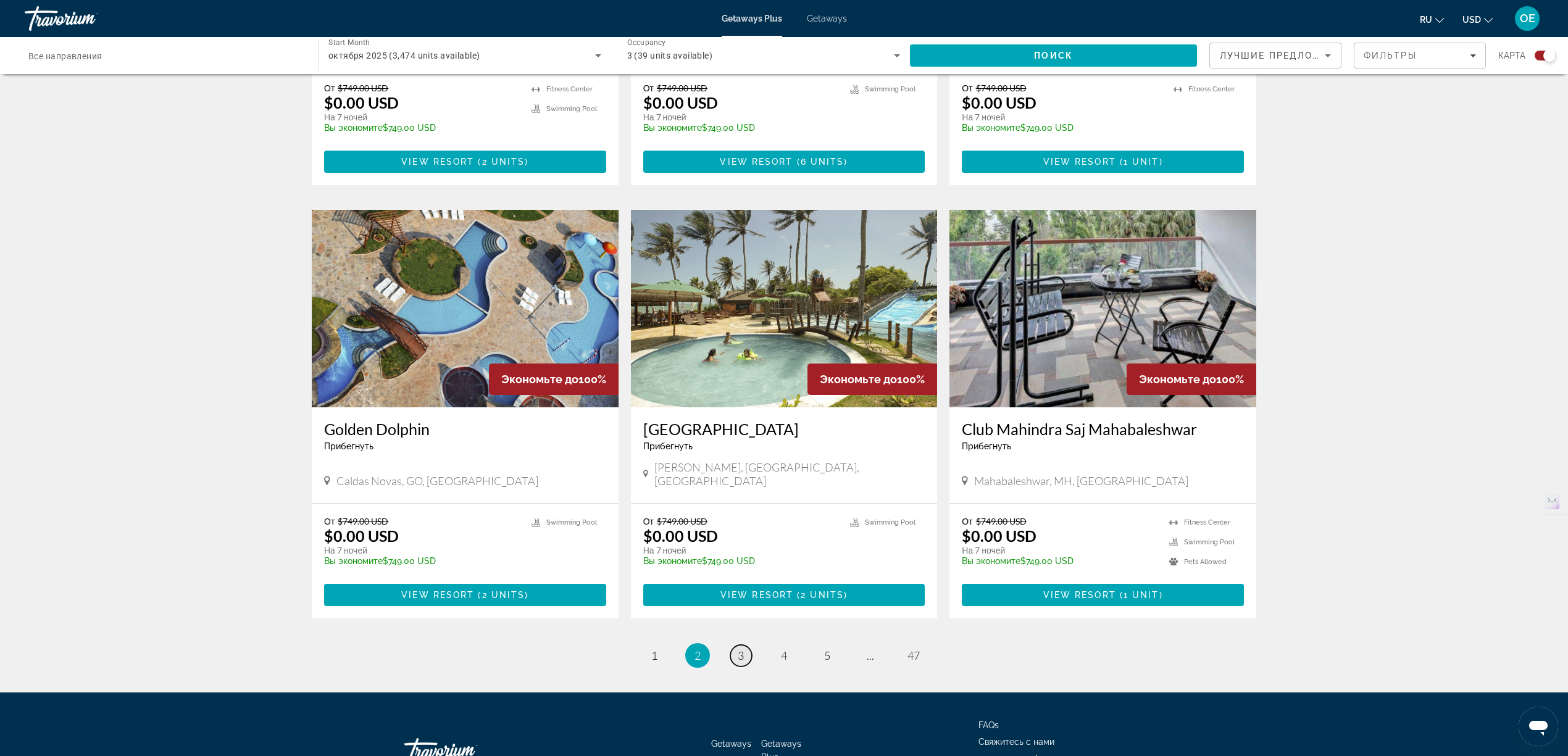
click at [744, 645] on link "page 3" at bounding box center [741, 656] width 22 height 22
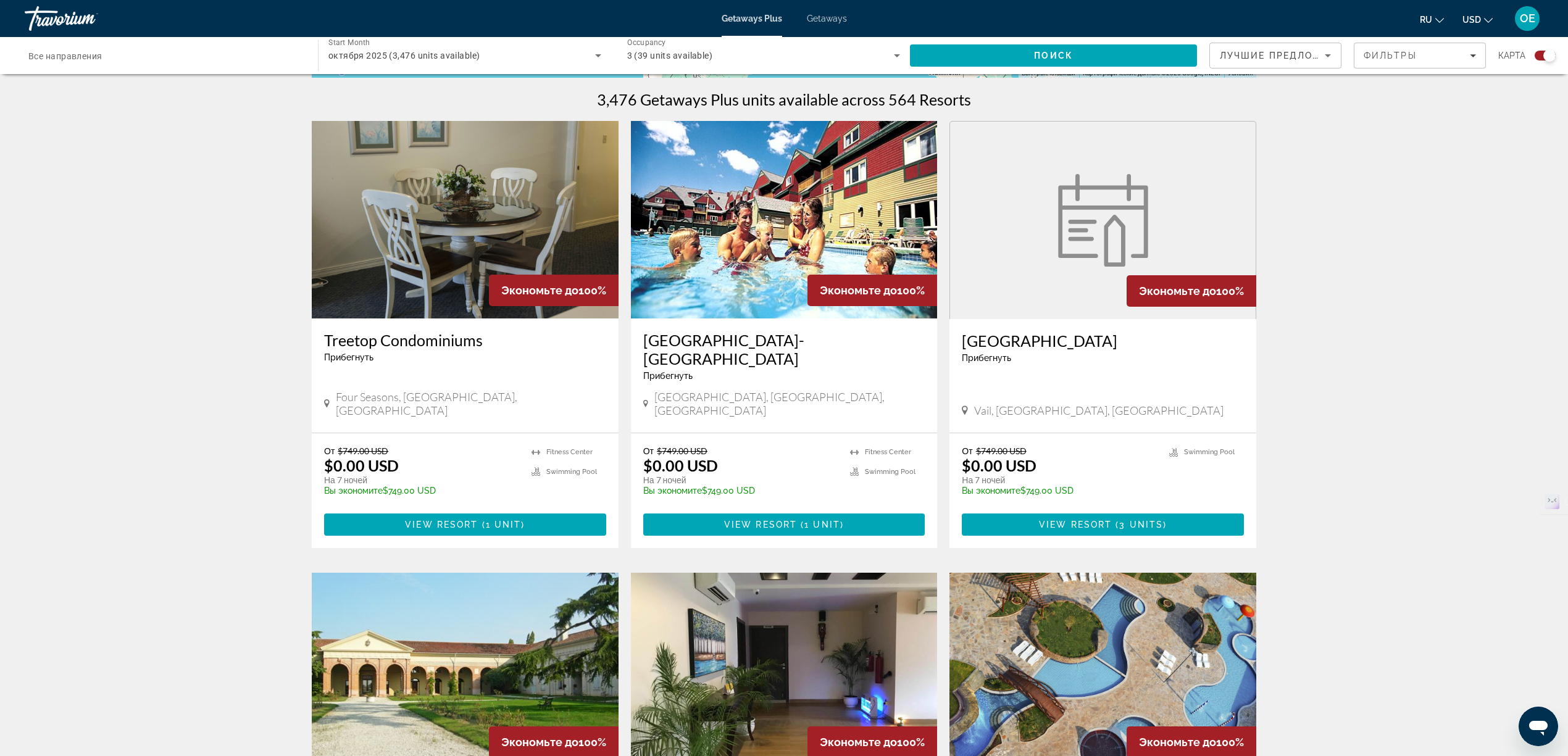
scroll to position [411, 0]
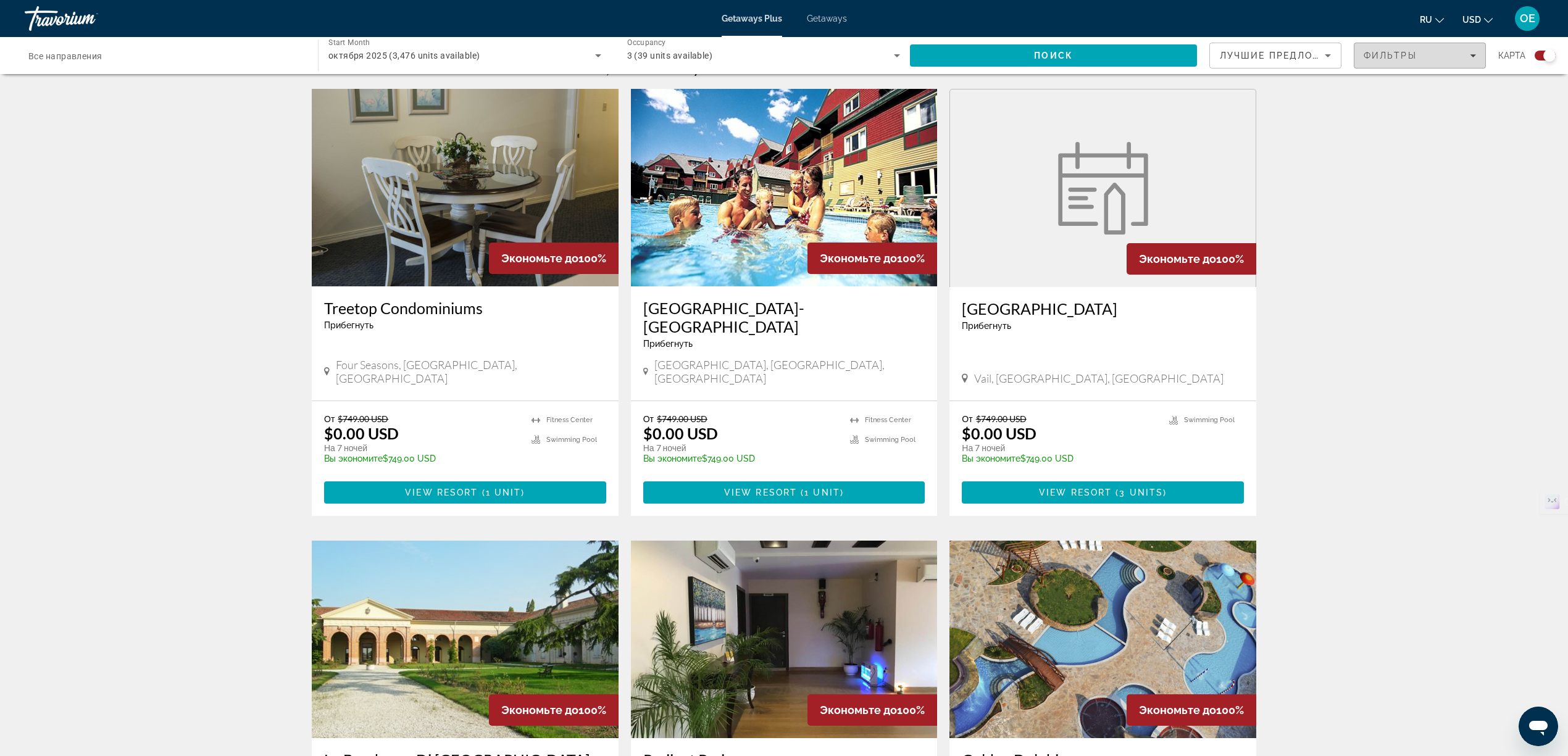
click at [1389, 62] on span "Filters" at bounding box center [1420, 56] width 131 height 30
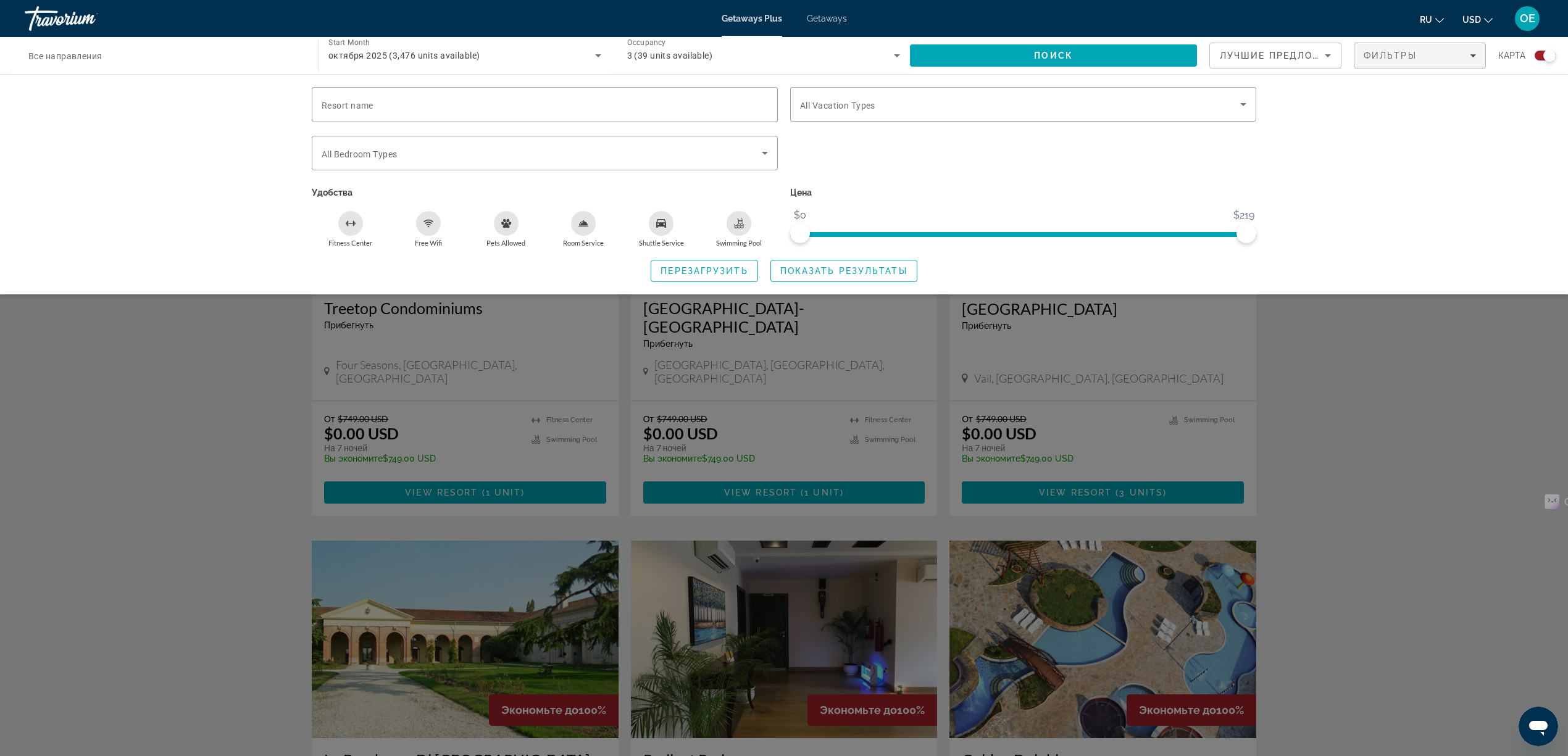
click at [352, 221] on icon "Fitness Center" at bounding box center [350, 223] width 10 height 10
click at [740, 220] on icon "Swimming Pool" at bounding box center [740, 221] width 5 height 6
click at [425, 227] on div "Free Wifi" at bounding box center [428, 223] width 24 height 24
click at [660, 224] on icon "Shuttle Service" at bounding box center [661, 223] width 10 height 9
click at [579, 223] on icon "Room Service" at bounding box center [583, 223] width 10 height 10
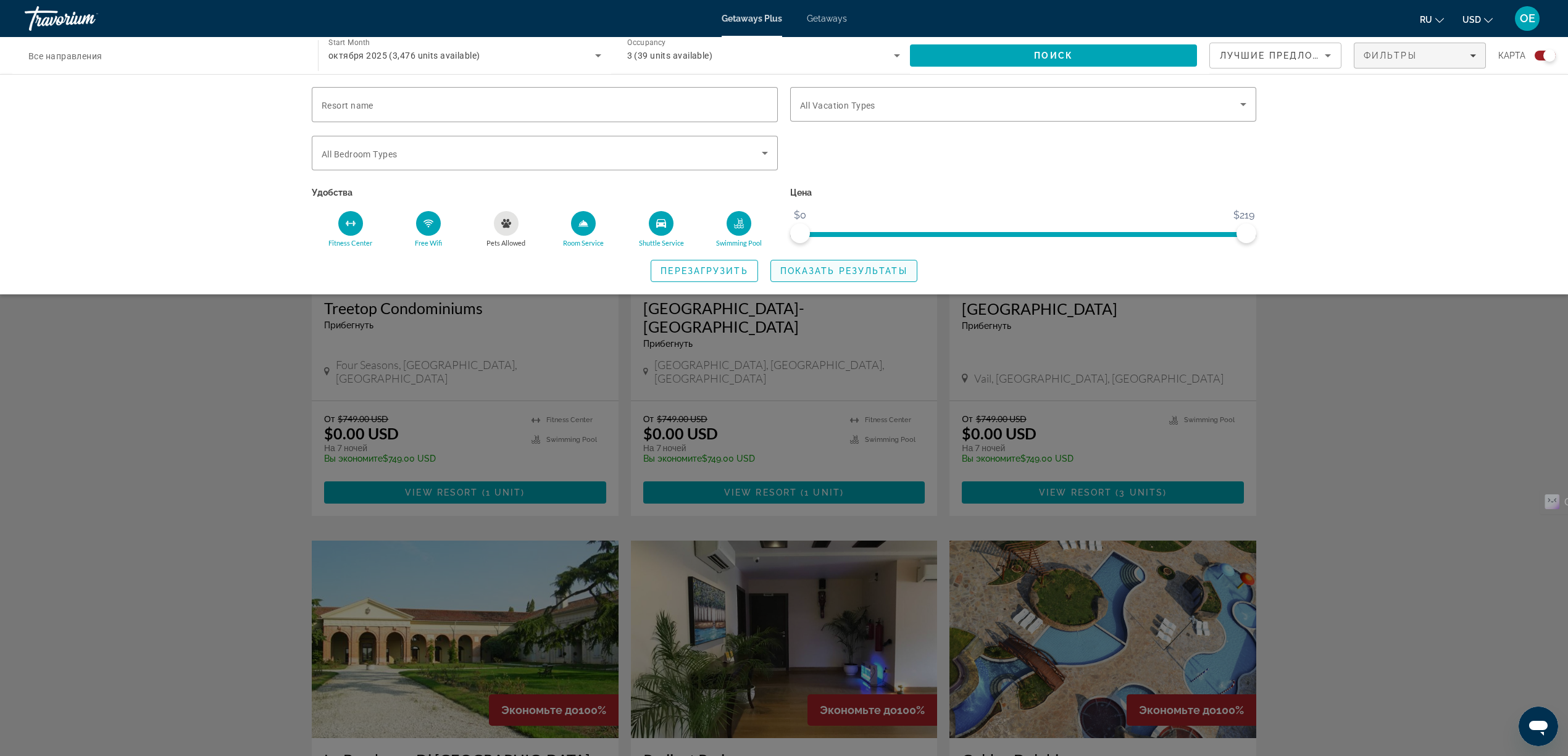
click at [859, 270] on span "Показать результаты" at bounding box center [844, 271] width 127 height 10
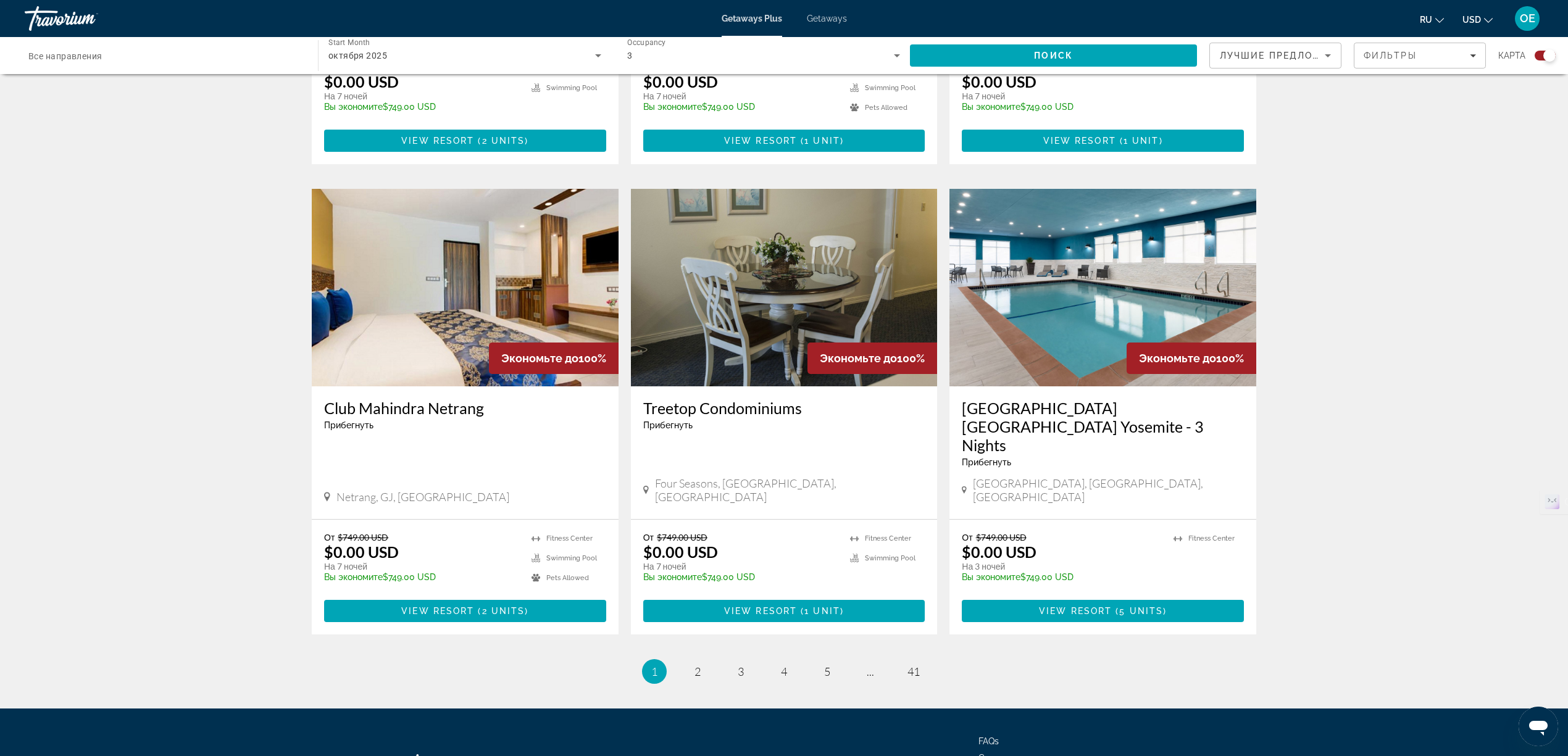
scroll to position [1645, 0]
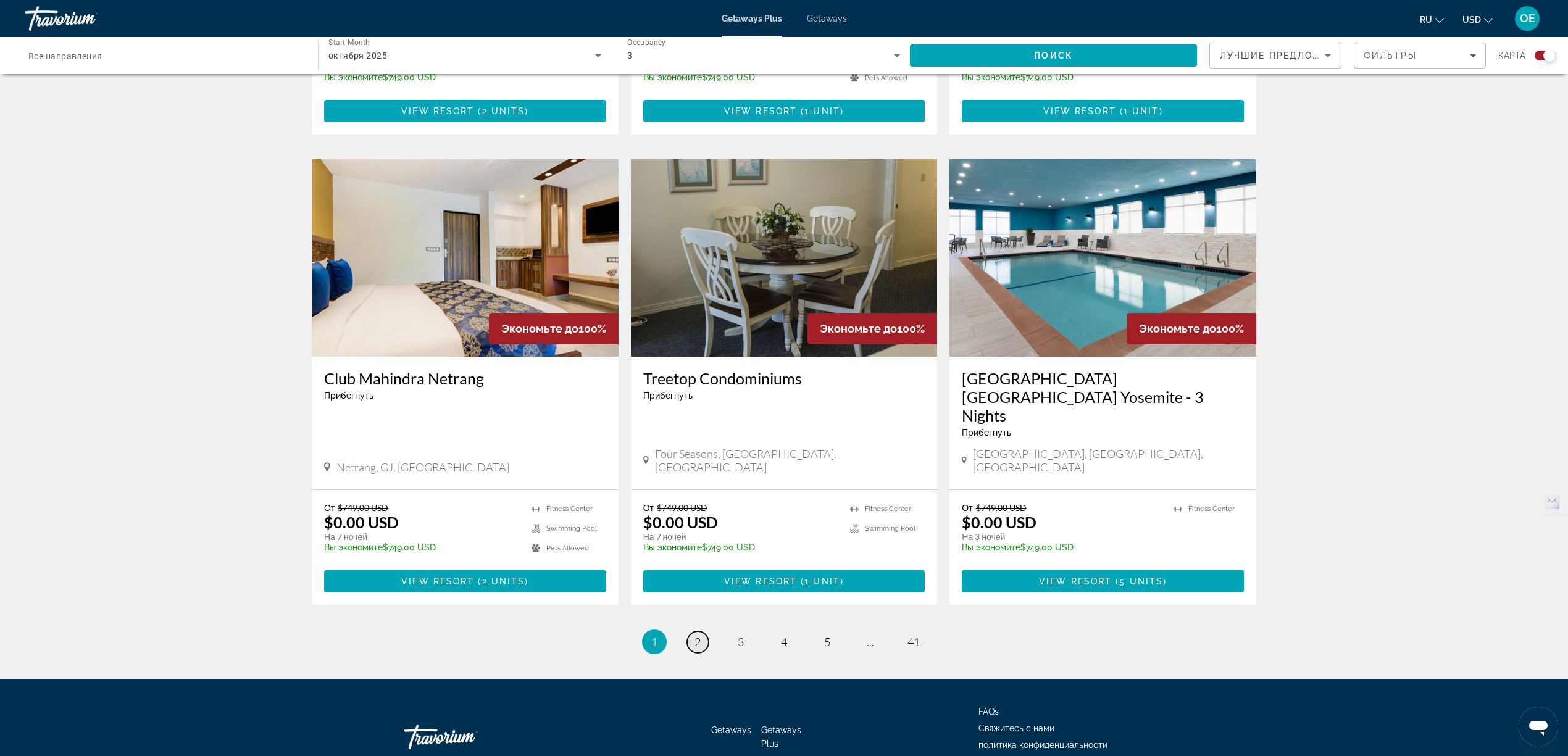
click at [696, 635] on span "2" at bounding box center [697, 641] width 6 height 13
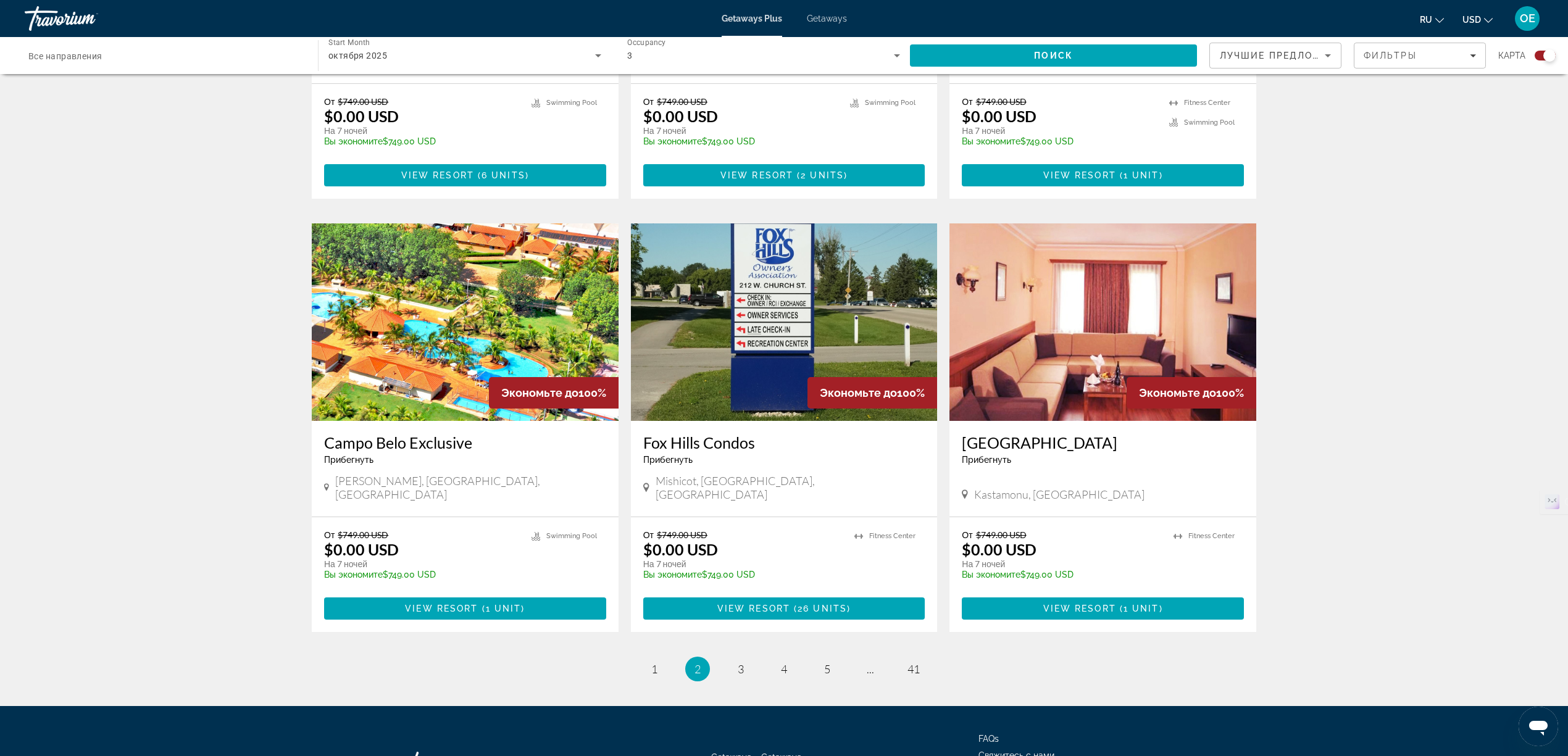
scroll to position [1624, 0]
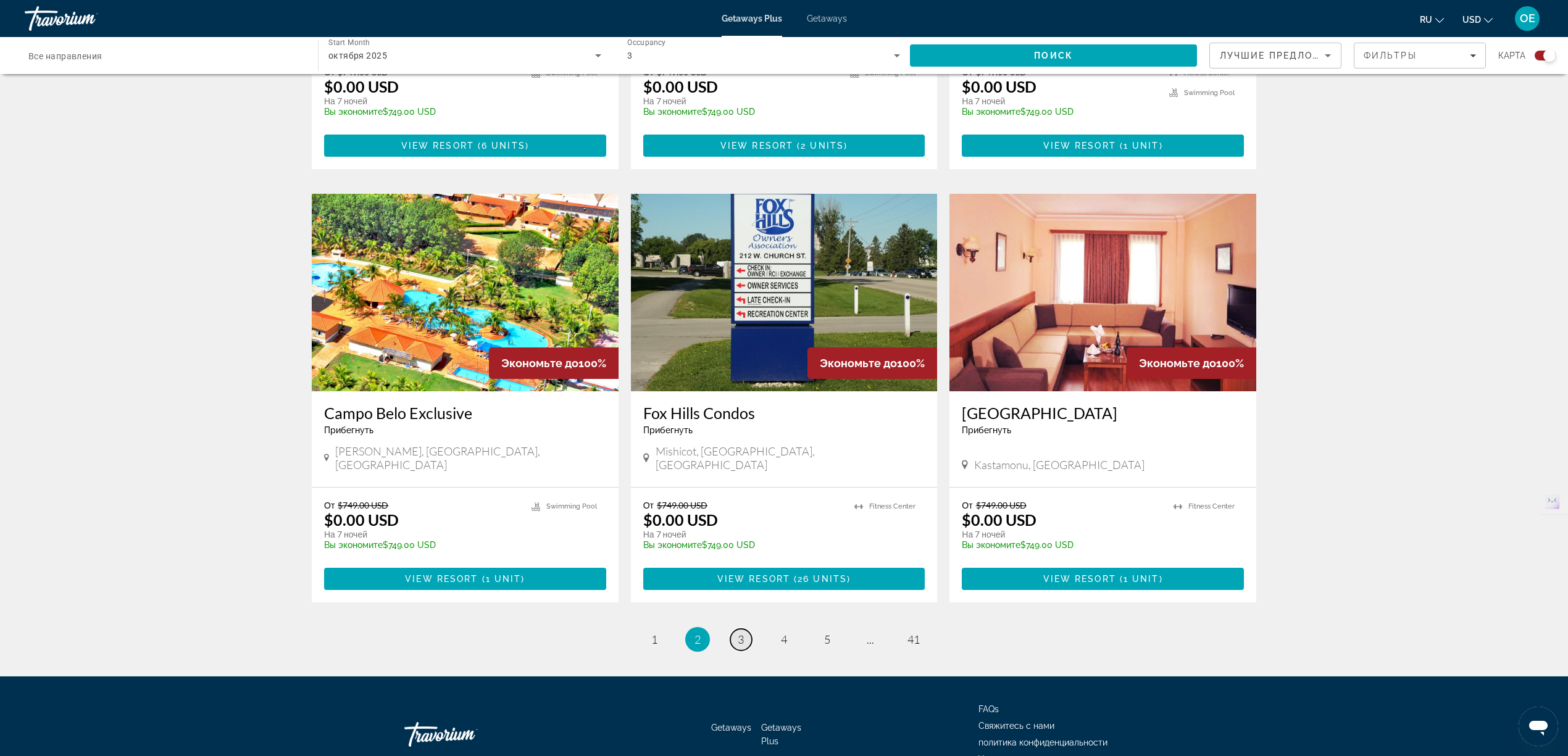
click at [740, 633] on span "3" at bounding box center [740, 639] width 6 height 13
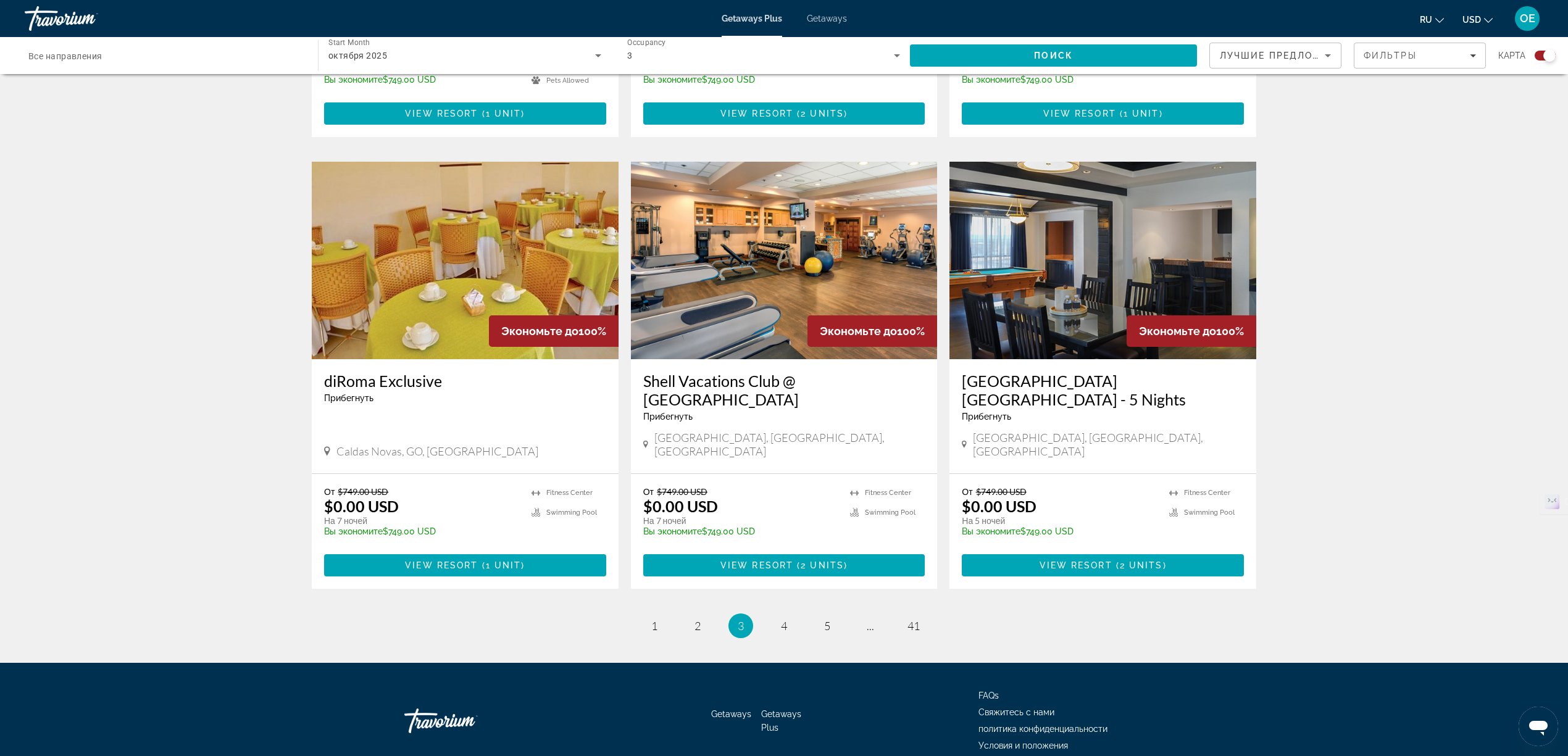
scroll to position [1679, 0]
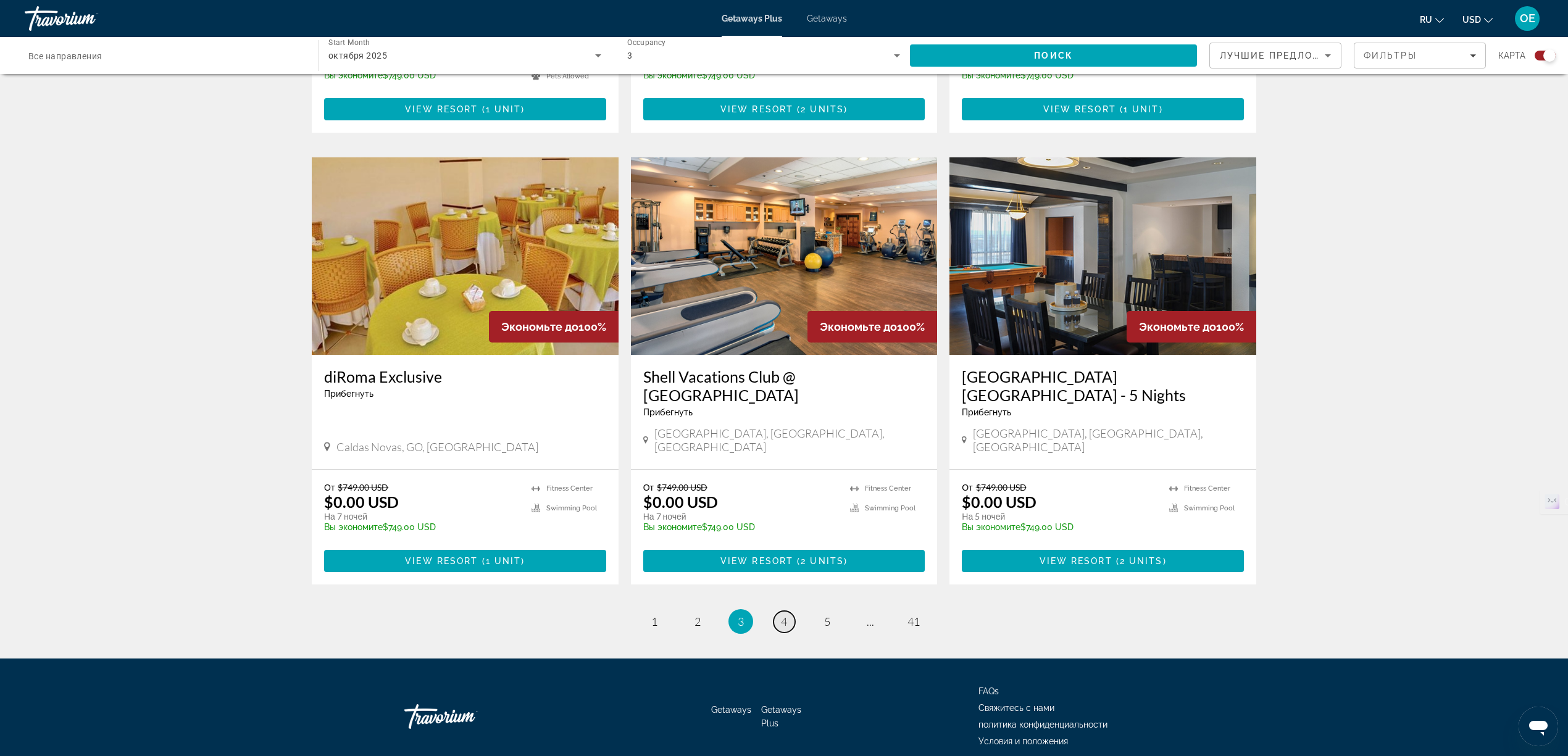
click at [786, 615] on span "4" at bounding box center [784, 621] width 6 height 13
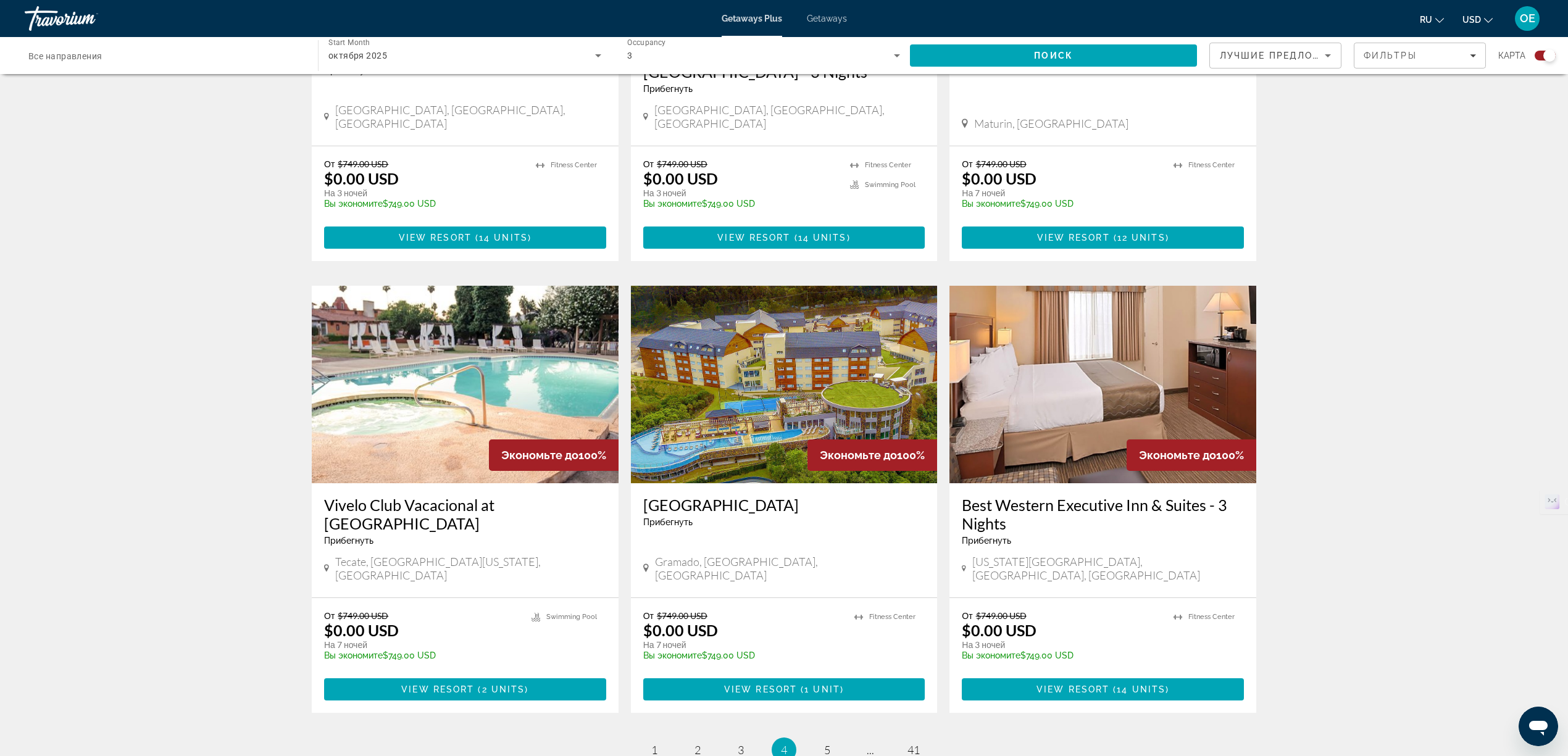
scroll to position [1679, 0]
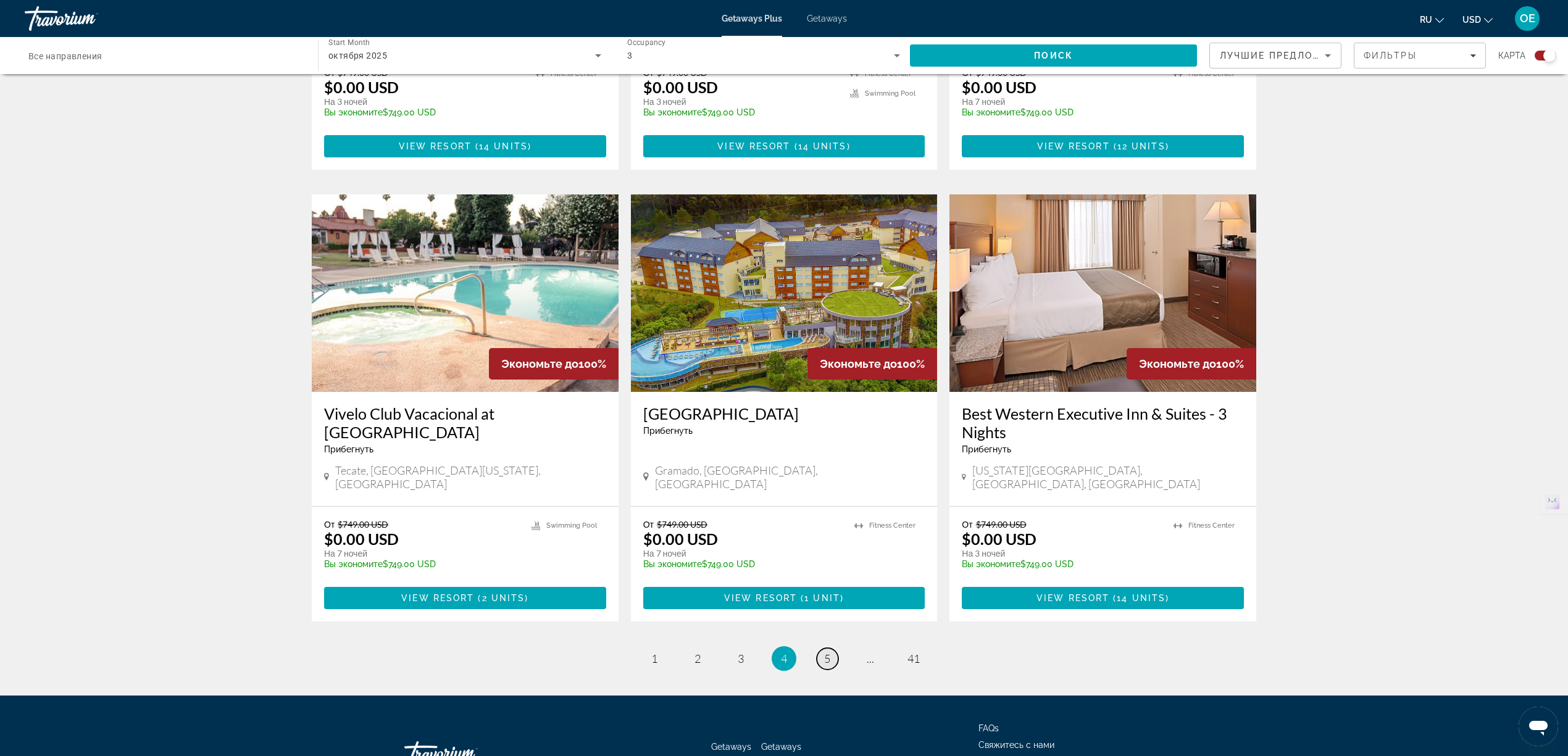
click at [821, 648] on link "page 5" at bounding box center [828, 659] width 22 height 22
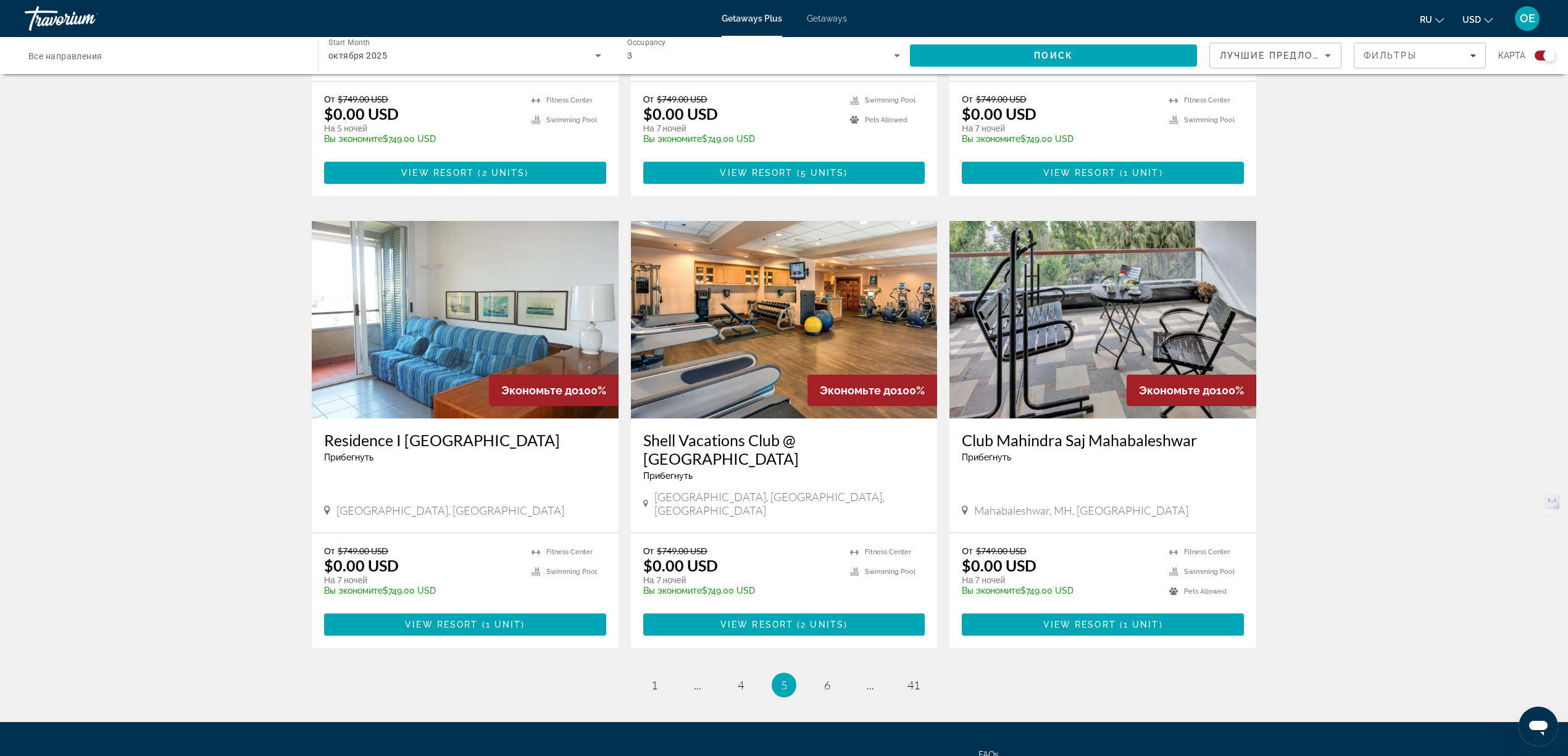
scroll to position [1642, 0]
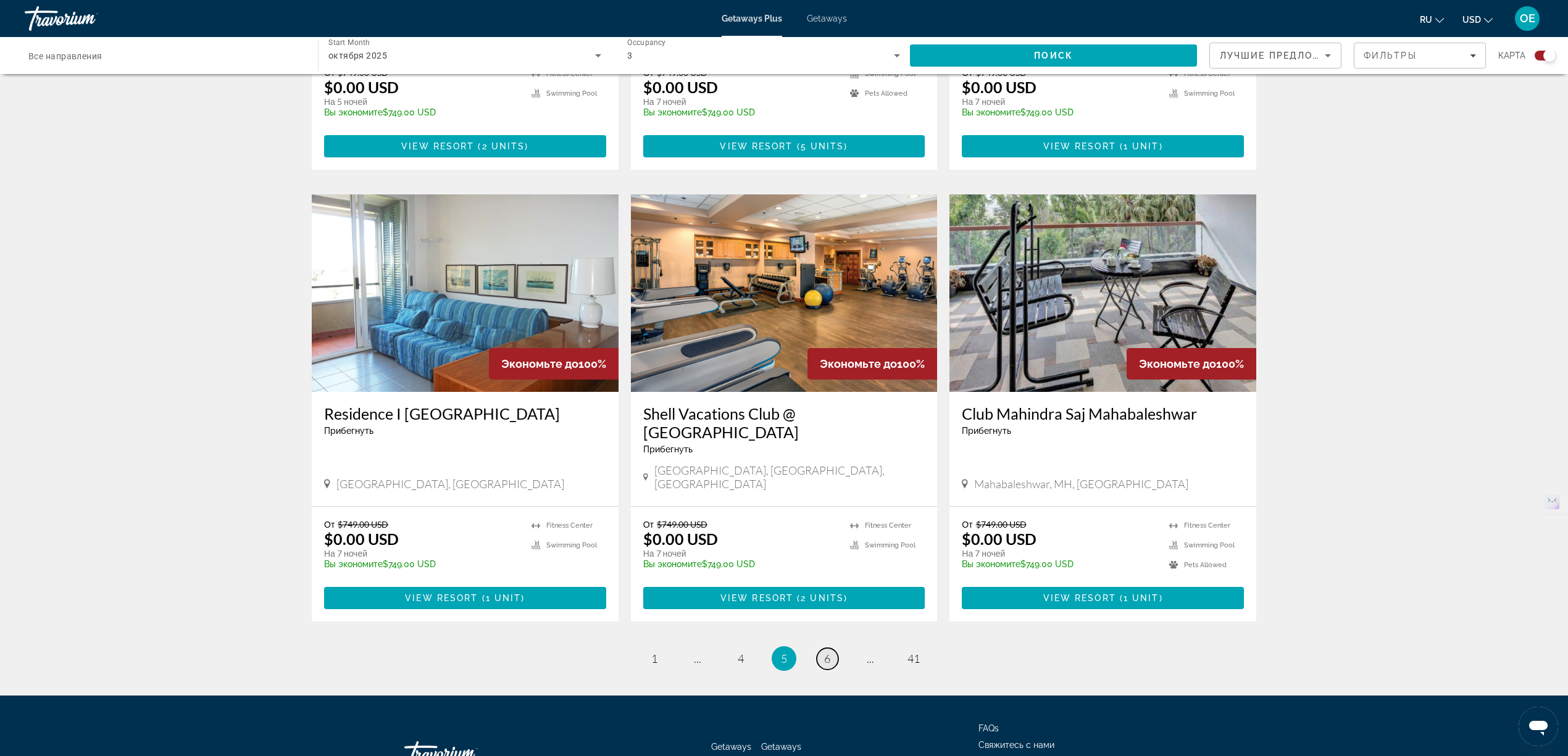
click at [827, 652] on span "6" at bounding box center [827, 658] width 6 height 13
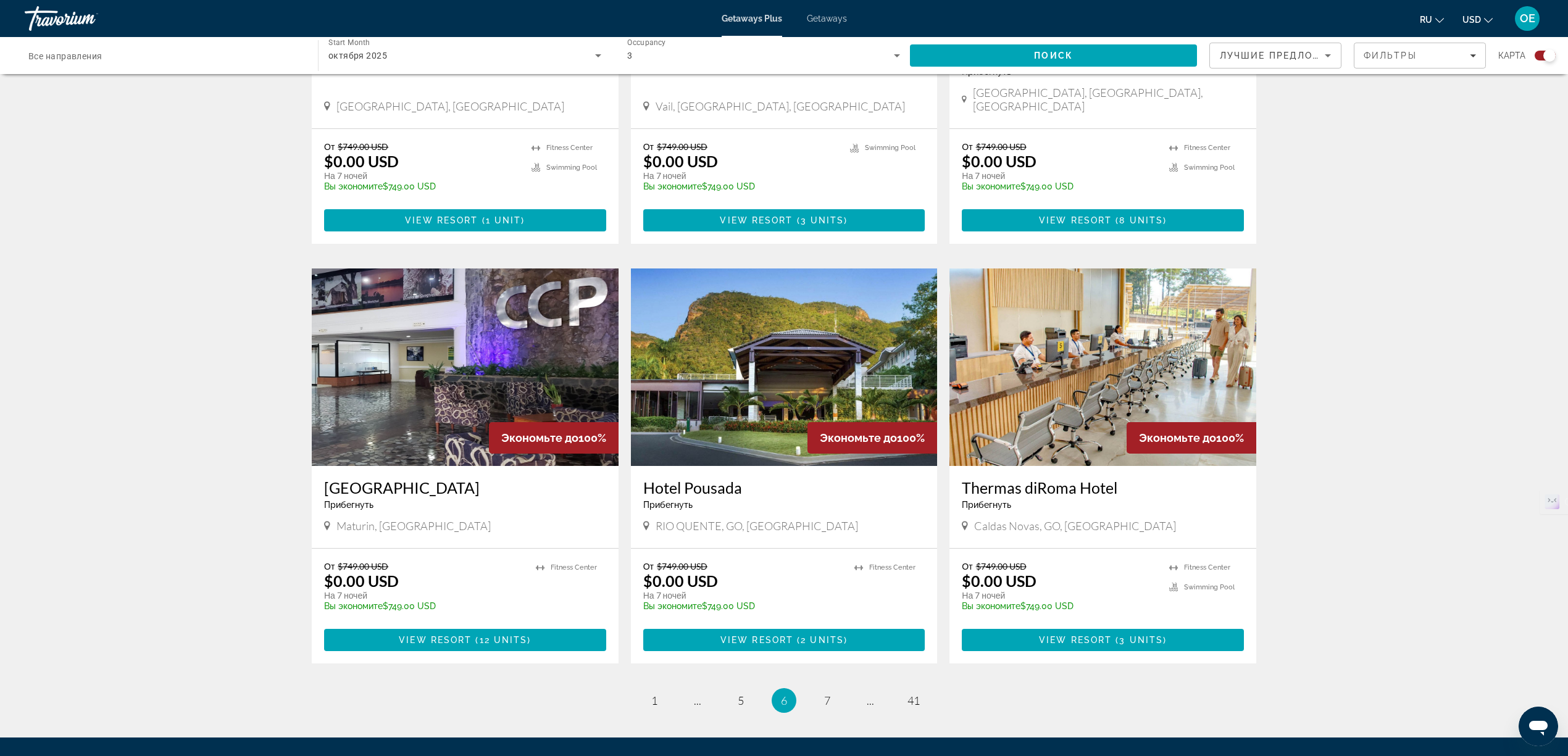
scroll to position [1645, 0]
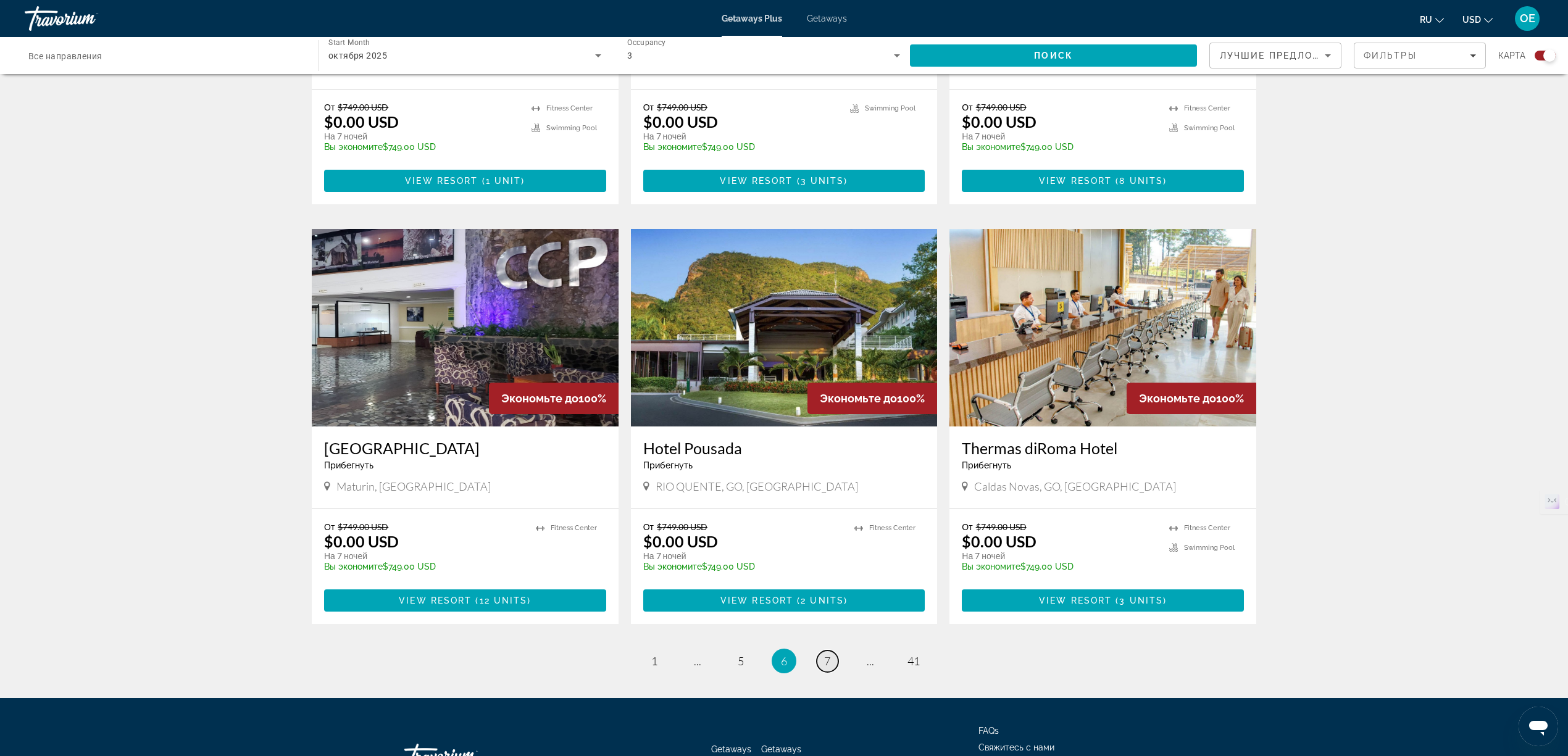
click at [818, 651] on link "page 7" at bounding box center [828, 662] width 22 height 22
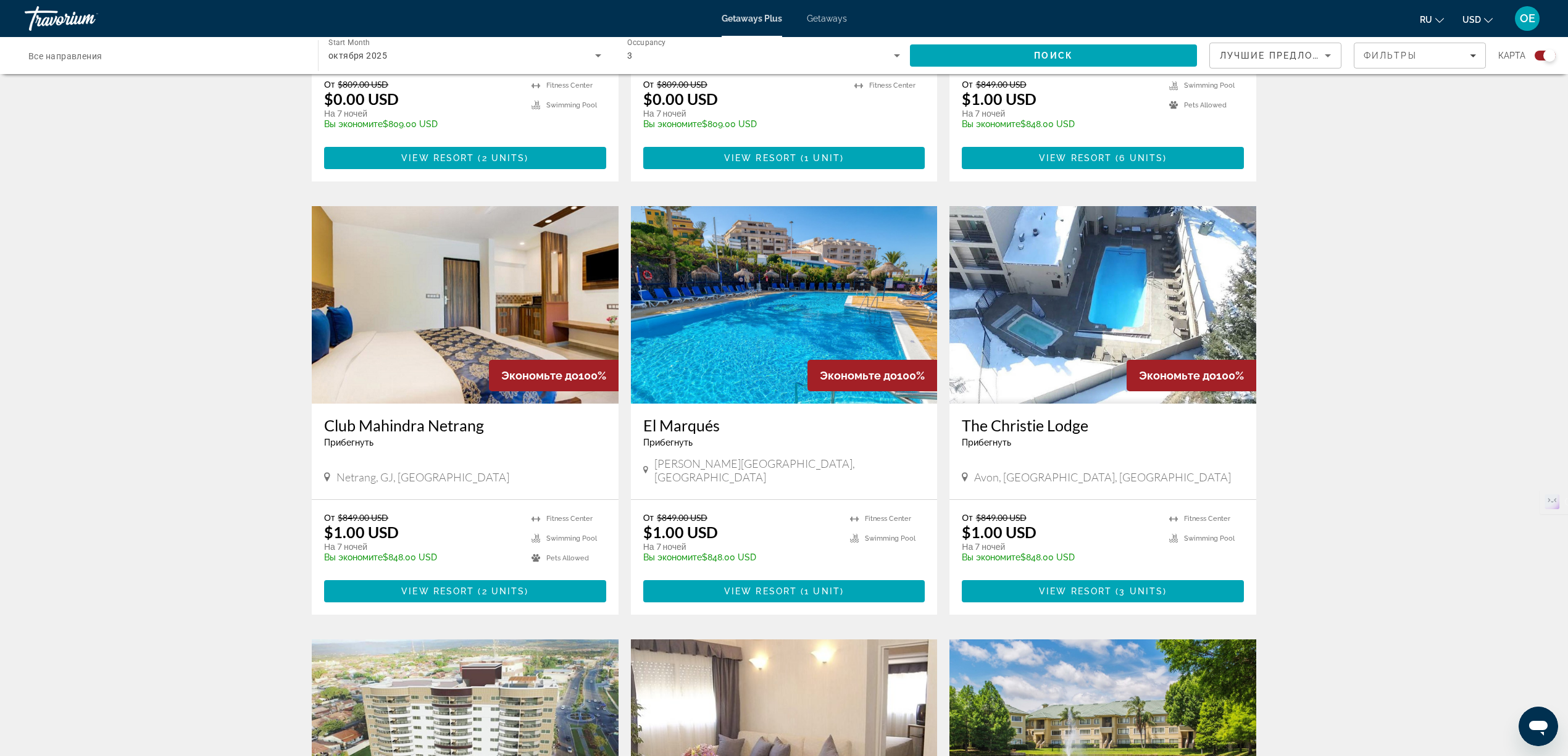
scroll to position [1152, 0]
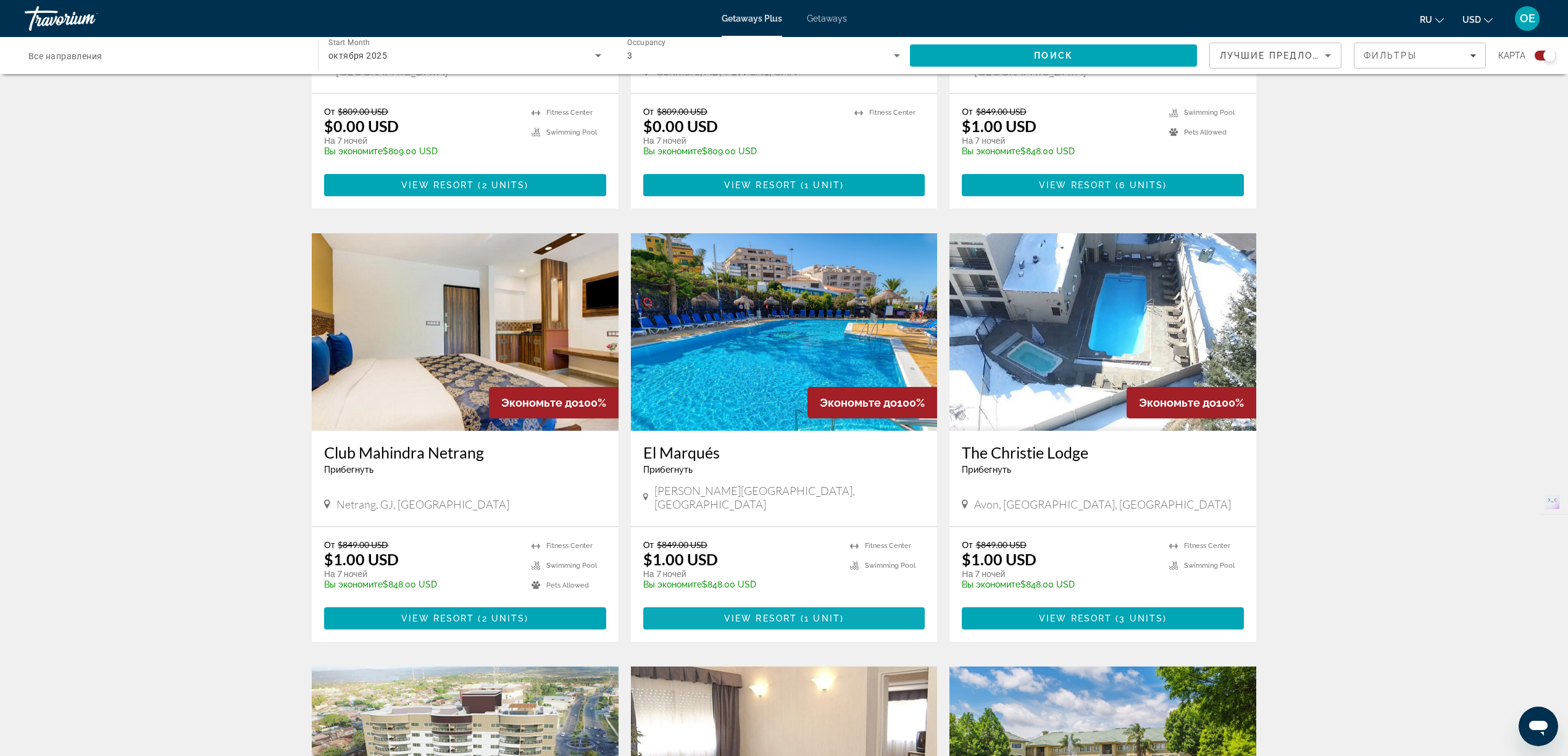
click at [751, 604] on span "Main content" at bounding box center [784, 619] width 282 height 30
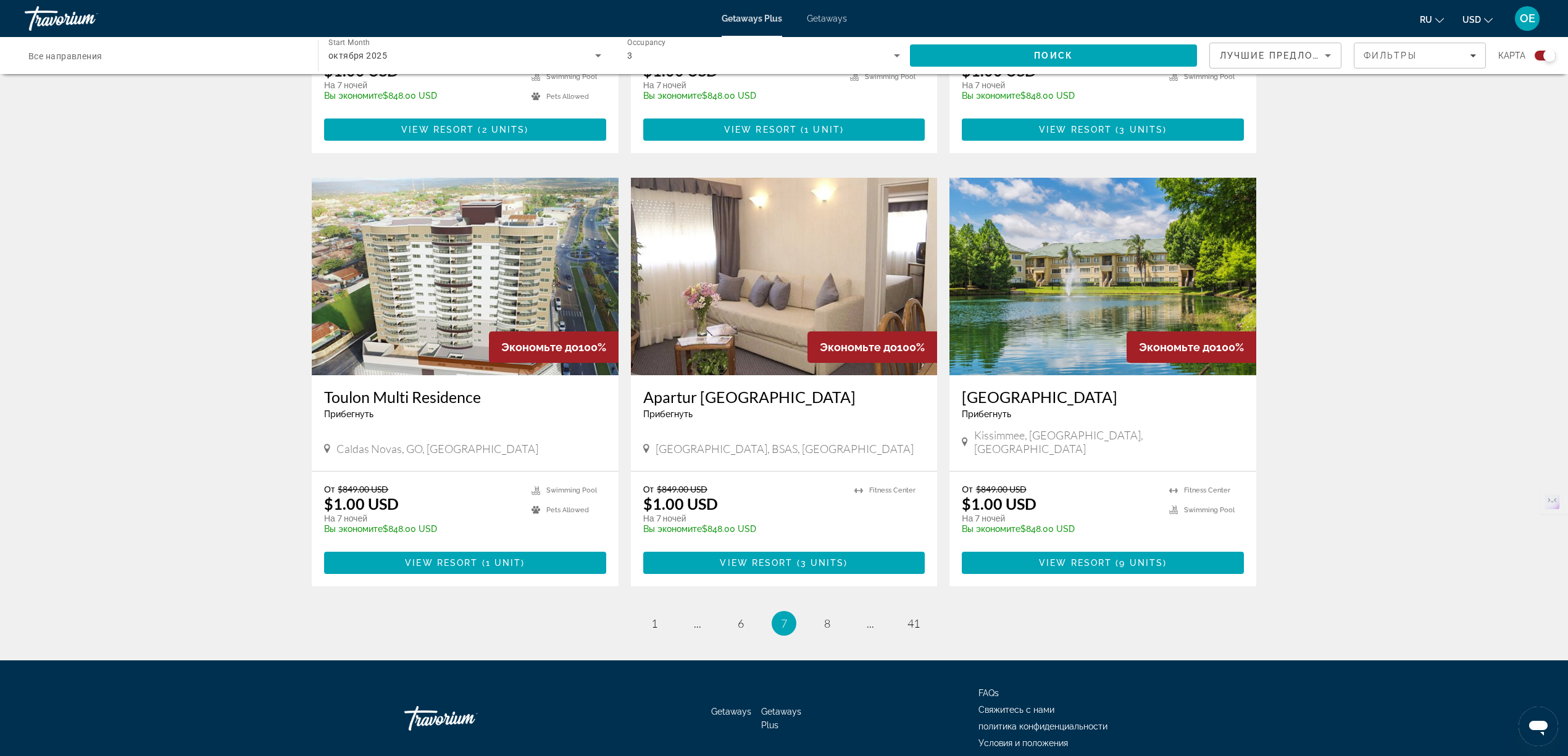
scroll to position [1642, 0]
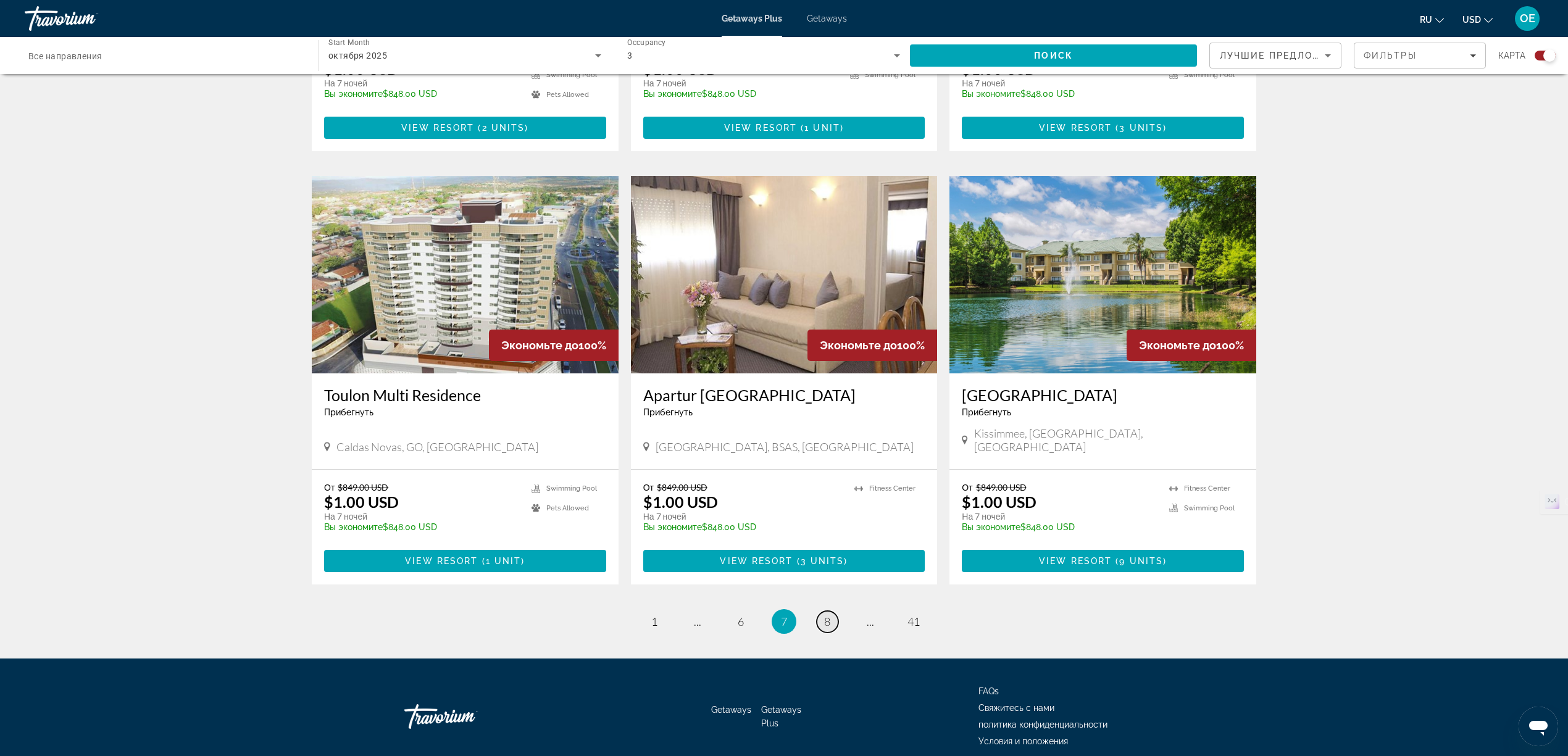
click at [828, 615] on span "8" at bounding box center [827, 621] width 6 height 13
